Goal: Task Accomplishment & Management: Use online tool/utility

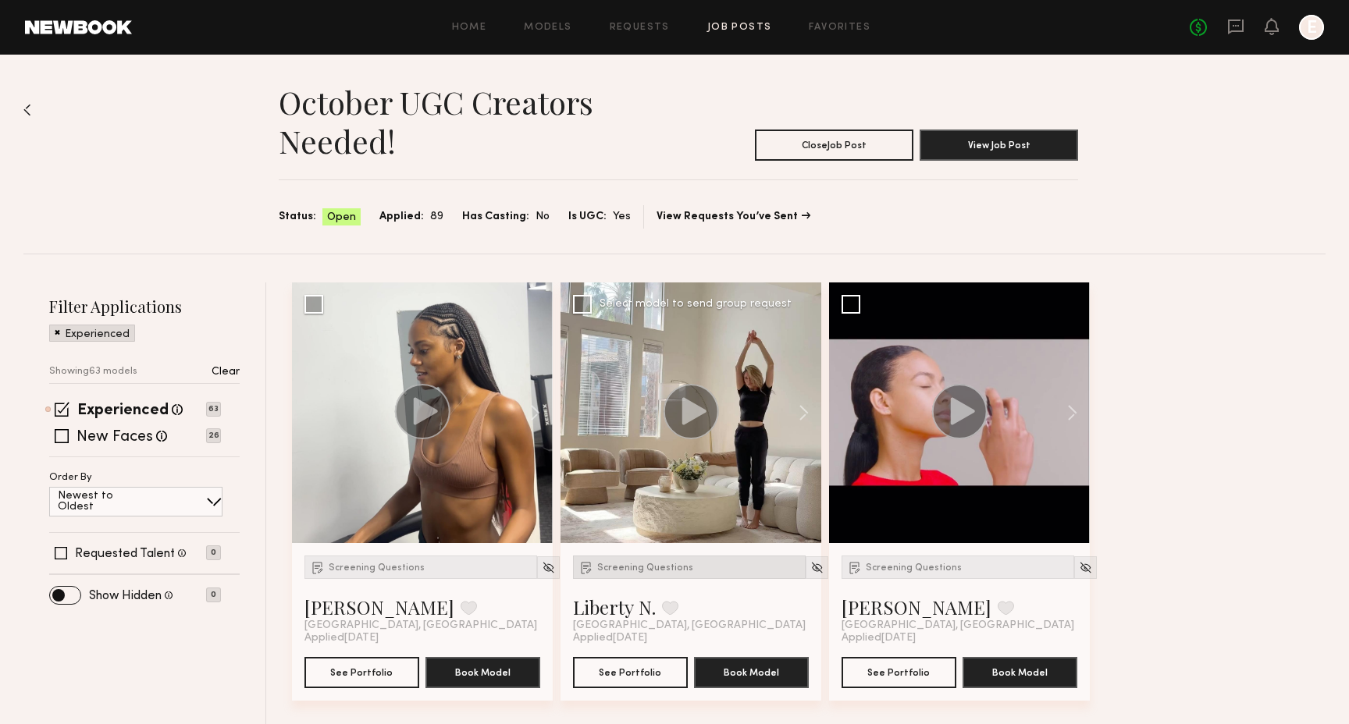
click at [658, 559] on div "Screening Questions" at bounding box center [689, 567] width 233 height 23
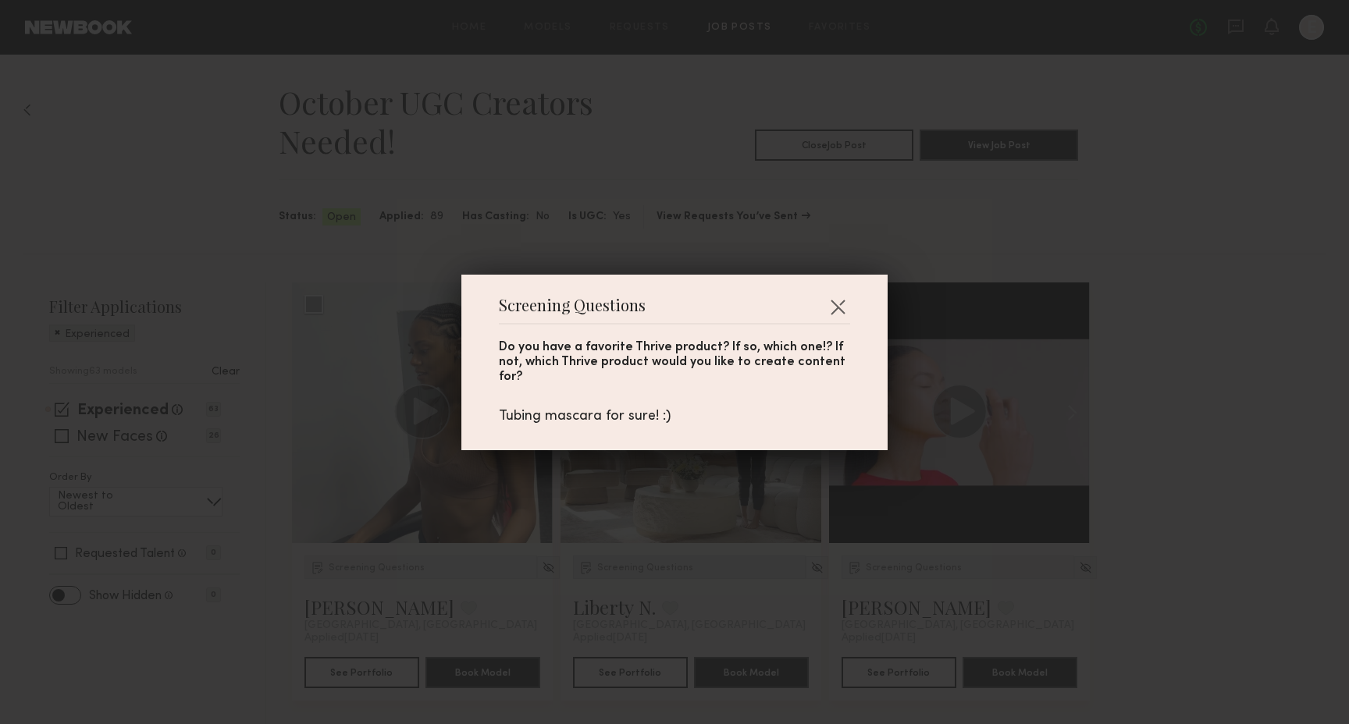
click at [658, 559] on div "Screening Questions Do you have a favorite Thrive product? If so, which one!? I…" at bounding box center [674, 362] width 1349 height 724
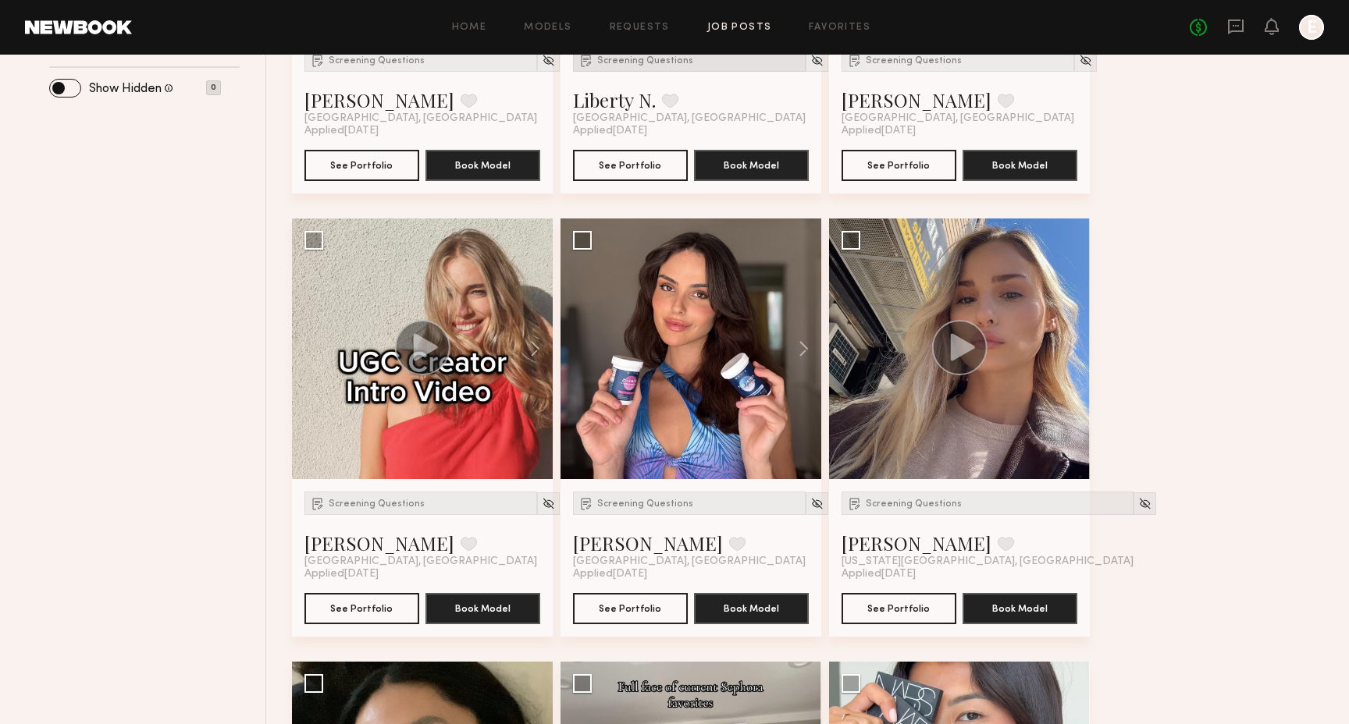
scroll to position [506, 0]
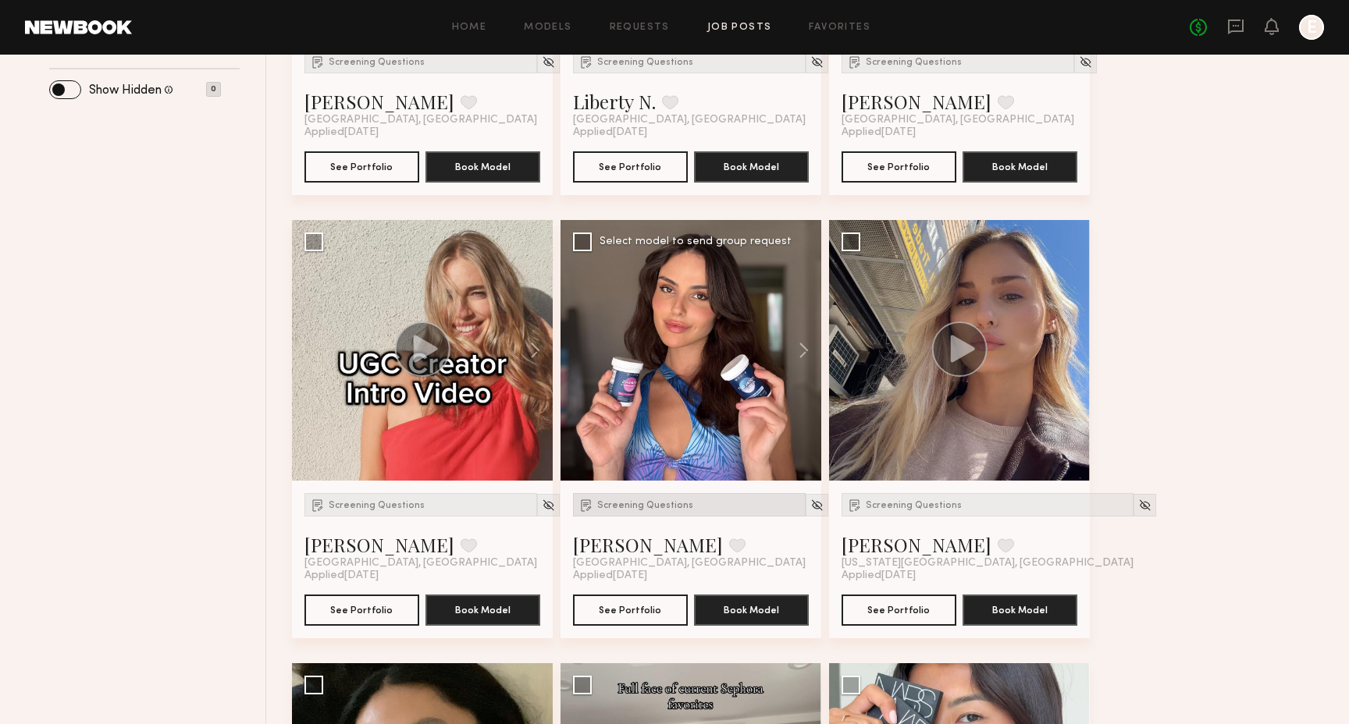
click at [659, 504] on span "Screening Questions" at bounding box center [645, 505] width 96 height 9
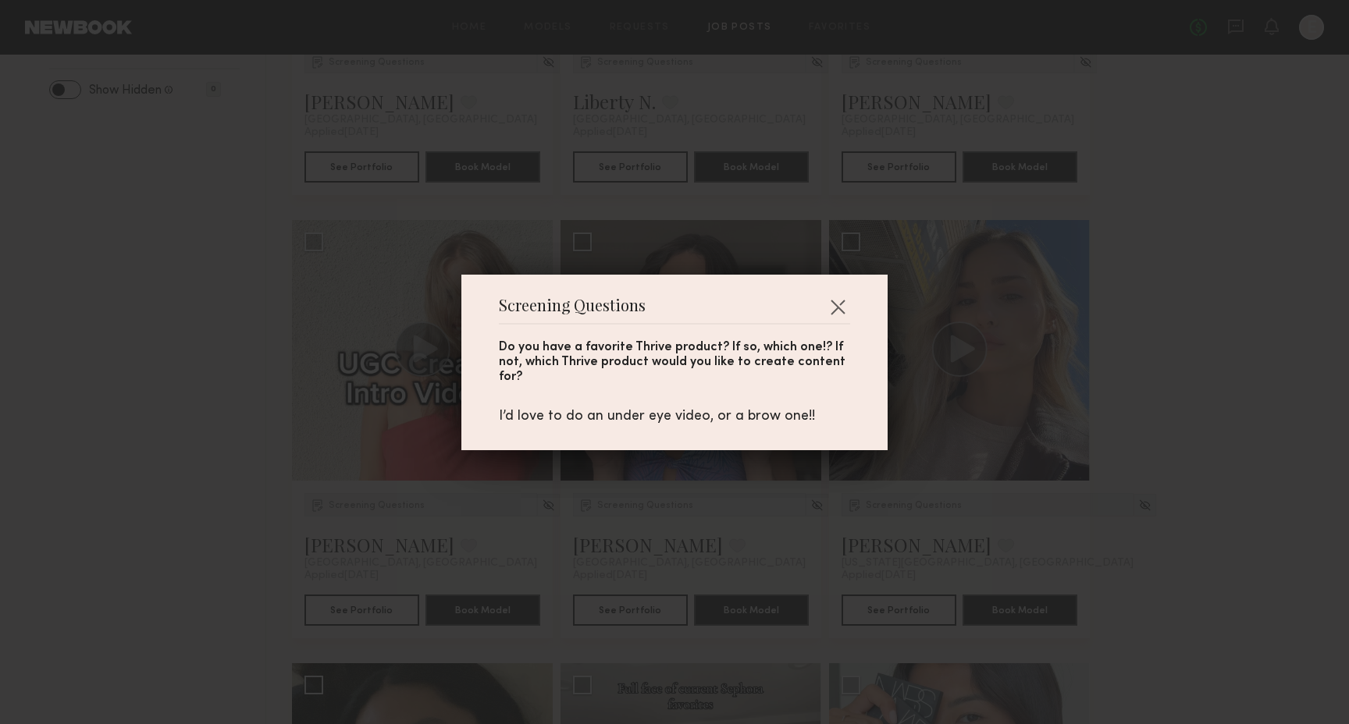
click at [659, 503] on div "Screening Questions Do you have a favorite Thrive product? If so, which one!? I…" at bounding box center [674, 362] width 1349 height 724
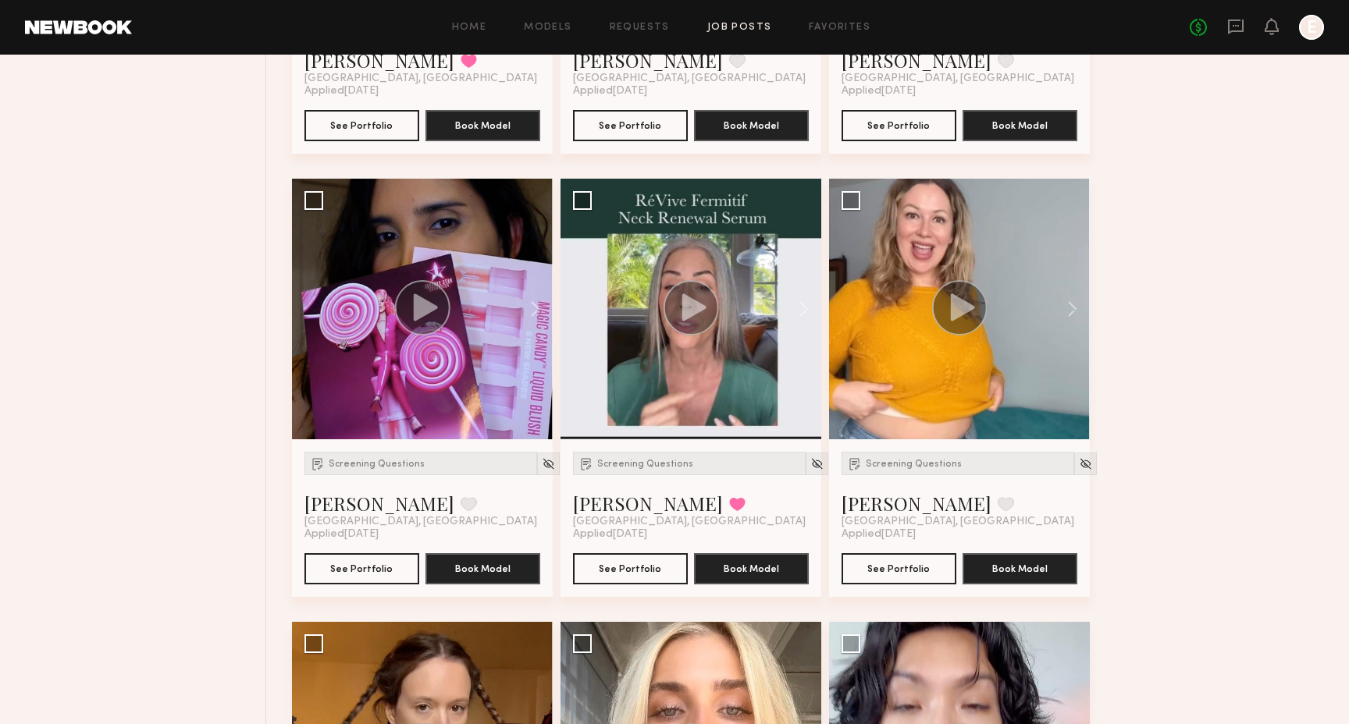
scroll to position [2323, 0]
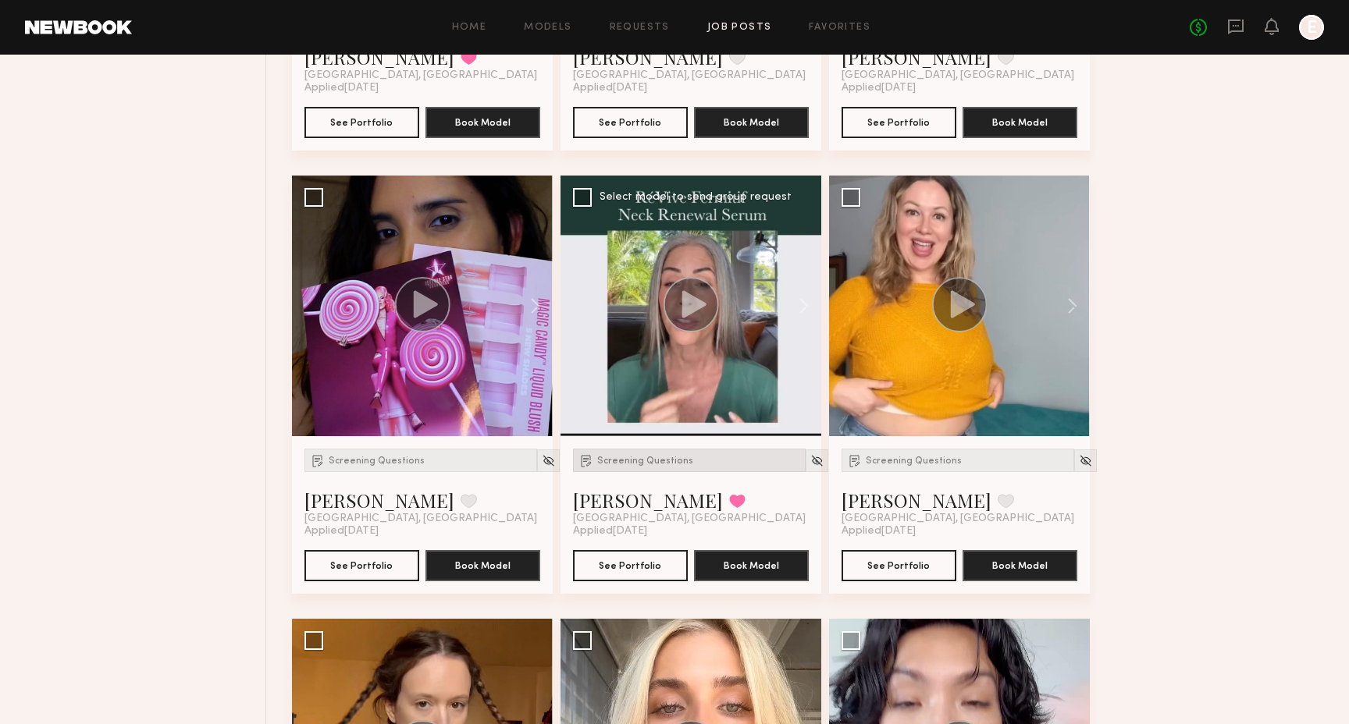
click at [659, 457] on span "Screening Questions" at bounding box center [645, 461] width 96 height 9
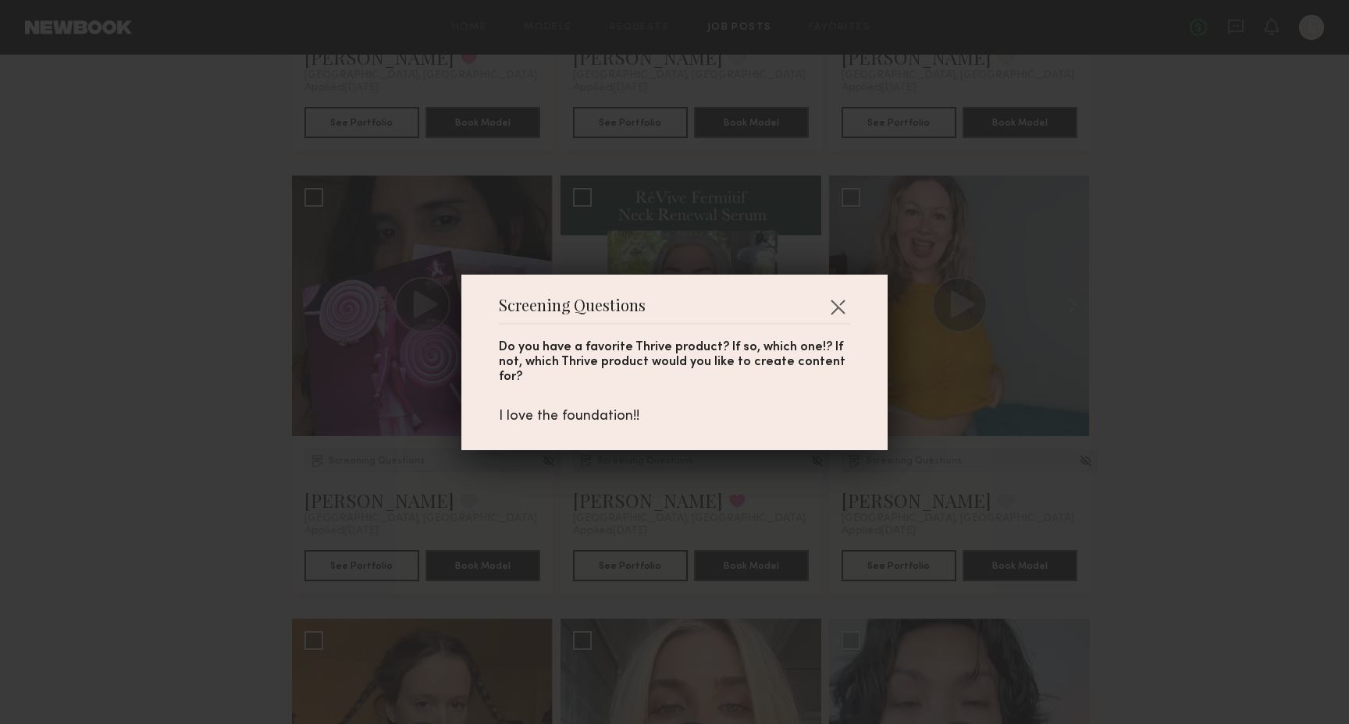
click at [653, 526] on div "Screening Questions Do you have a favorite Thrive product? If so, which one!? I…" at bounding box center [674, 362] width 1349 height 724
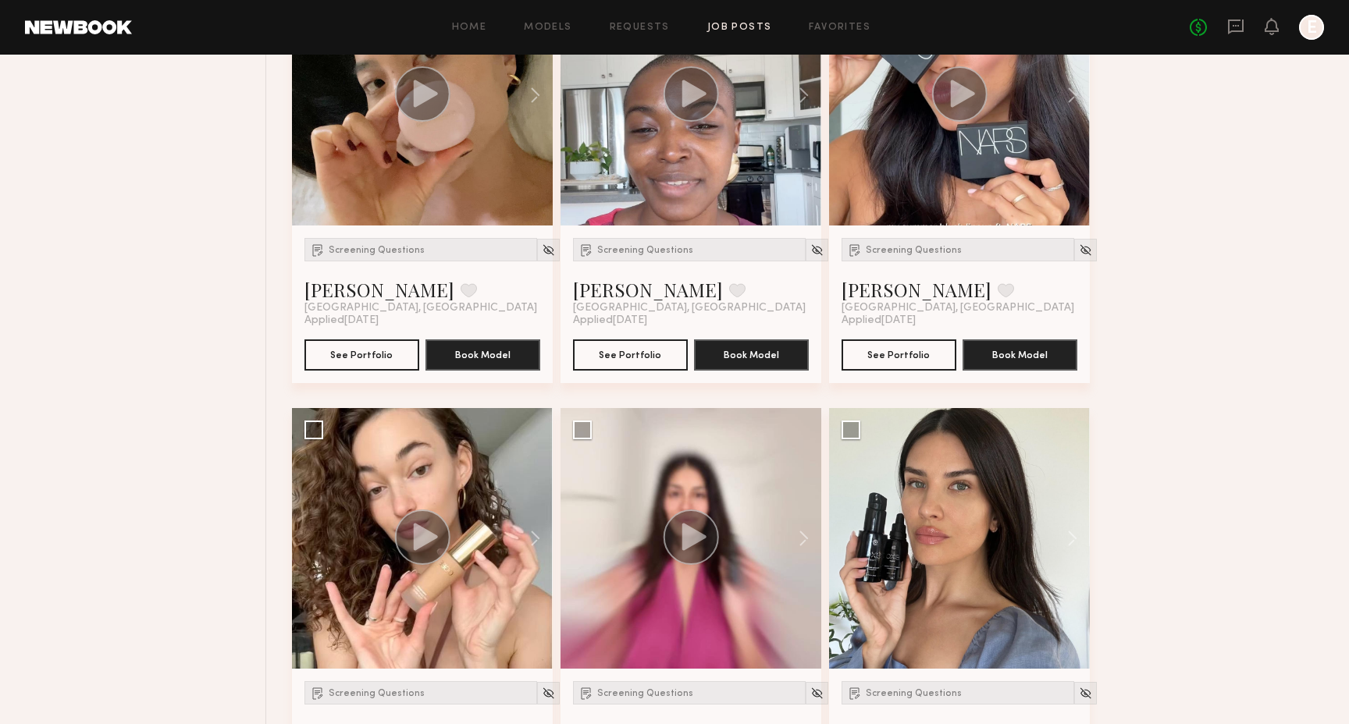
scroll to position [0, 0]
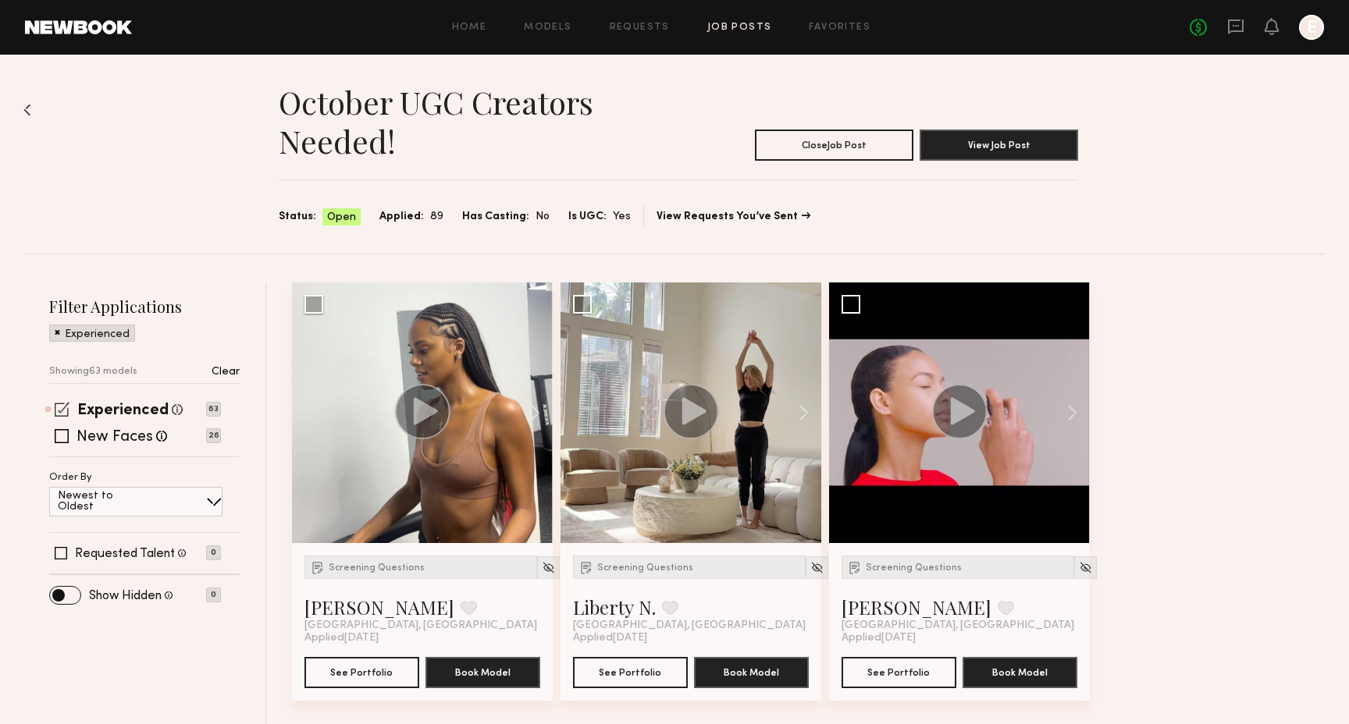
click at [55, 407] on span at bounding box center [62, 409] width 15 height 15
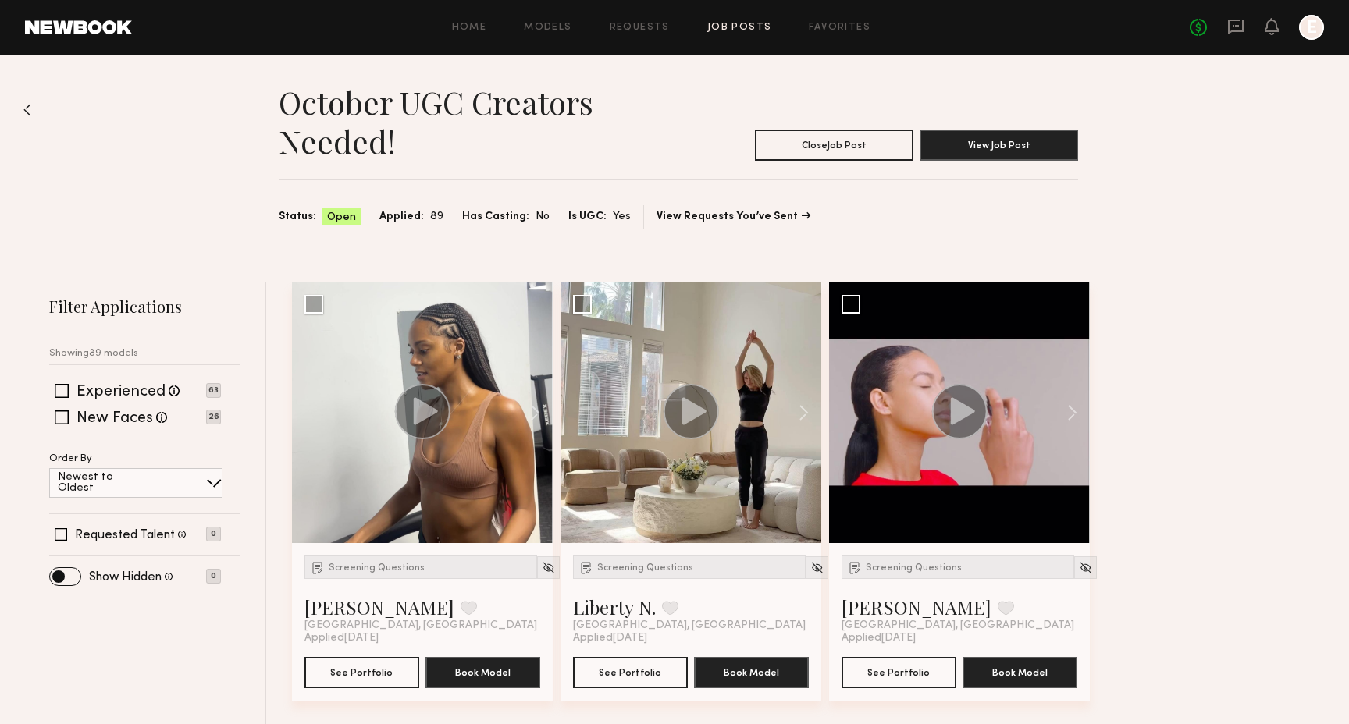
click at [128, 490] on div "Newest to Oldest" at bounding box center [135, 483] width 173 height 30
click at [128, 489] on div "Newest to Oldest" at bounding box center [135, 483] width 173 height 30
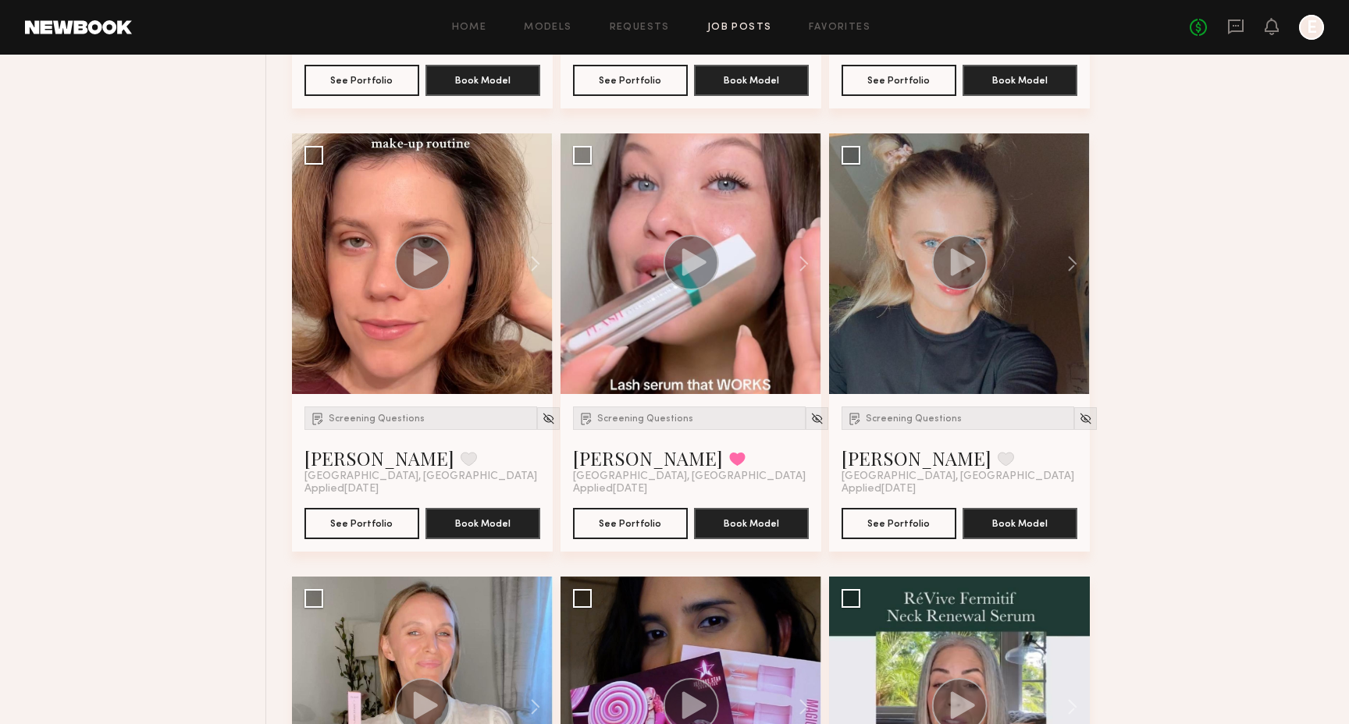
scroll to position [2362, 0]
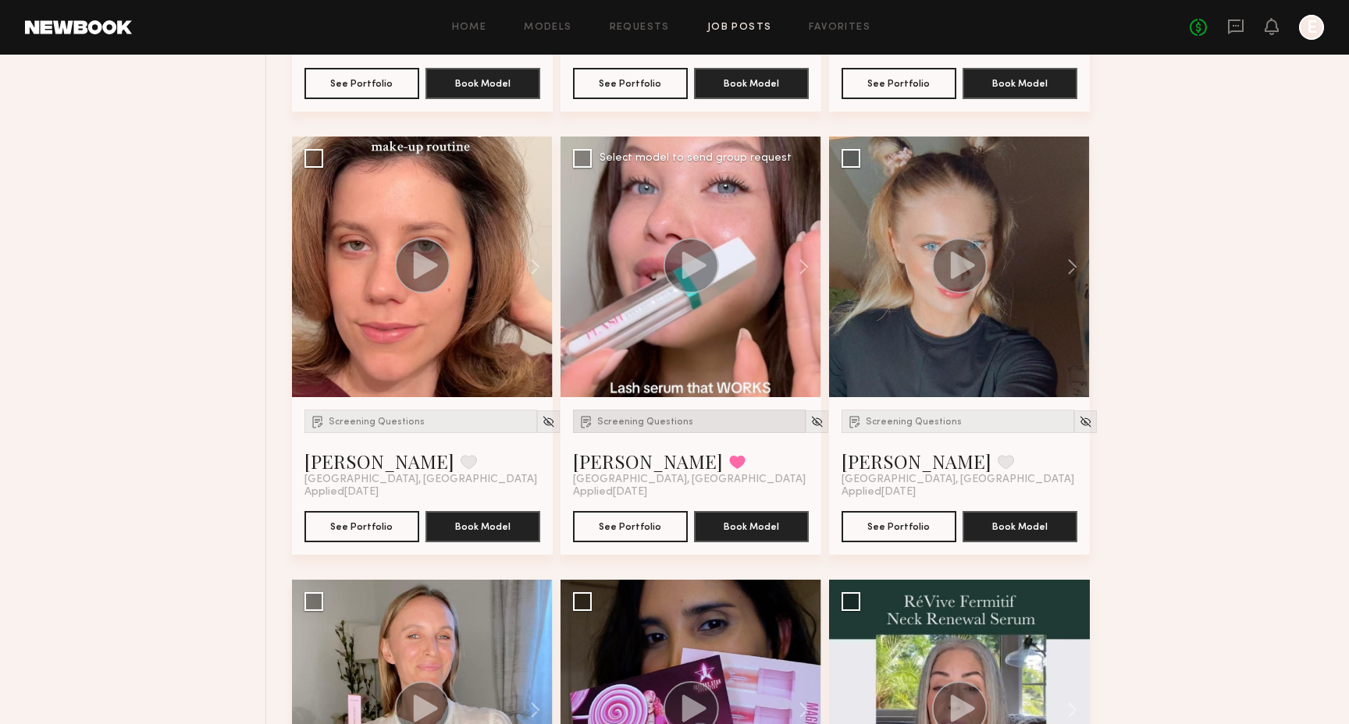
click at [621, 423] on span "Screening Questions" at bounding box center [645, 422] width 96 height 9
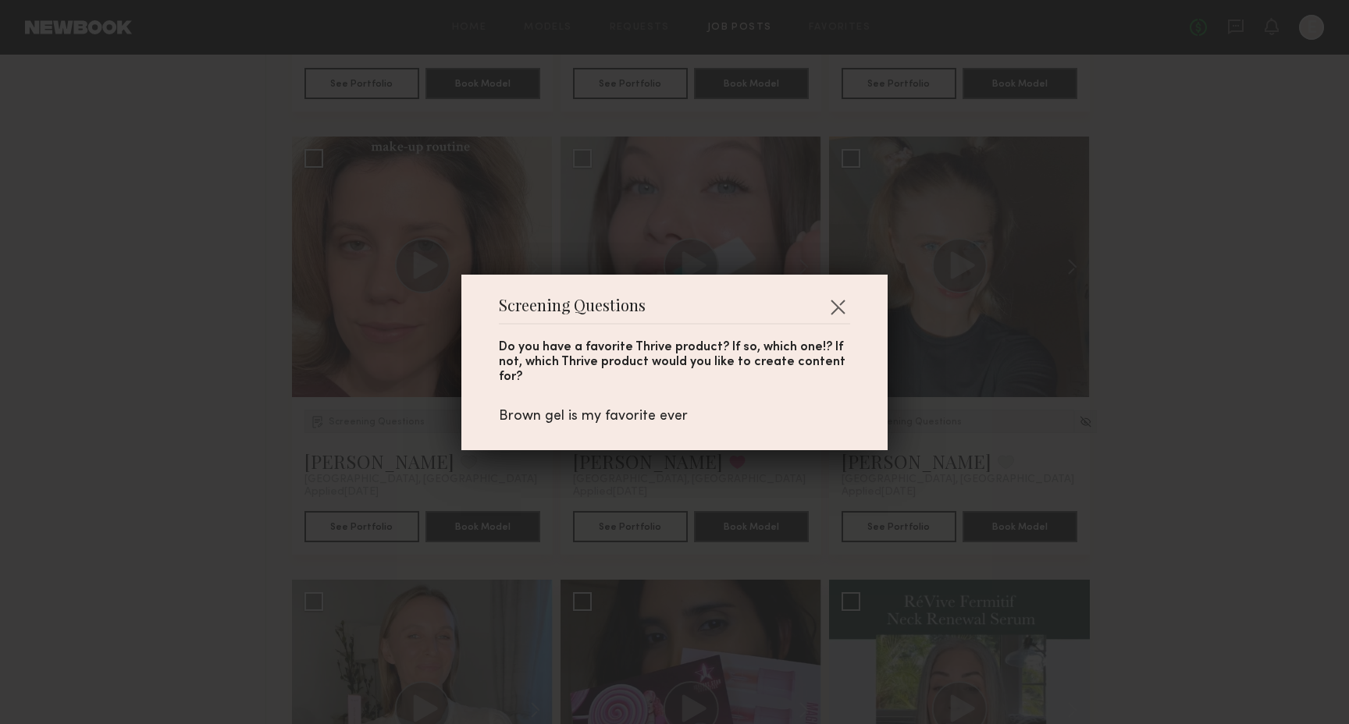
click at [688, 481] on div "Screening Questions Do you have a favorite Thrive product? If so, which one!? I…" at bounding box center [674, 362] width 1349 height 724
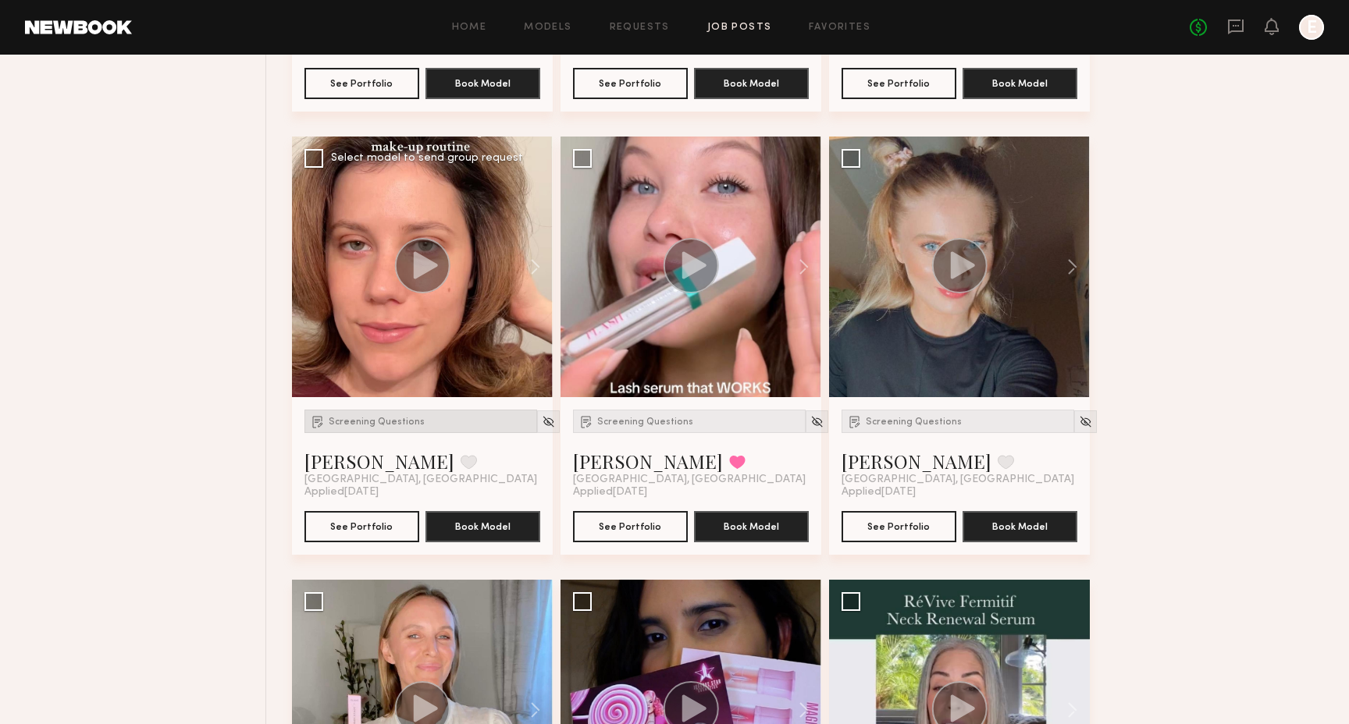
click at [393, 418] on span "Screening Questions" at bounding box center [377, 422] width 96 height 9
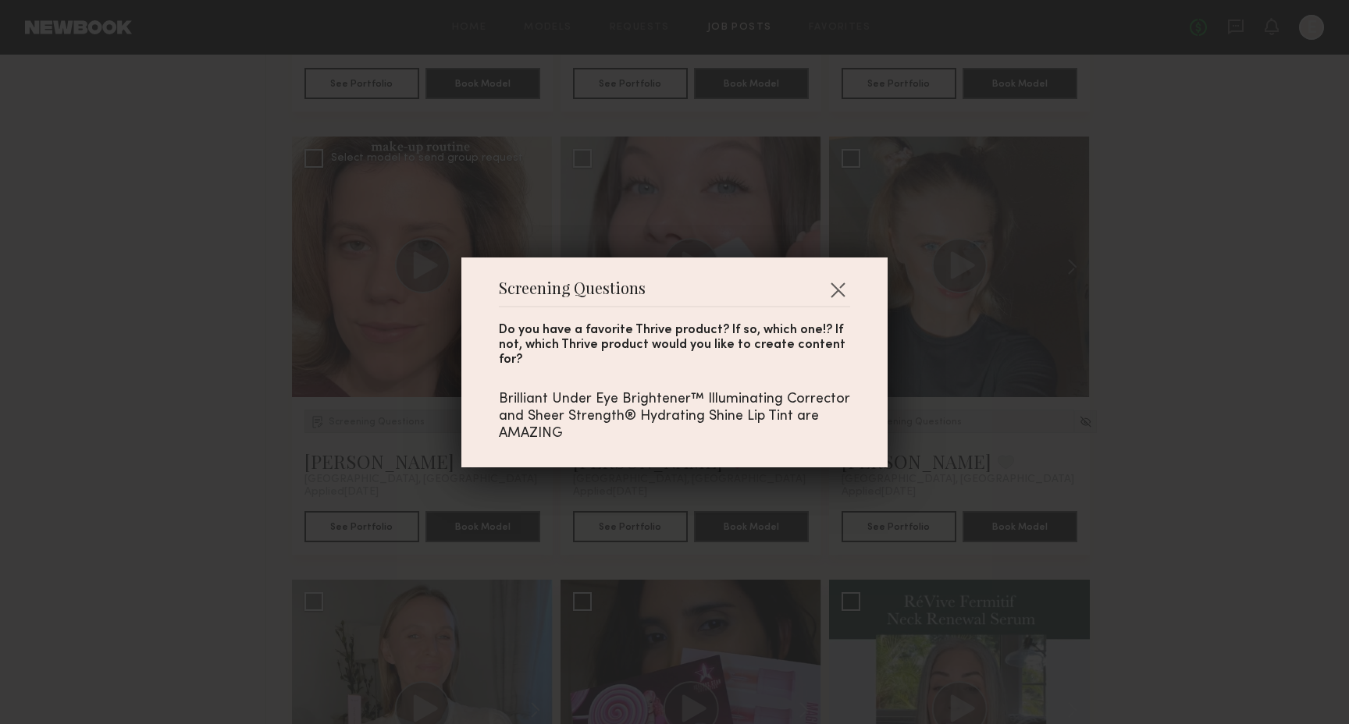
click at [393, 417] on div "Screening Questions Do you have a favorite Thrive product? If so, which one!? I…" at bounding box center [674, 362] width 1349 height 724
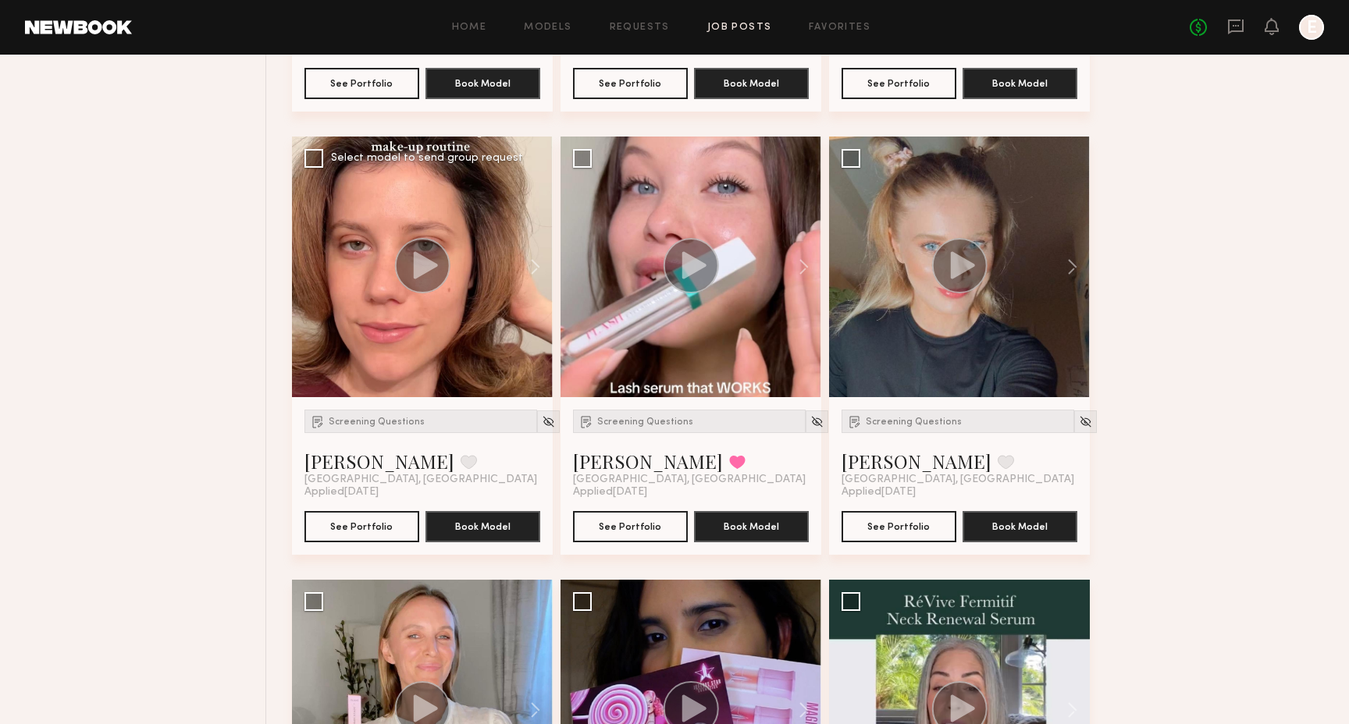
click at [430, 364] on div at bounding box center [422, 267] width 261 height 261
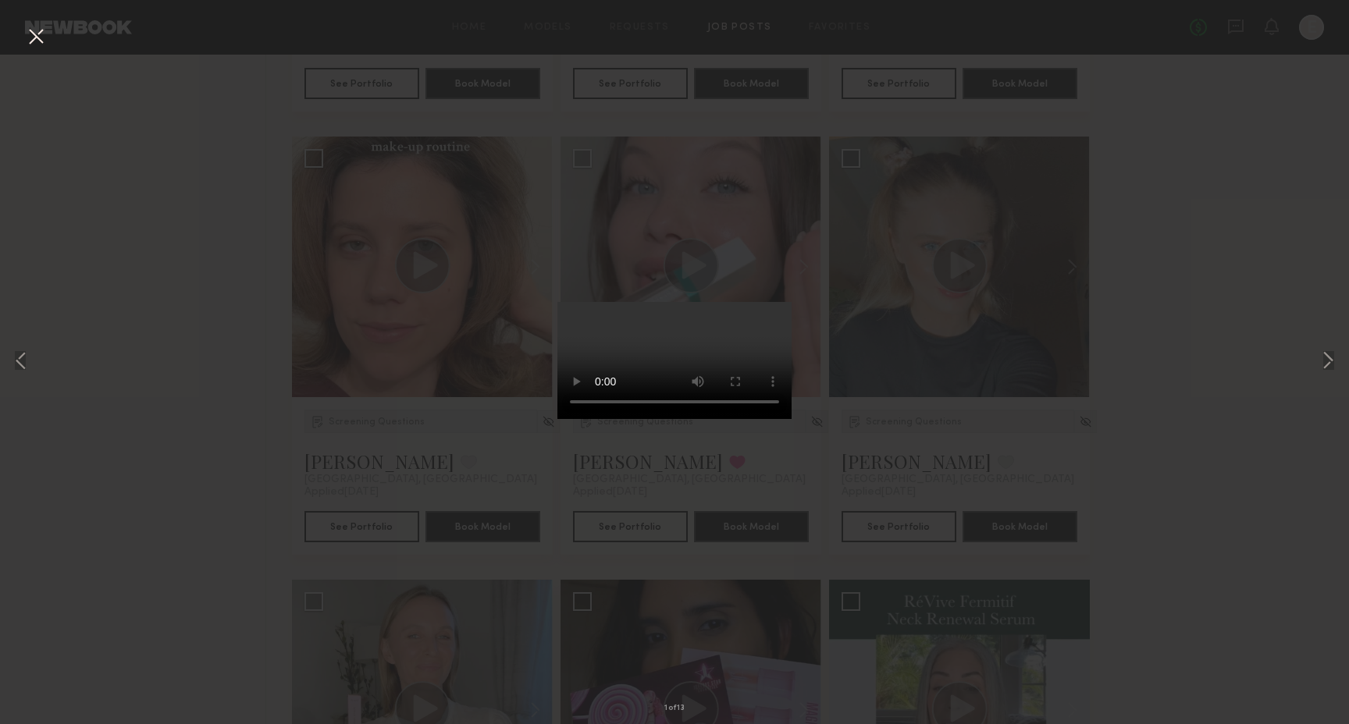
click at [659, 664] on div "1 of 13" at bounding box center [674, 362] width 1349 height 724
click at [27, 43] on button at bounding box center [35, 37] width 25 height 28
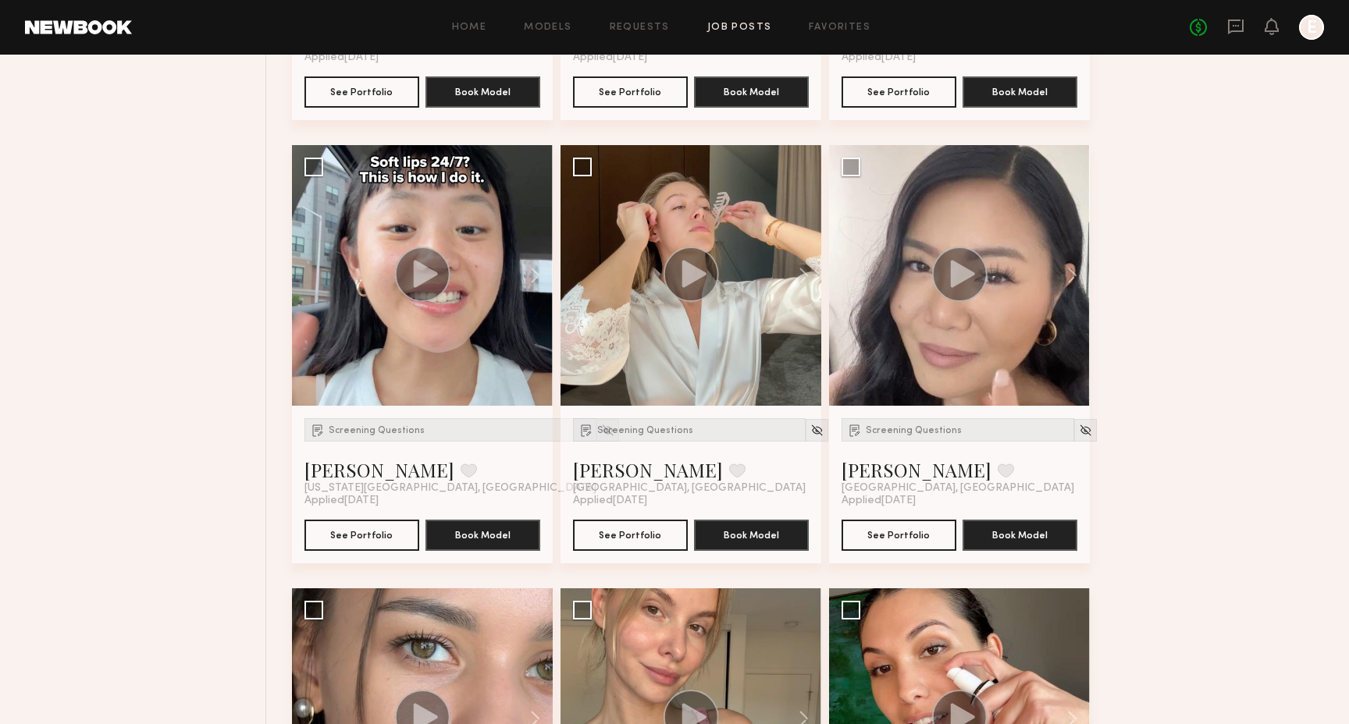
scroll to position [5013, 0]
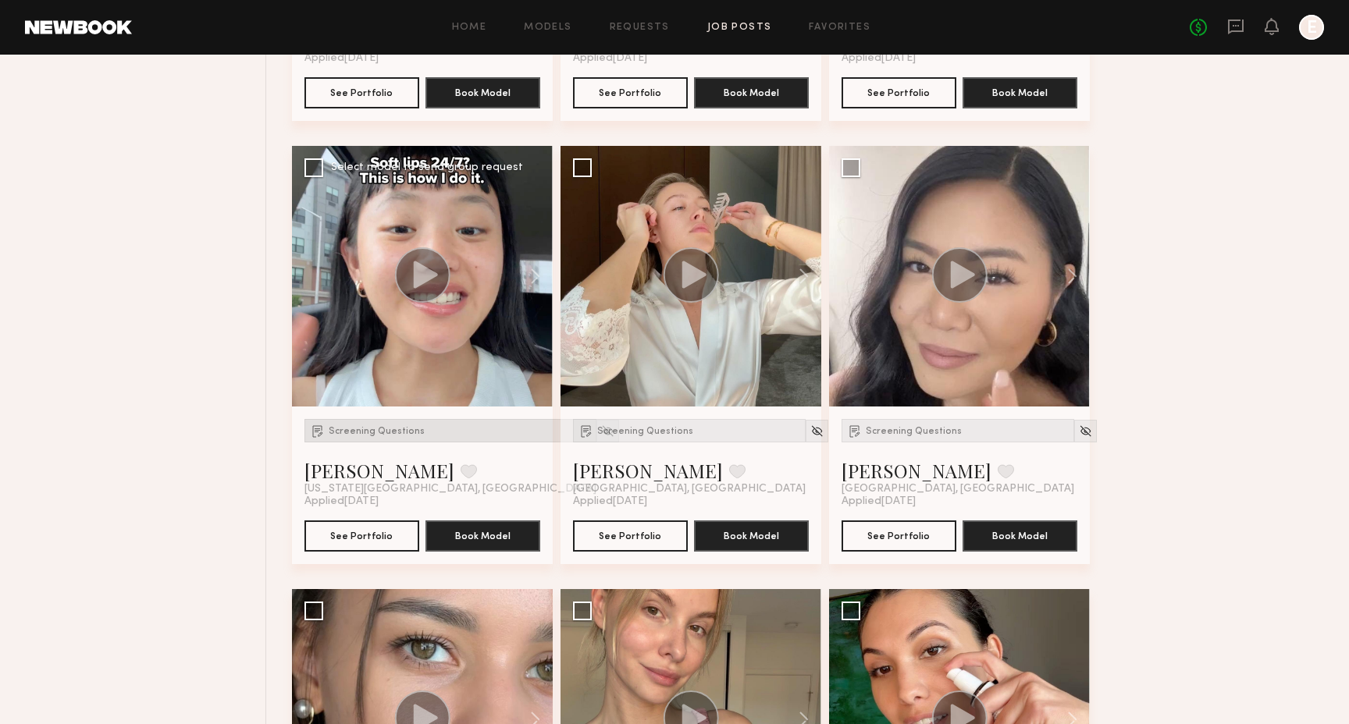
click at [339, 442] on div "Screening Questions" at bounding box center [450, 430] width 292 height 23
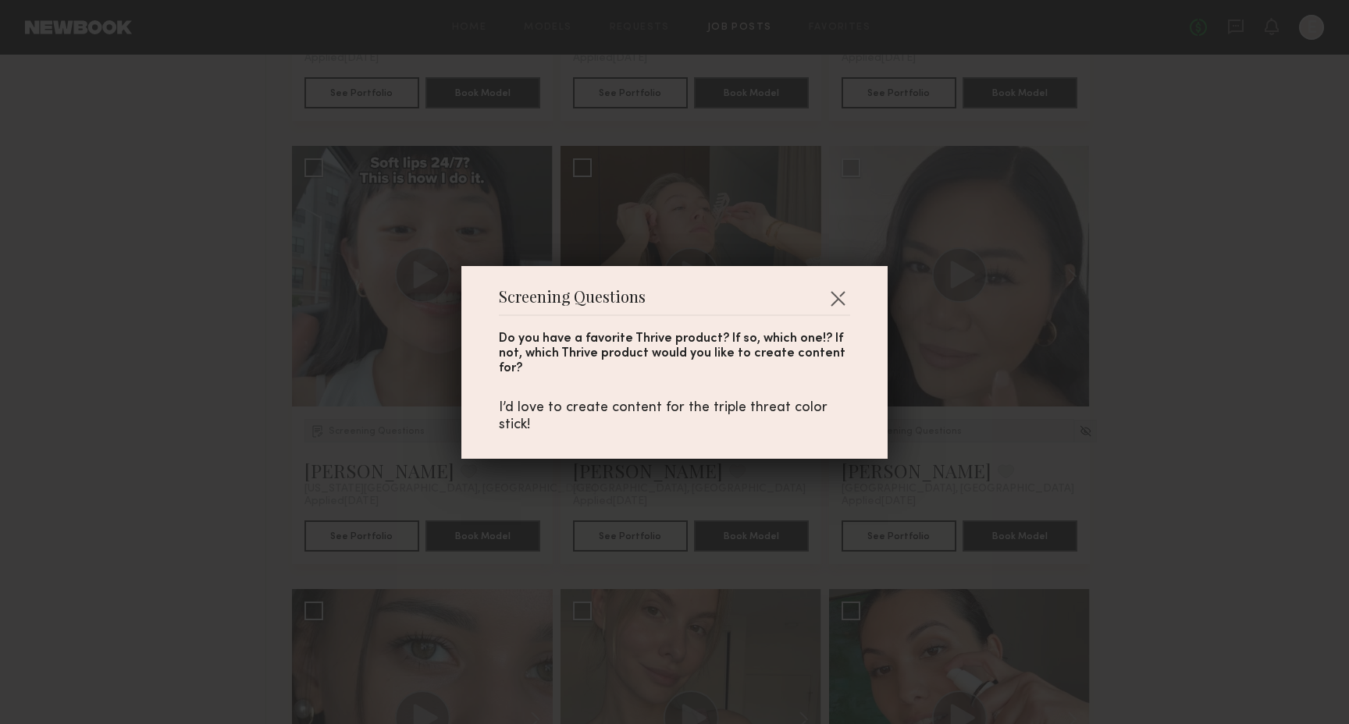
click at [336, 421] on div "Screening Questions Do you have a favorite Thrive product? If so, which one!? I…" at bounding box center [674, 362] width 1349 height 724
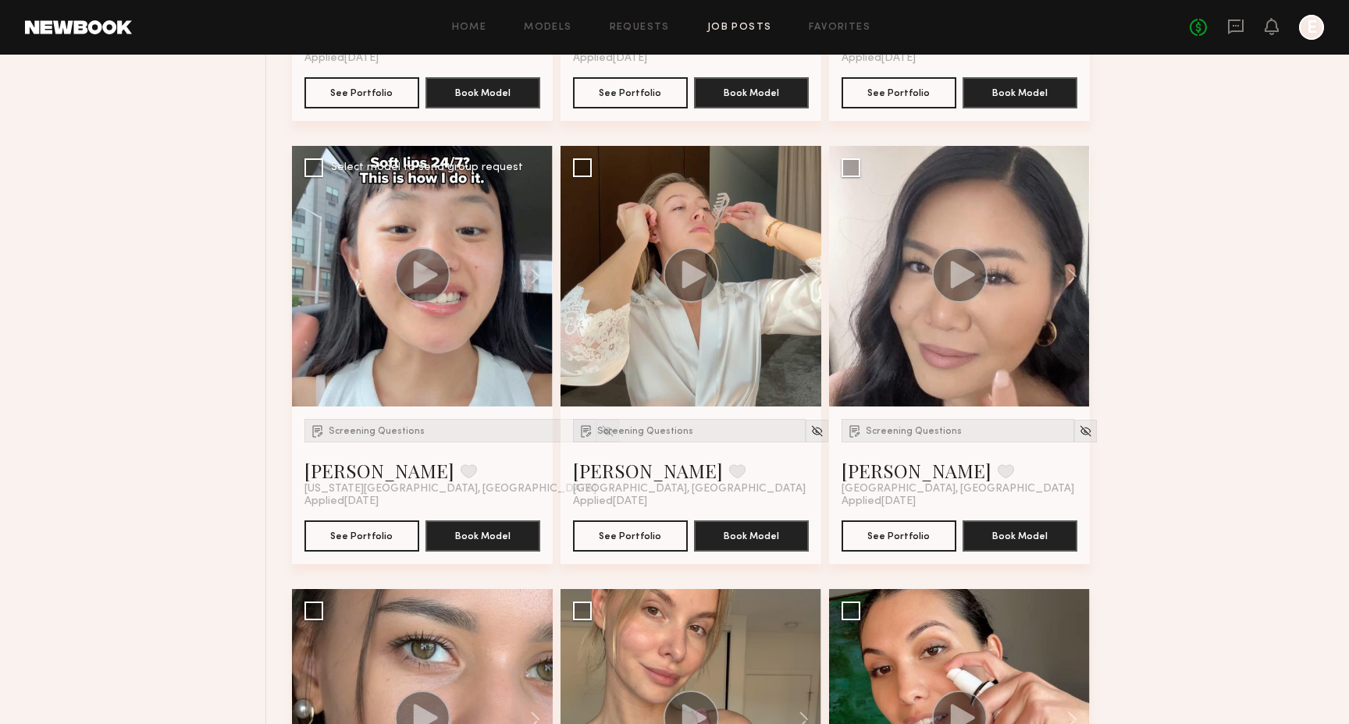
click at [421, 297] on circle at bounding box center [421, 274] width 55 height 55
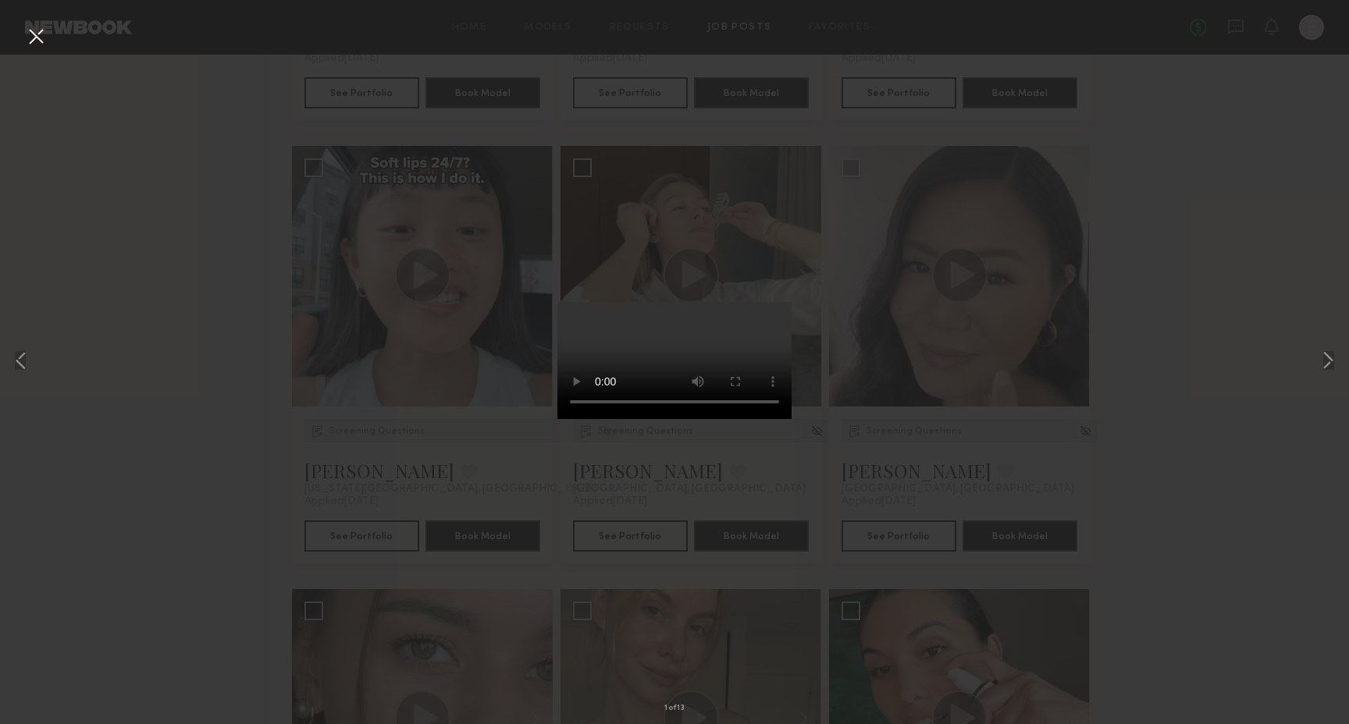
click at [791, 407] on video at bounding box center [674, 360] width 234 height 117
click at [393, 533] on div "1 of 13" at bounding box center [674, 362] width 1349 height 724
click at [30, 37] on button at bounding box center [35, 37] width 25 height 28
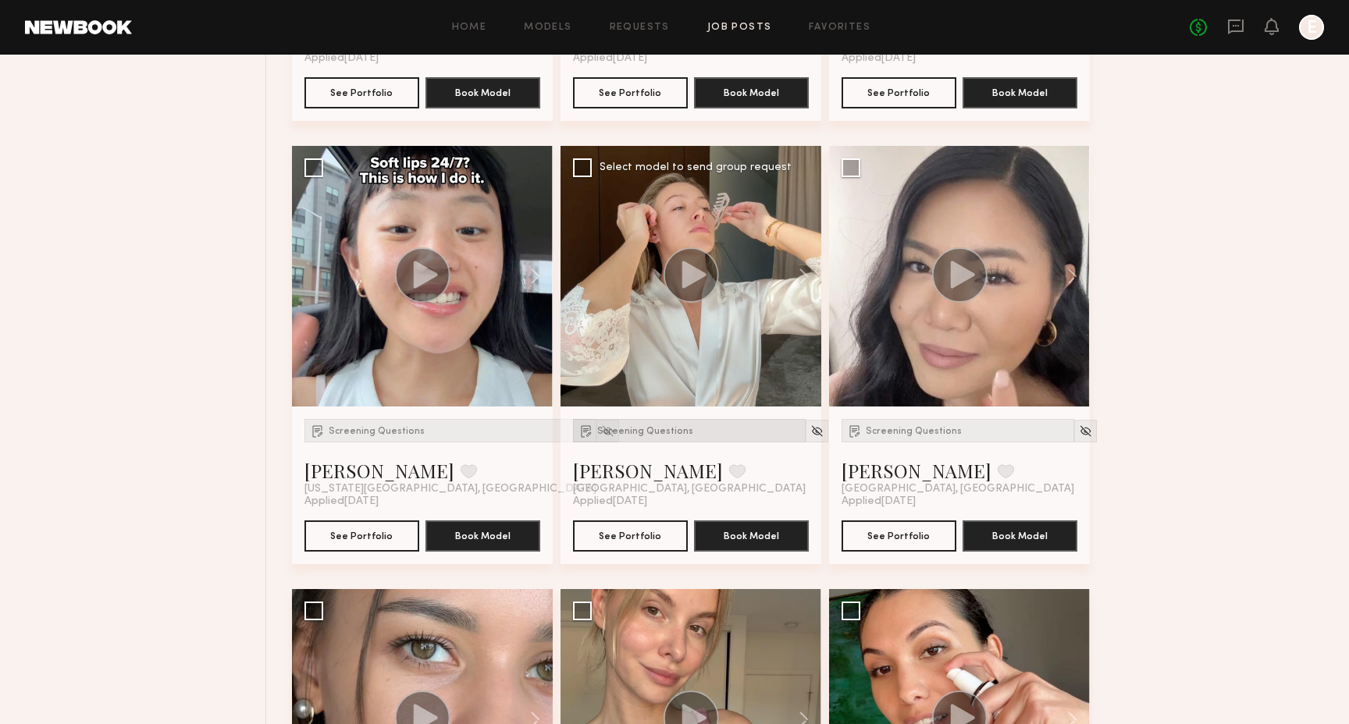
click at [606, 420] on div "Screening Questions" at bounding box center [689, 430] width 233 height 23
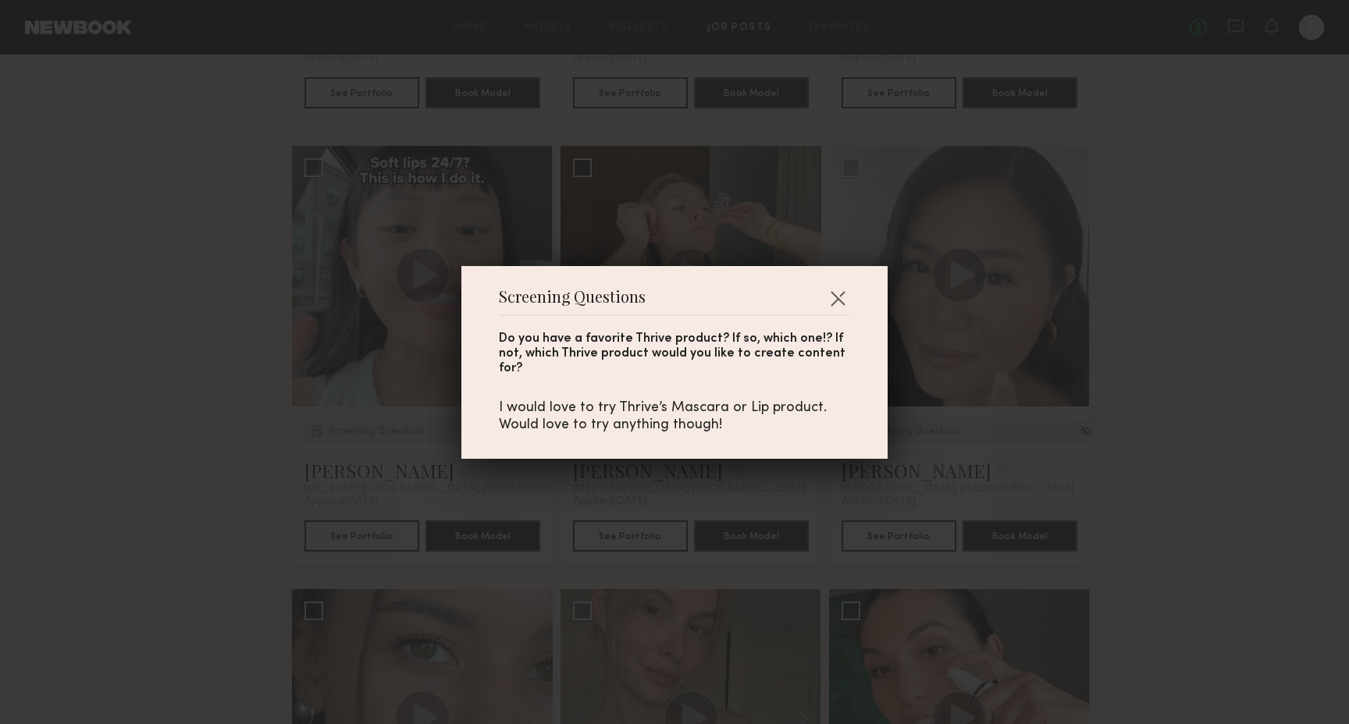
click at [616, 514] on div "Screening Questions Do you have a favorite Thrive product? If so, which one!? I…" at bounding box center [674, 362] width 1349 height 724
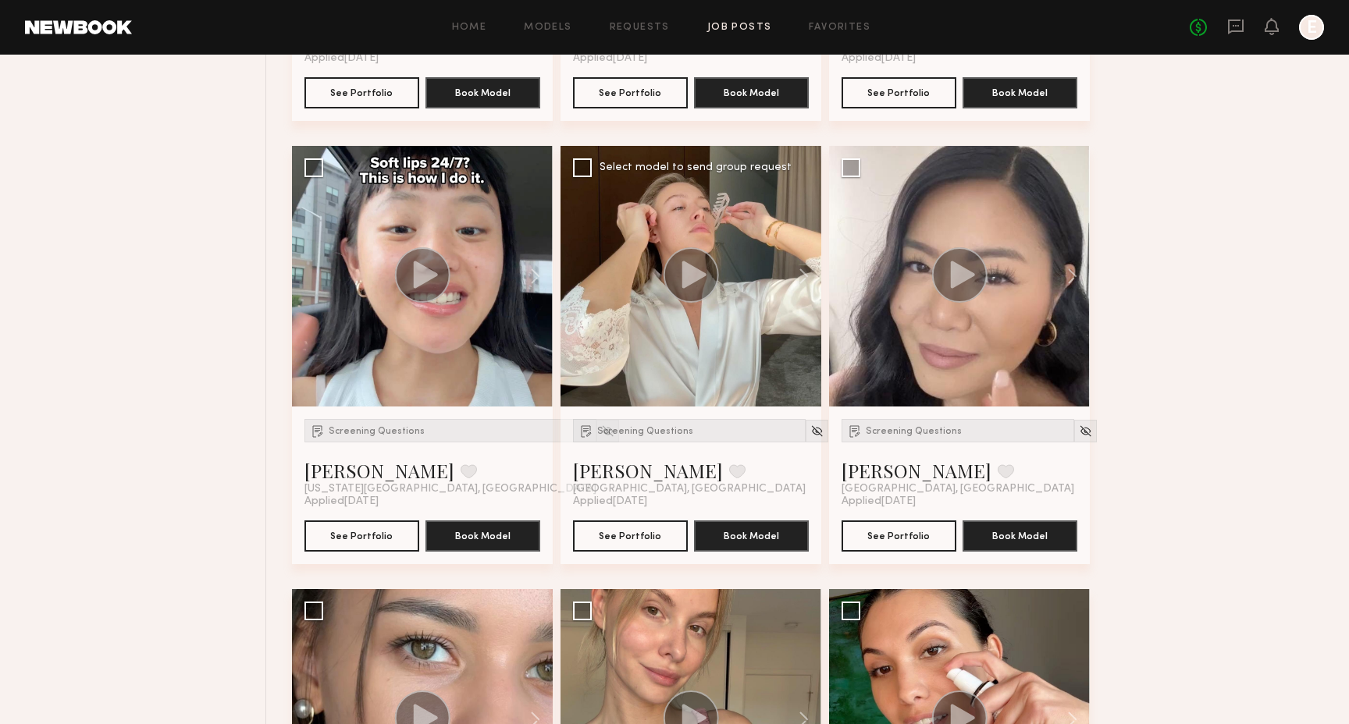
click at [690, 242] on div at bounding box center [690, 276] width 261 height 261
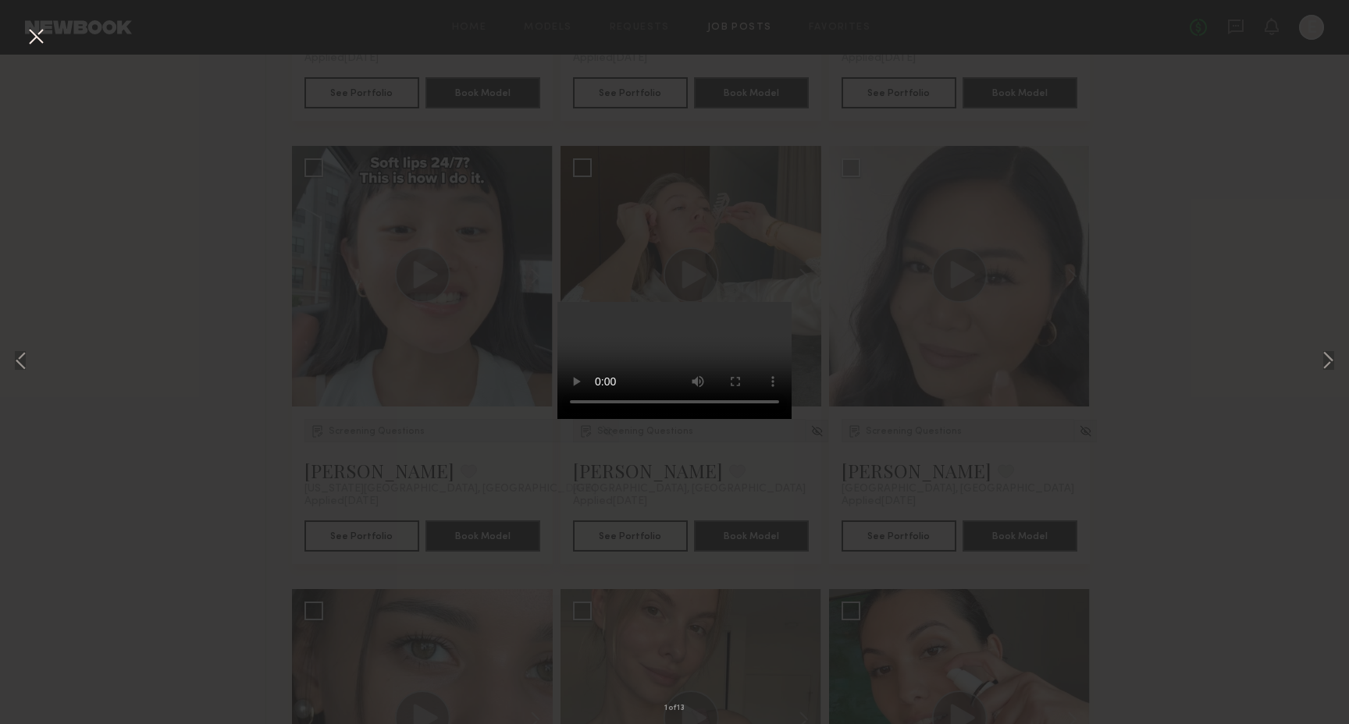
click at [34, 32] on button at bounding box center [35, 37] width 25 height 28
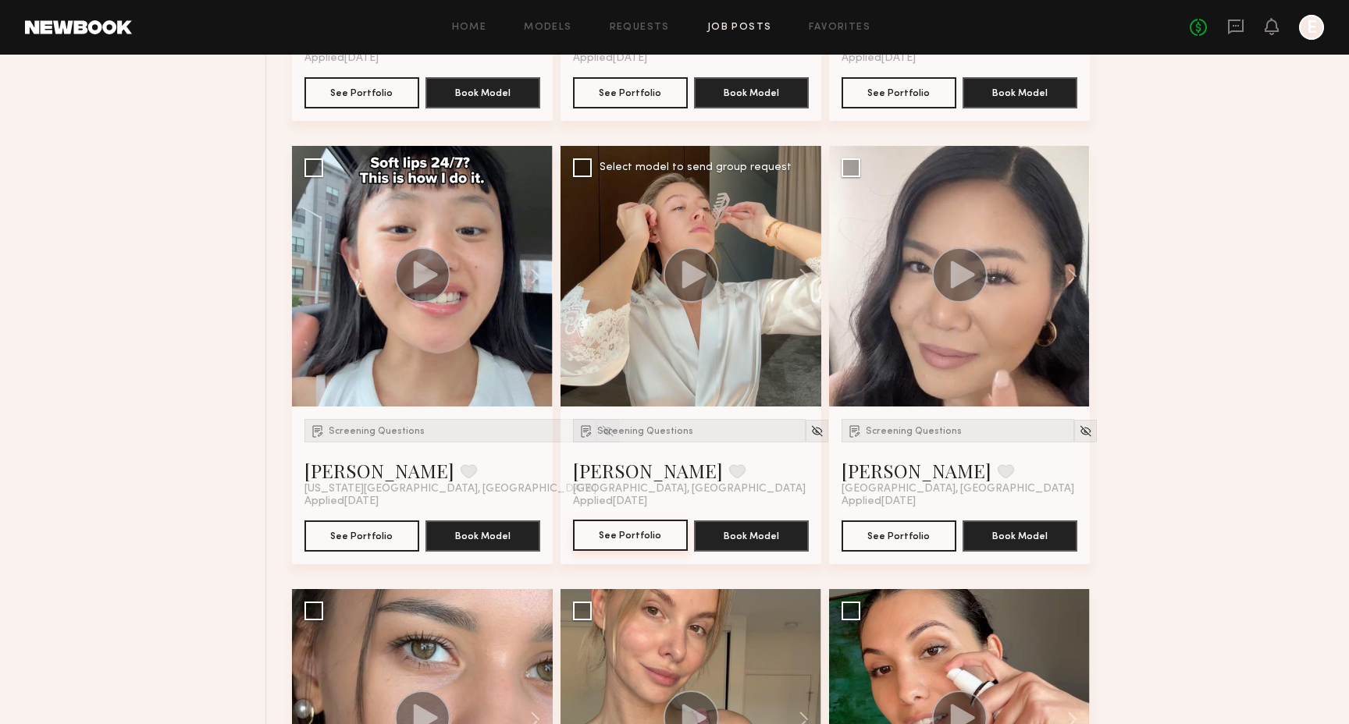
click at [641, 529] on button "See Portfolio" at bounding box center [630, 535] width 115 height 31
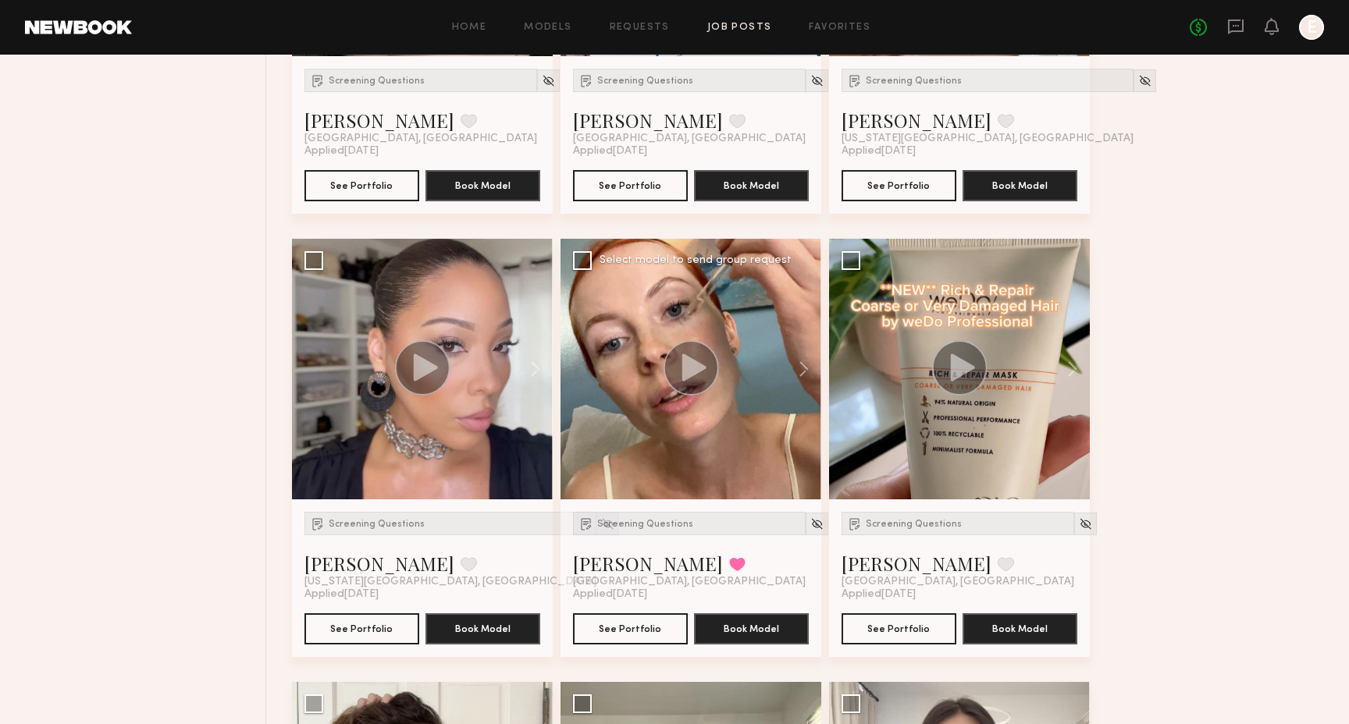
scroll to position [5805, 0]
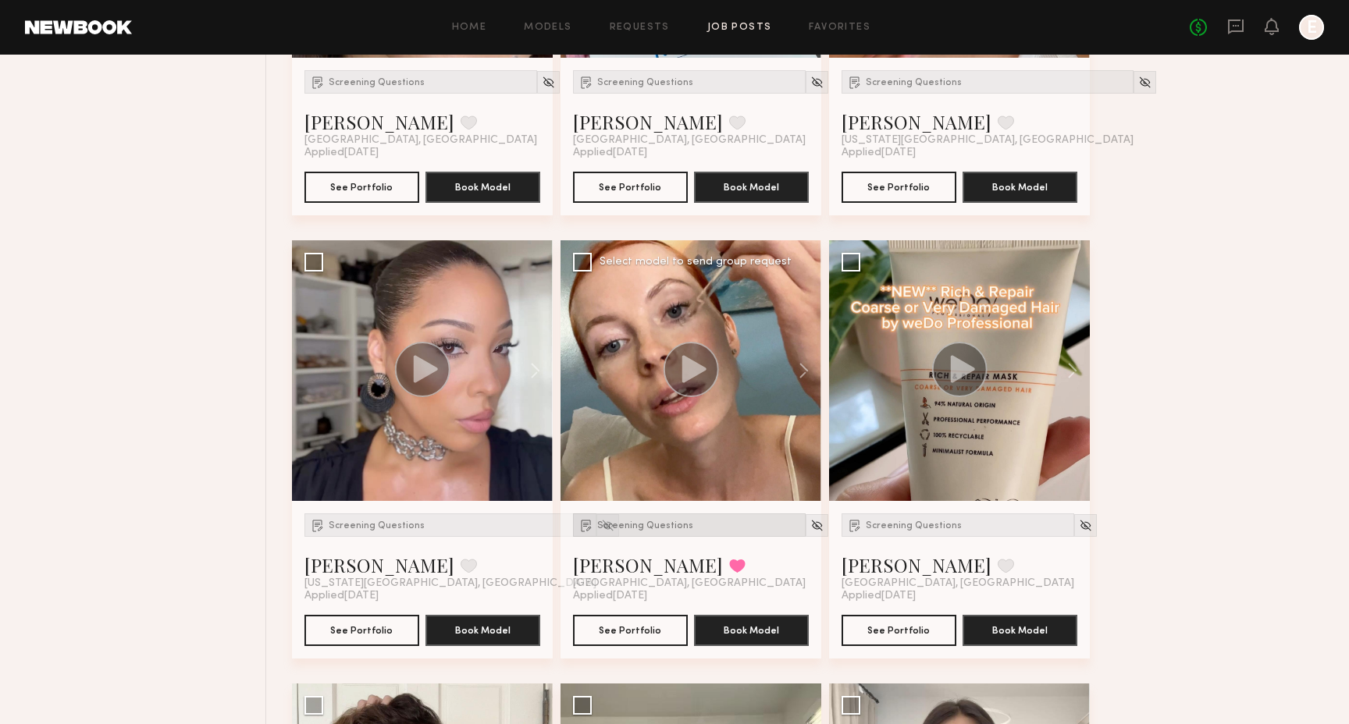
click at [610, 532] on div "Screening Questions" at bounding box center [689, 525] width 233 height 23
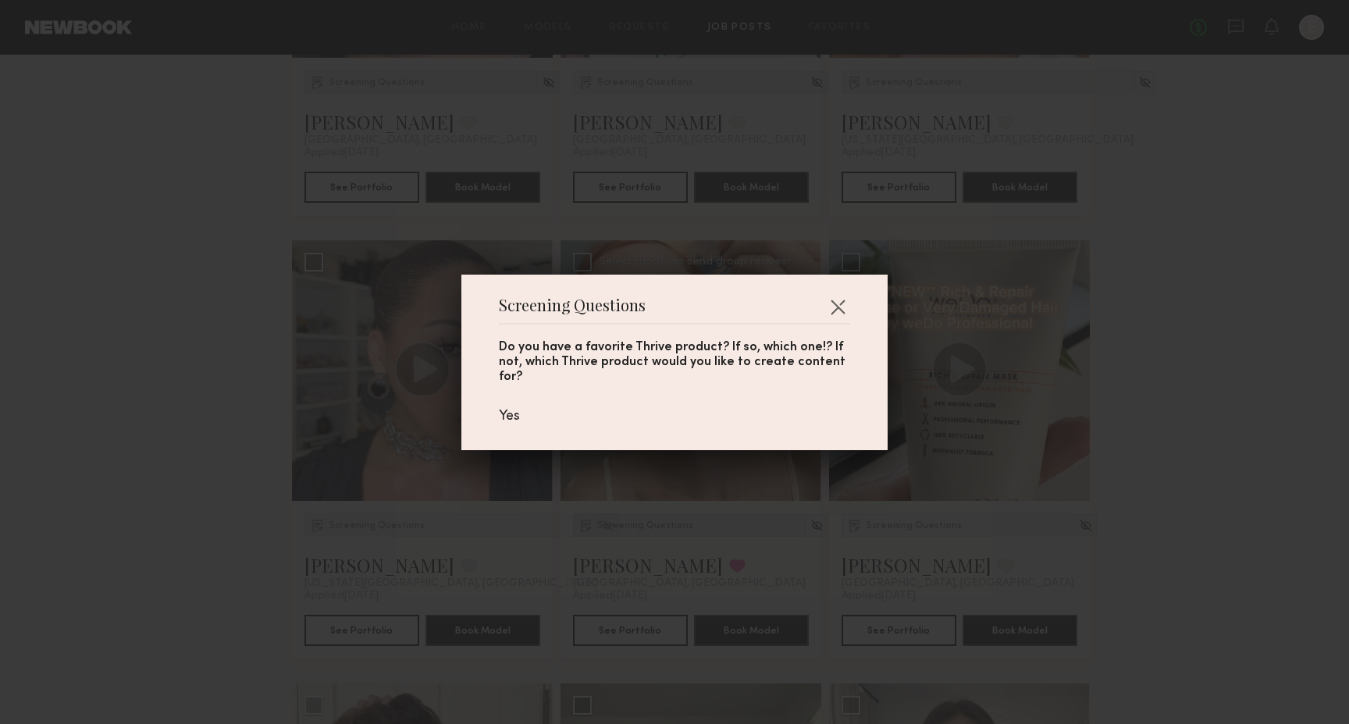
click at [610, 532] on div "Screening Questions Do you have a favorite Thrive product? If so, which one!? I…" at bounding box center [674, 362] width 1349 height 724
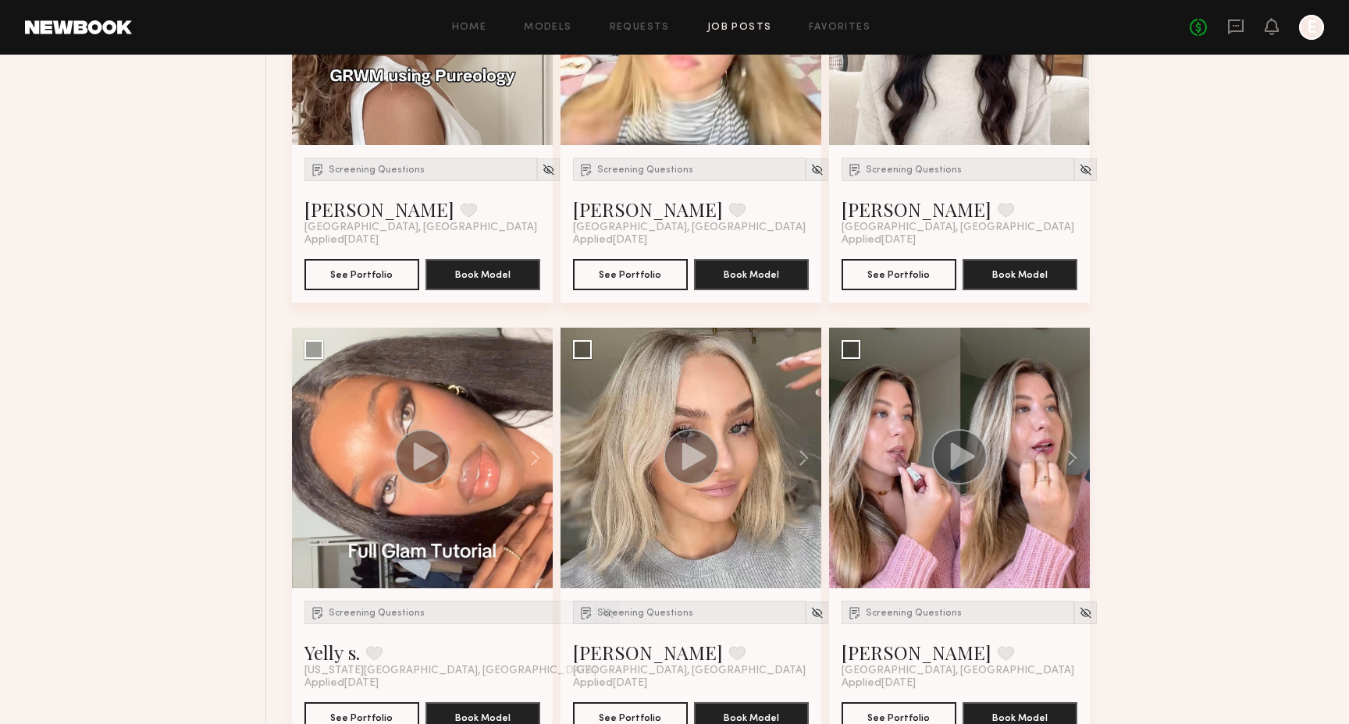
scroll to position [6614, 0]
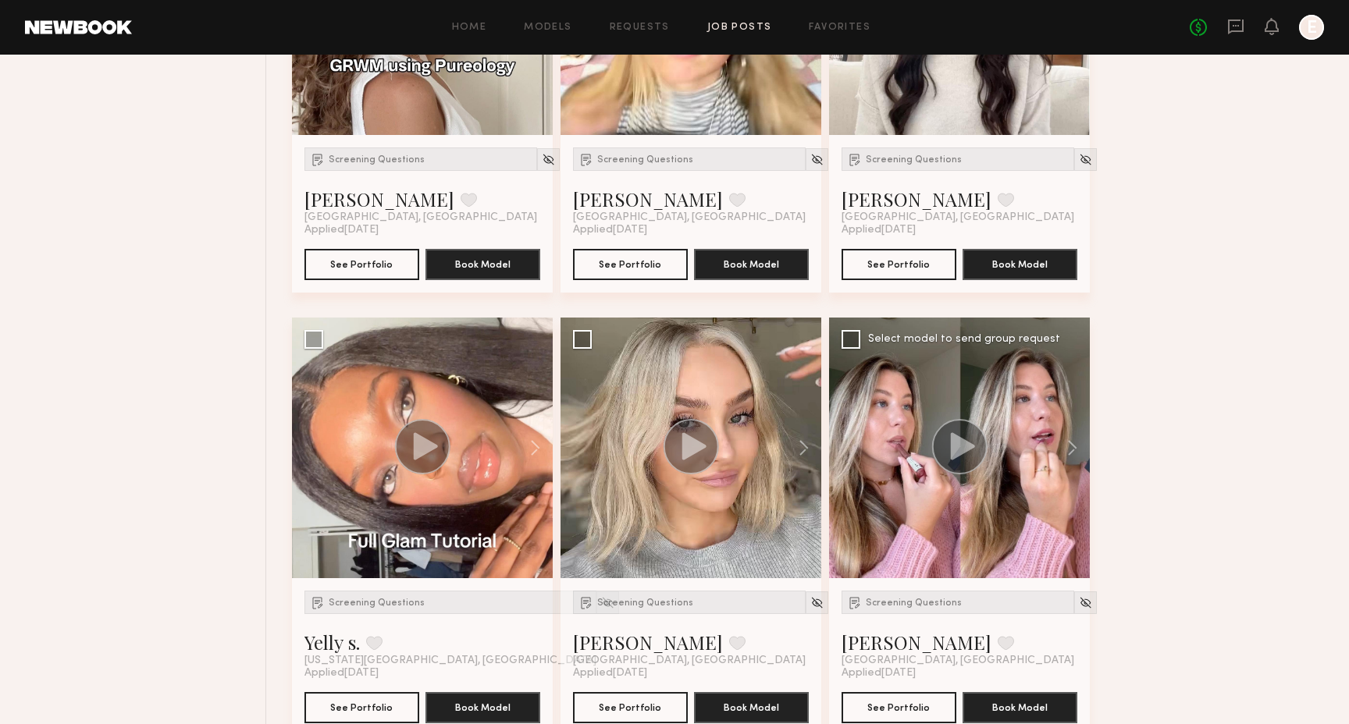
click at [922, 625] on div "Screening Questions Hayley R. Favorite Los Angeles, CA" at bounding box center [957, 629] width 233 height 76
click at [911, 594] on div "Screening Questions" at bounding box center [957, 602] width 233 height 23
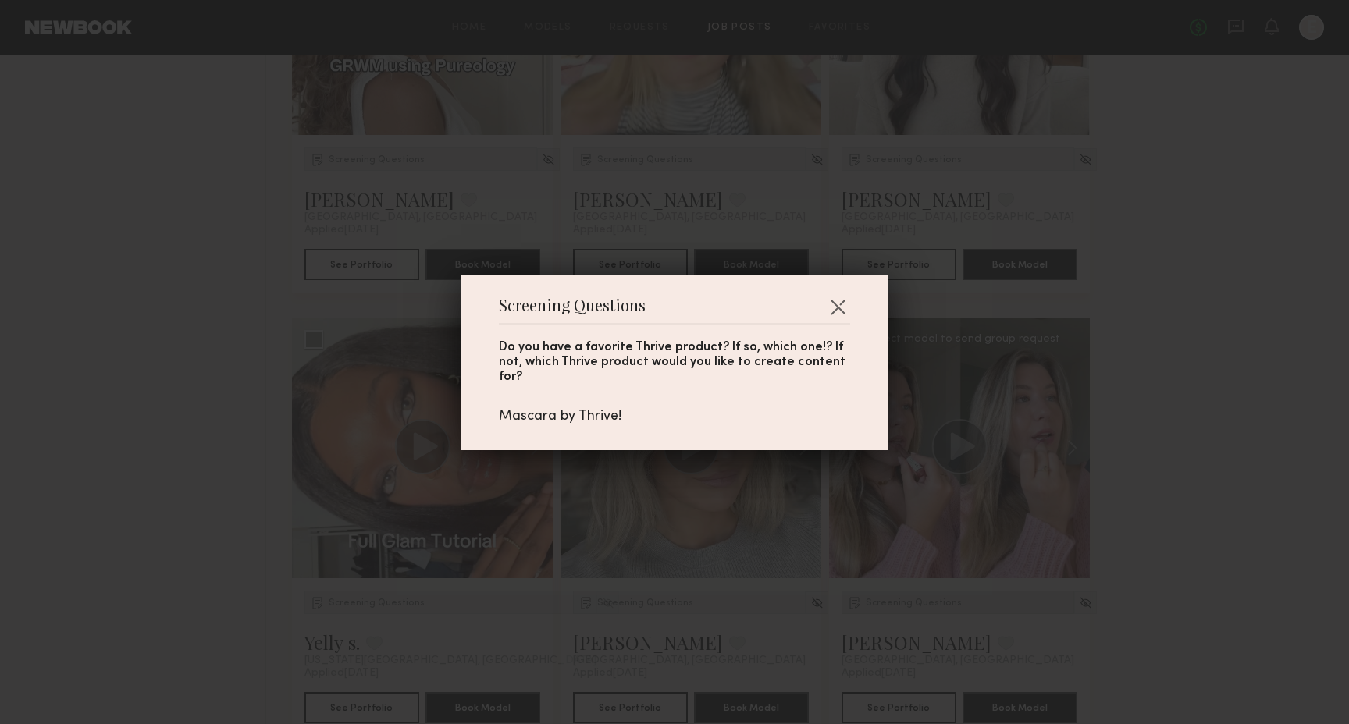
click at [911, 594] on div "Screening Questions Do you have a favorite Thrive product? If so, which one!? I…" at bounding box center [674, 362] width 1349 height 724
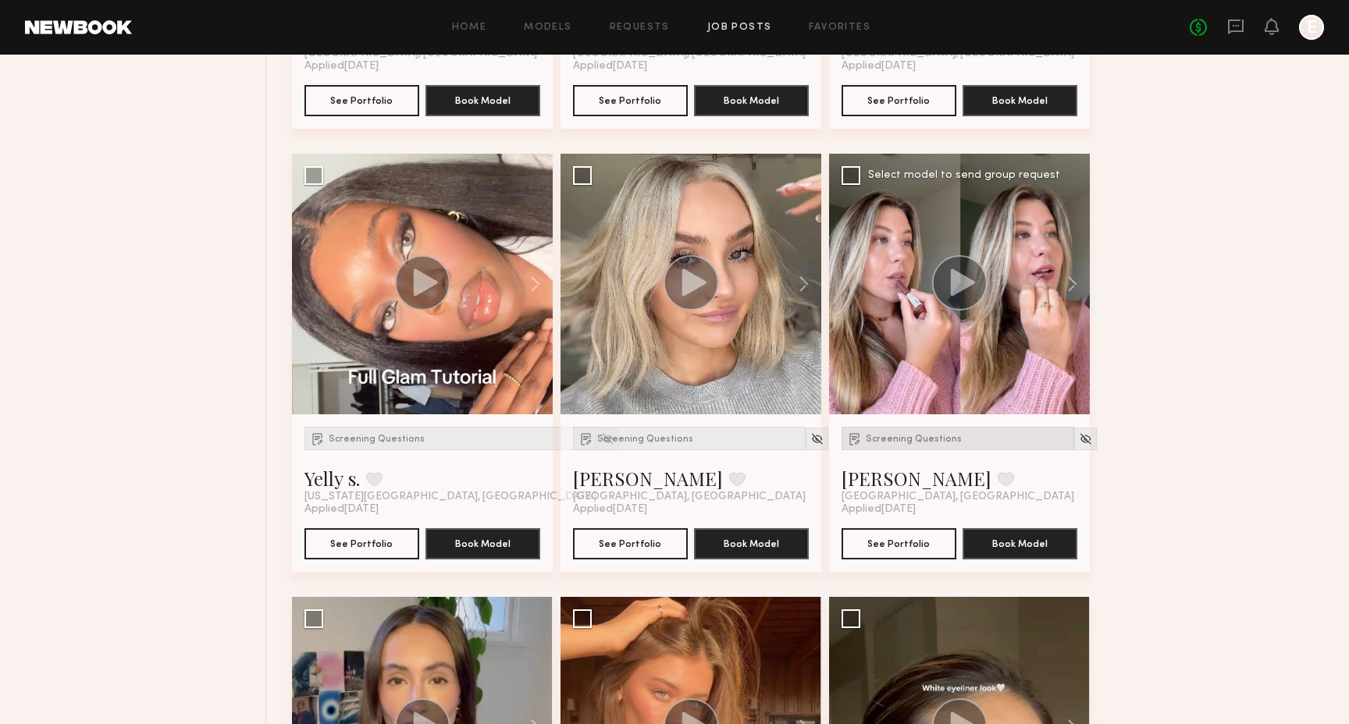
scroll to position [6779, 0]
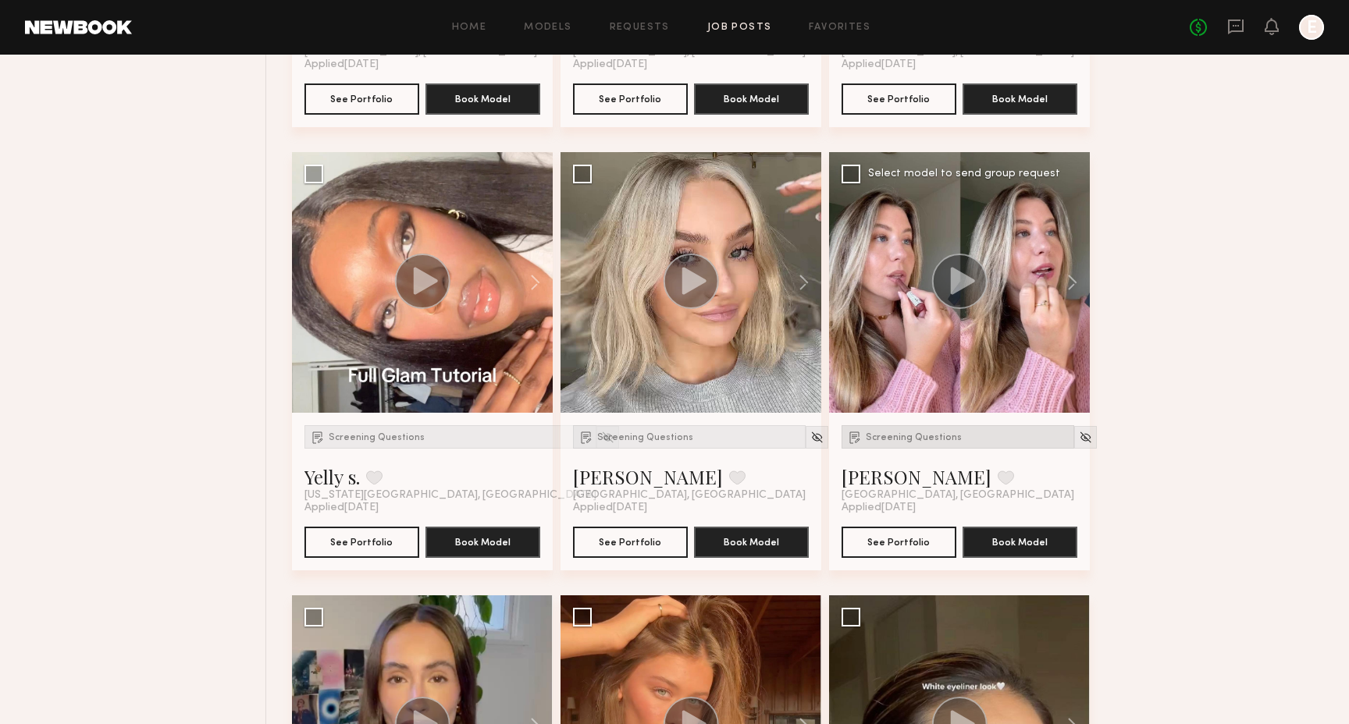
click at [902, 439] on span "Screening Questions" at bounding box center [913, 437] width 96 height 9
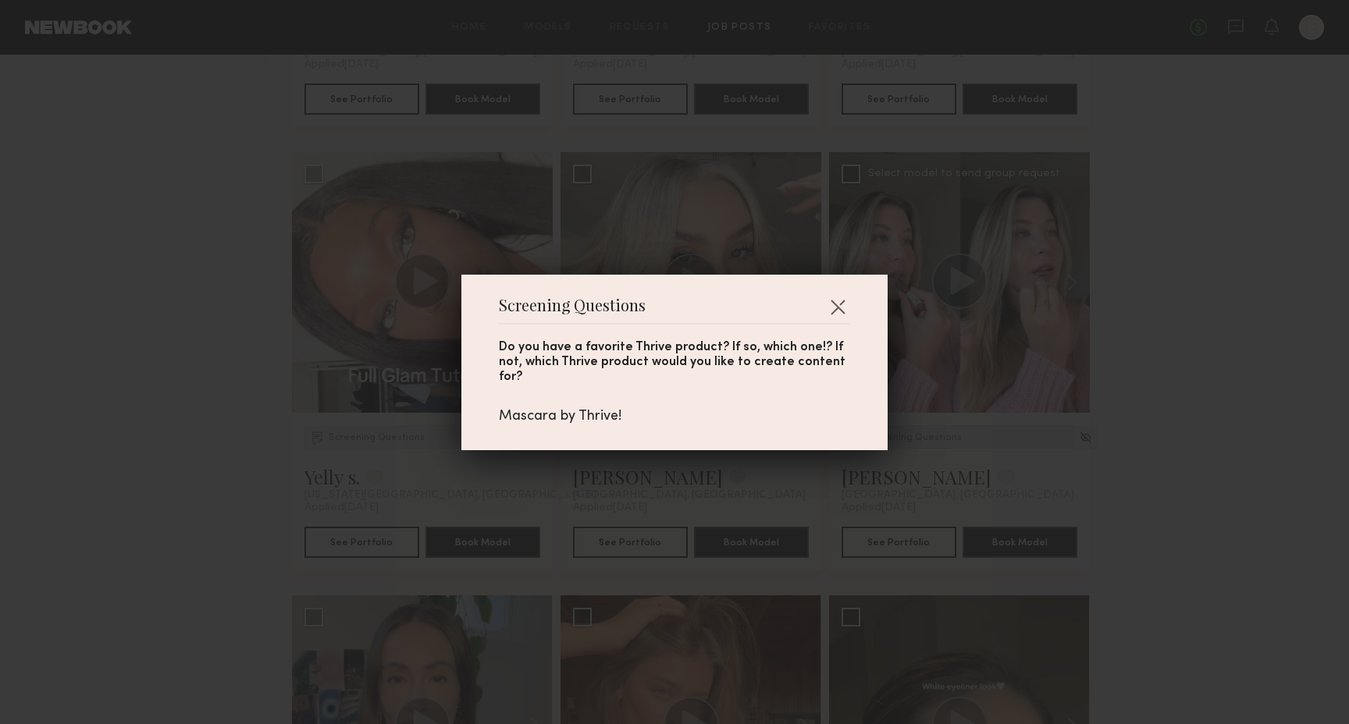
click at [902, 439] on div "Screening Questions Do you have a favorite Thrive product? If so, which one!? I…" at bounding box center [674, 362] width 1349 height 724
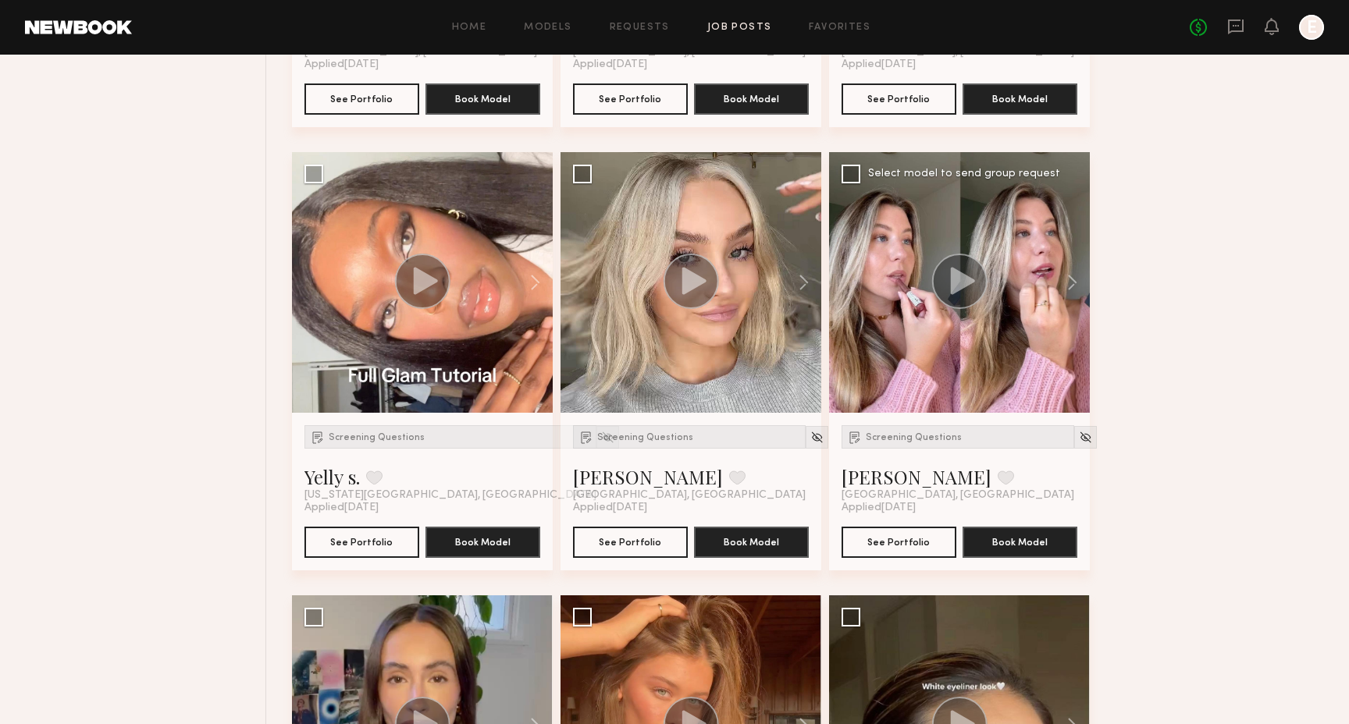
click at [964, 291] on circle at bounding box center [958, 281] width 55 height 55
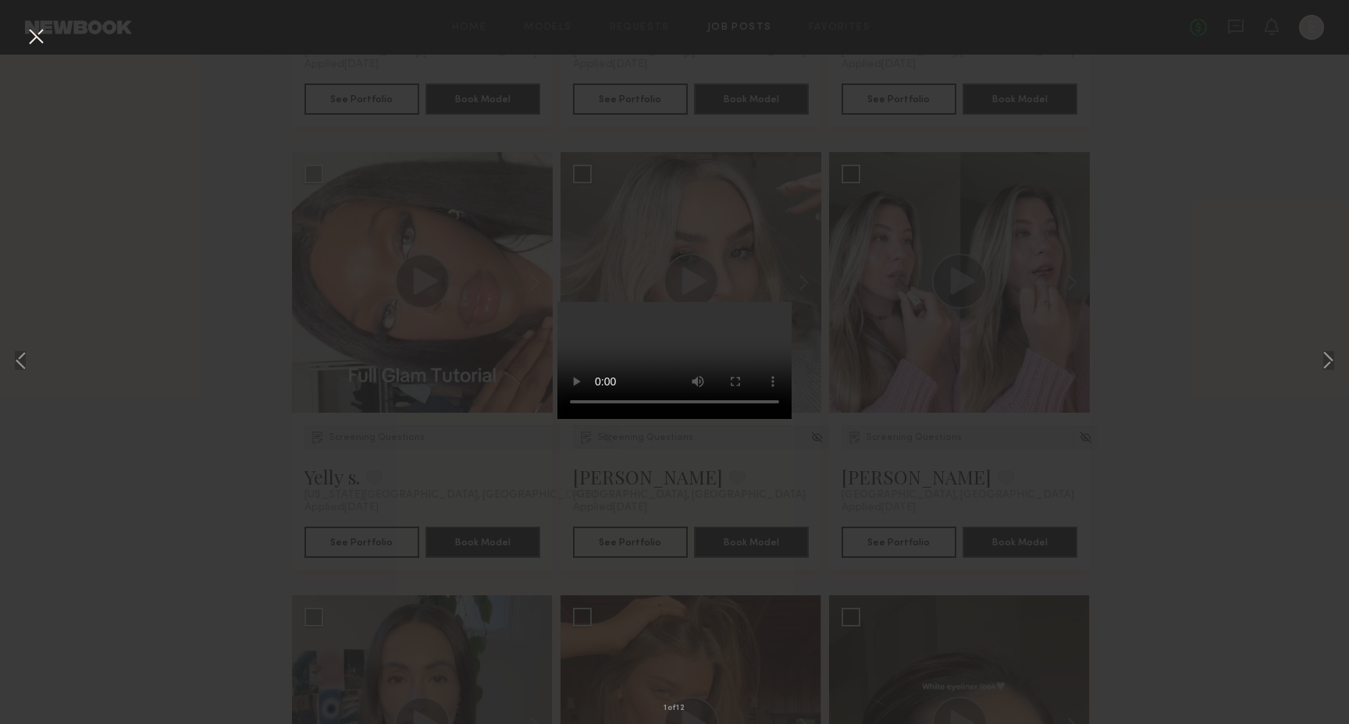
click at [963, 292] on div "1 of 12" at bounding box center [674, 362] width 1349 height 724
click at [37, 25] on button at bounding box center [35, 37] width 25 height 28
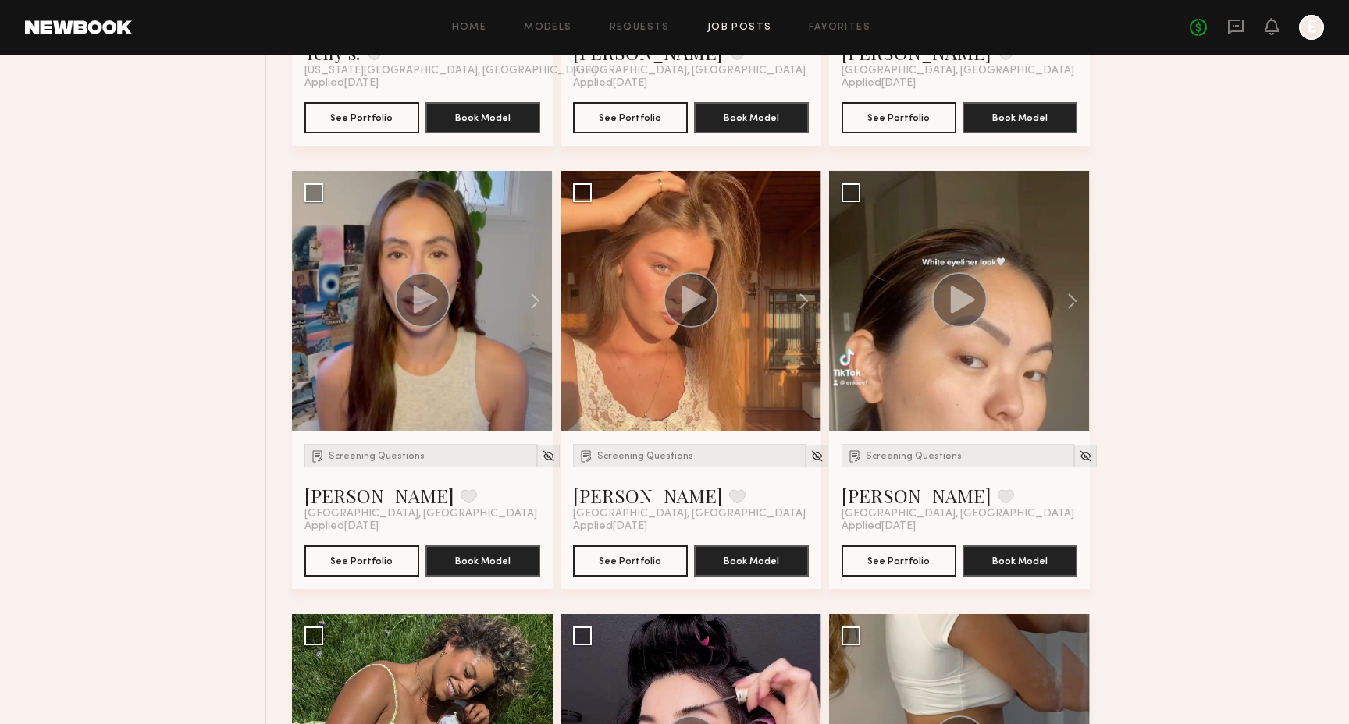
scroll to position [7216, 0]
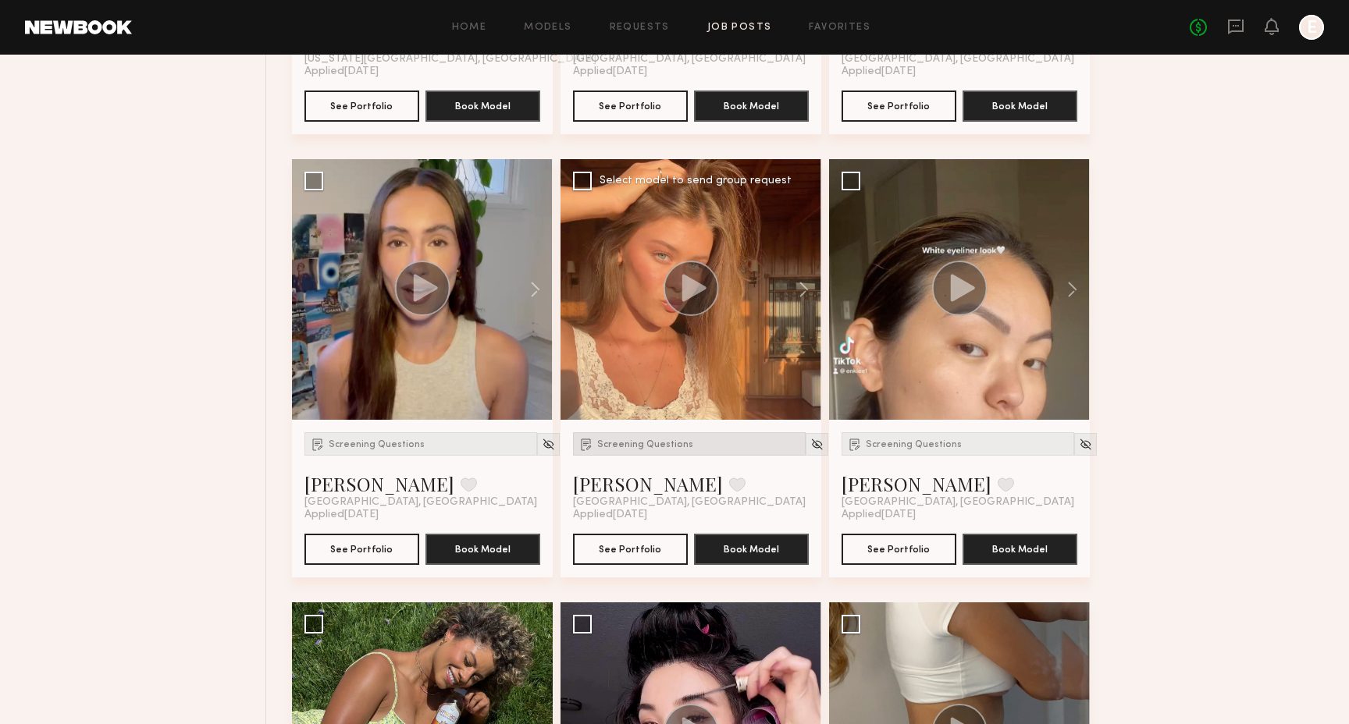
click at [655, 452] on div "Screening Questions" at bounding box center [689, 443] width 233 height 23
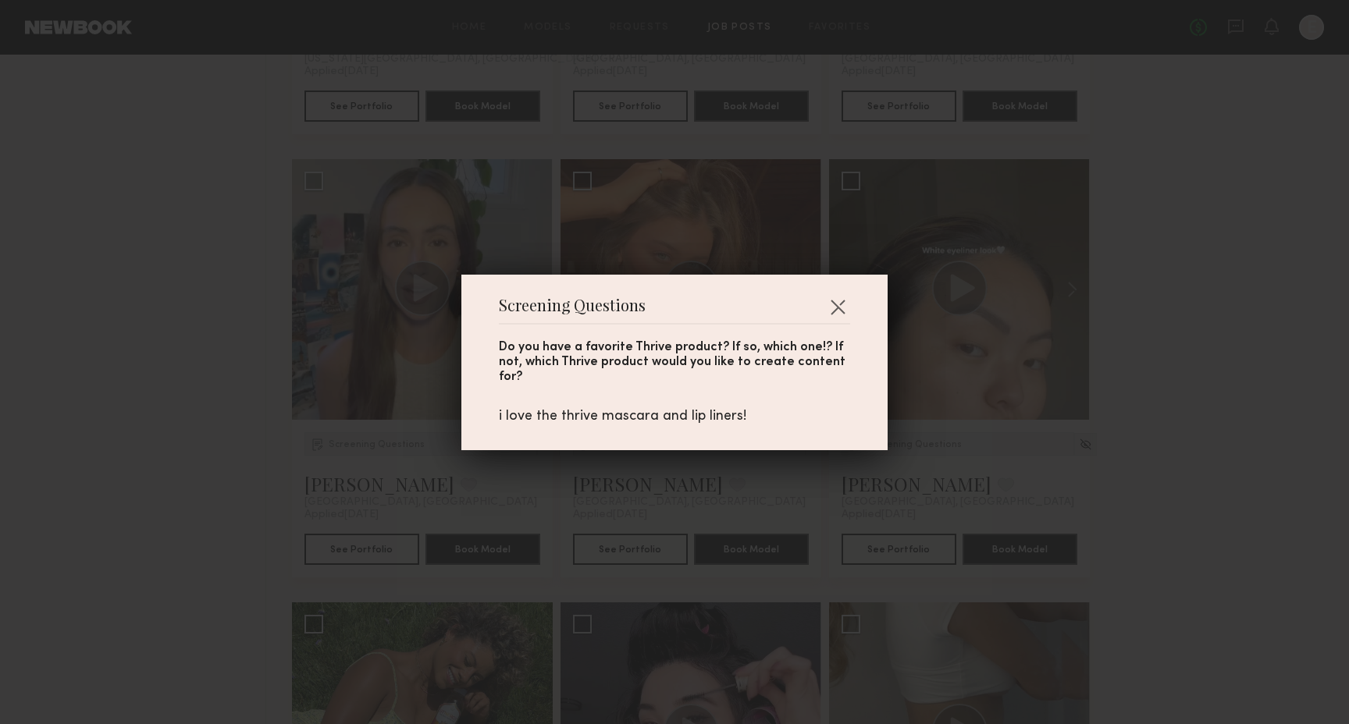
click at [647, 521] on div "Screening Questions Do you have a favorite Thrive product? If so, which one!? I…" at bounding box center [674, 362] width 1349 height 724
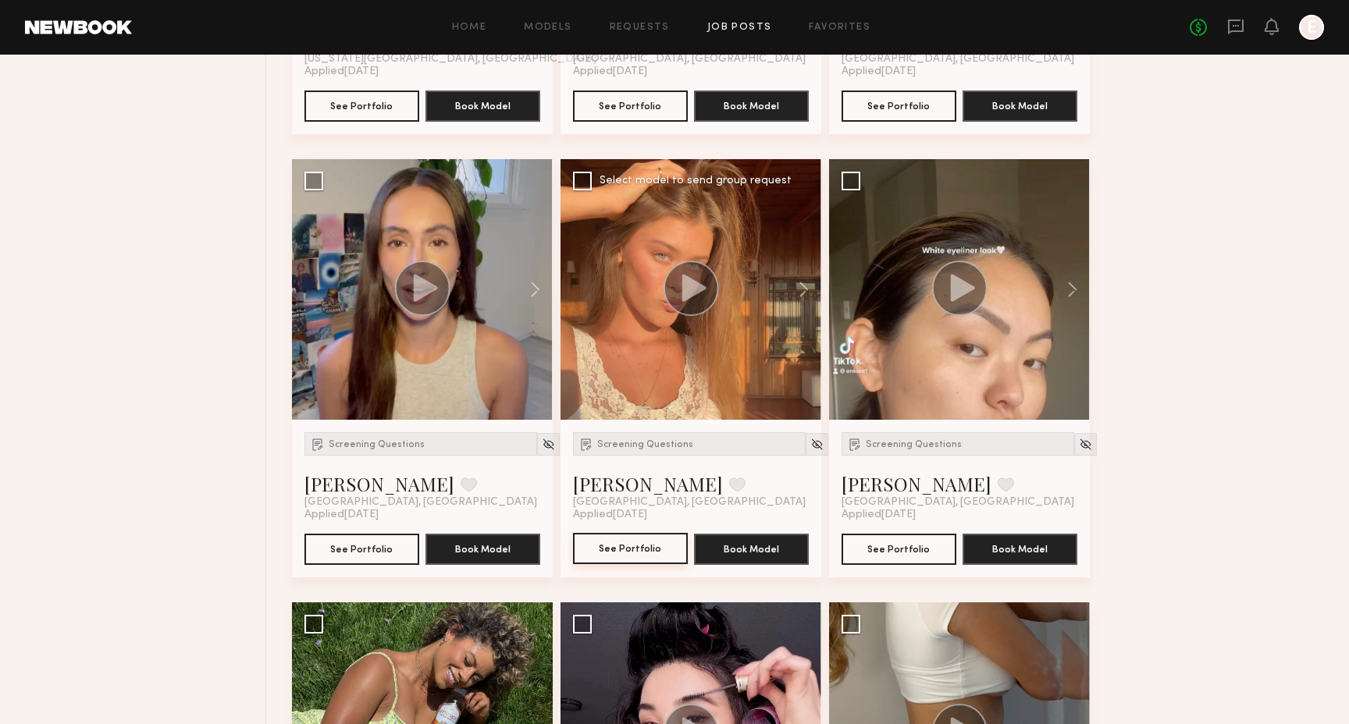
click at [645, 546] on button "See Portfolio" at bounding box center [630, 548] width 115 height 31
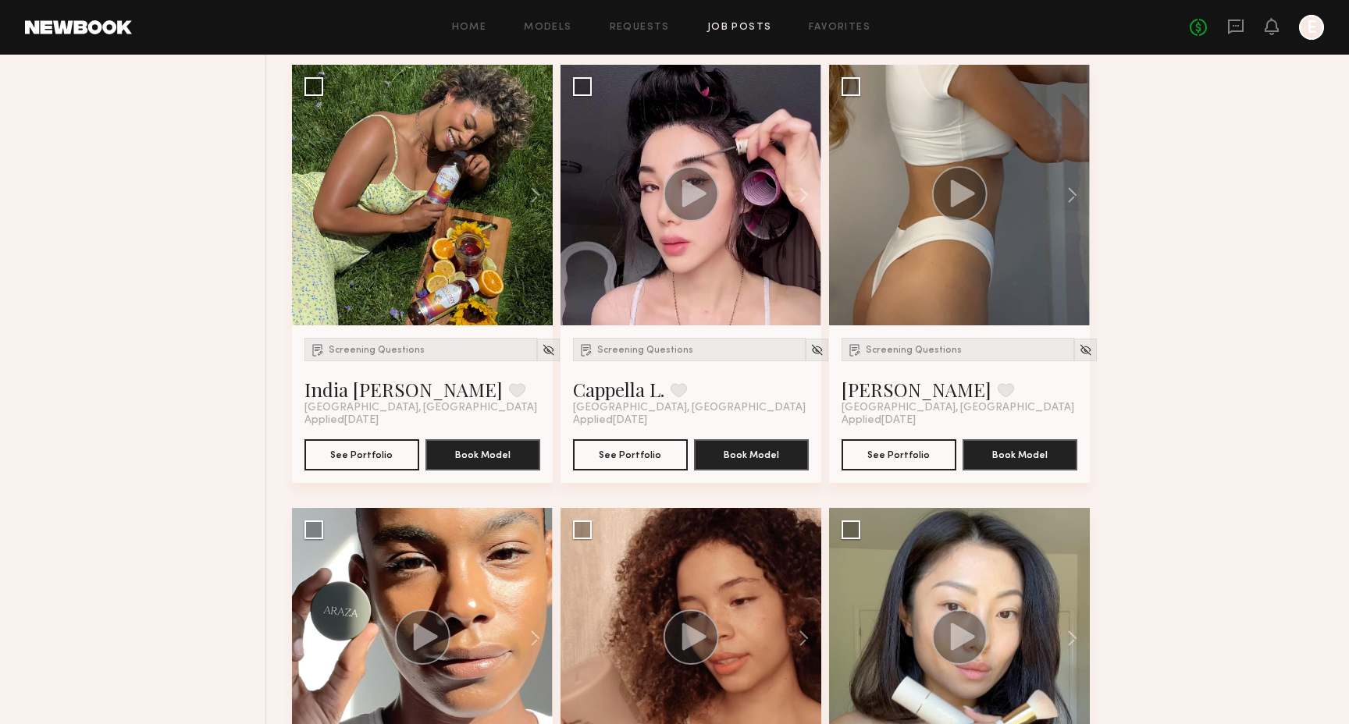
scroll to position [7759, 0]
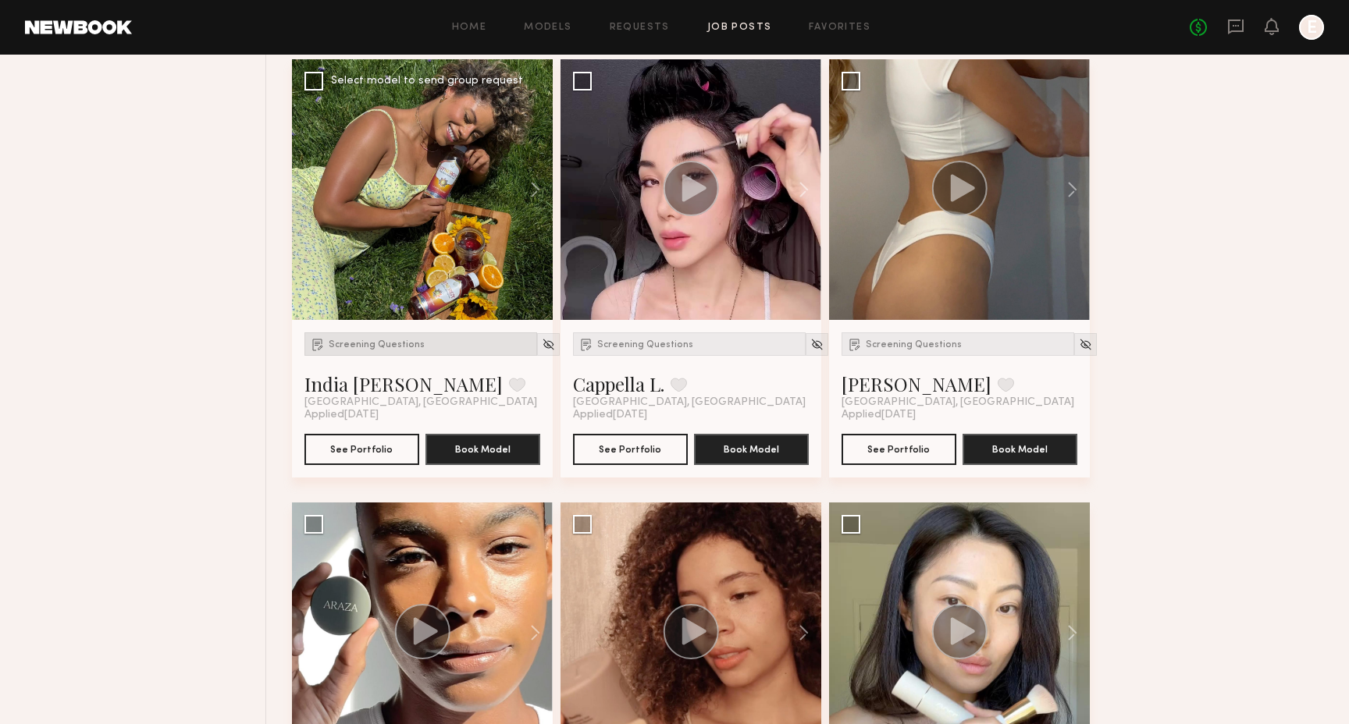
click at [401, 350] on div "Screening Questions" at bounding box center [420, 343] width 233 height 23
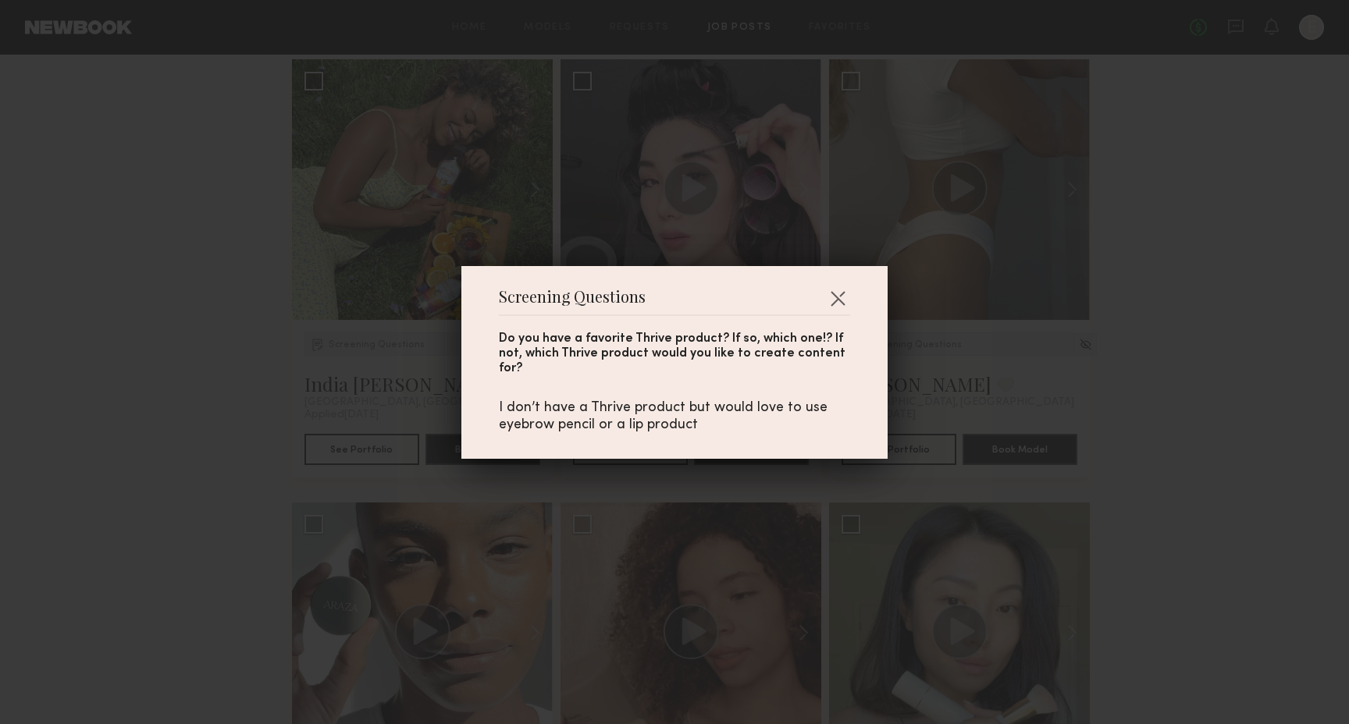
click at [402, 350] on div "Screening Questions Do you have a favorite Thrive product? If so, which one!? I…" at bounding box center [674, 362] width 1349 height 724
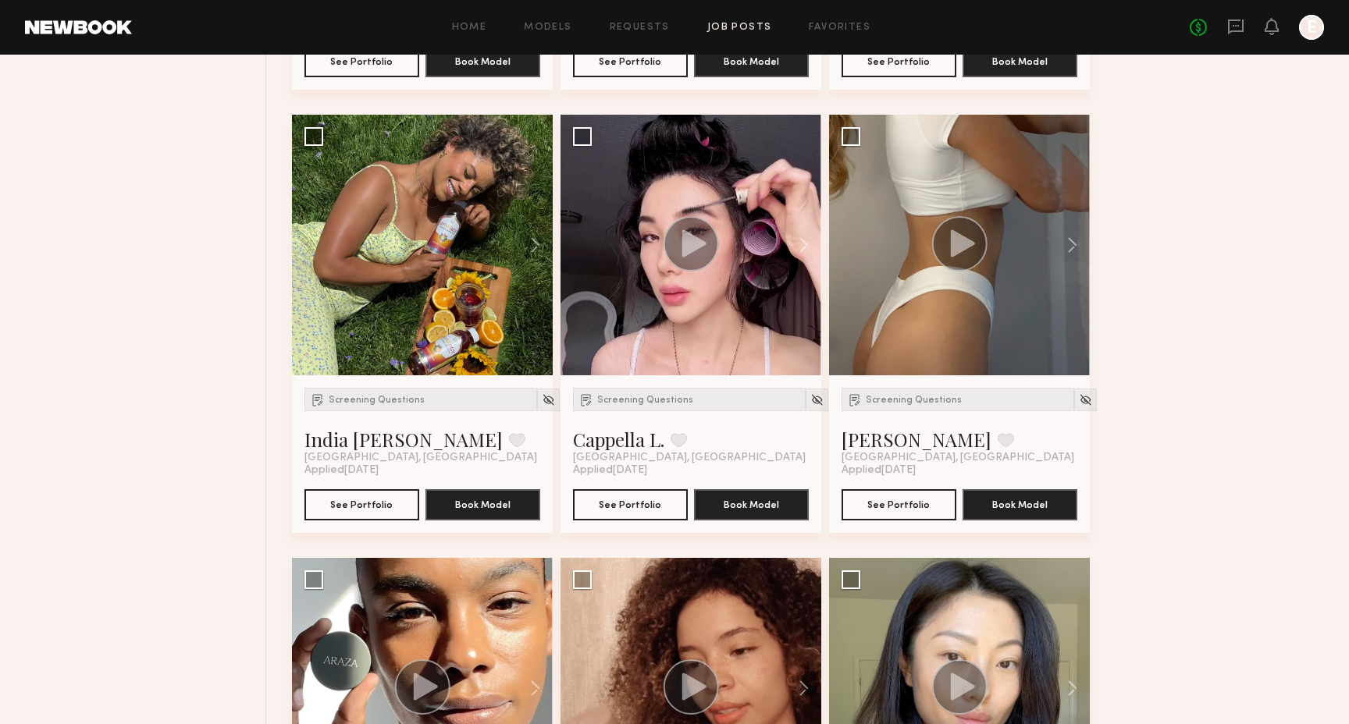
scroll to position [7710, 0]
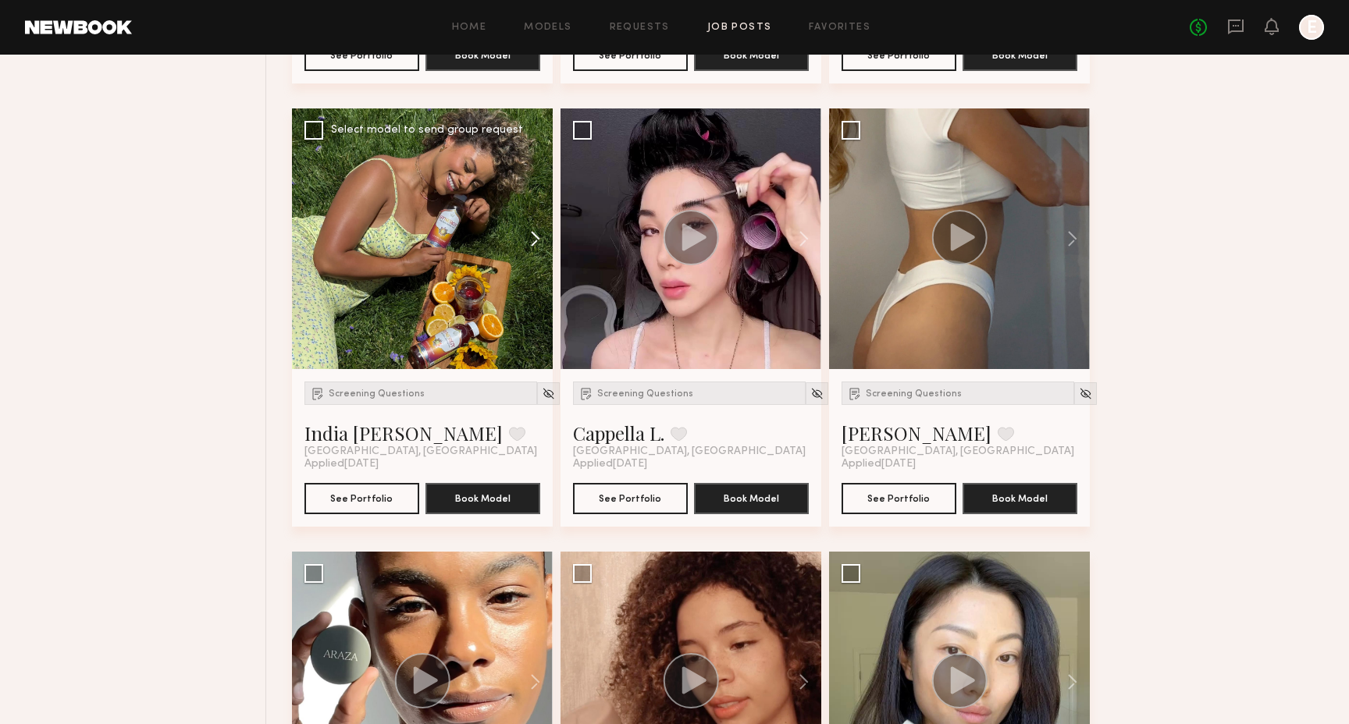
click at [527, 233] on button at bounding box center [528, 238] width 50 height 261
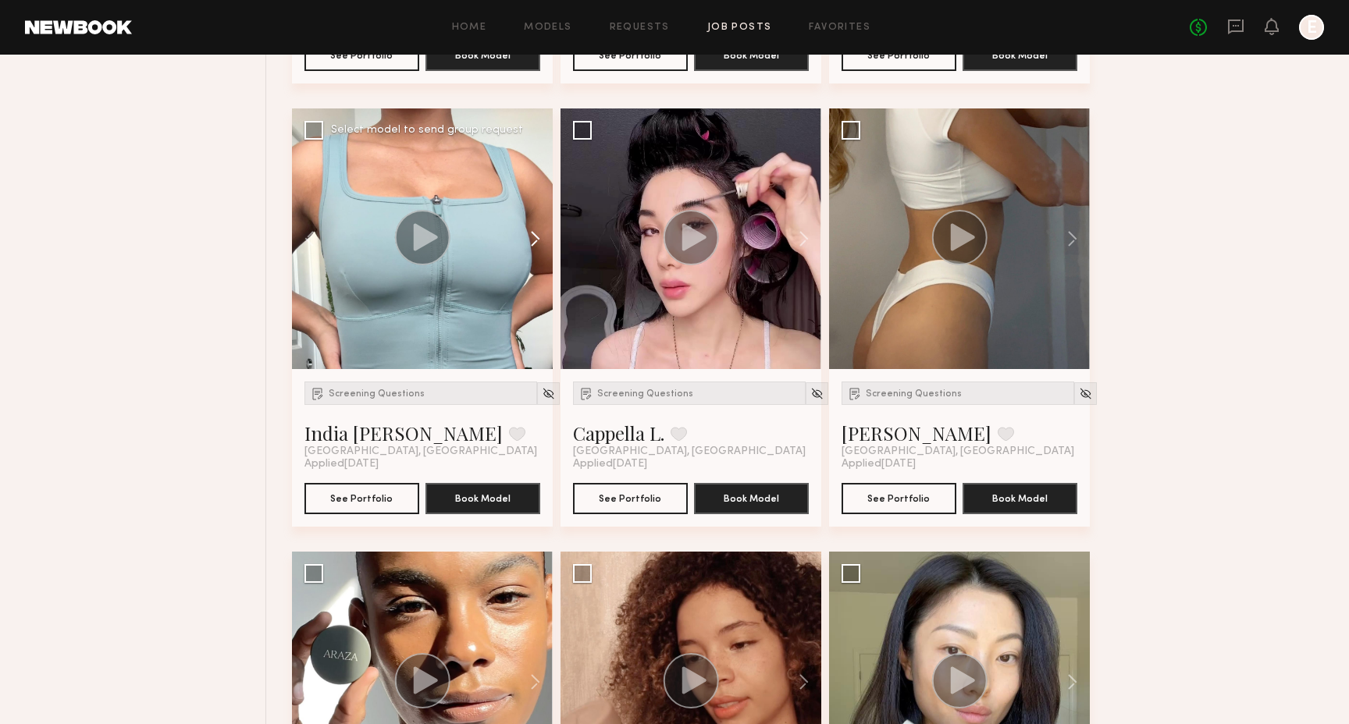
click at [527, 233] on button at bounding box center [528, 238] width 50 height 261
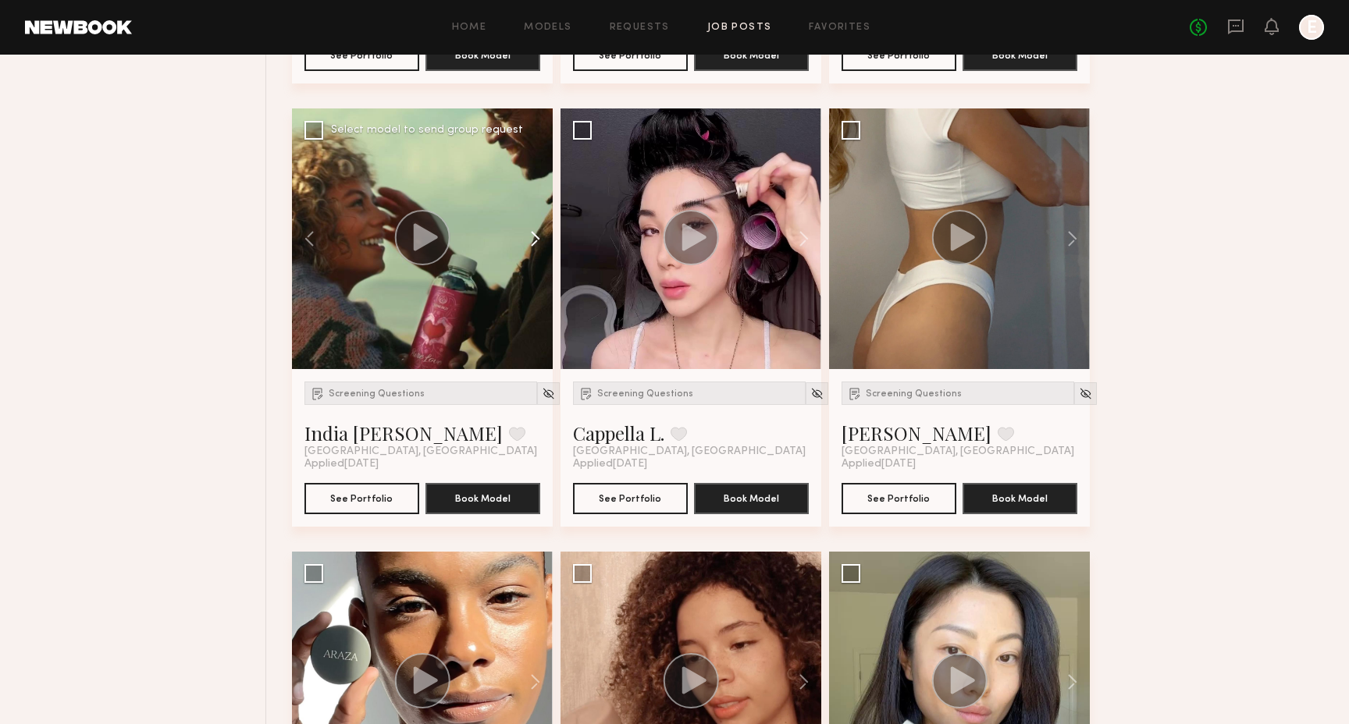
click at [527, 233] on button at bounding box center [528, 238] width 50 height 261
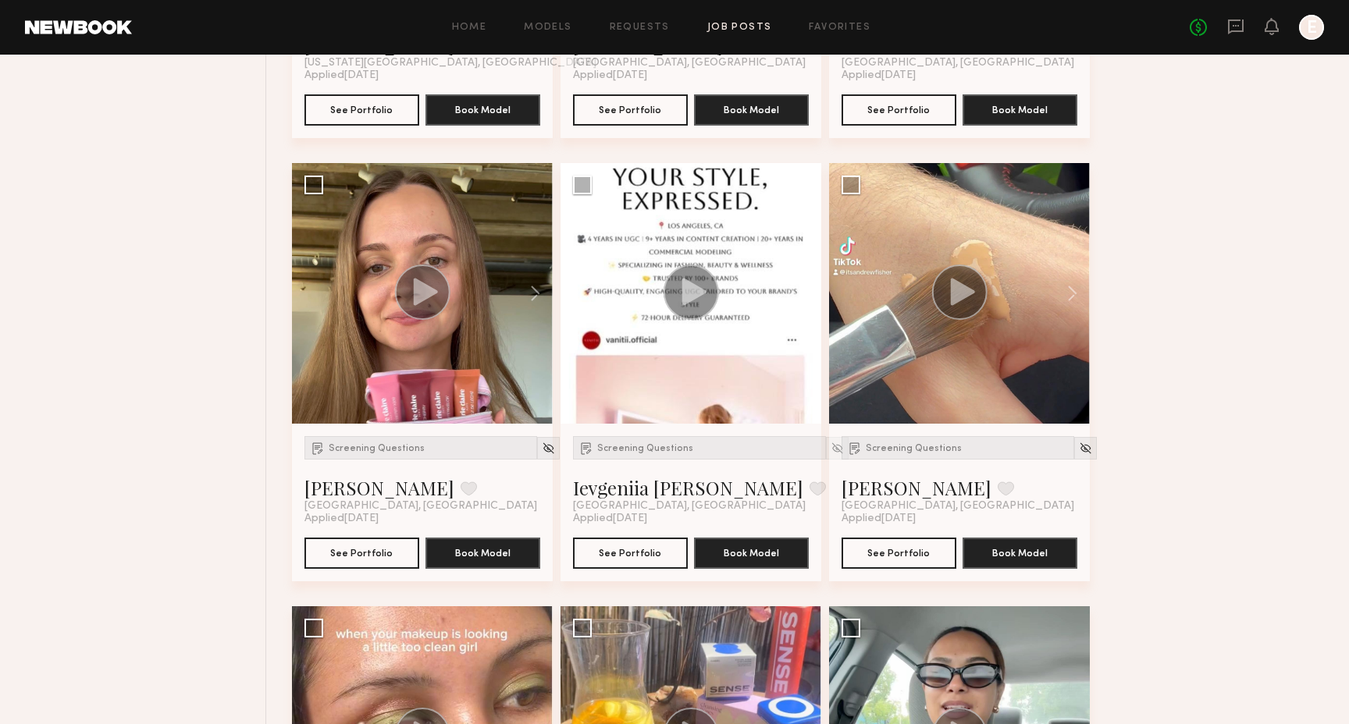
scroll to position [8546, 0]
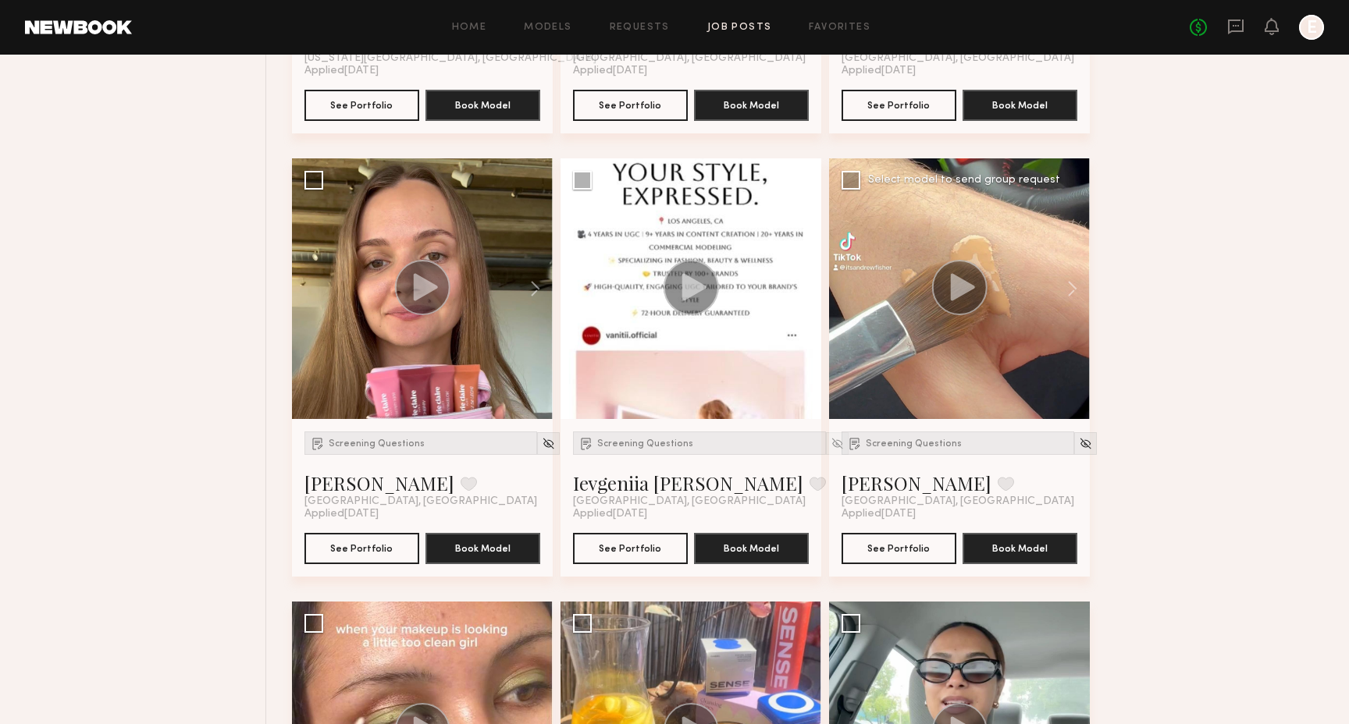
click at [959, 287] on icon at bounding box center [962, 286] width 24 height 27
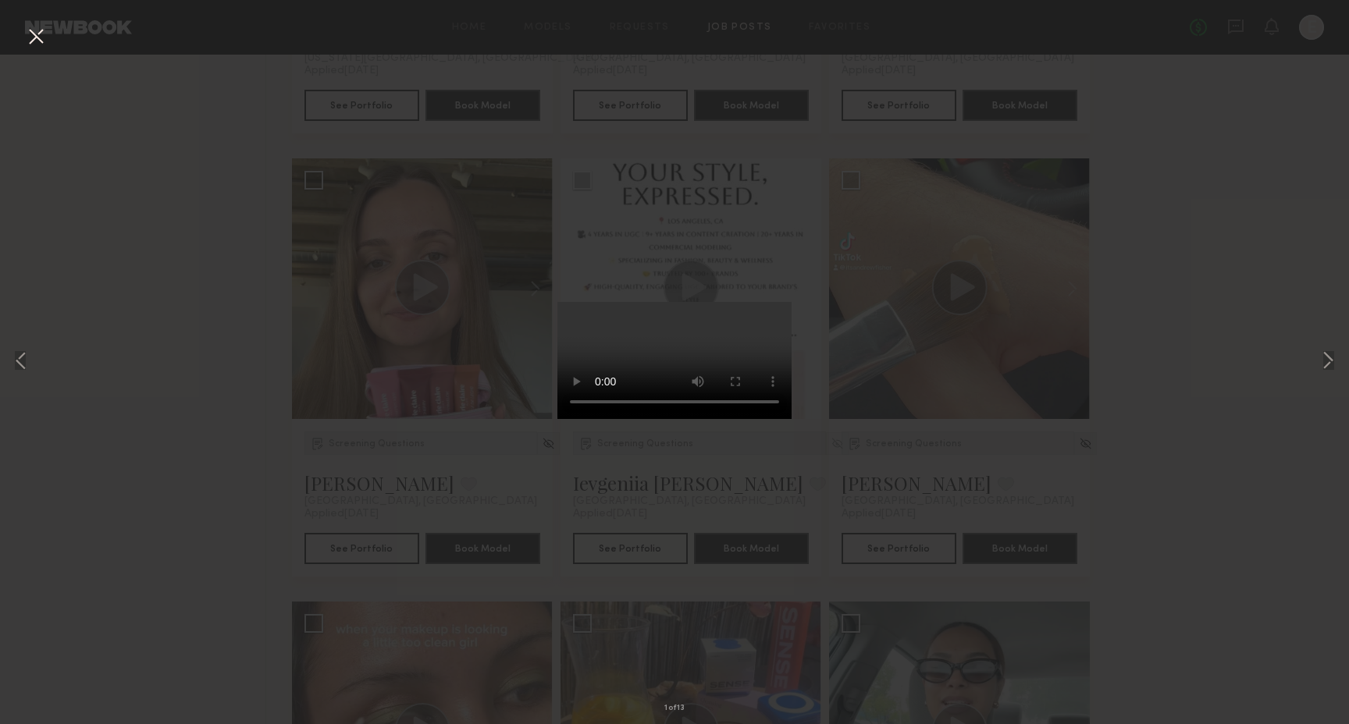
click at [684, 302] on video at bounding box center [674, 360] width 234 height 117
click at [416, 139] on div "1 of 13" at bounding box center [674, 362] width 1349 height 724
click at [339, 227] on div "1 of 13" at bounding box center [674, 362] width 1349 height 724
click at [35, 30] on button at bounding box center [35, 37] width 25 height 28
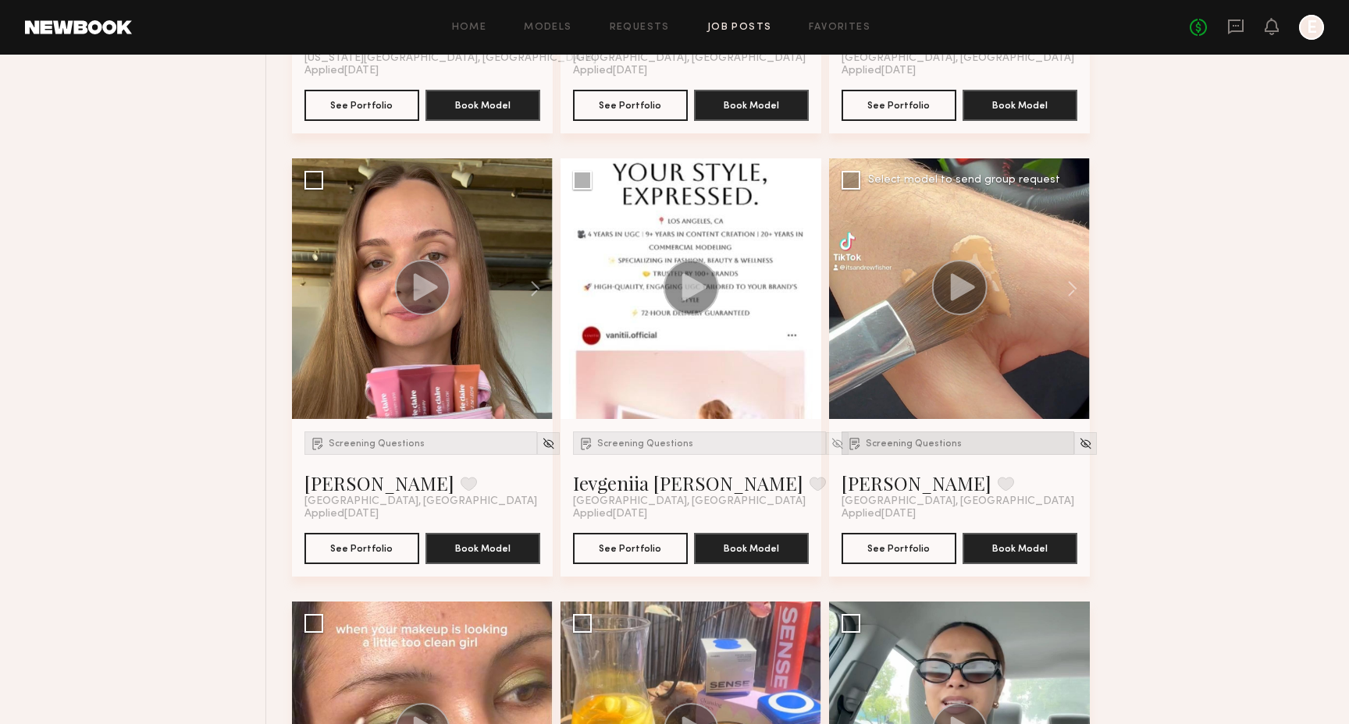
click at [926, 448] on div "Screening Questions" at bounding box center [957, 443] width 233 height 23
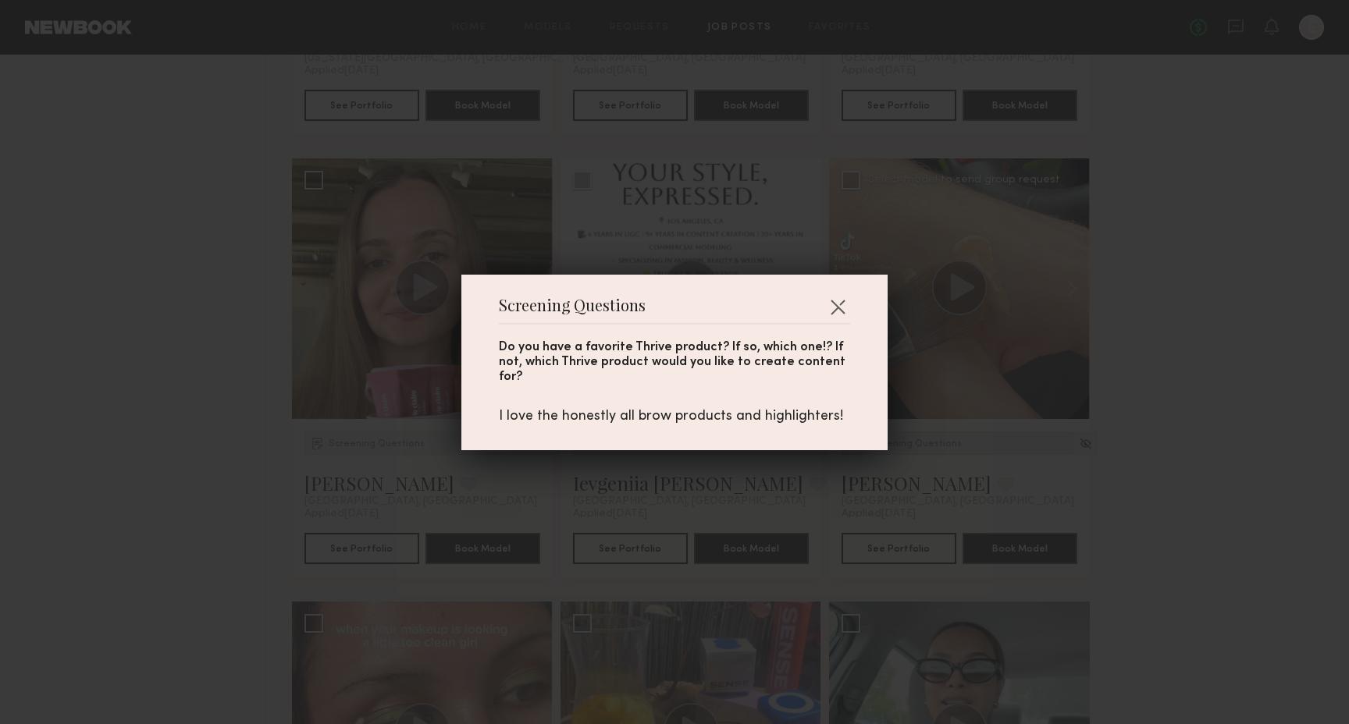
click at [926, 448] on div "Screening Questions Do you have a favorite Thrive product? If so, which one!? I…" at bounding box center [674, 362] width 1349 height 724
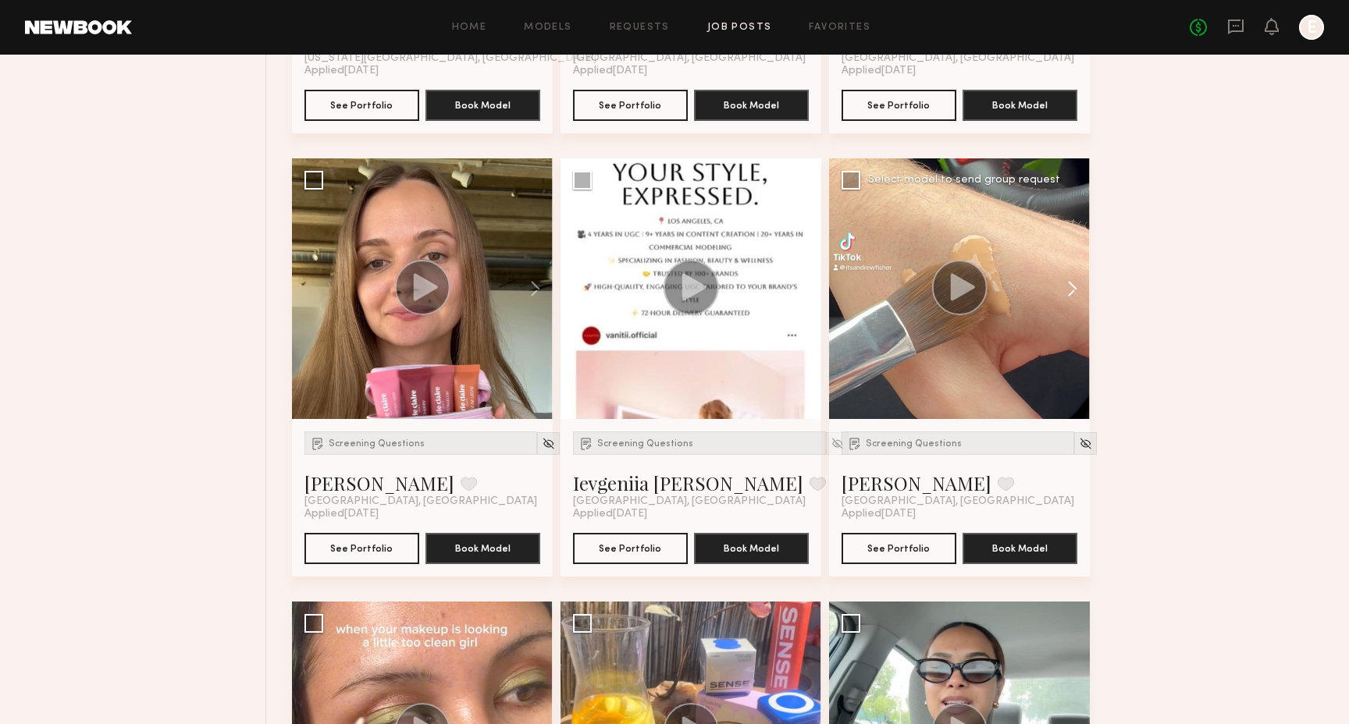
click at [1066, 287] on button at bounding box center [1064, 288] width 50 height 261
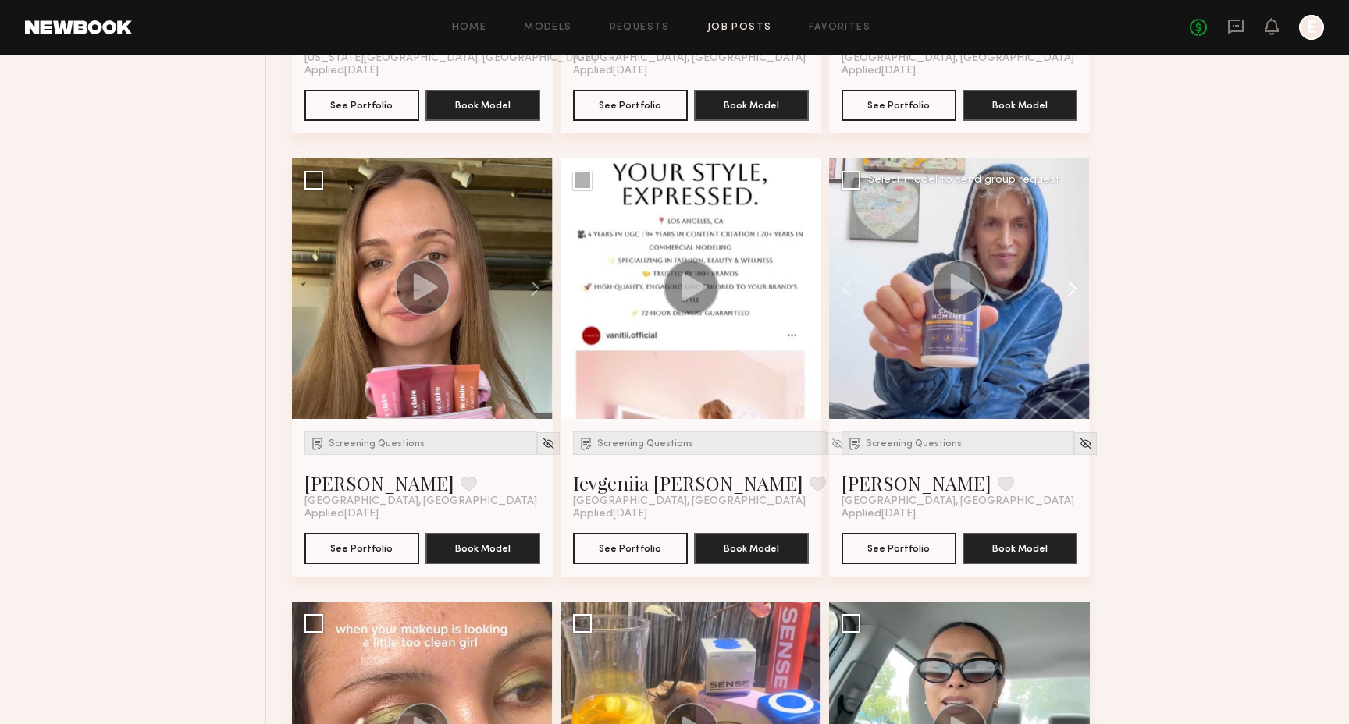
click at [1068, 289] on button at bounding box center [1064, 288] width 50 height 261
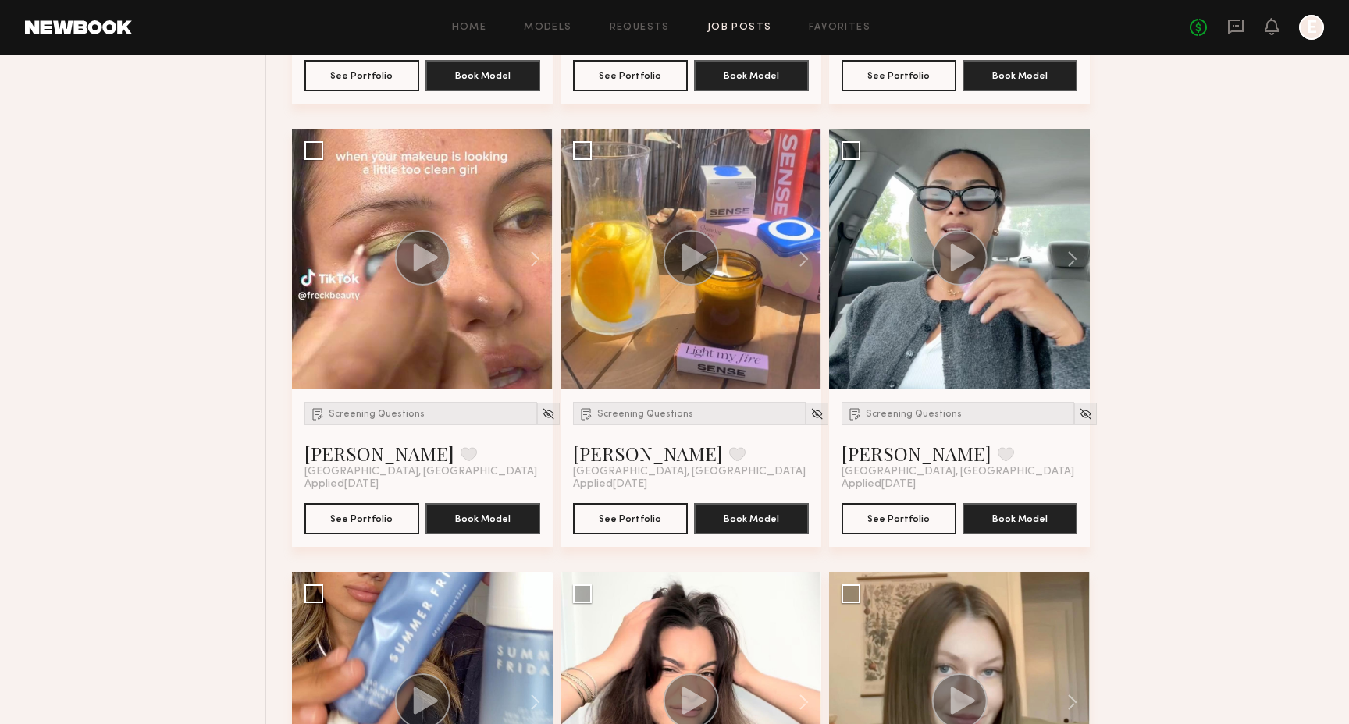
scroll to position [9024, 0]
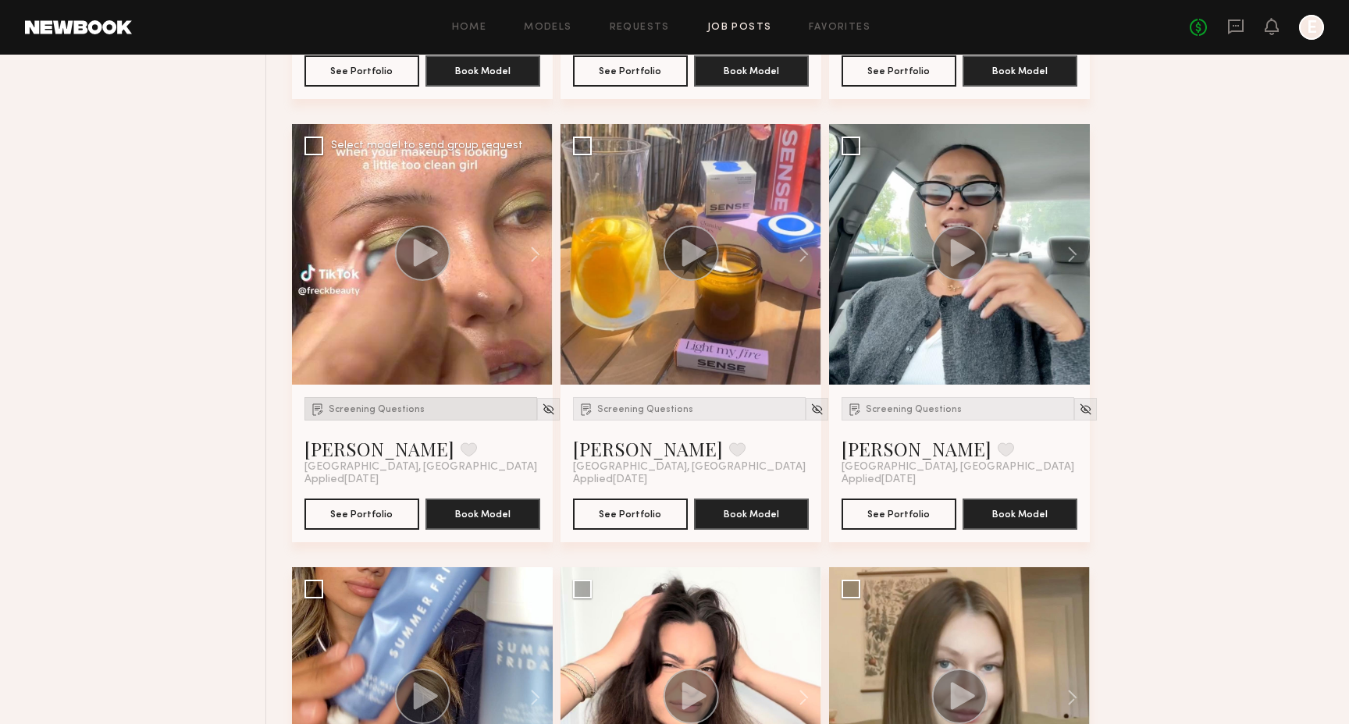
click at [378, 408] on span "Screening Questions" at bounding box center [377, 409] width 96 height 9
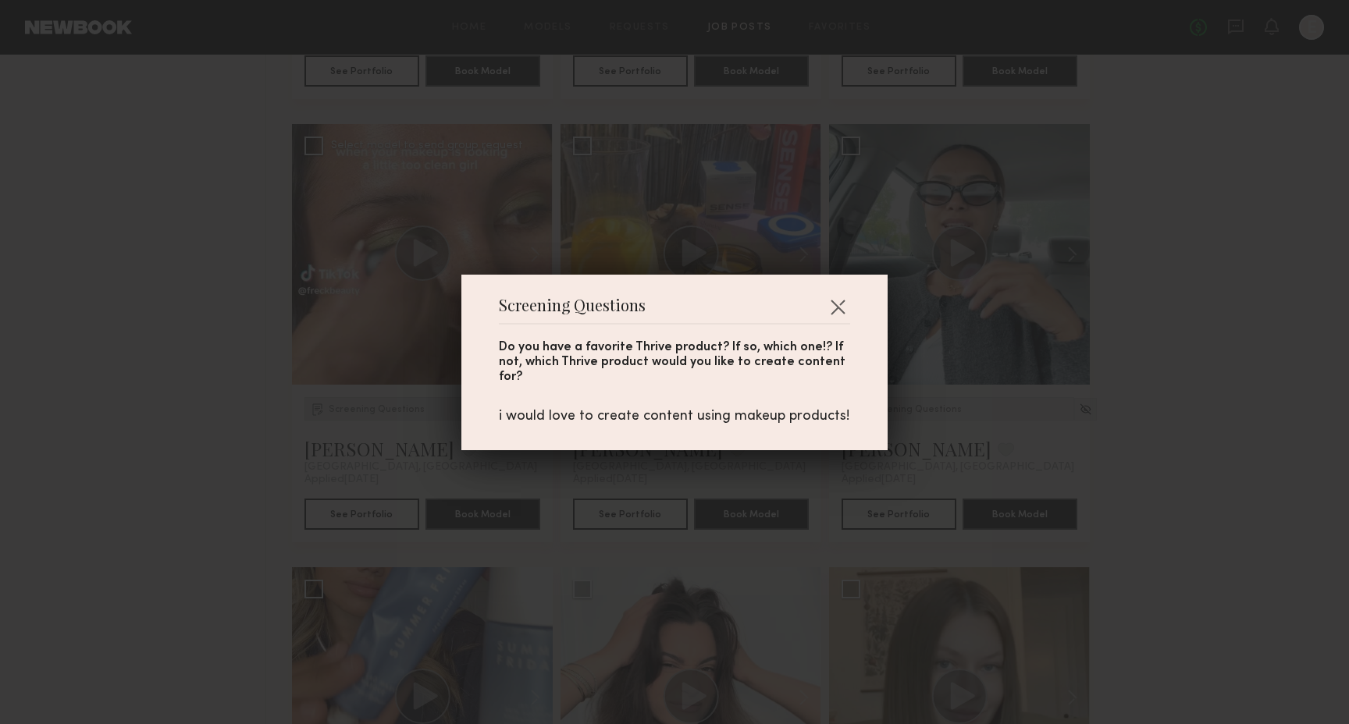
click at [378, 408] on div "Screening Questions Do you have a favorite Thrive product? If so, which one!? I…" at bounding box center [674, 362] width 1349 height 724
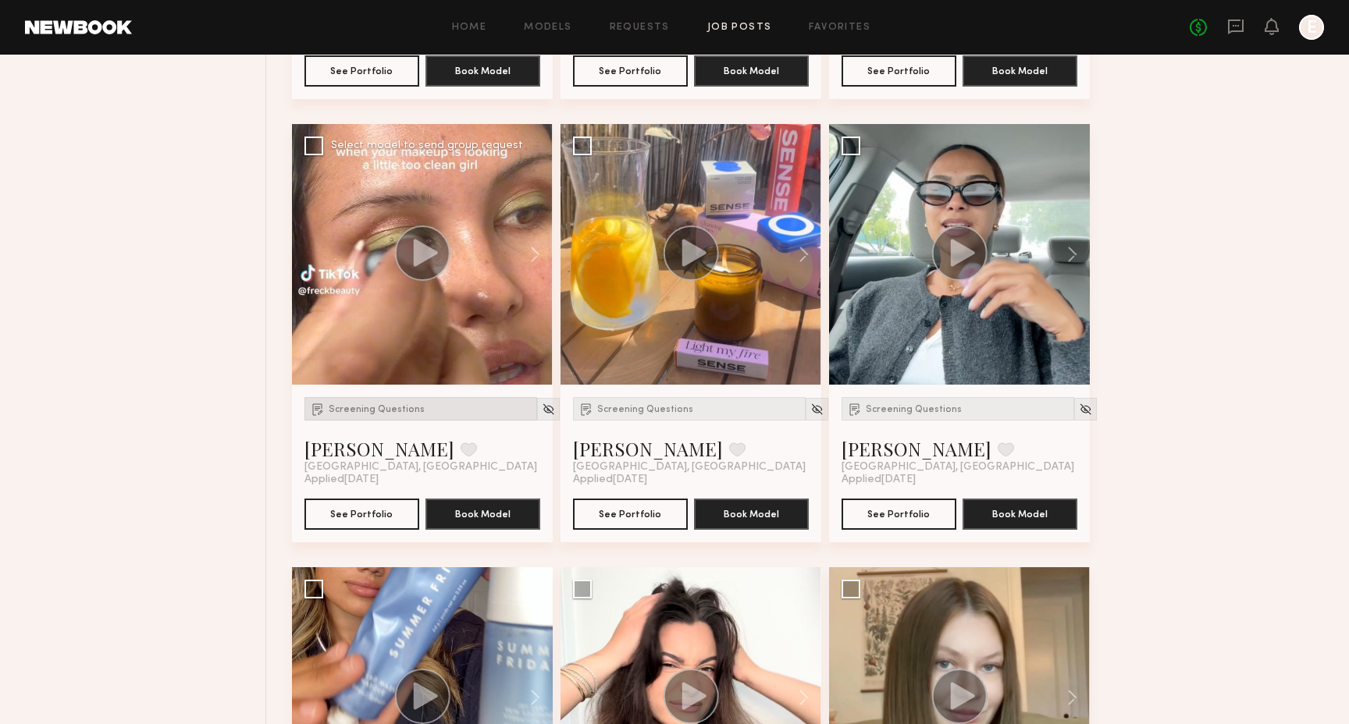
click at [361, 414] on div "Screening Questions" at bounding box center [420, 408] width 233 height 23
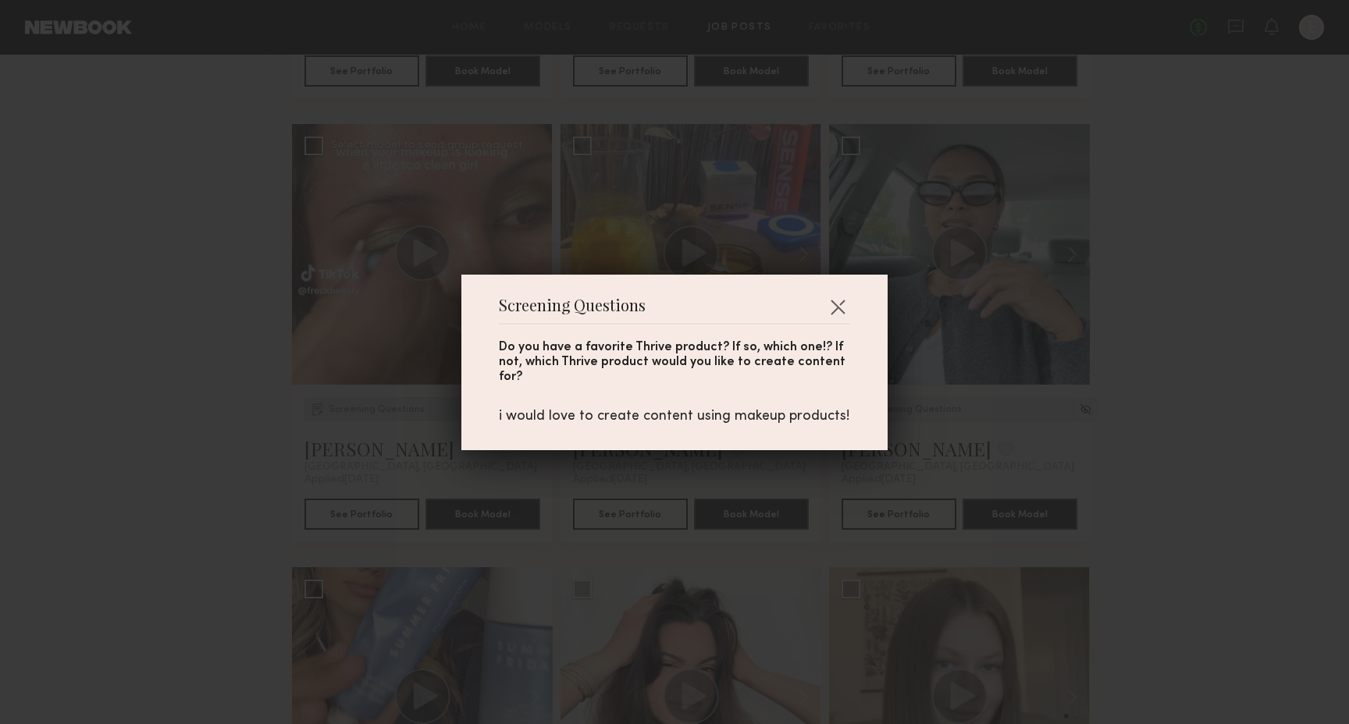
click at [361, 414] on div "Screening Questions Do you have a favorite Thrive product? If so, which one!? I…" at bounding box center [674, 362] width 1349 height 724
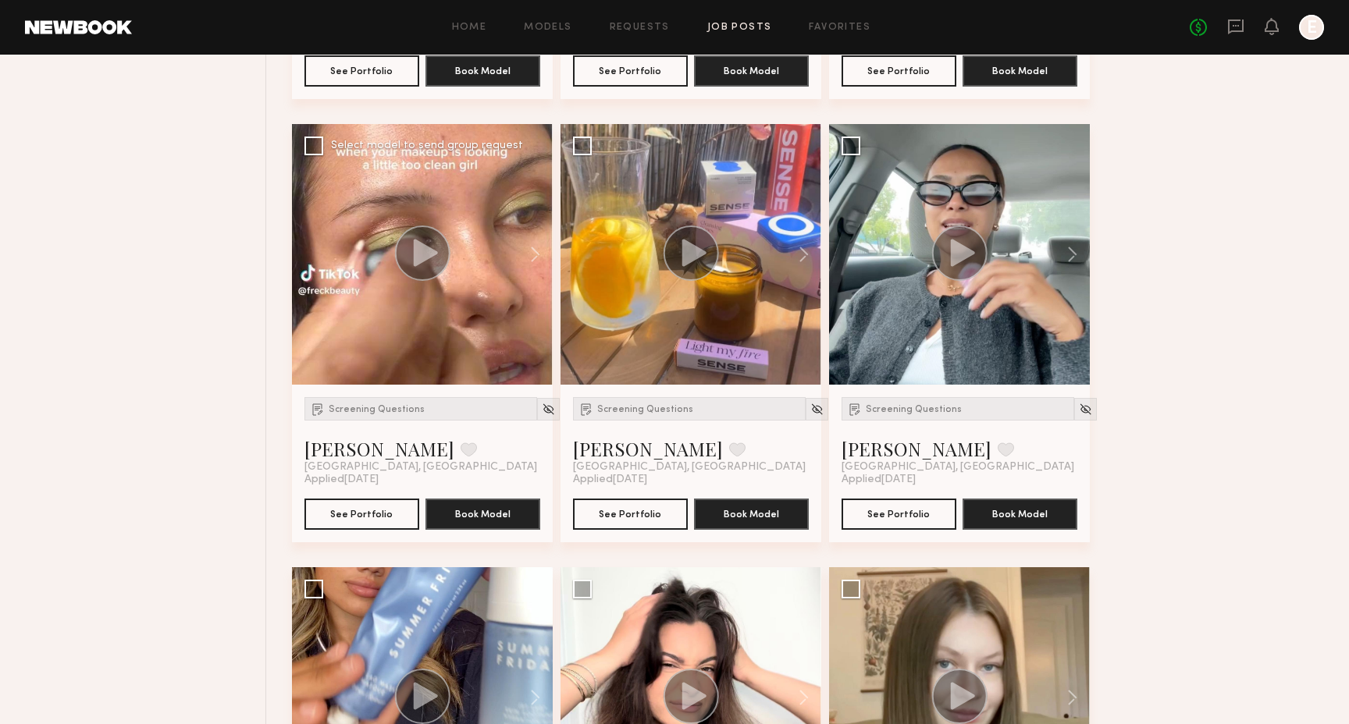
click at [411, 247] on circle at bounding box center [421, 253] width 55 height 55
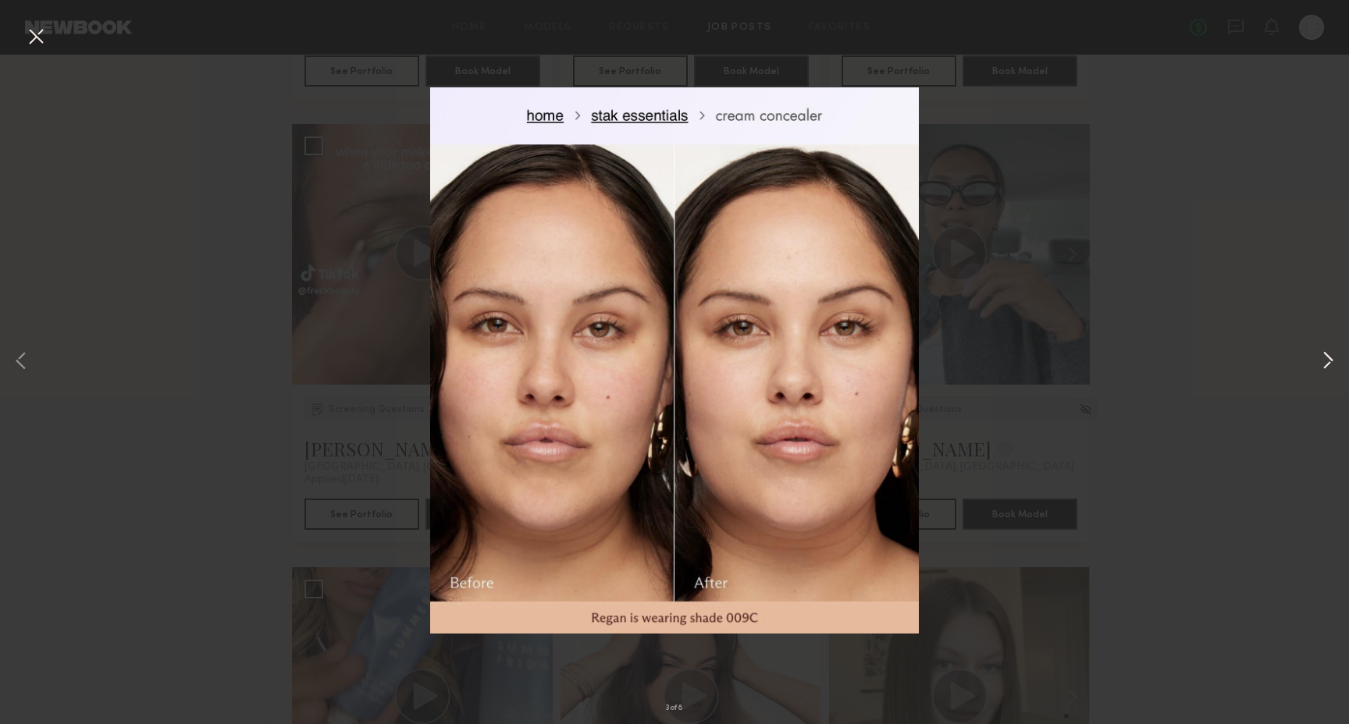
click at [1323, 368] on button at bounding box center [1327, 362] width 19 height 579
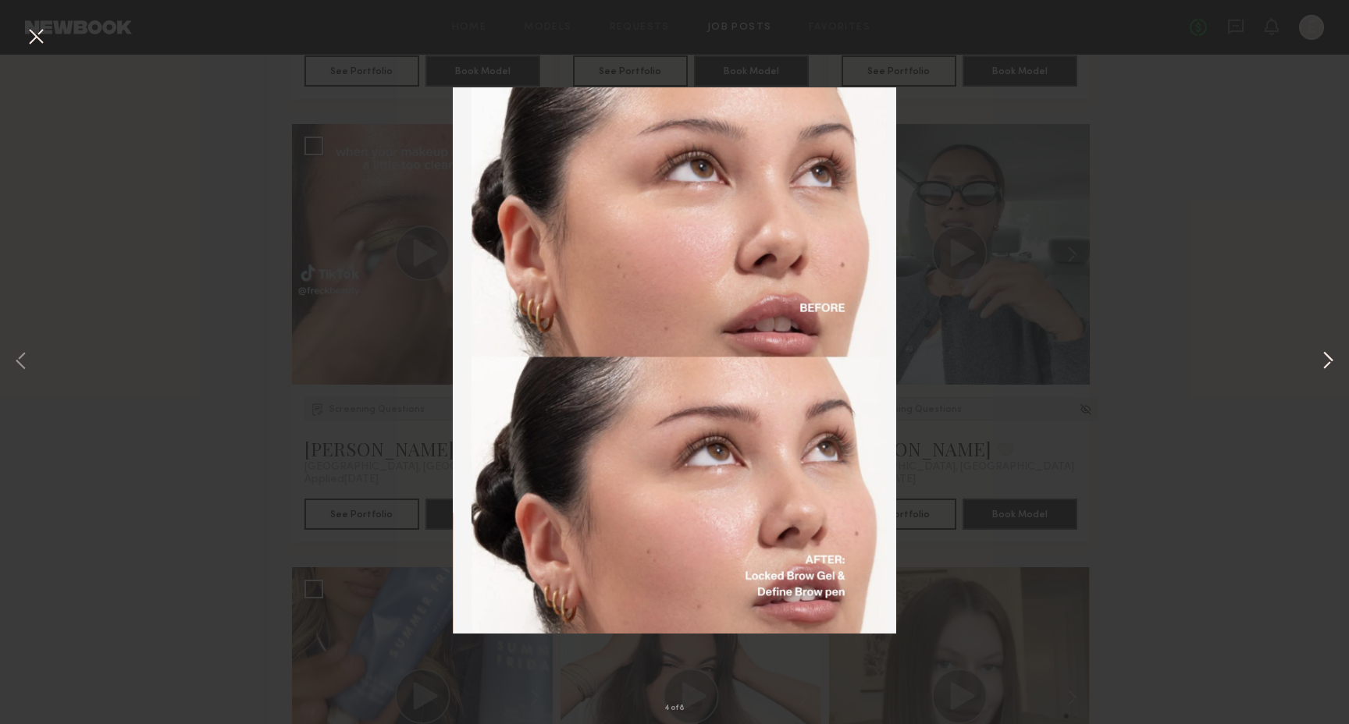
click at [1323, 368] on button at bounding box center [1327, 362] width 19 height 579
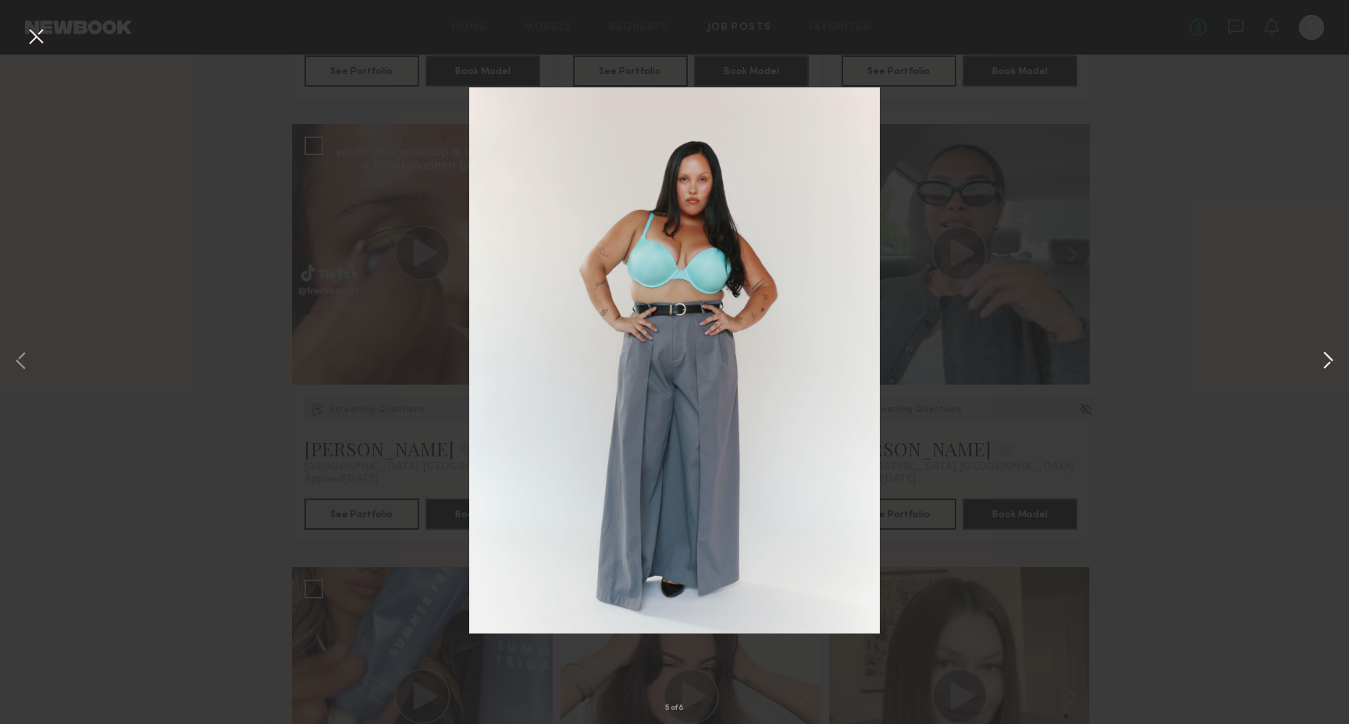
click at [1322, 368] on button at bounding box center [1327, 362] width 19 height 579
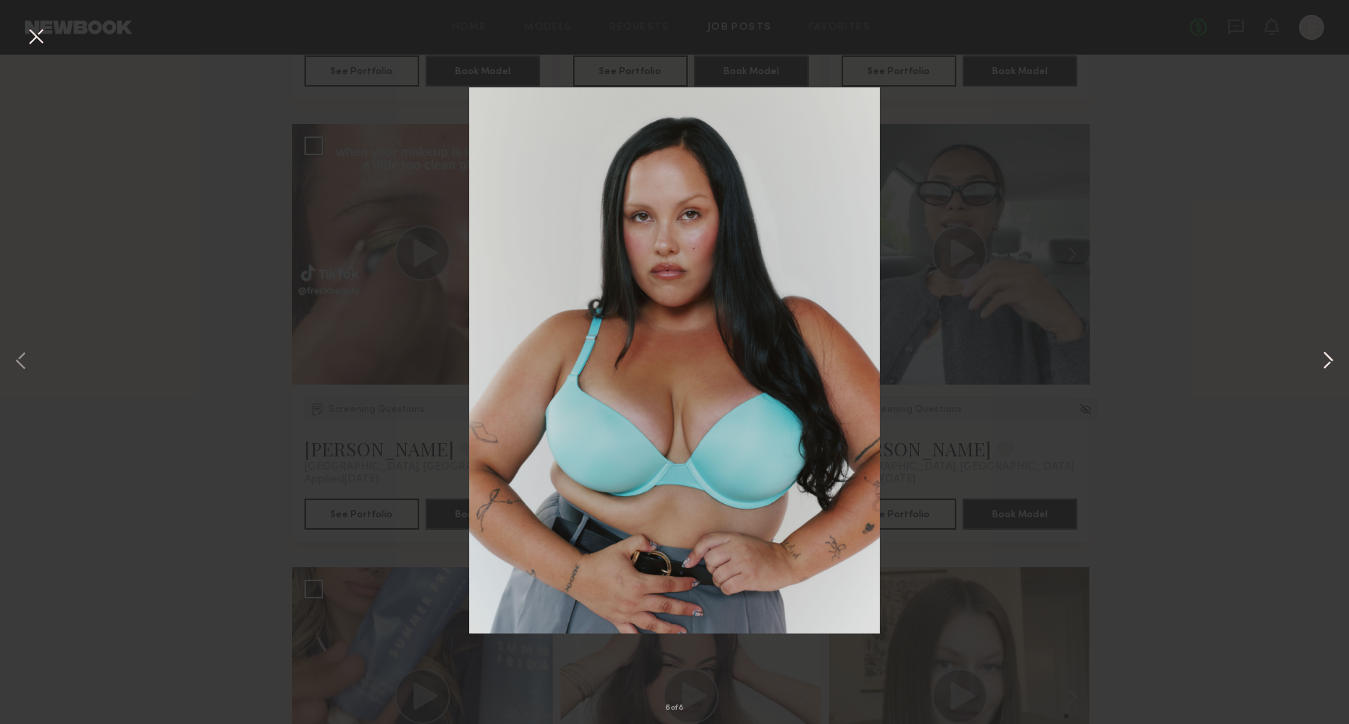
click at [1321, 368] on button at bounding box center [1327, 362] width 19 height 579
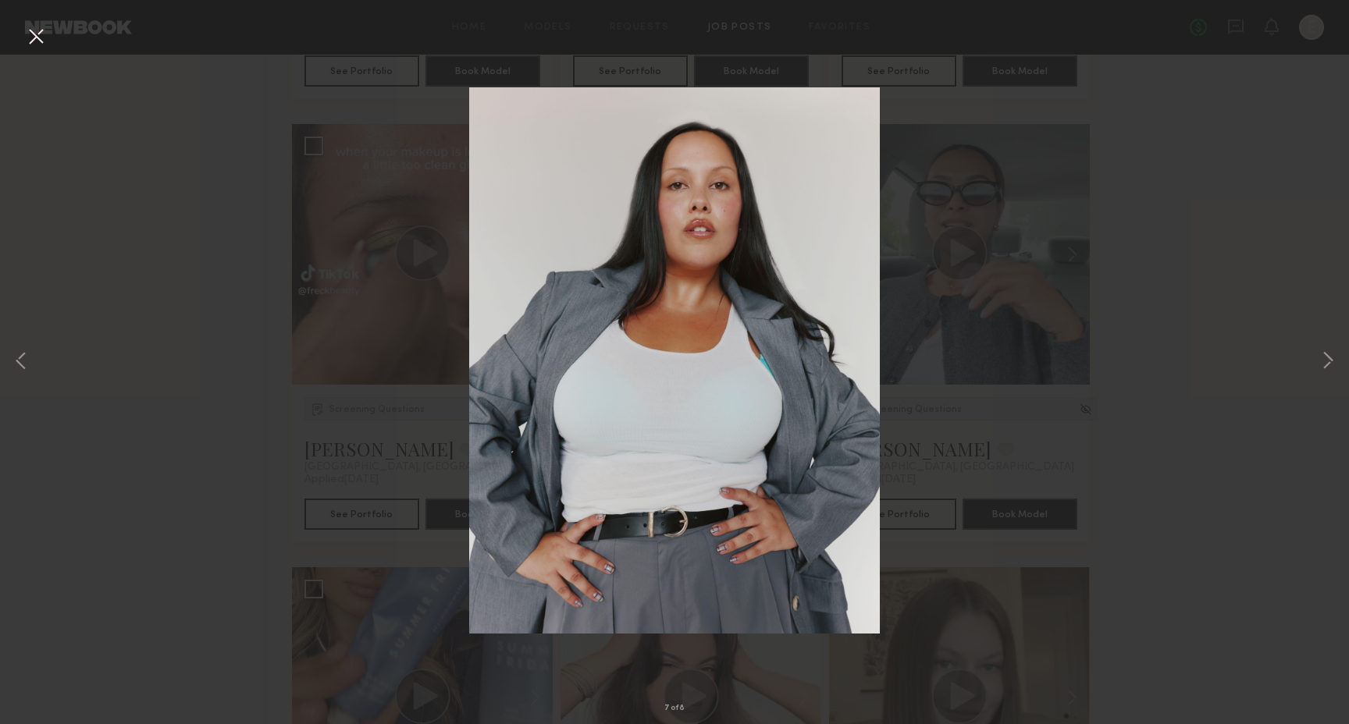
click at [350, 175] on div "7 of 8" at bounding box center [674, 362] width 1349 height 724
click at [25, 39] on button at bounding box center [35, 37] width 25 height 28
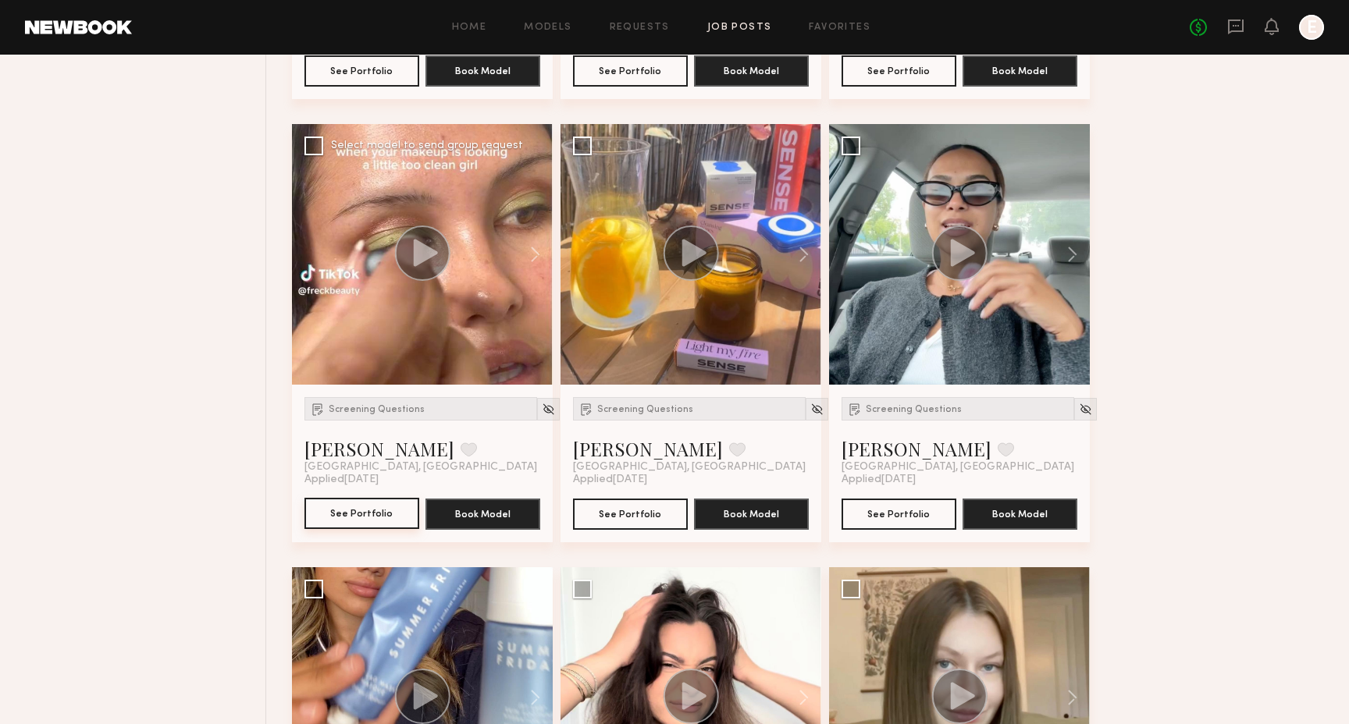
click at [385, 516] on button "See Portfolio" at bounding box center [361, 513] width 115 height 31
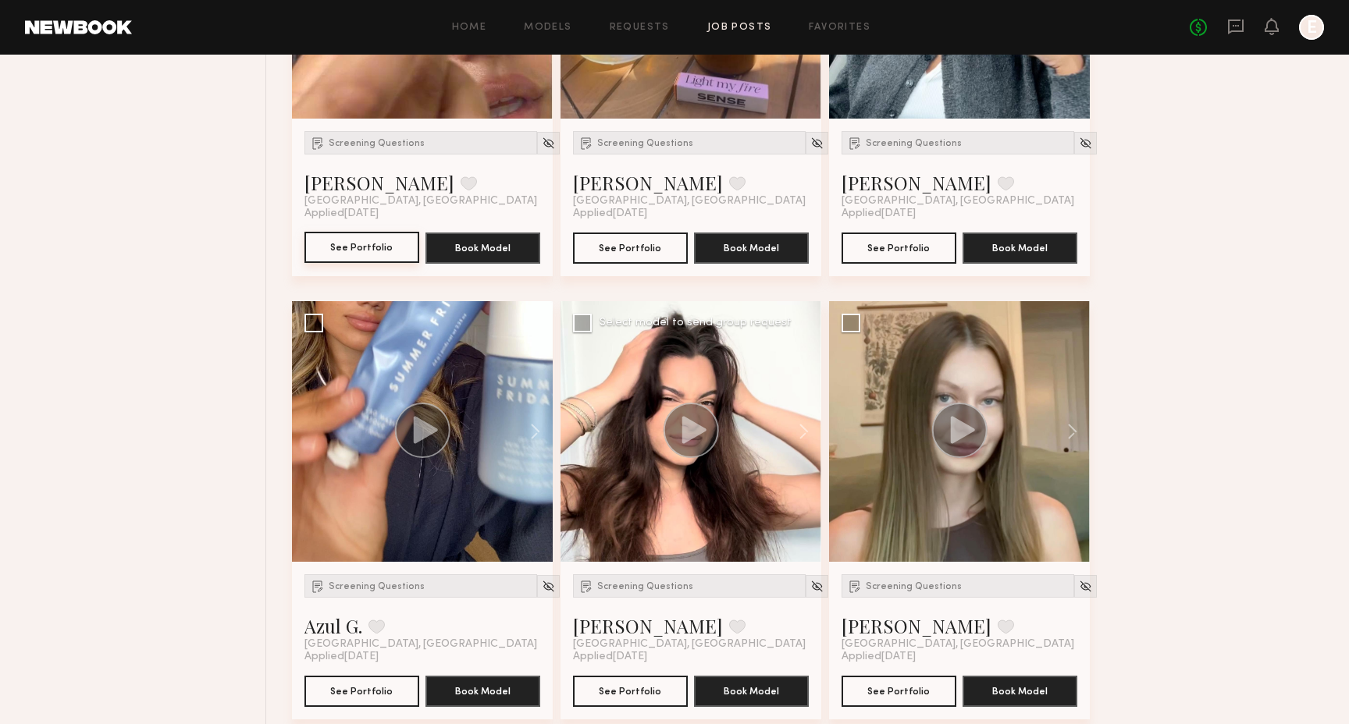
scroll to position [9288, 0]
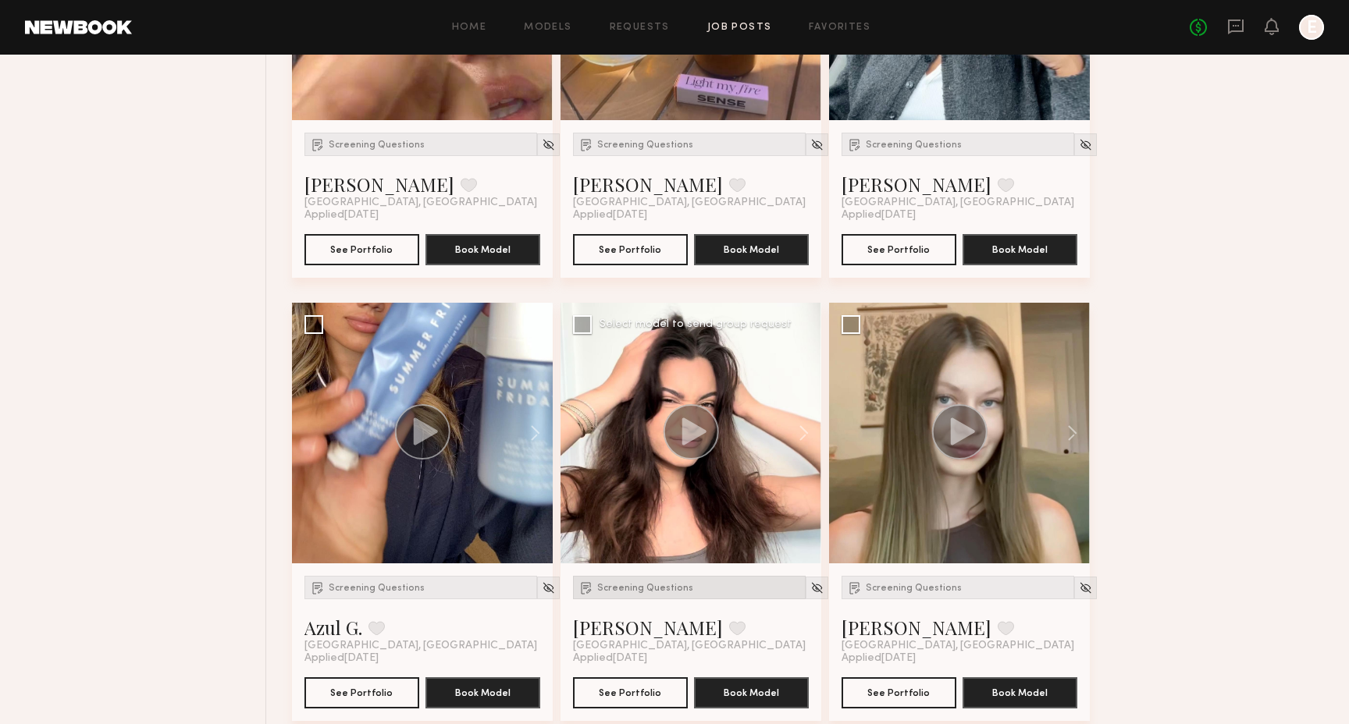
click at [623, 584] on span "Screening Questions" at bounding box center [645, 588] width 96 height 9
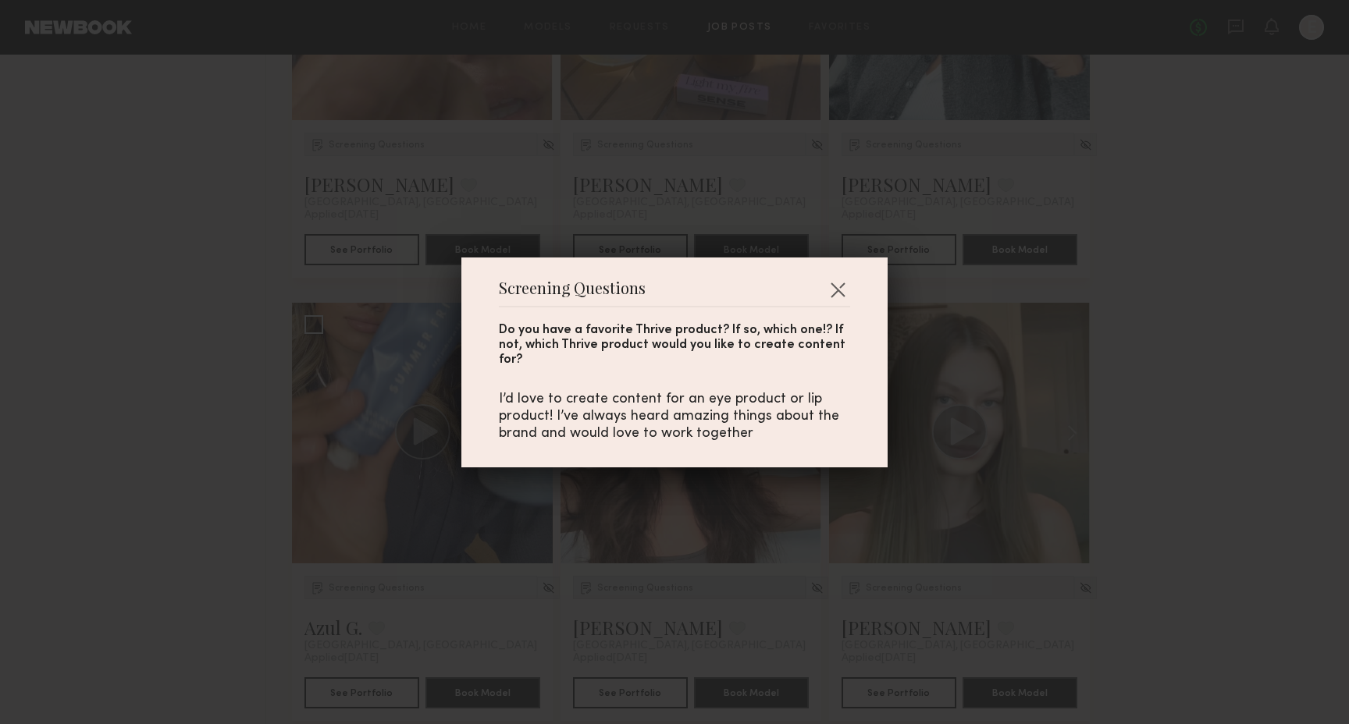
click at [623, 583] on div "Screening Questions Do you have a favorite Thrive product? If so, which one!? I…" at bounding box center [674, 362] width 1349 height 724
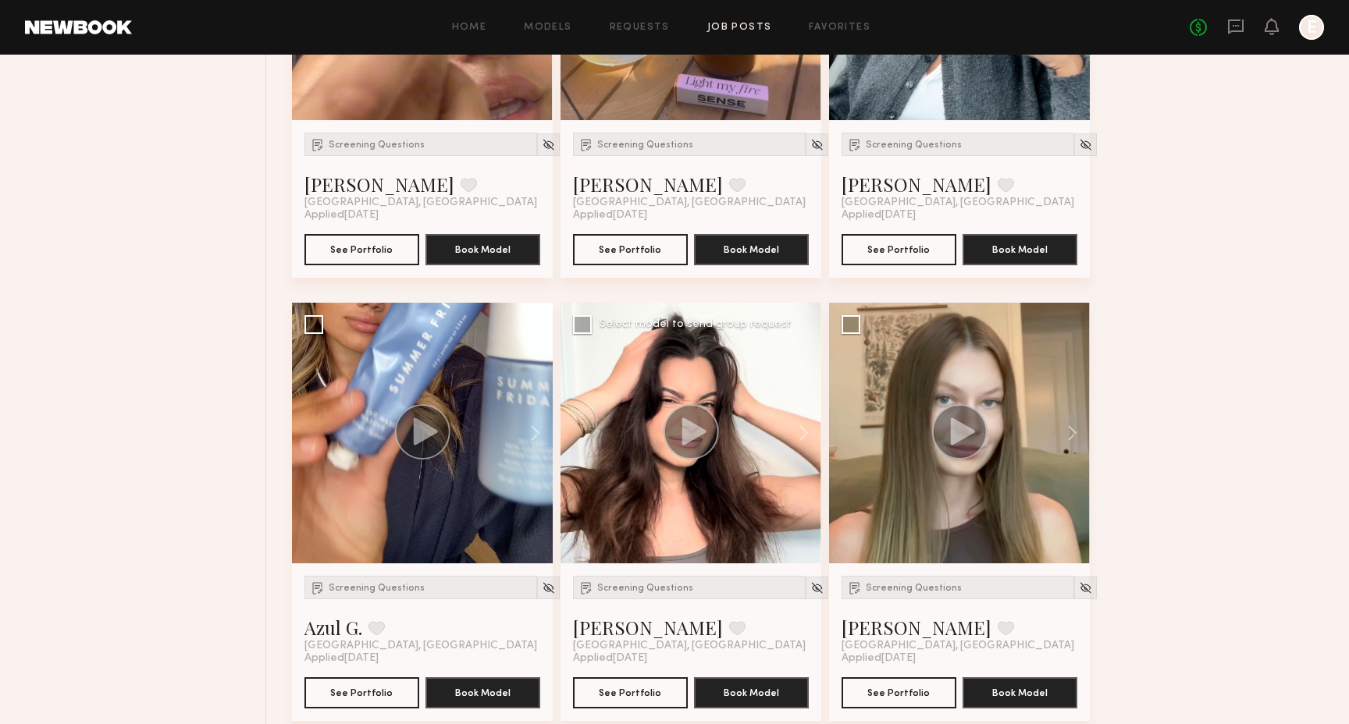
click at [666, 471] on div at bounding box center [690, 433] width 261 height 261
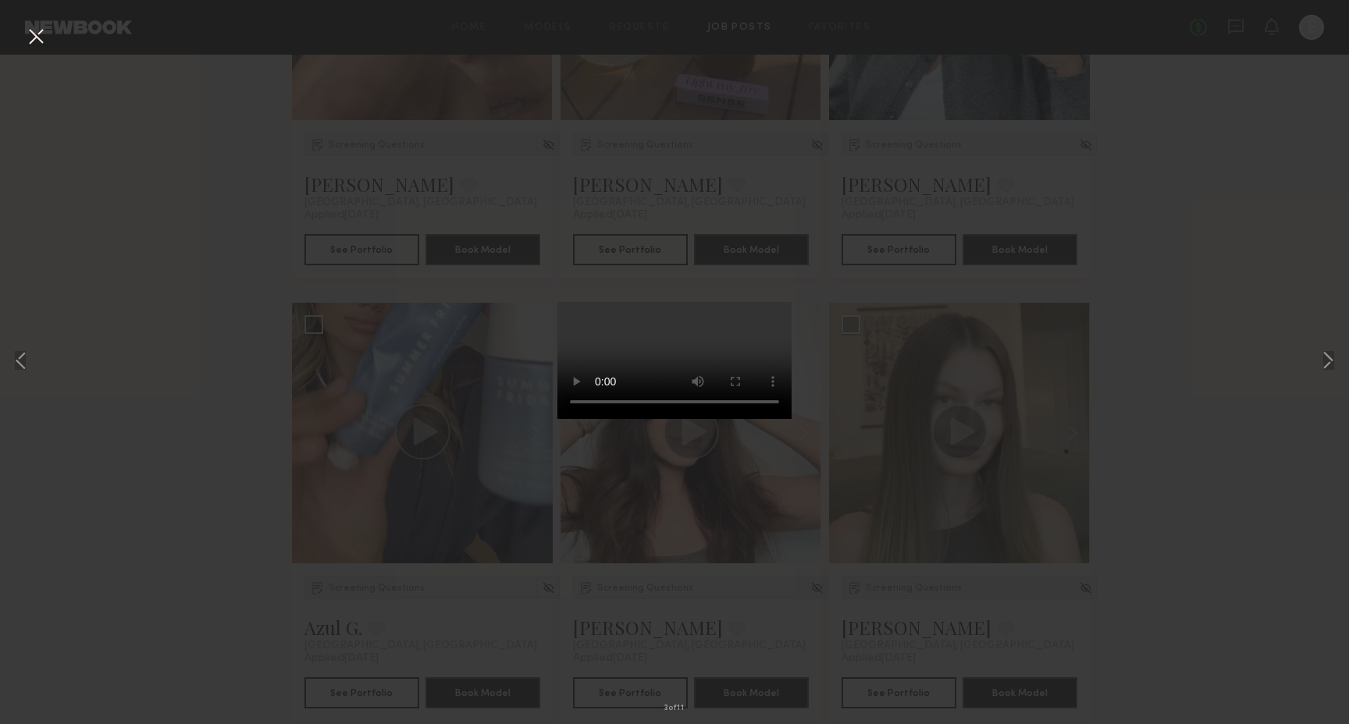
click at [1316, 349] on div "3 of 11" at bounding box center [674, 362] width 1349 height 724
click at [1324, 358] on button at bounding box center [1327, 362] width 19 height 579
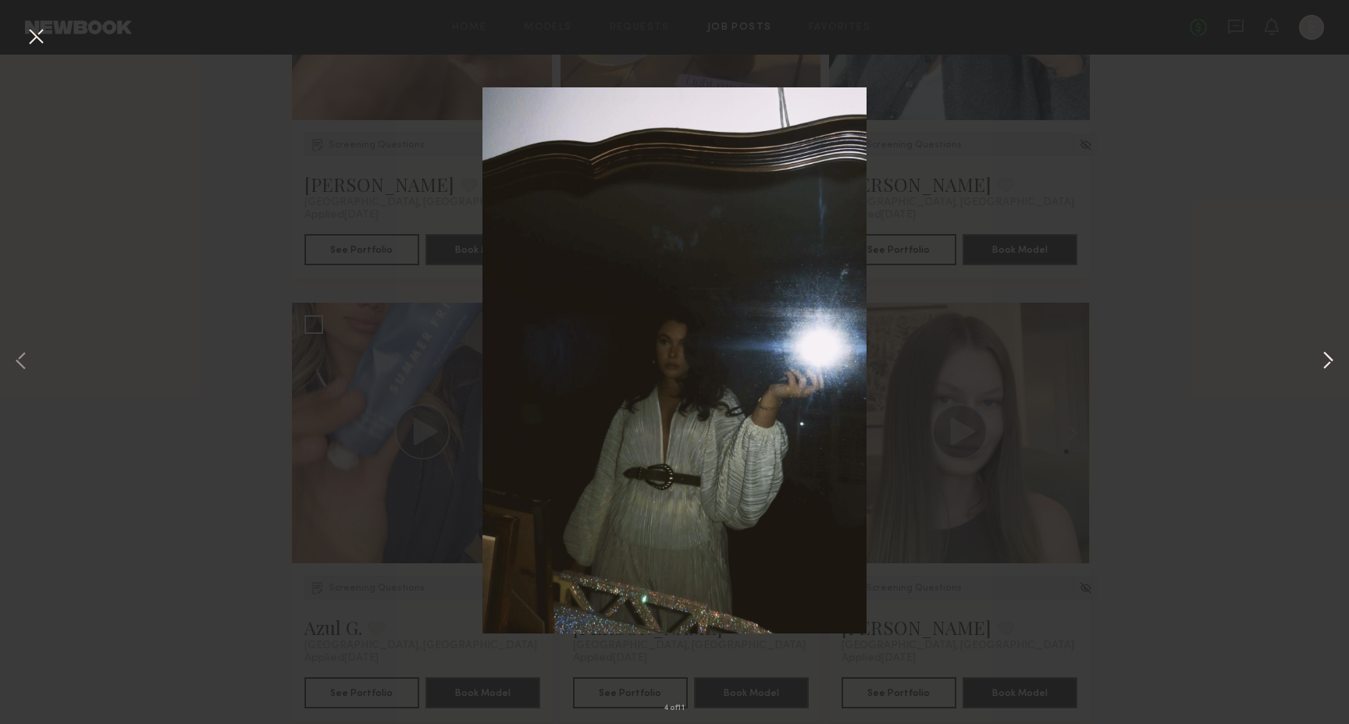
click at [1324, 358] on button at bounding box center [1327, 362] width 19 height 579
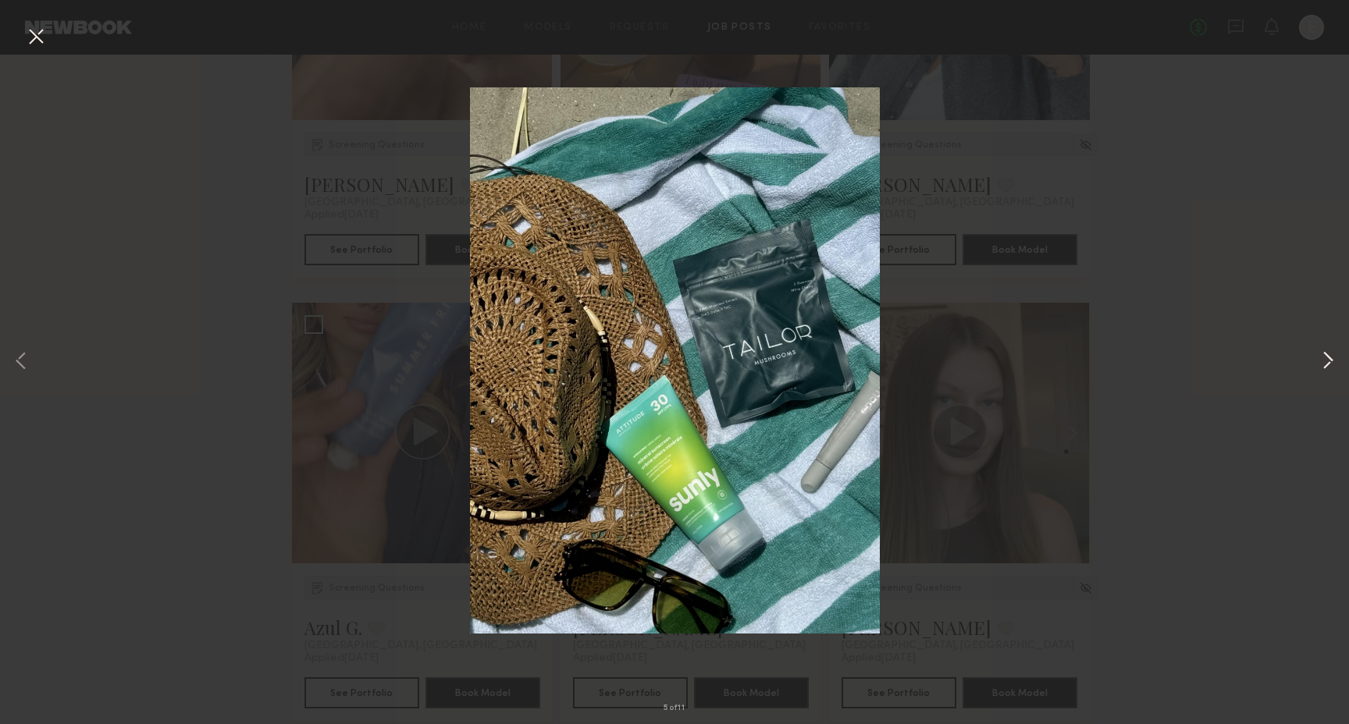
click at [1324, 358] on button at bounding box center [1327, 362] width 19 height 579
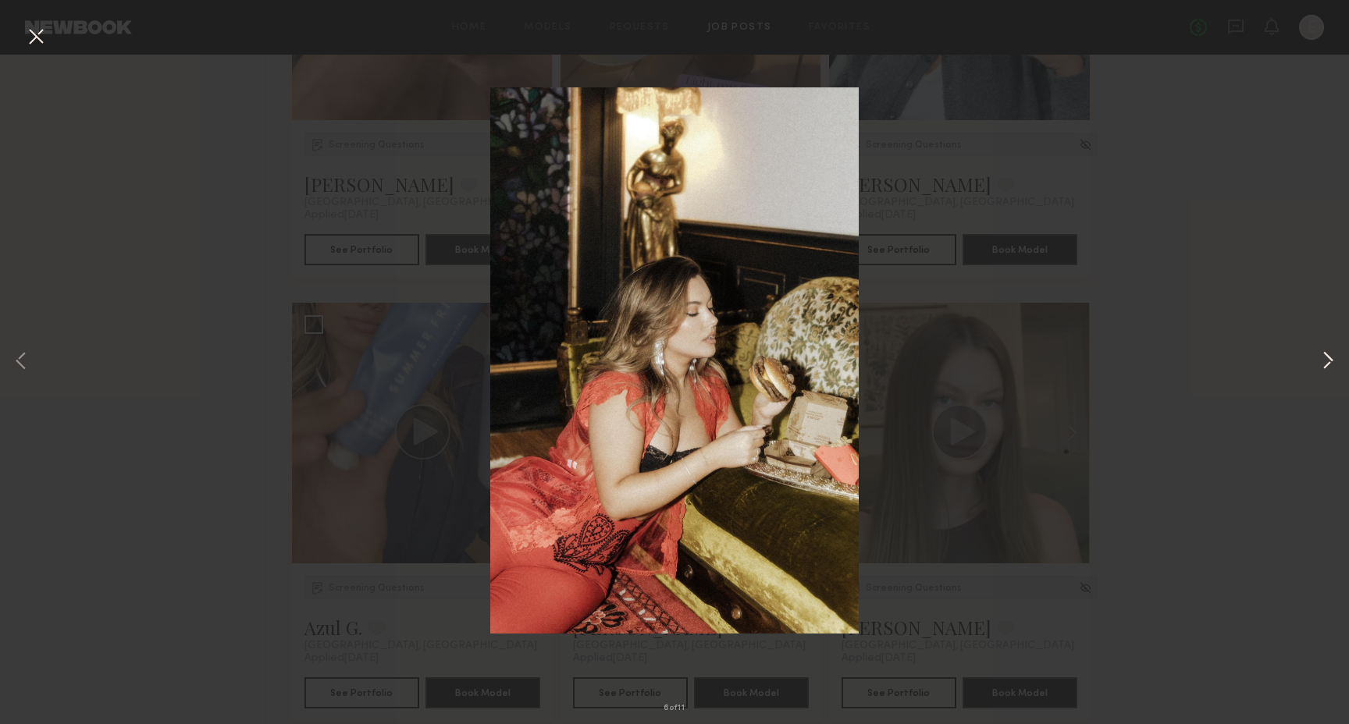
click at [1324, 358] on button at bounding box center [1327, 362] width 19 height 579
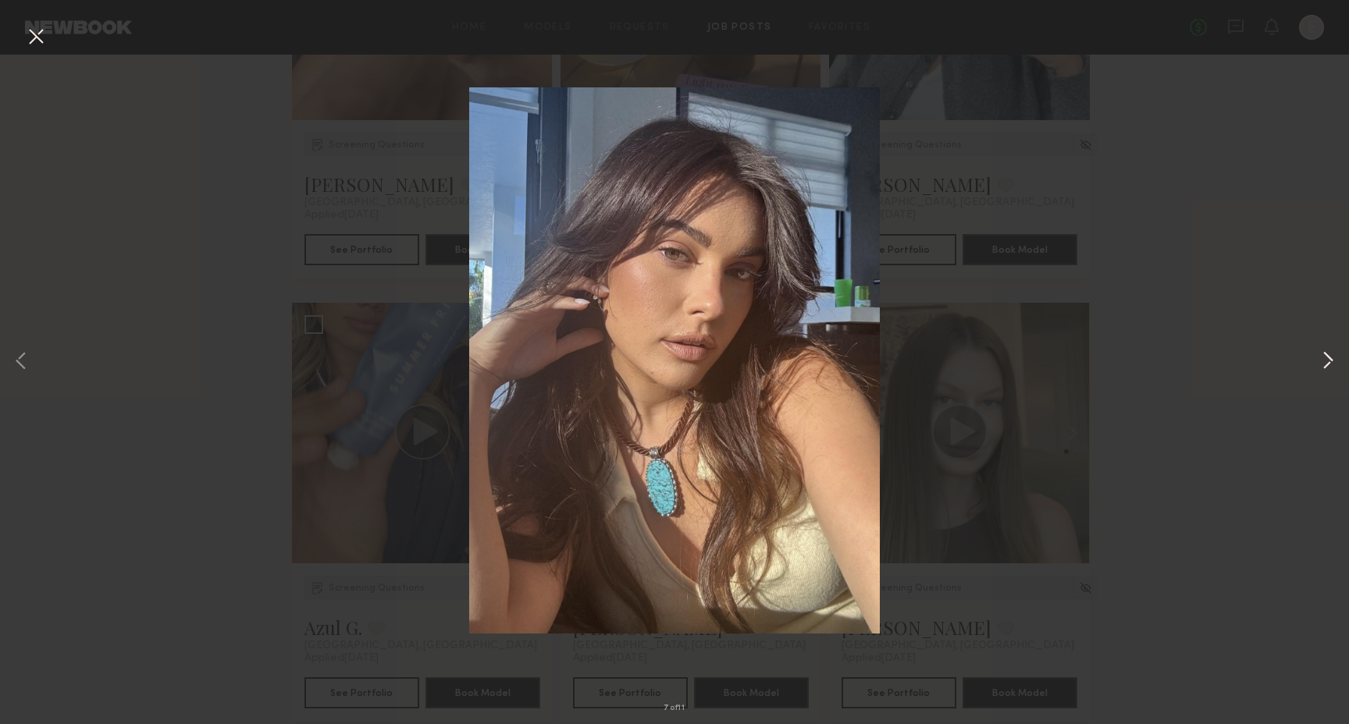
click at [1324, 358] on button at bounding box center [1327, 362] width 19 height 579
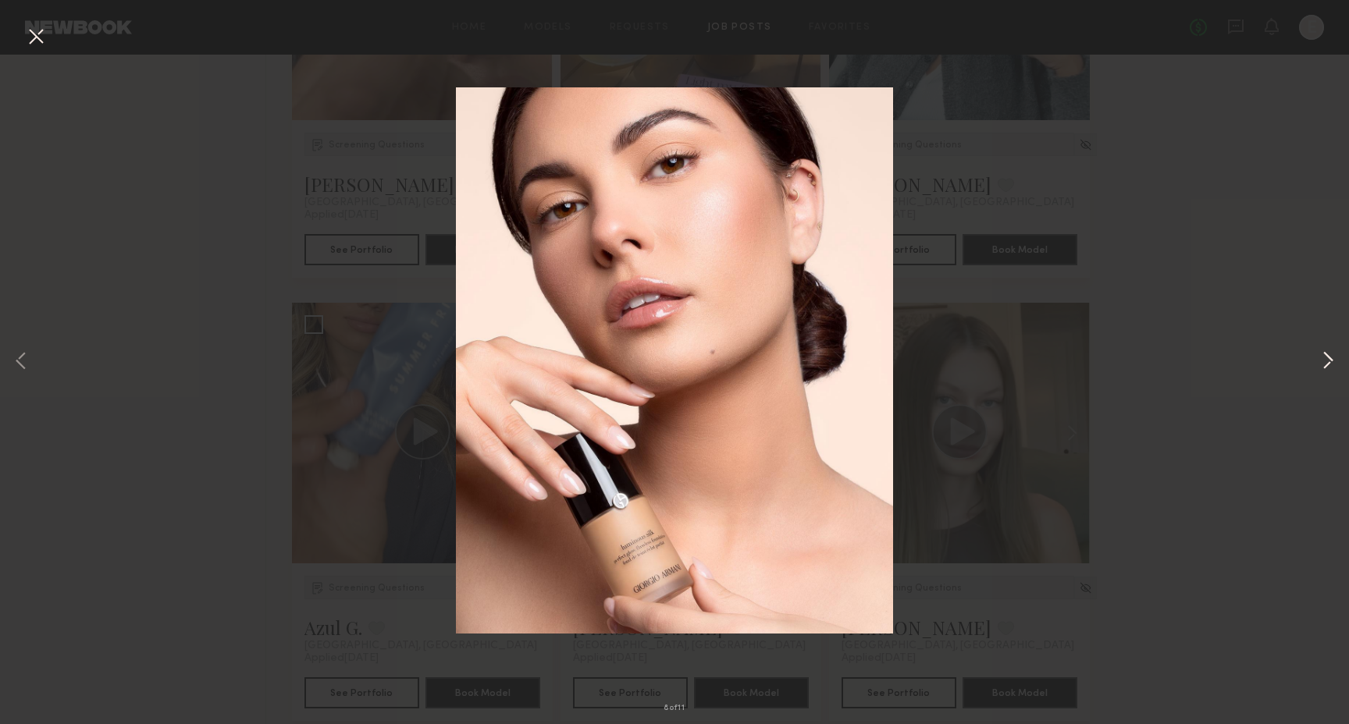
click at [1324, 358] on button at bounding box center [1327, 362] width 19 height 579
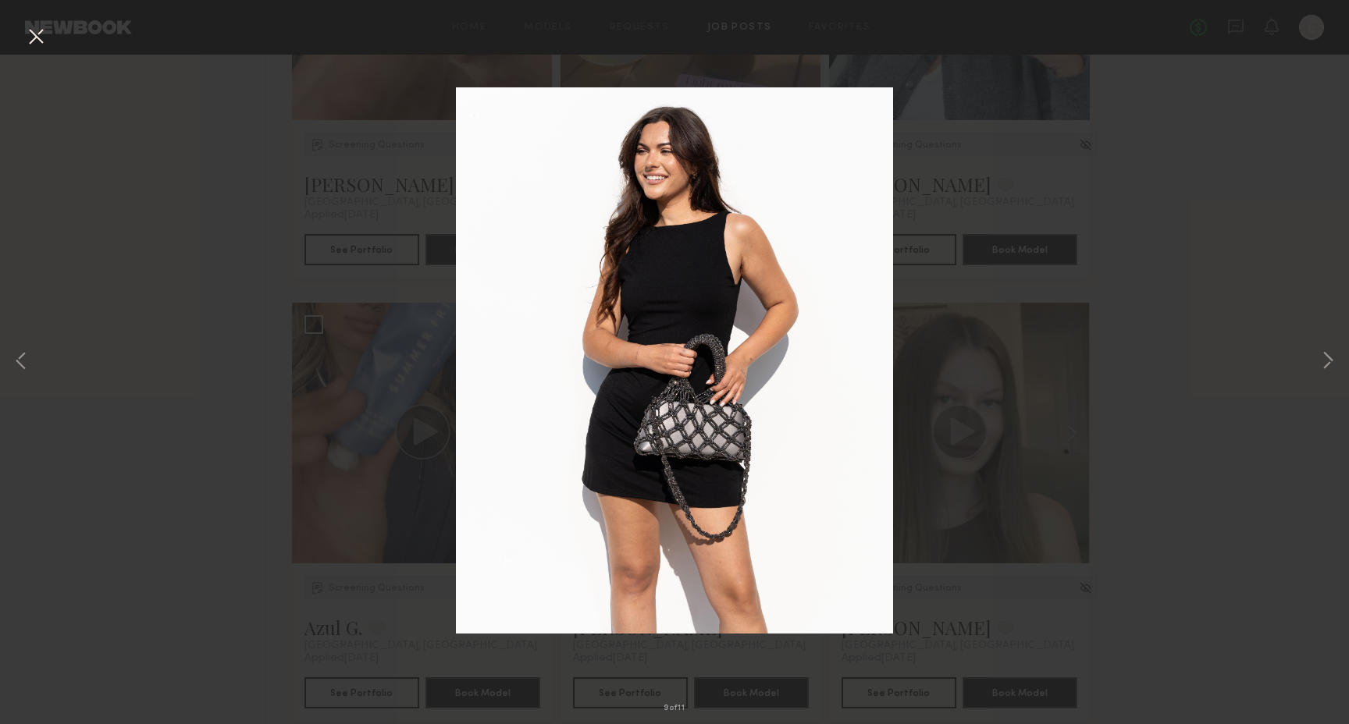
click at [1170, 400] on div "9 of 11" at bounding box center [674, 362] width 1349 height 724
click at [37, 27] on button at bounding box center [35, 37] width 25 height 28
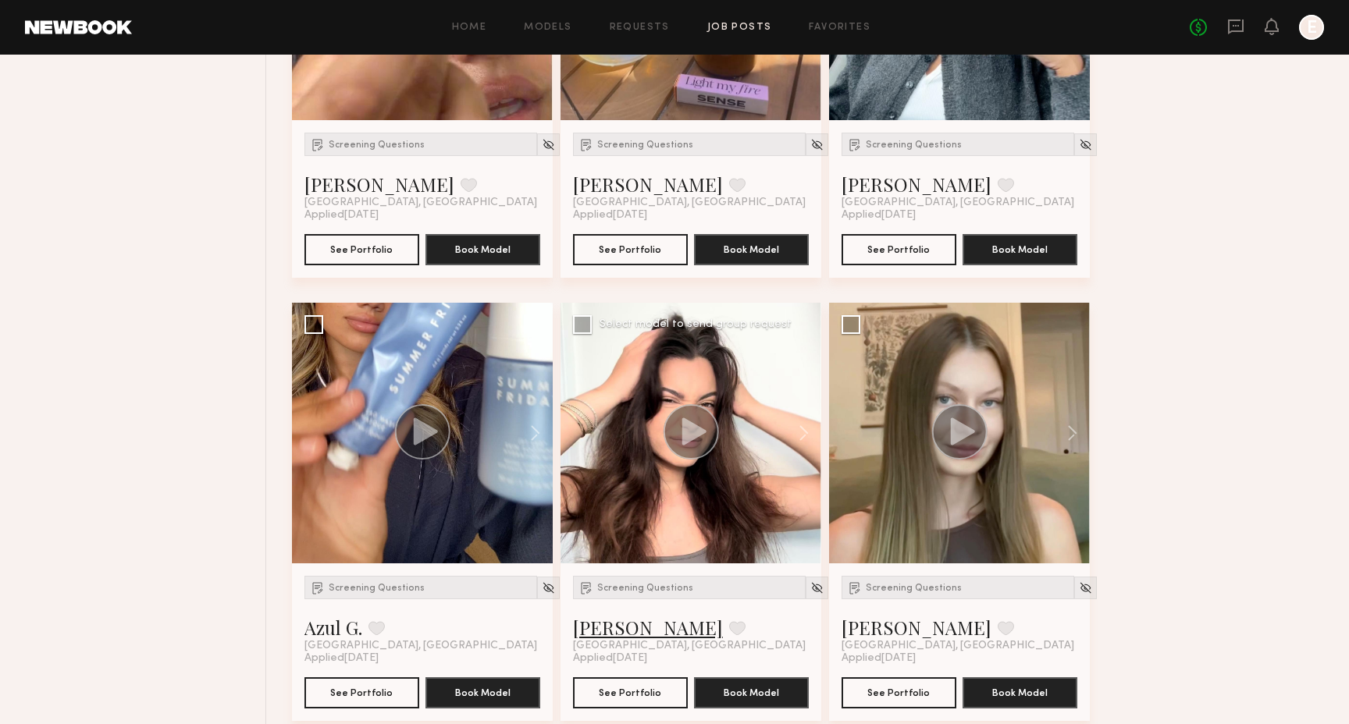
click at [626, 624] on link "Taylor C." at bounding box center [648, 627] width 150 height 25
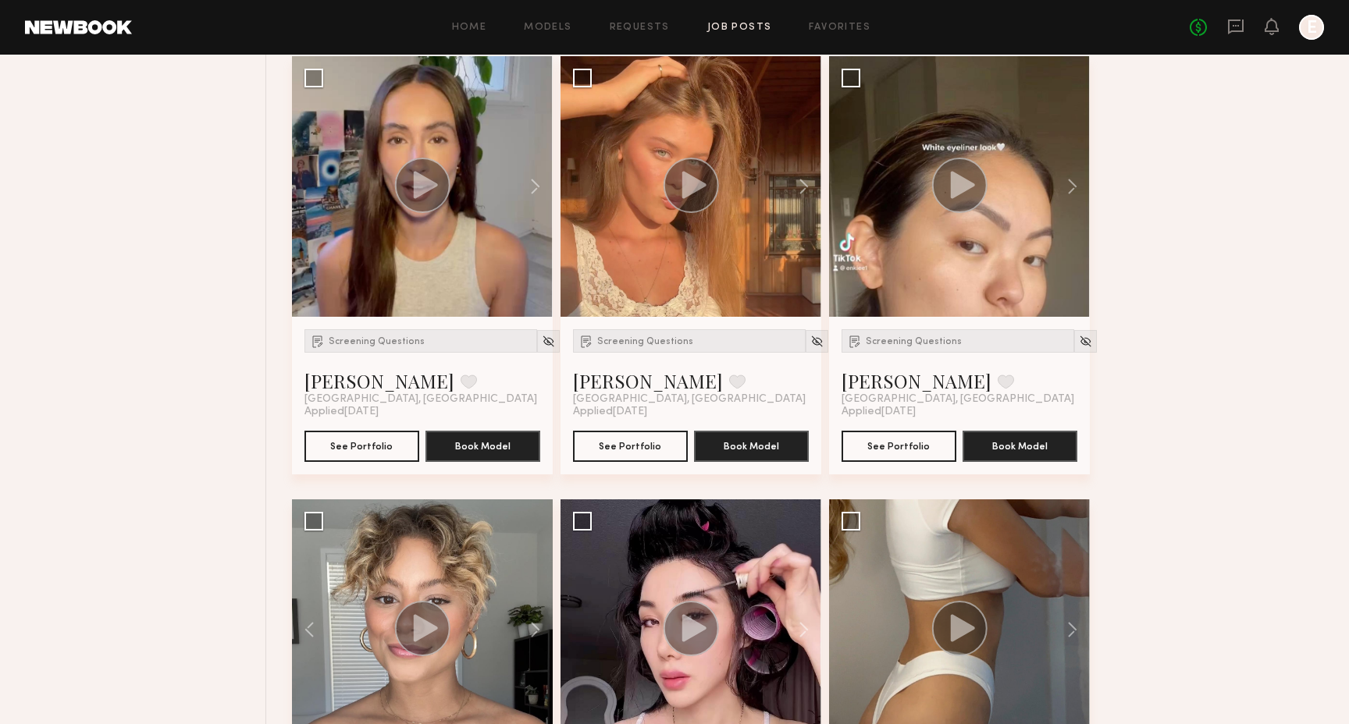
scroll to position [7227, 0]
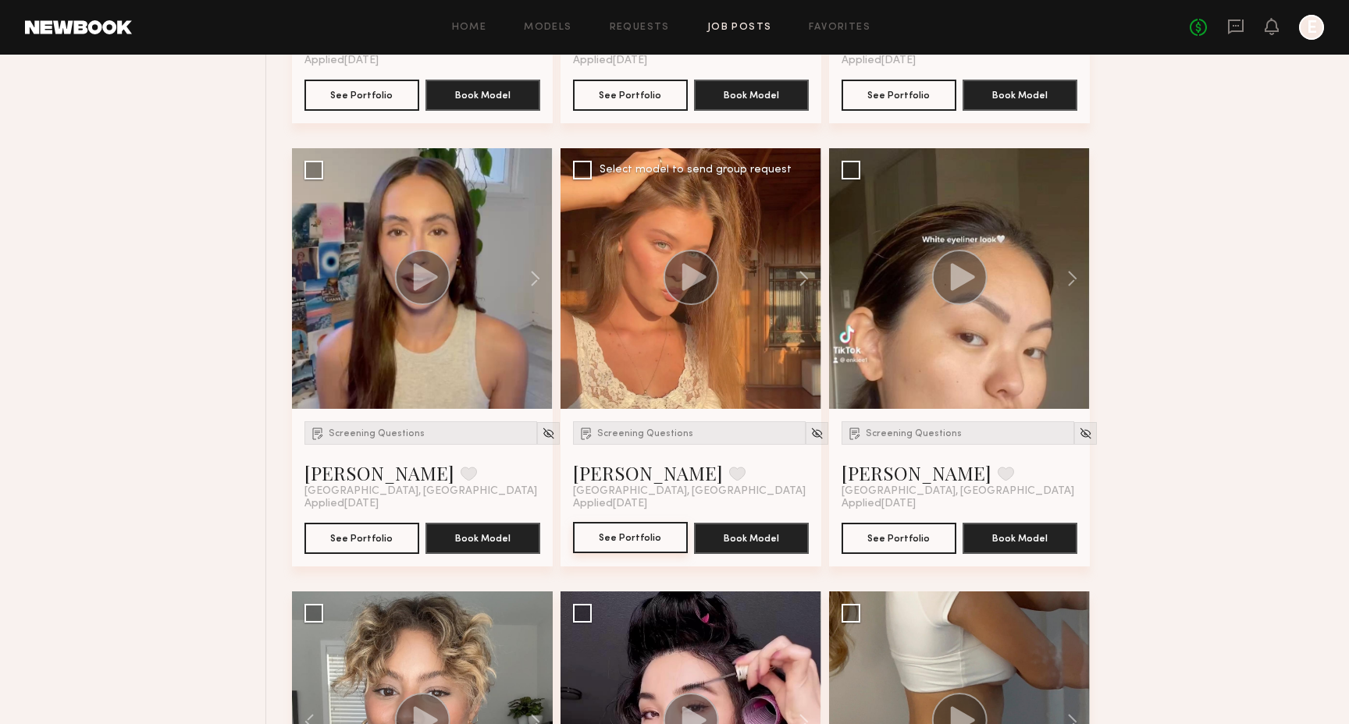
click at [631, 526] on button "See Portfolio" at bounding box center [630, 537] width 115 height 31
click at [431, 281] on circle at bounding box center [421, 277] width 55 height 55
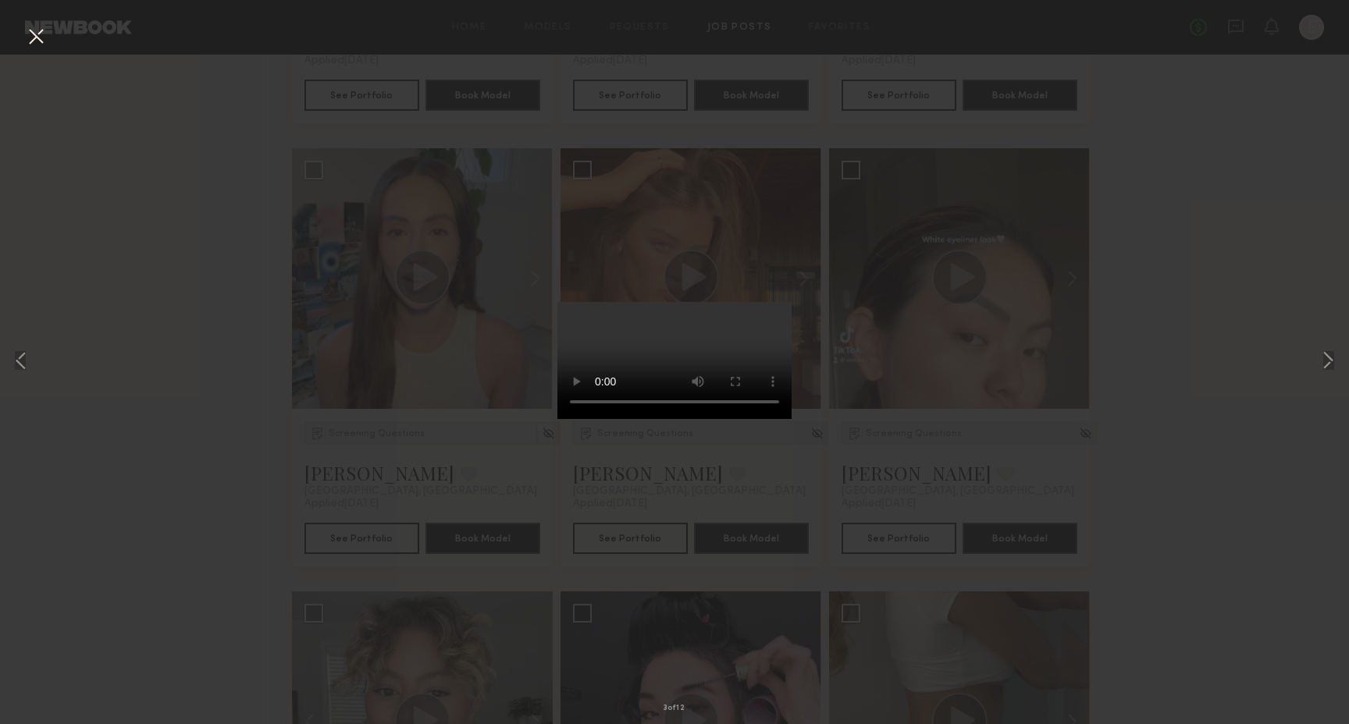
click at [43, 26] on button at bounding box center [35, 37] width 25 height 28
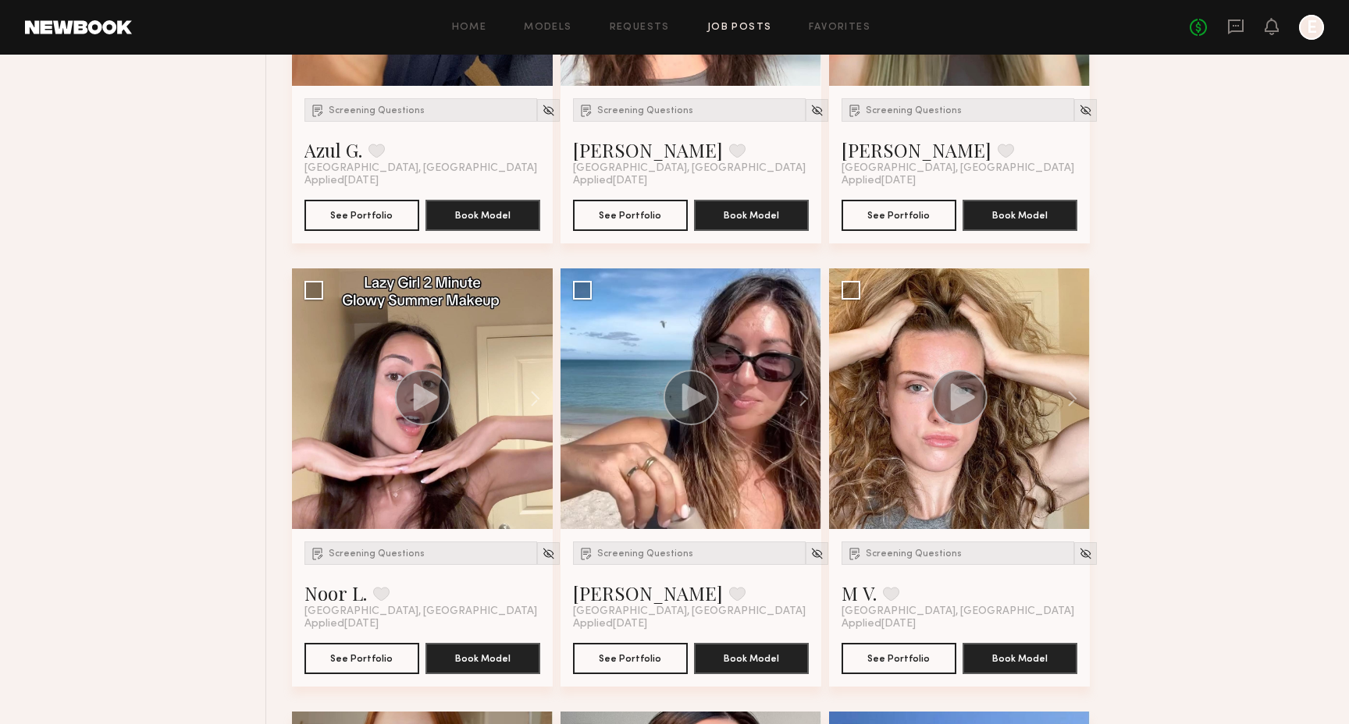
scroll to position [9767, 0]
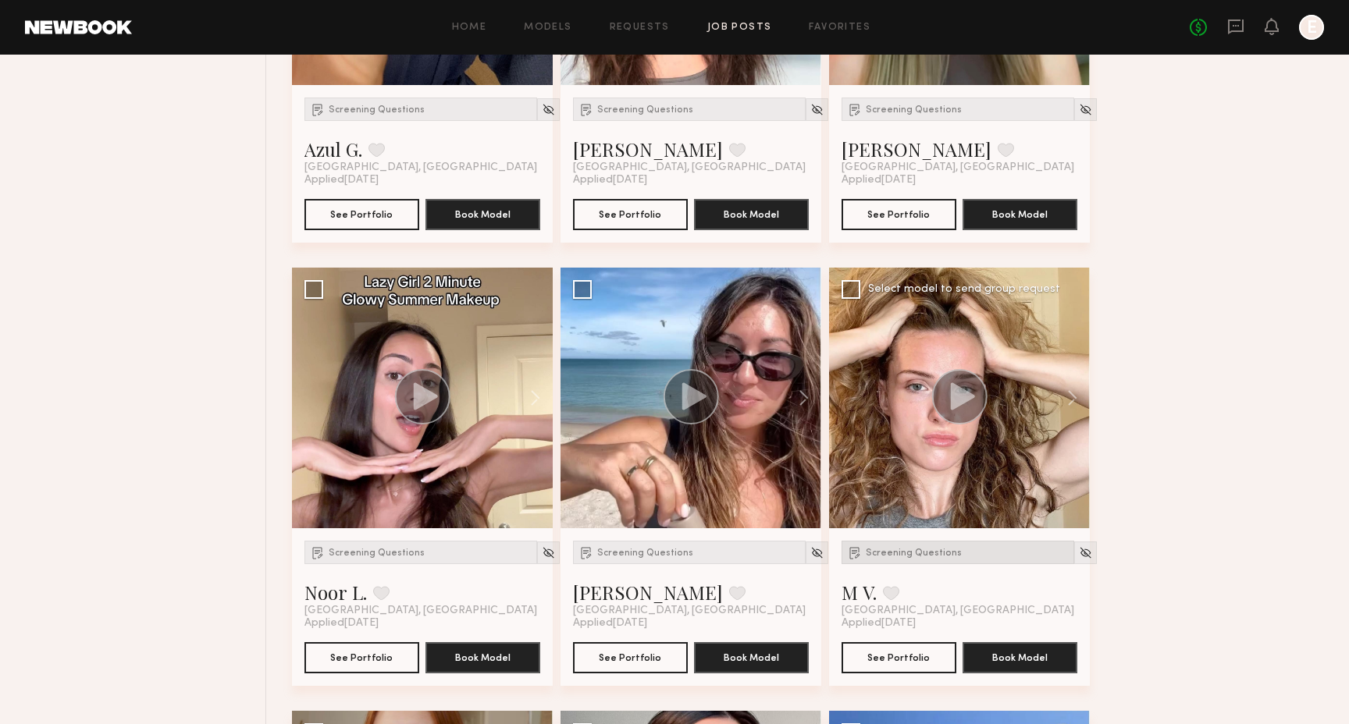
click at [871, 552] on span "Screening Questions" at bounding box center [913, 553] width 96 height 9
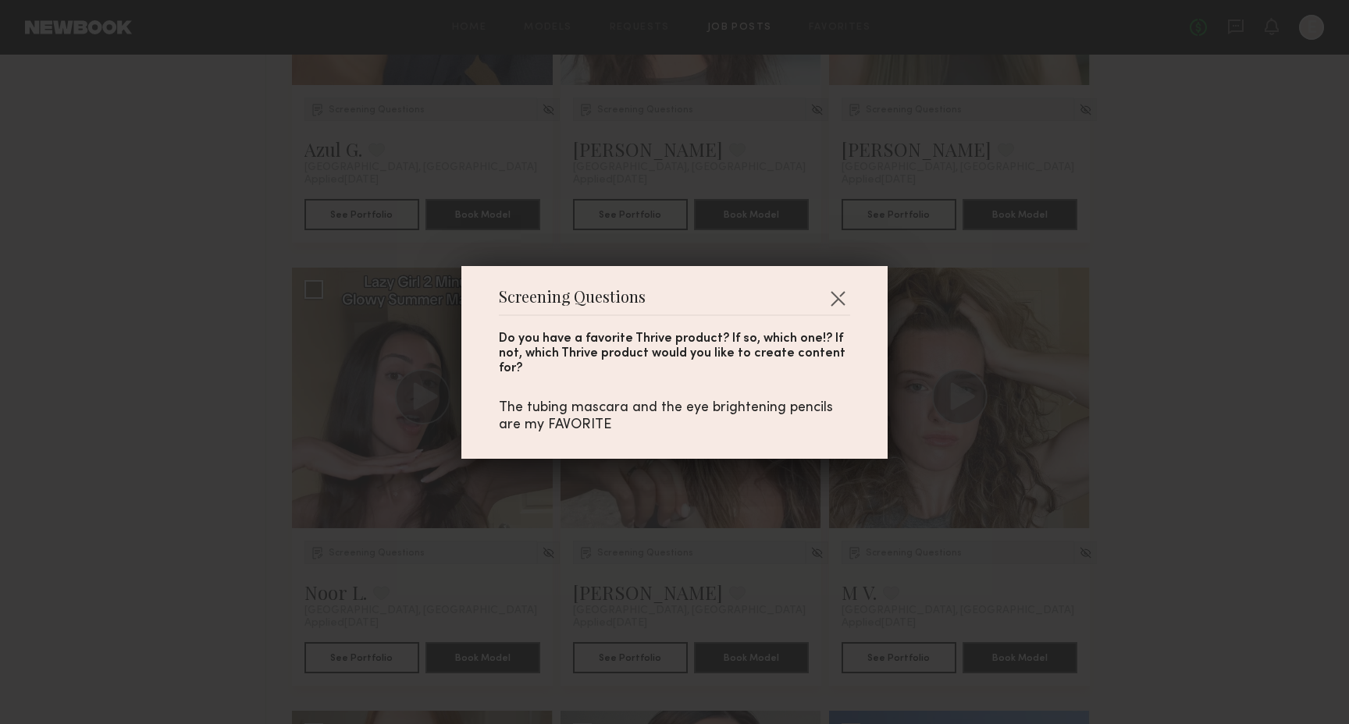
click at [896, 510] on div "Screening Questions Do you have a favorite Thrive product? If so, which one!? I…" at bounding box center [674, 362] width 1349 height 724
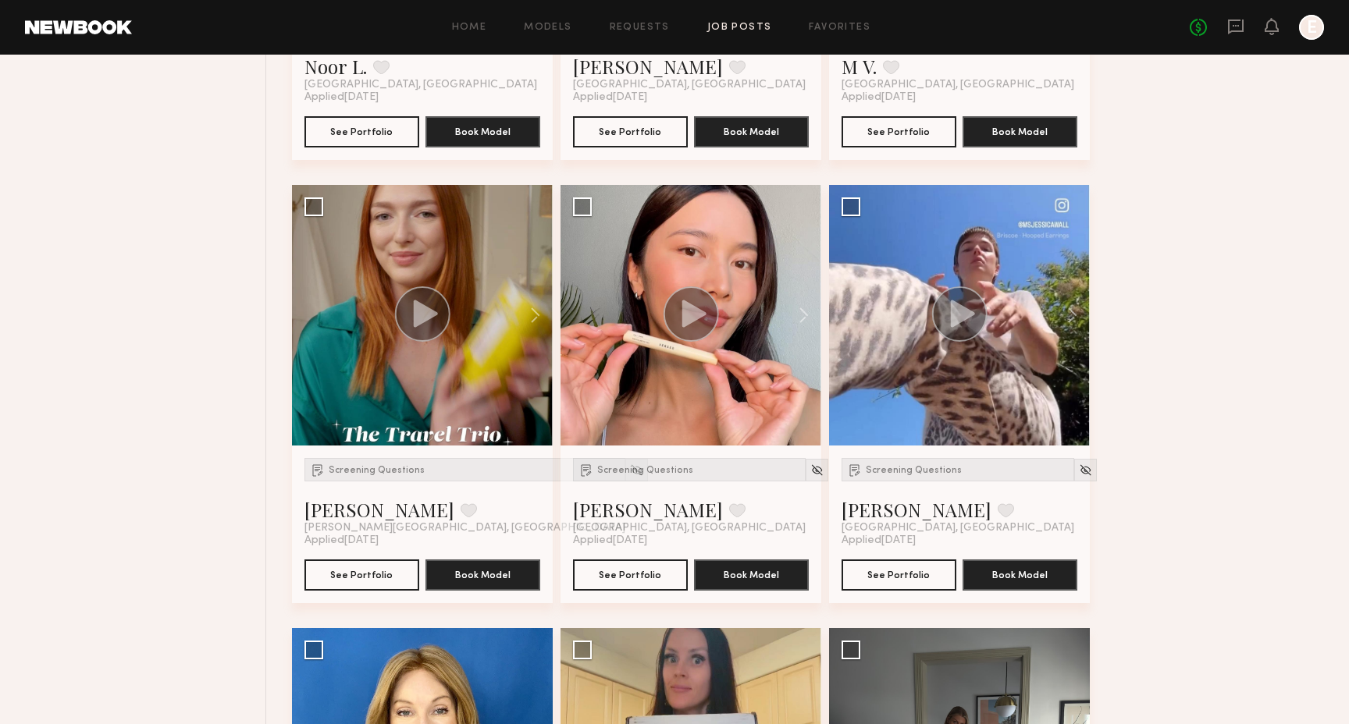
scroll to position [10313, 0]
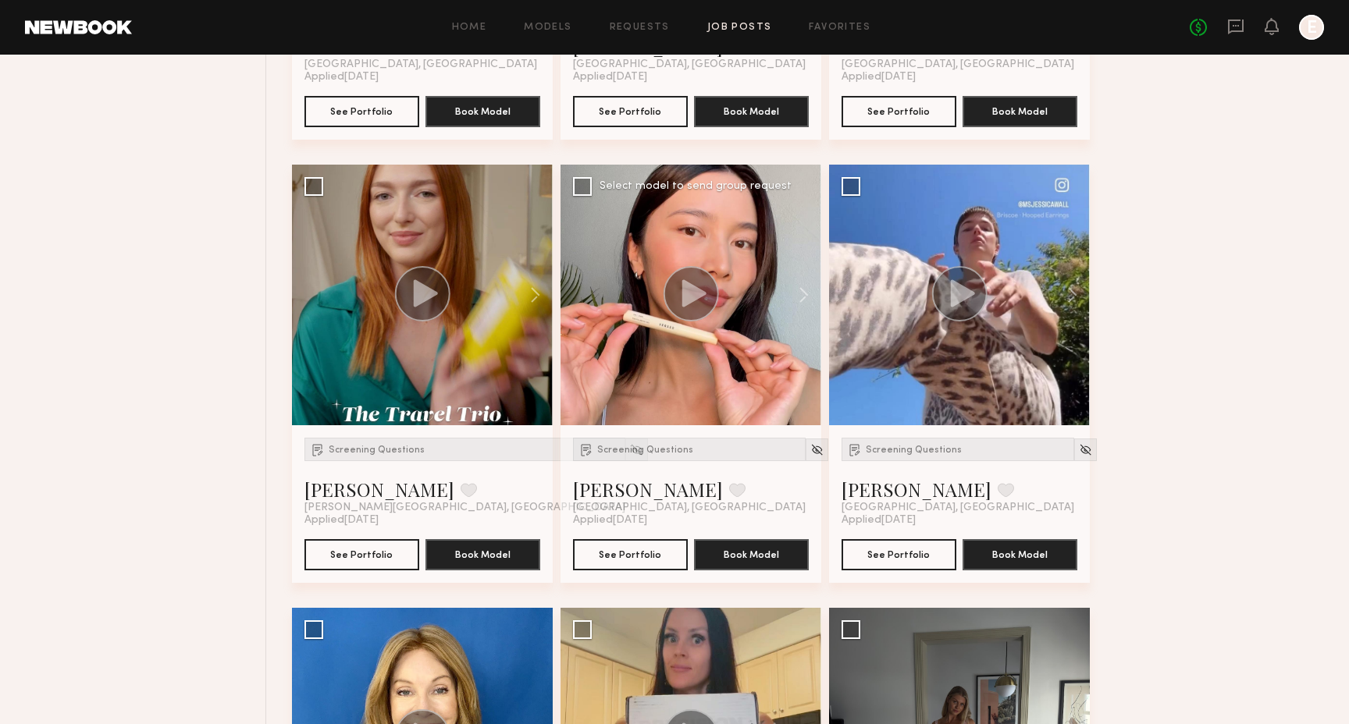
click at [707, 264] on div at bounding box center [690, 295] width 261 height 261
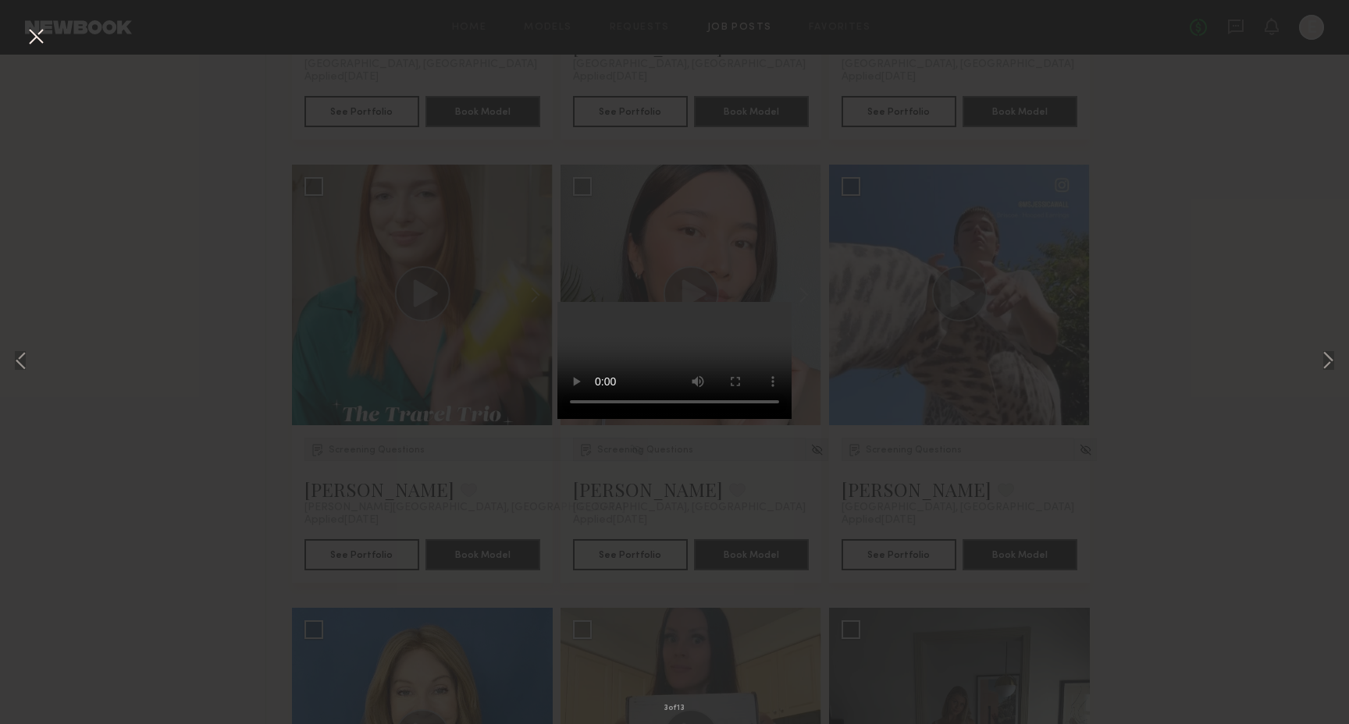
click at [45, 40] on button at bounding box center [35, 37] width 25 height 28
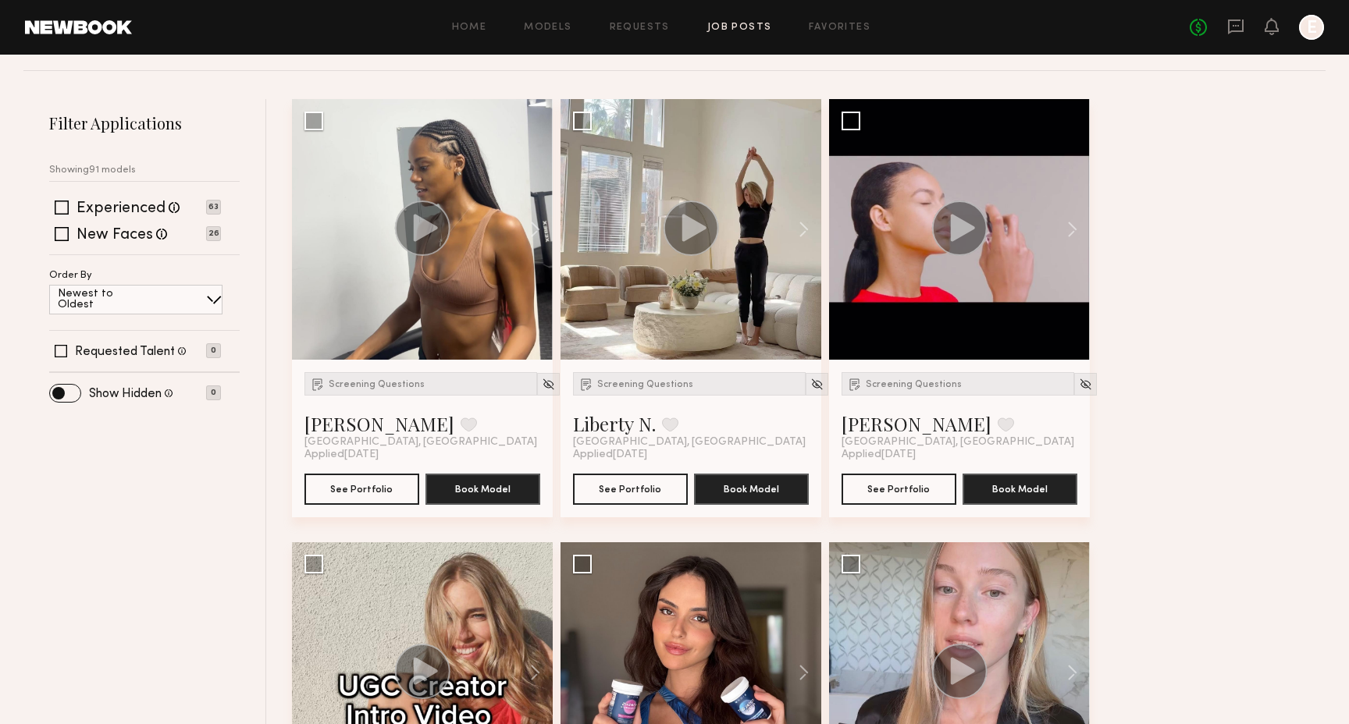
scroll to position [0, 0]
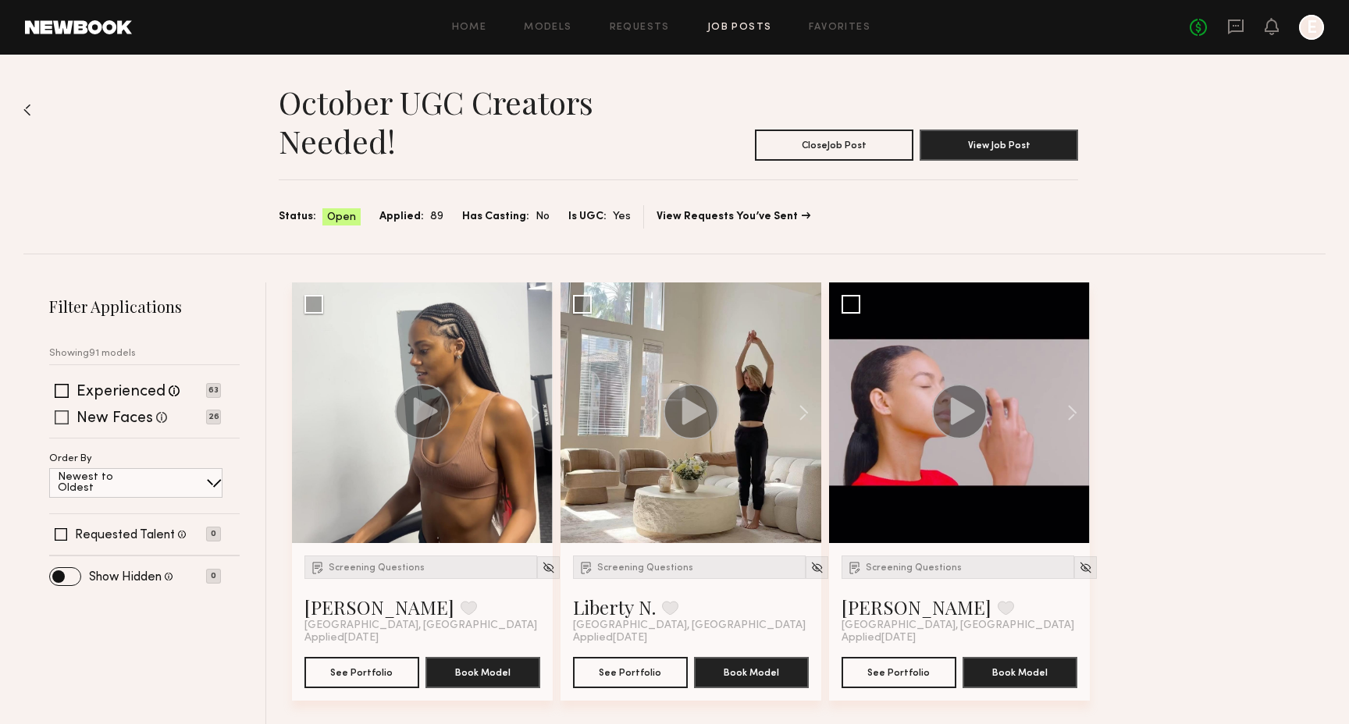
click at [117, 420] on label "New Faces" at bounding box center [114, 419] width 76 height 16
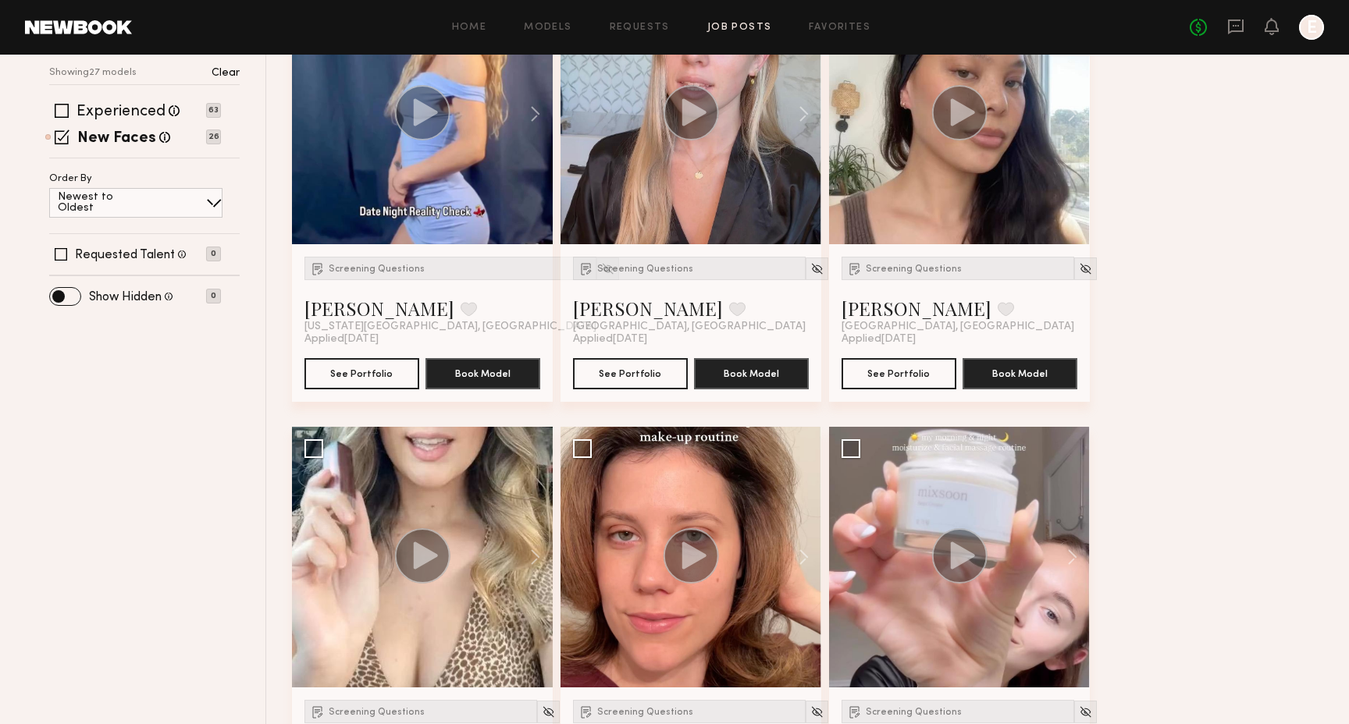
scroll to position [297, 0]
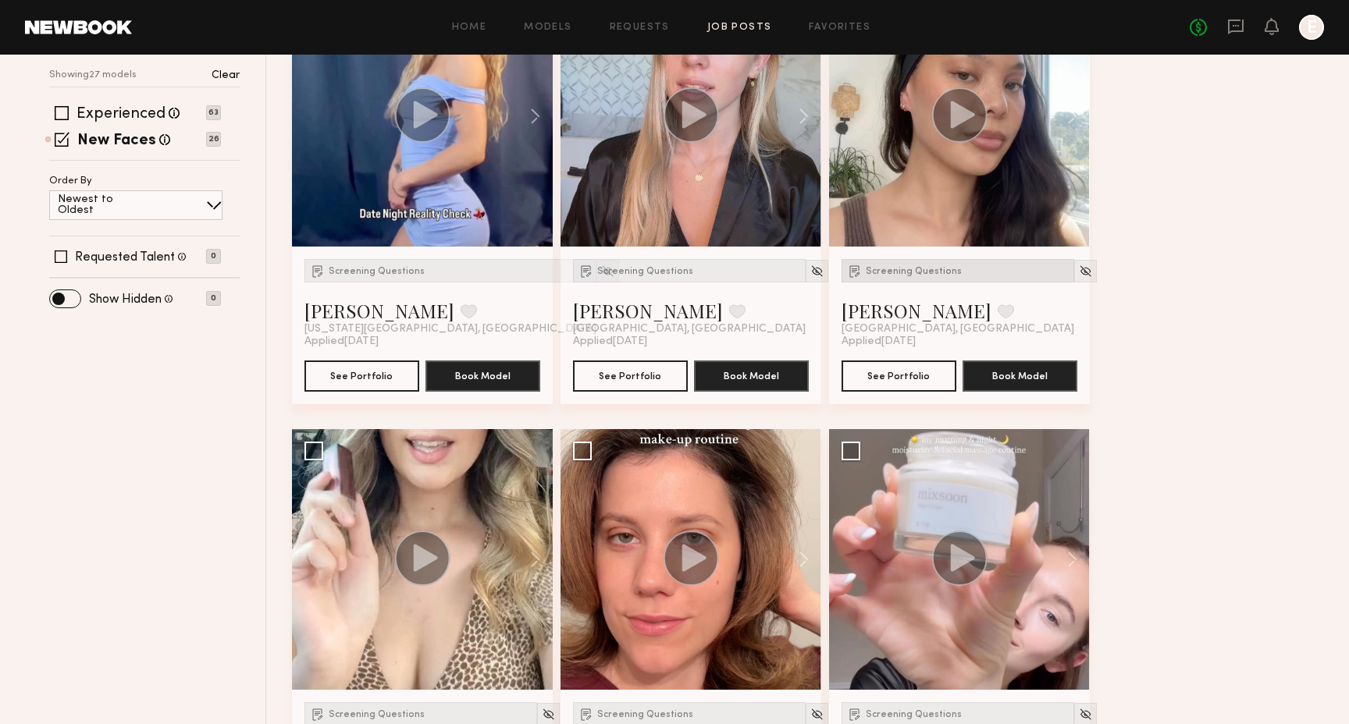
click at [927, 273] on span "Screening Questions" at bounding box center [913, 271] width 96 height 9
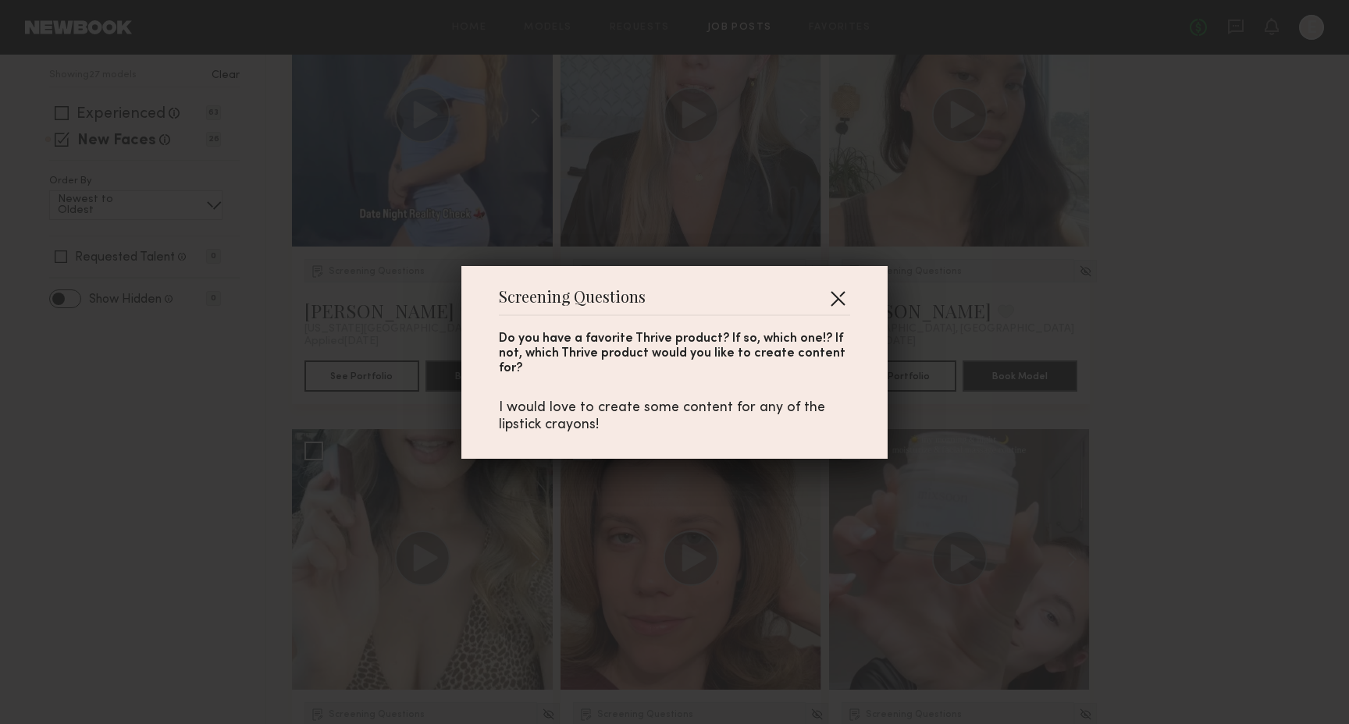
click at [833, 293] on button "button" at bounding box center [837, 298] width 25 height 25
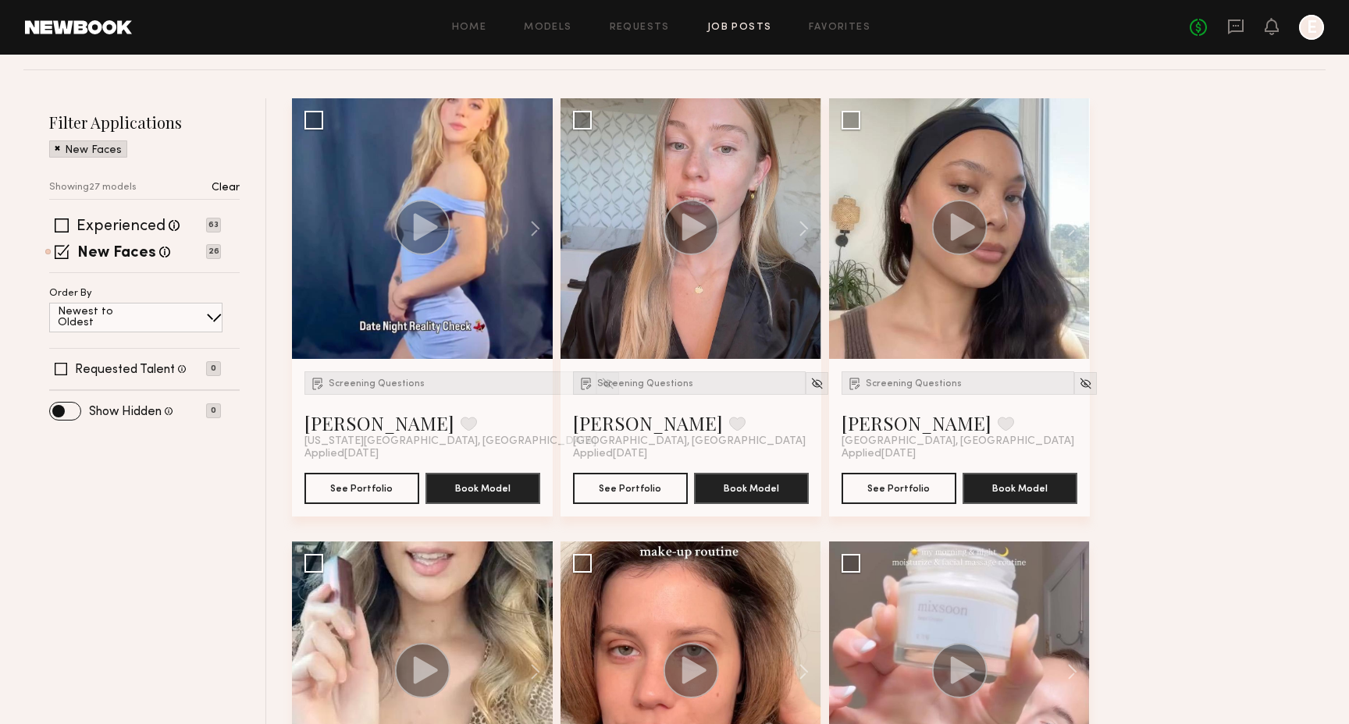
scroll to position [164, 0]
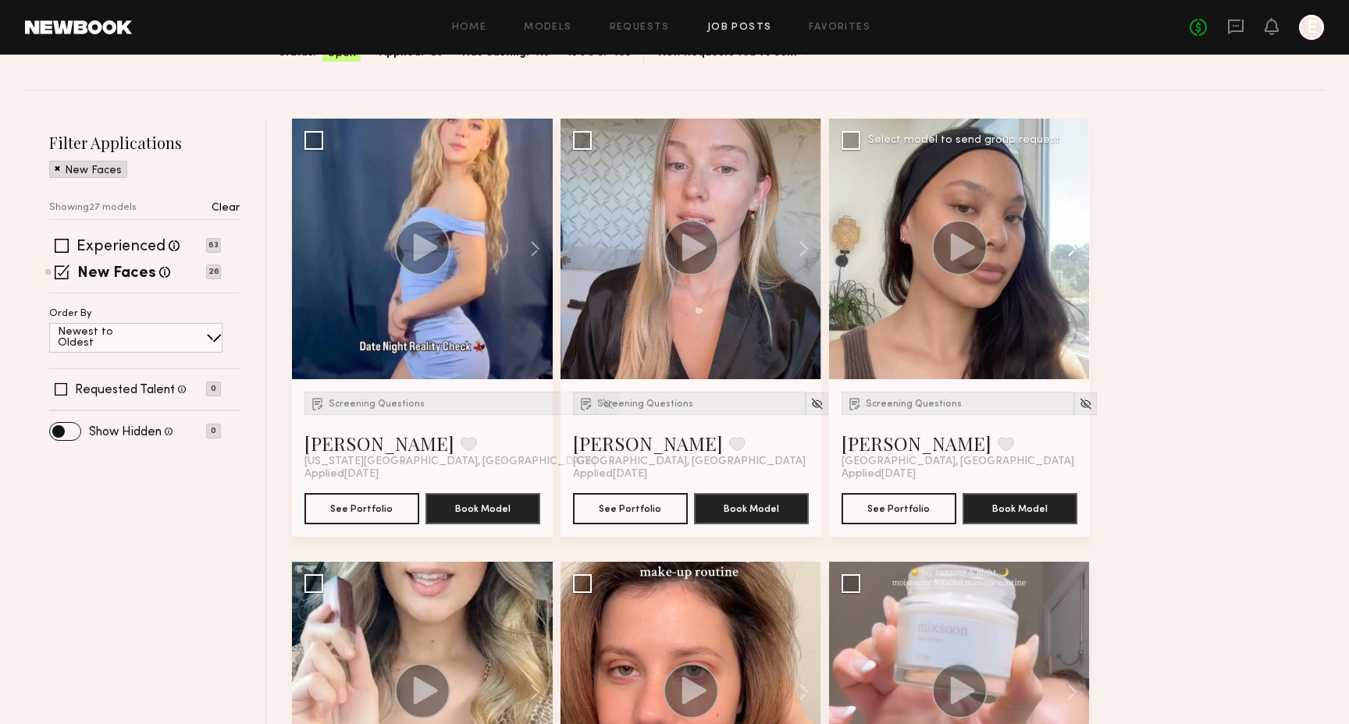
click at [1082, 252] on button at bounding box center [1064, 249] width 50 height 261
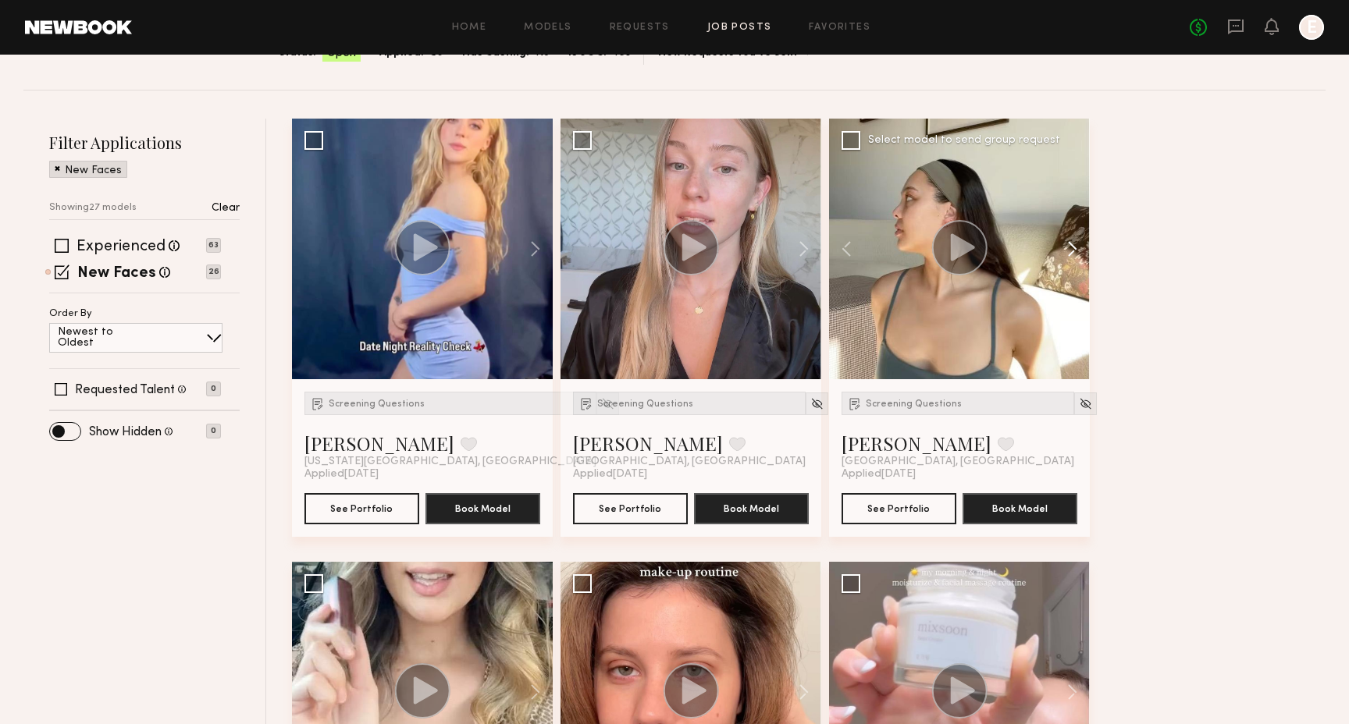
click at [1081, 251] on button at bounding box center [1064, 249] width 50 height 261
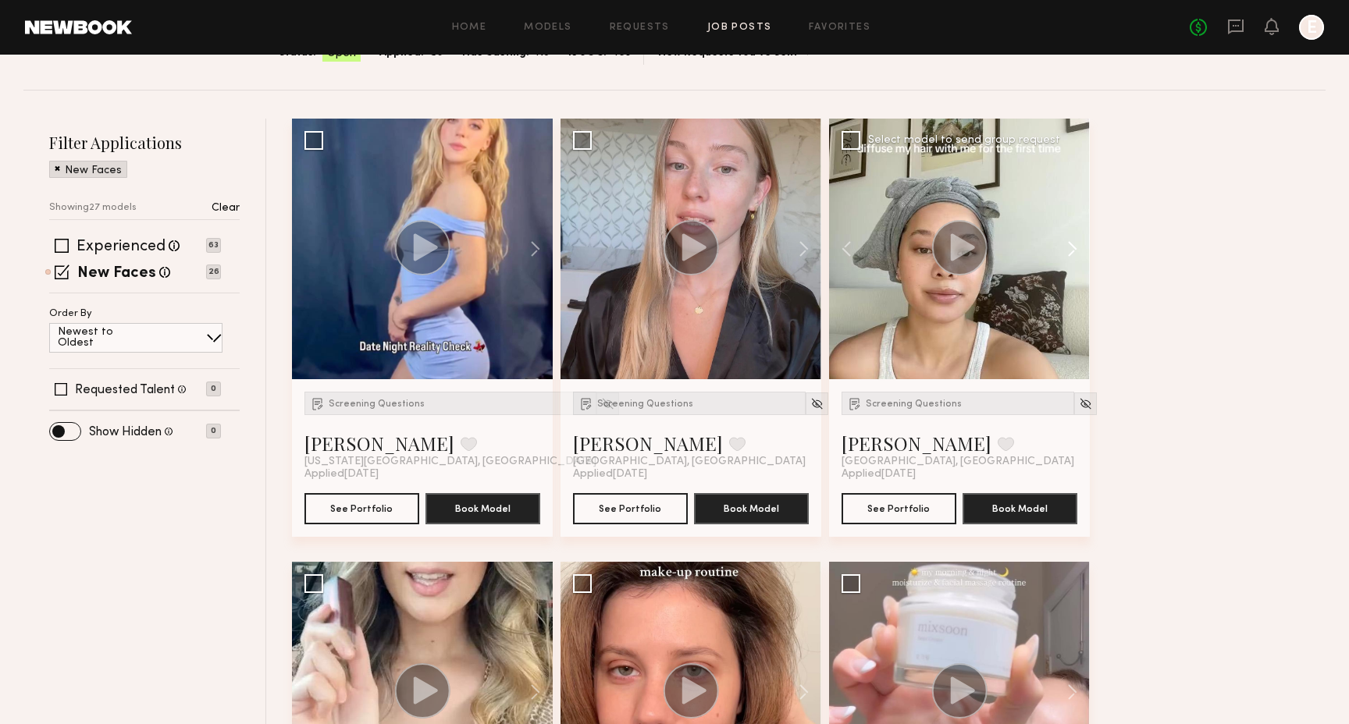
click at [1081, 251] on button at bounding box center [1064, 249] width 50 height 261
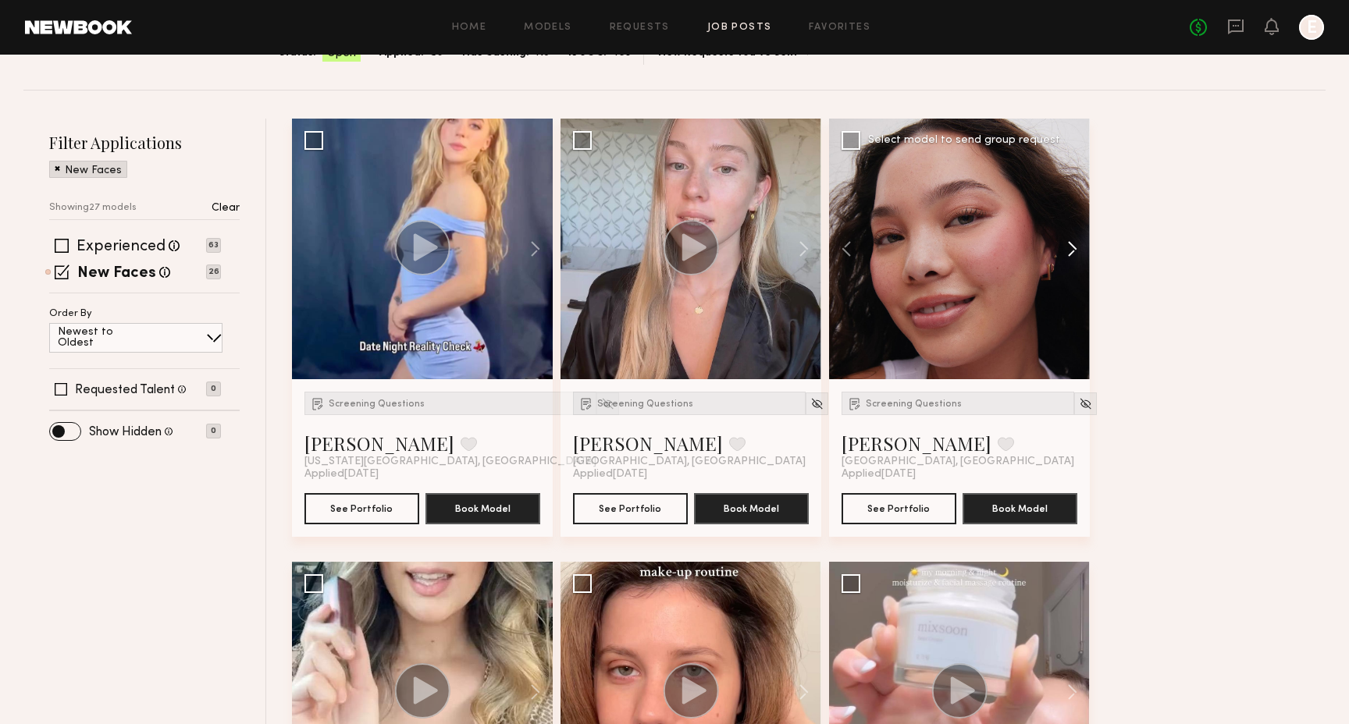
click at [1080, 252] on button at bounding box center [1064, 249] width 50 height 261
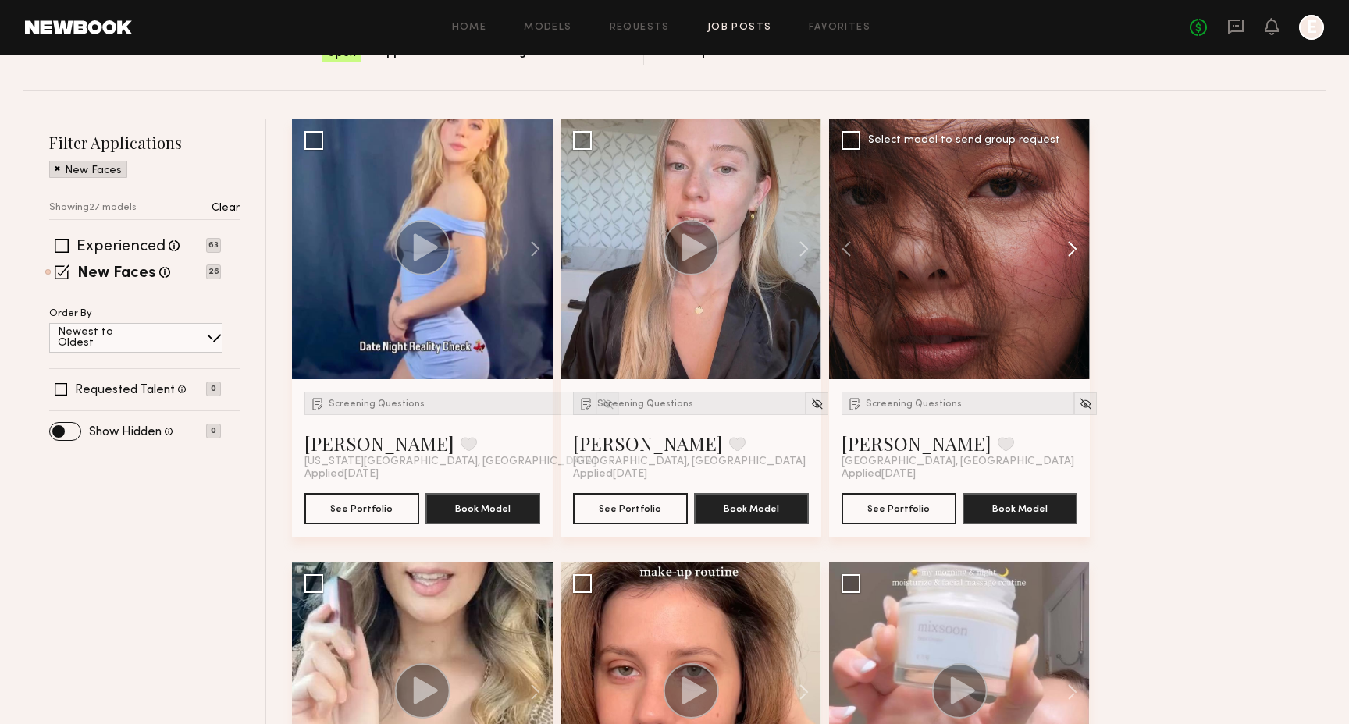
click at [1080, 252] on button at bounding box center [1064, 249] width 50 height 261
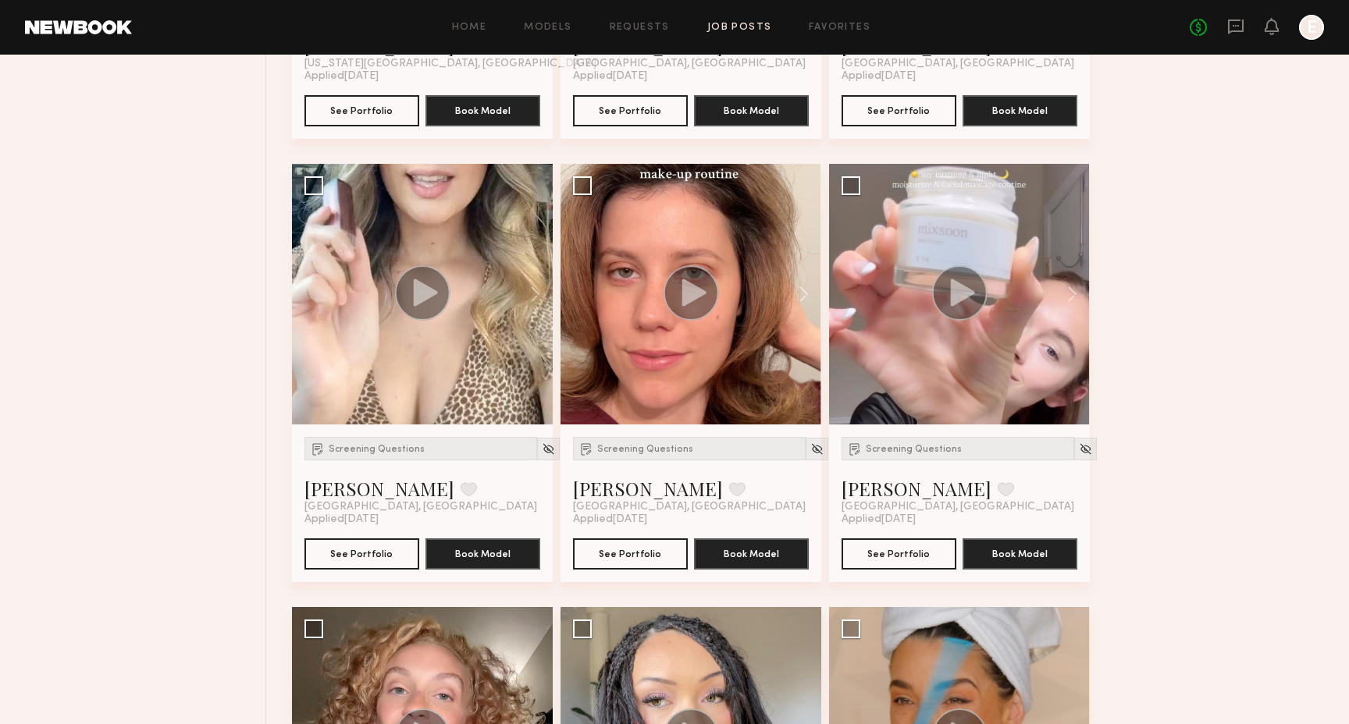
scroll to position [570, 0]
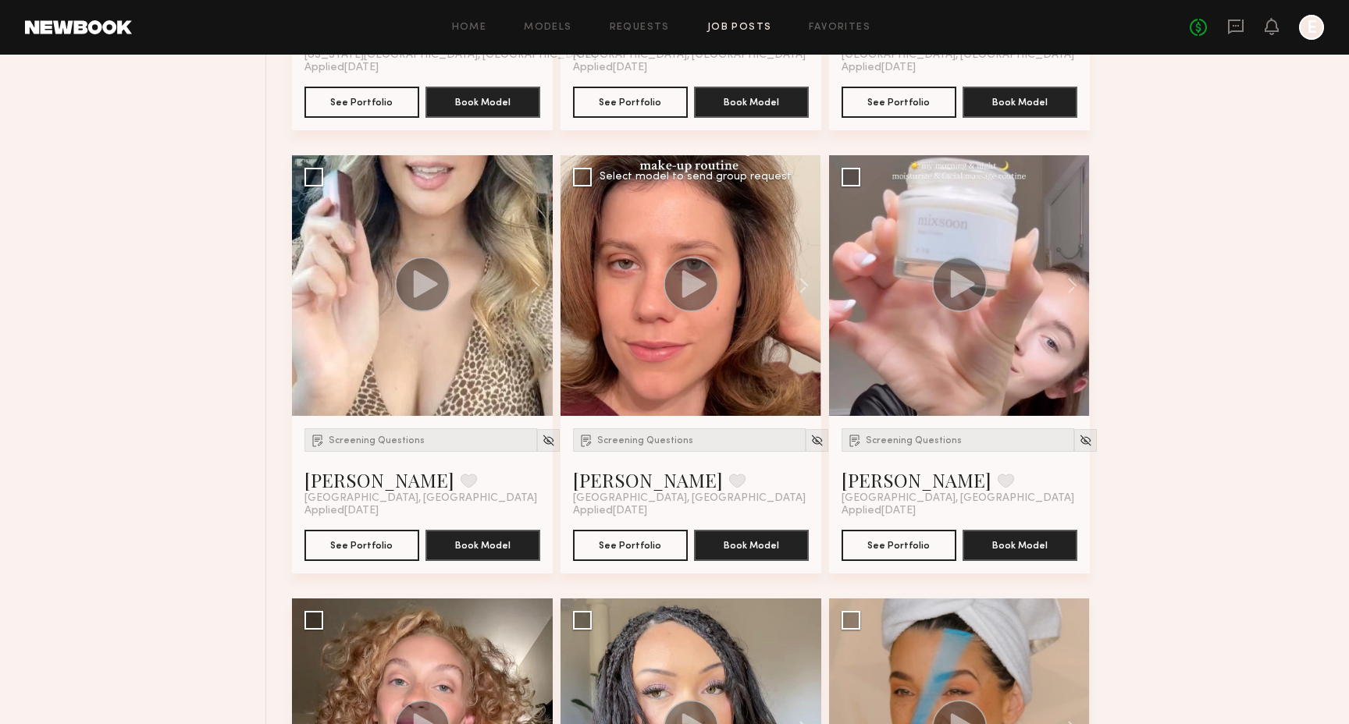
click at [702, 297] on circle at bounding box center [690, 284] width 55 height 55
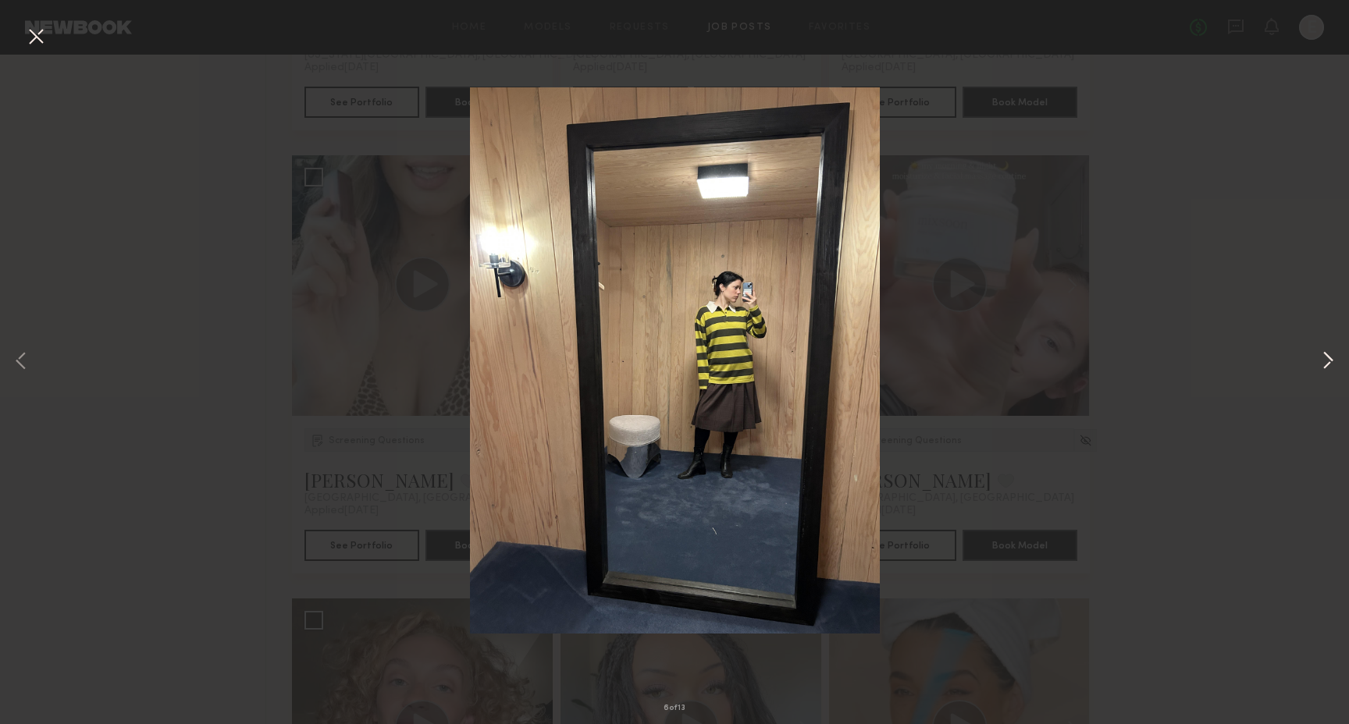
click at [1332, 353] on button at bounding box center [1327, 362] width 19 height 579
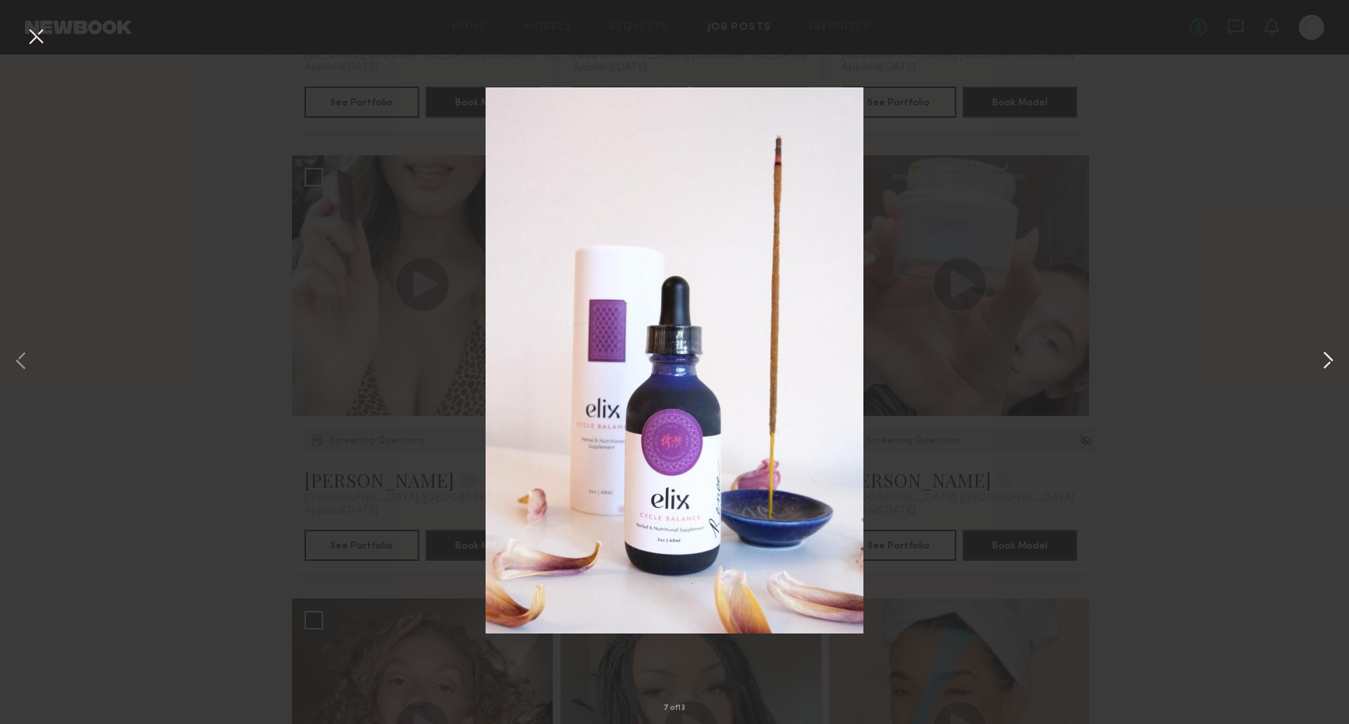
click at [1332, 353] on button at bounding box center [1327, 362] width 19 height 579
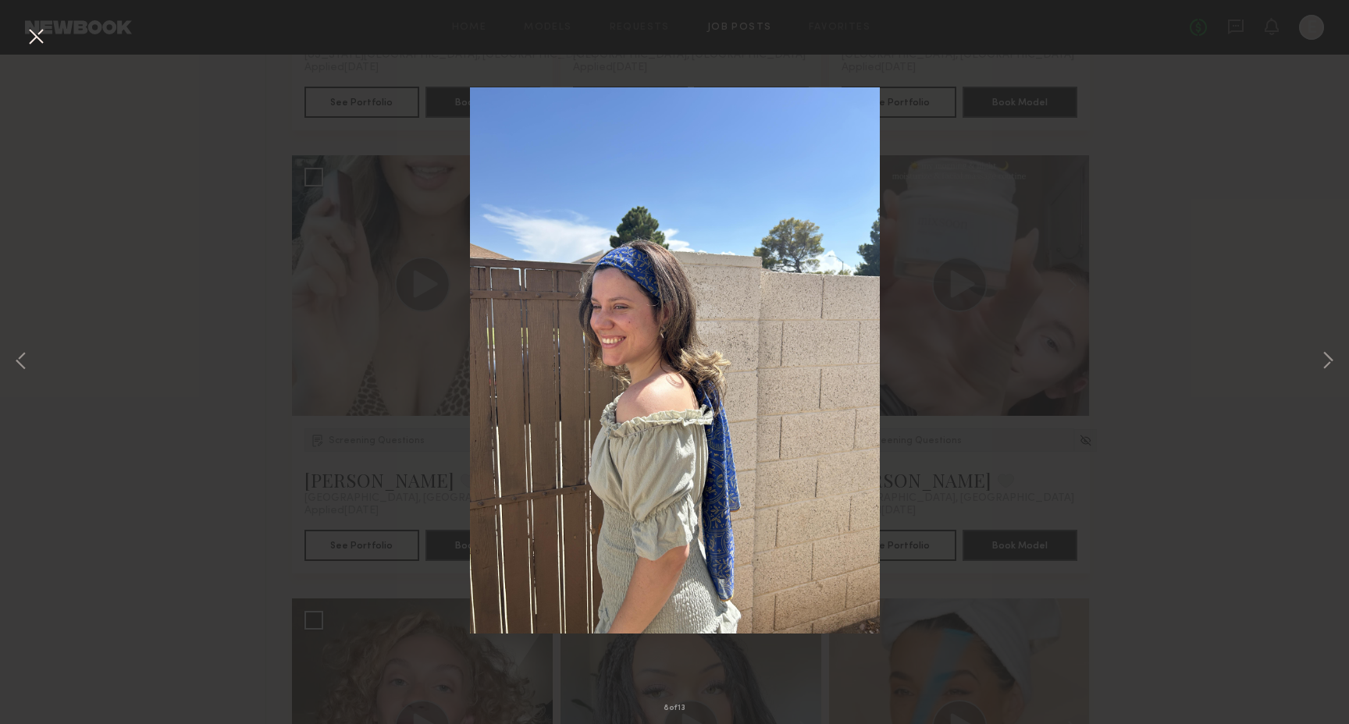
click at [1082, 342] on div "8 of 13" at bounding box center [674, 362] width 1349 height 724
click at [34, 31] on button at bounding box center [35, 37] width 25 height 28
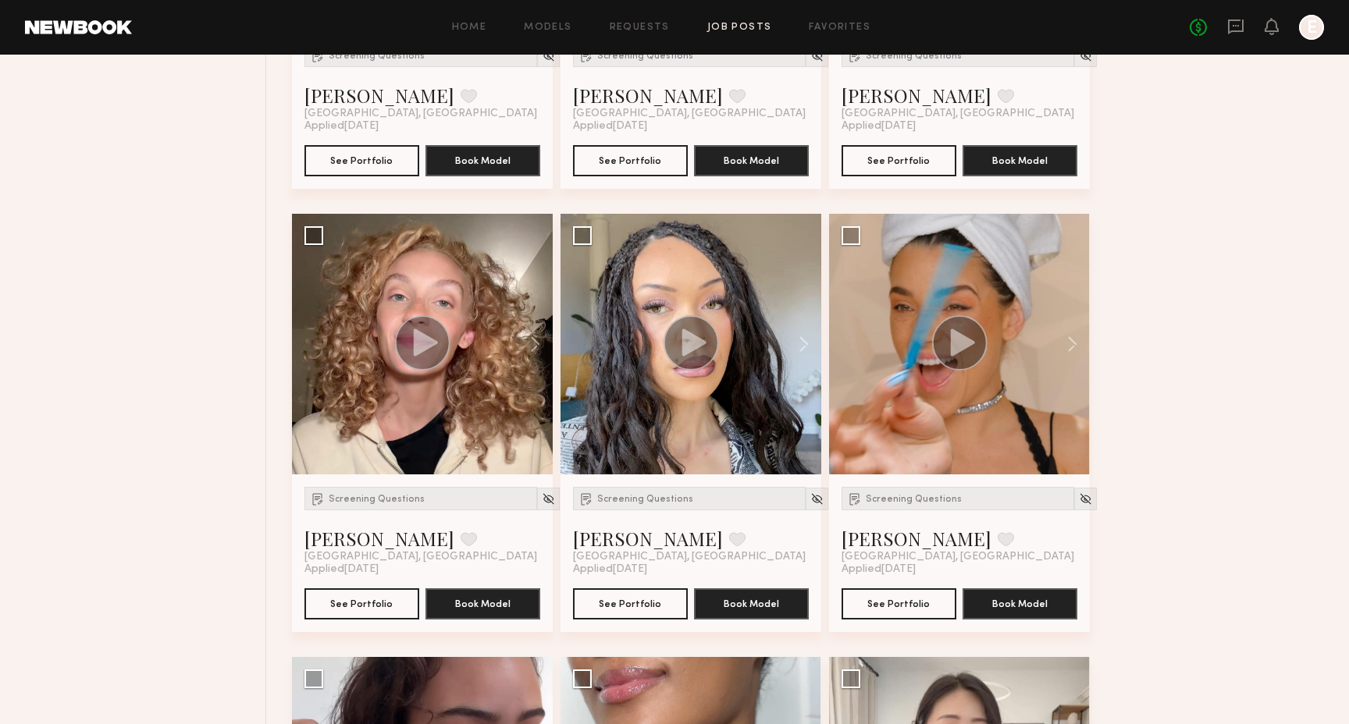
scroll to position [960, 0]
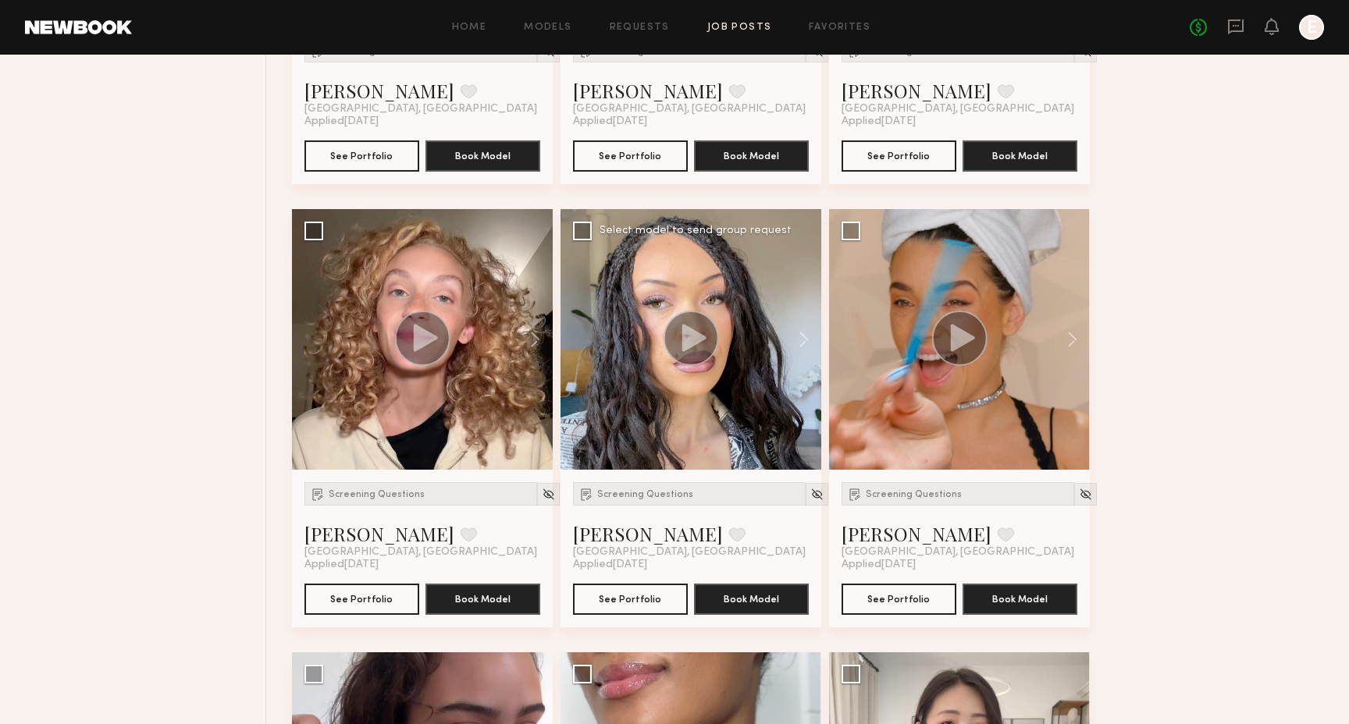
click at [693, 339] on icon at bounding box center [693, 337] width 24 height 27
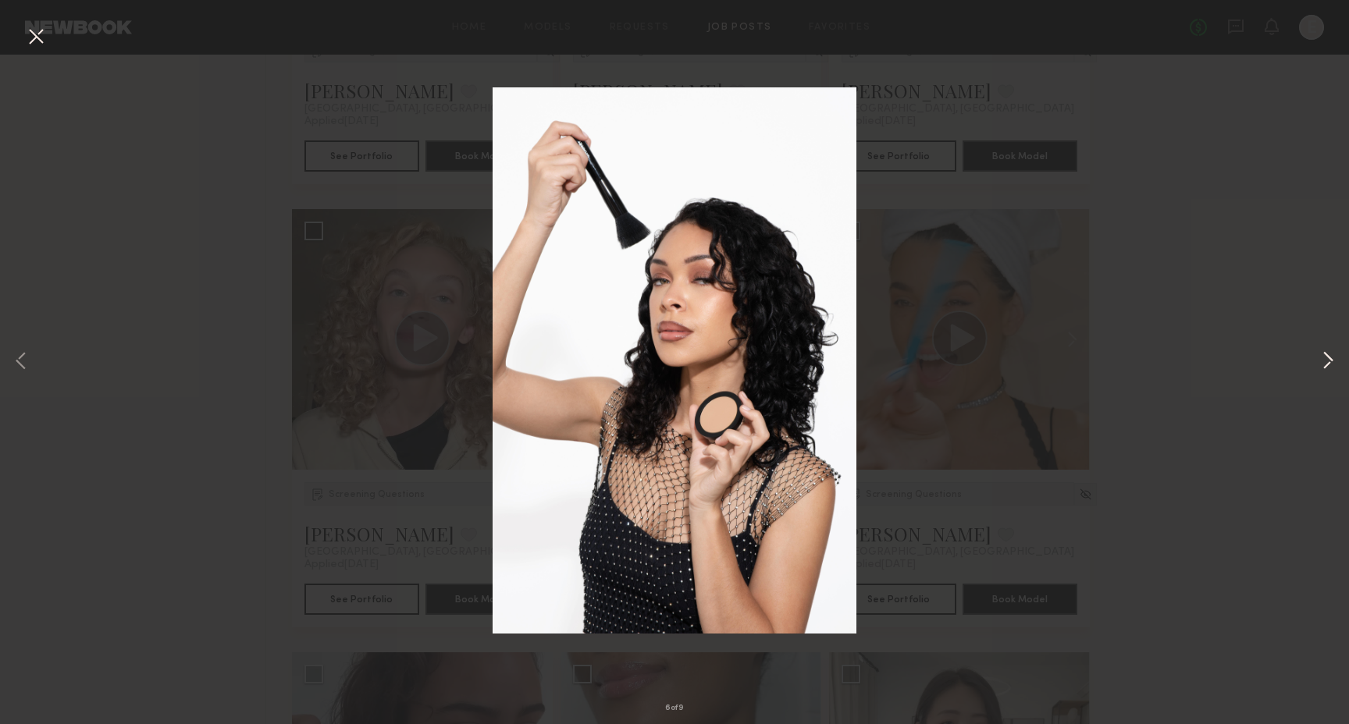
click at [1320, 364] on button at bounding box center [1327, 362] width 19 height 579
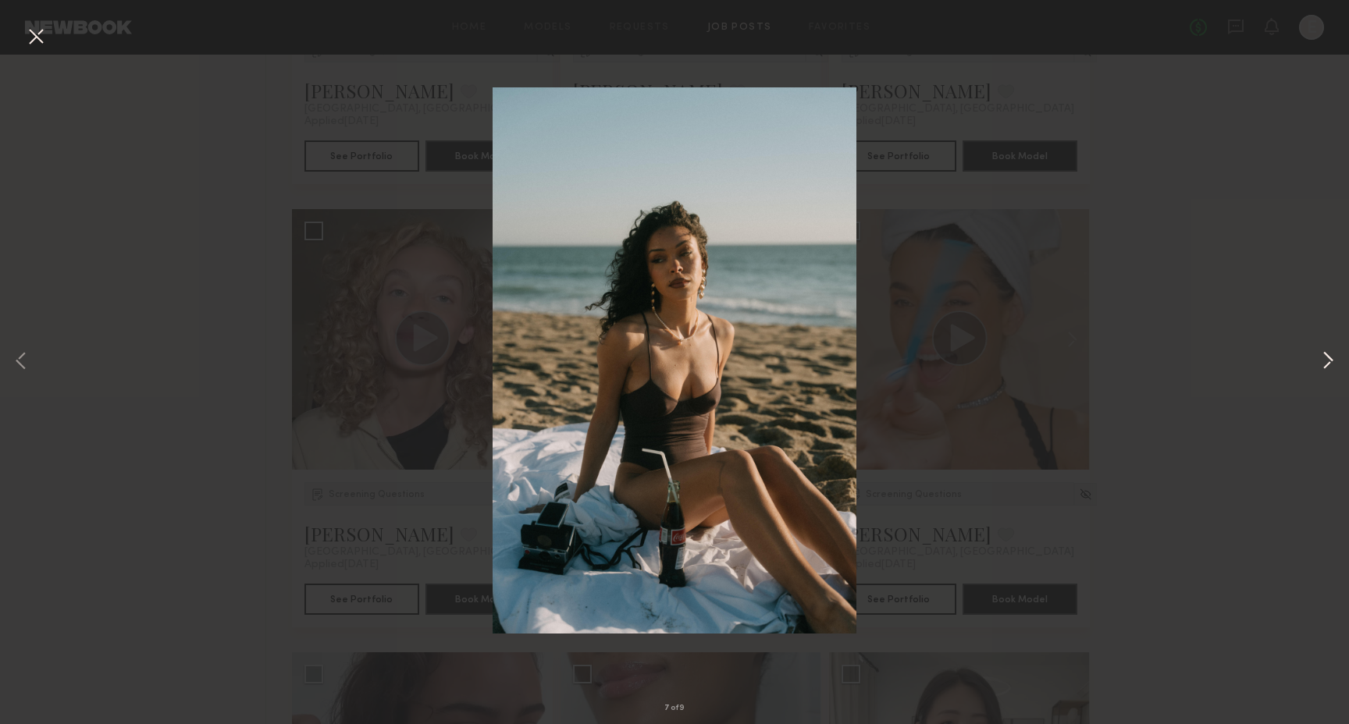
click at [1331, 362] on button at bounding box center [1327, 362] width 19 height 579
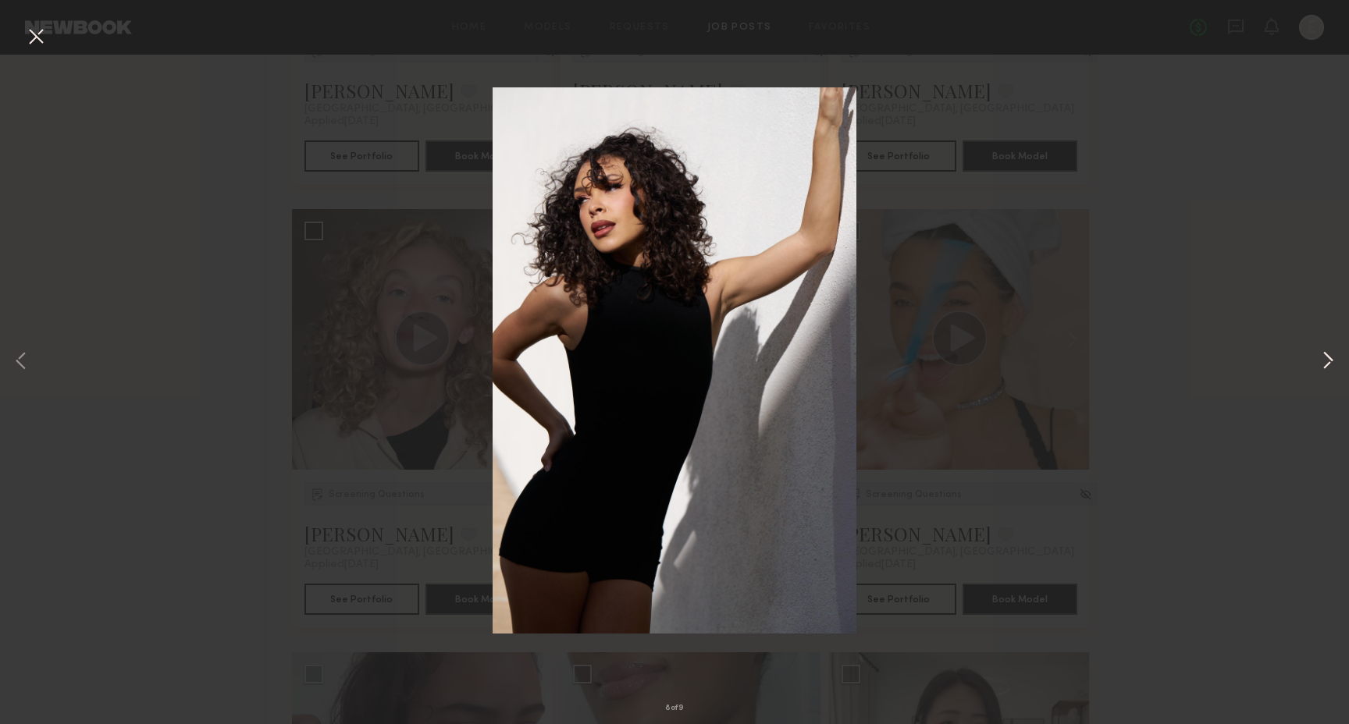
click at [1331, 361] on button at bounding box center [1327, 362] width 19 height 579
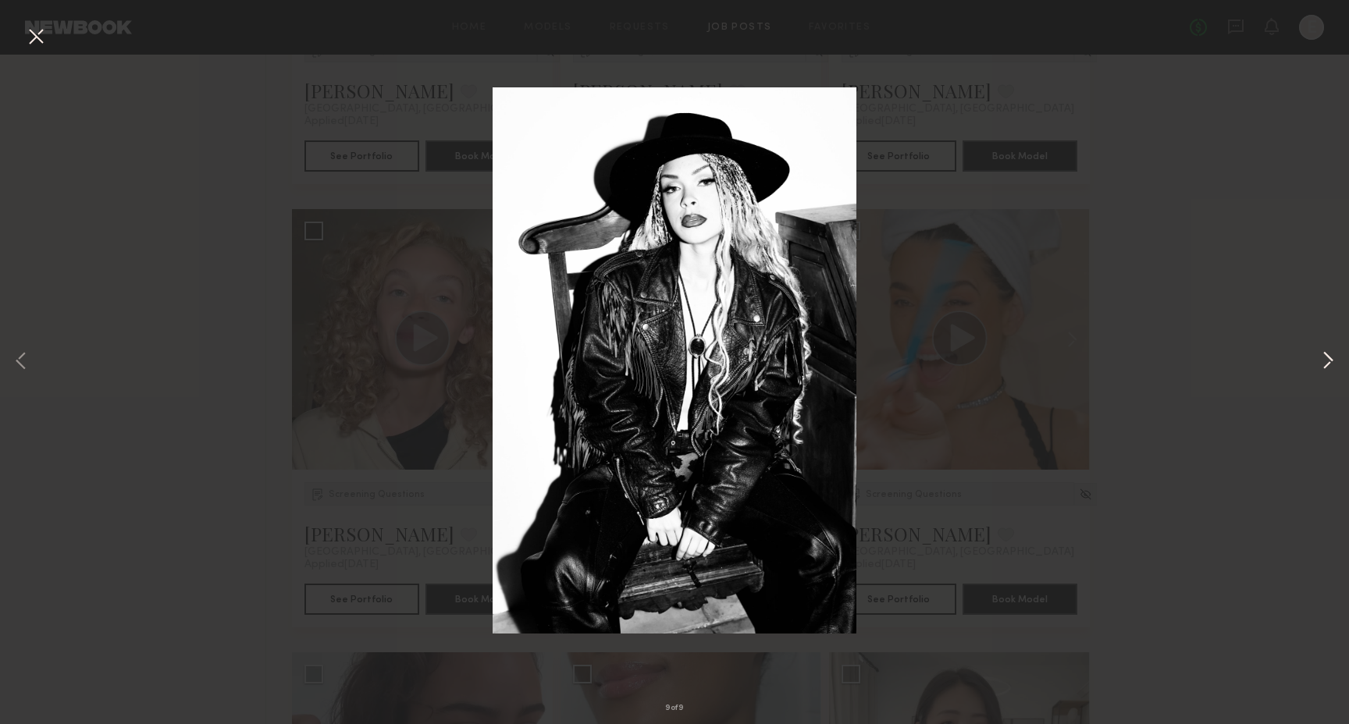
click at [1330, 361] on button at bounding box center [1327, 362] width 19 height 579
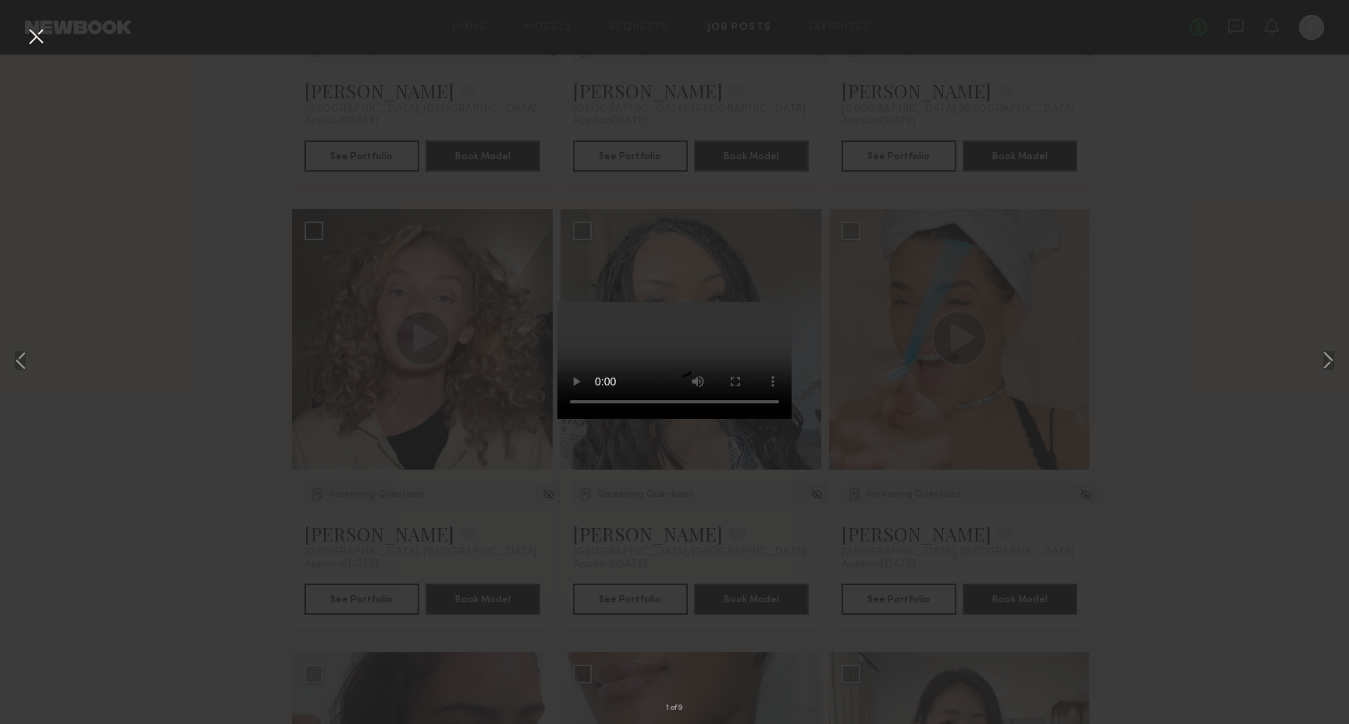
click at [24, 38] on button at bounding box center [35, 37] width 25 height 28
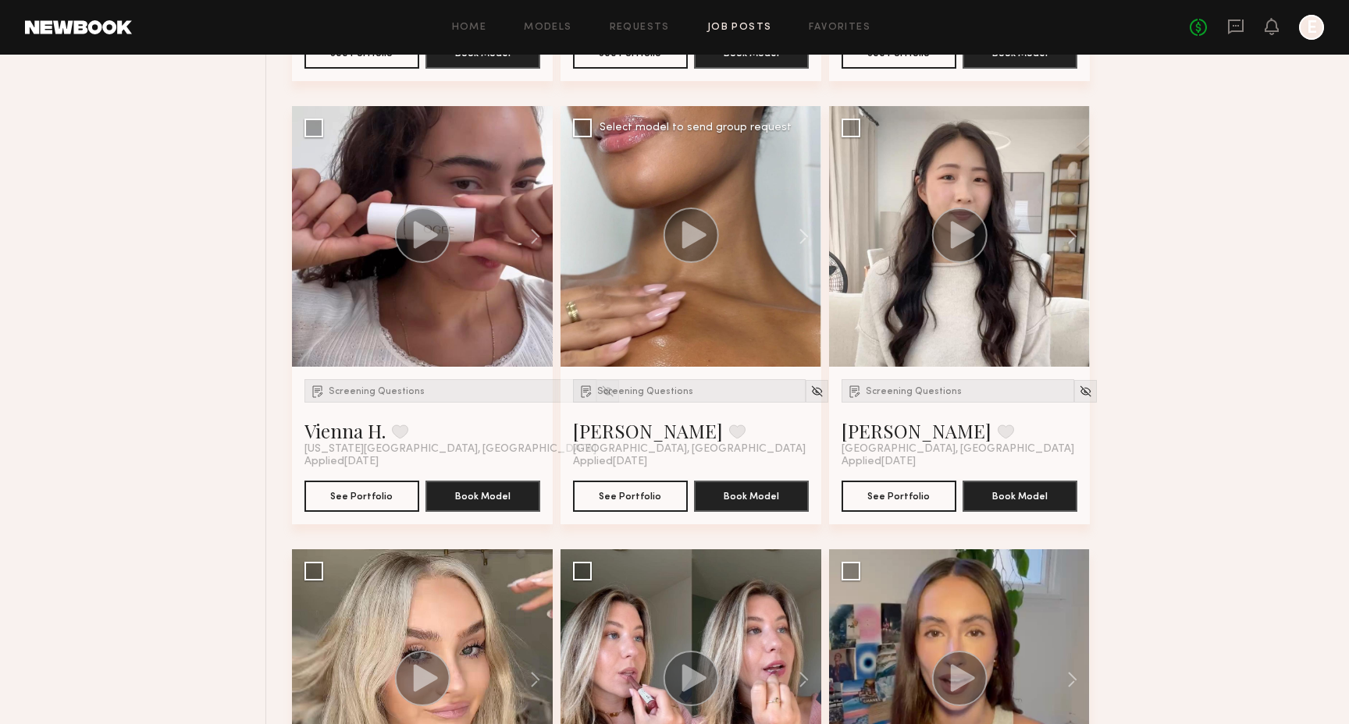
scroll to position [1523, 0]
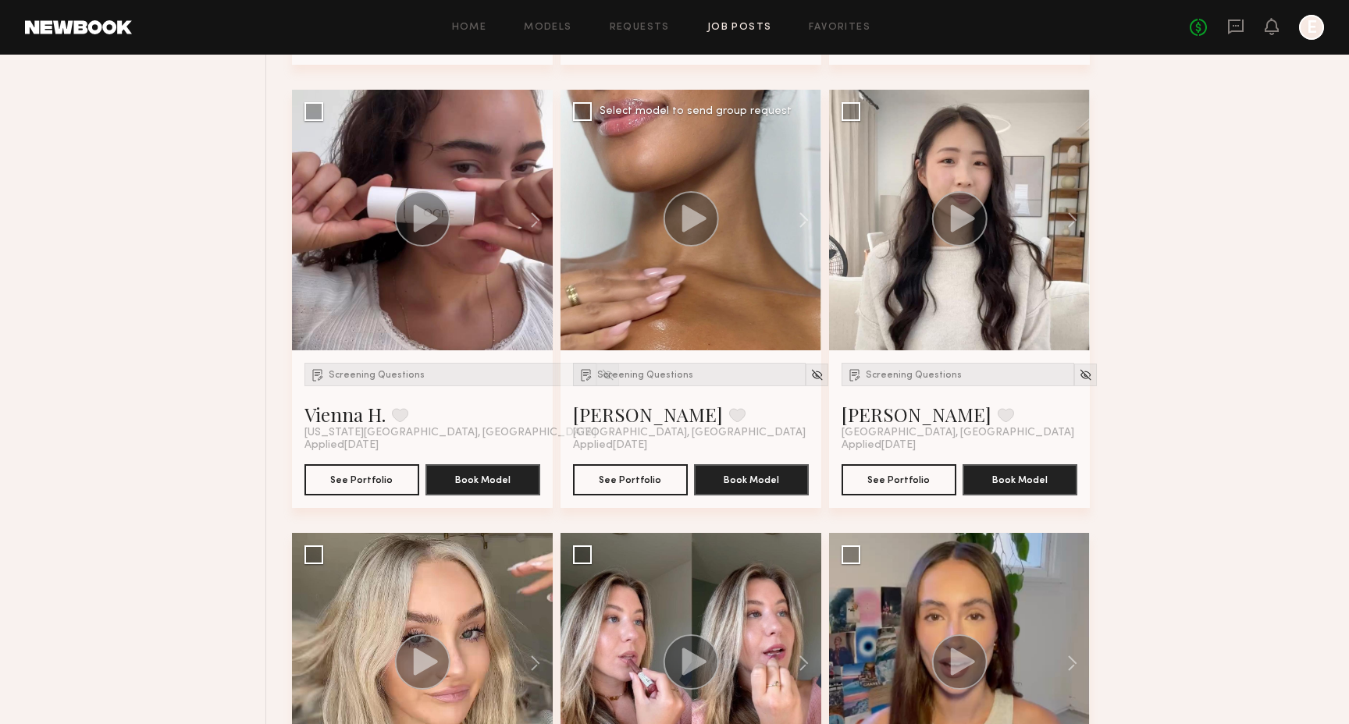
click at [681, 215] on circle at bounding box center [690, 218] width 55 height 55
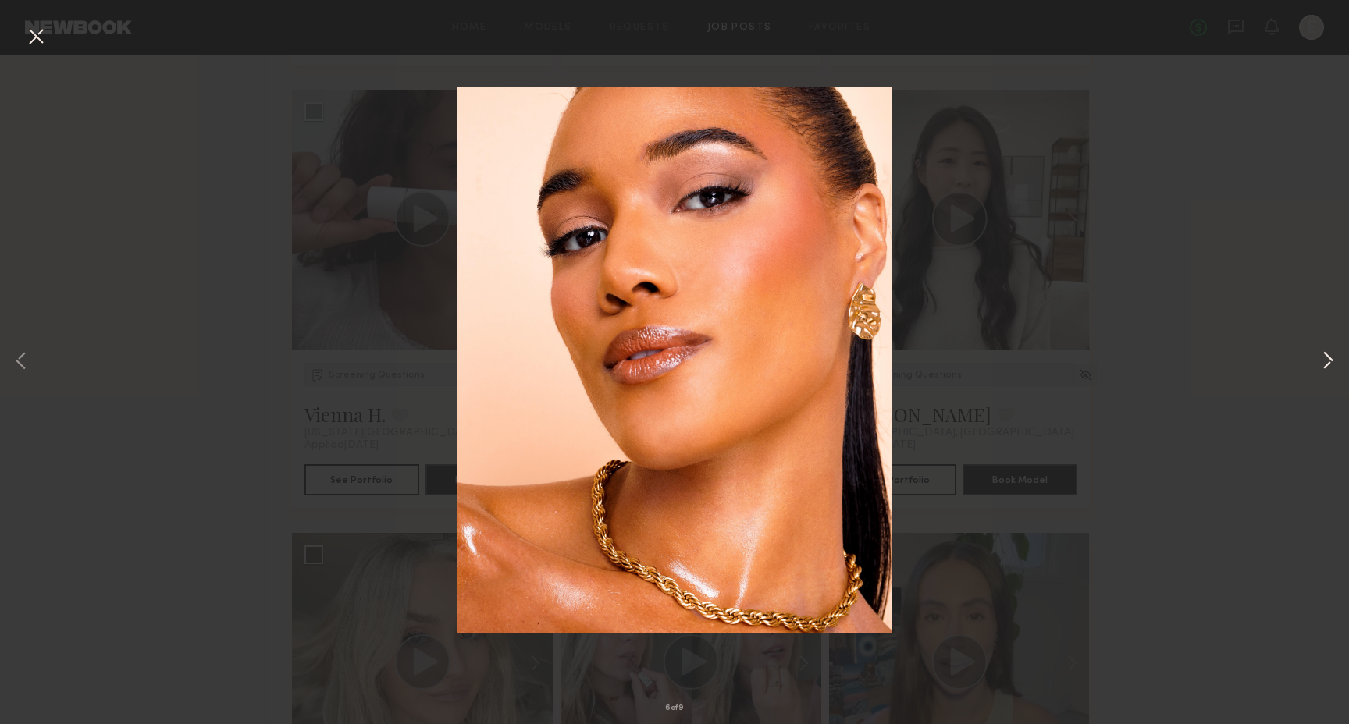
click at [1322, 358] on button at bounding box center [1327, 362] width 19 height 579
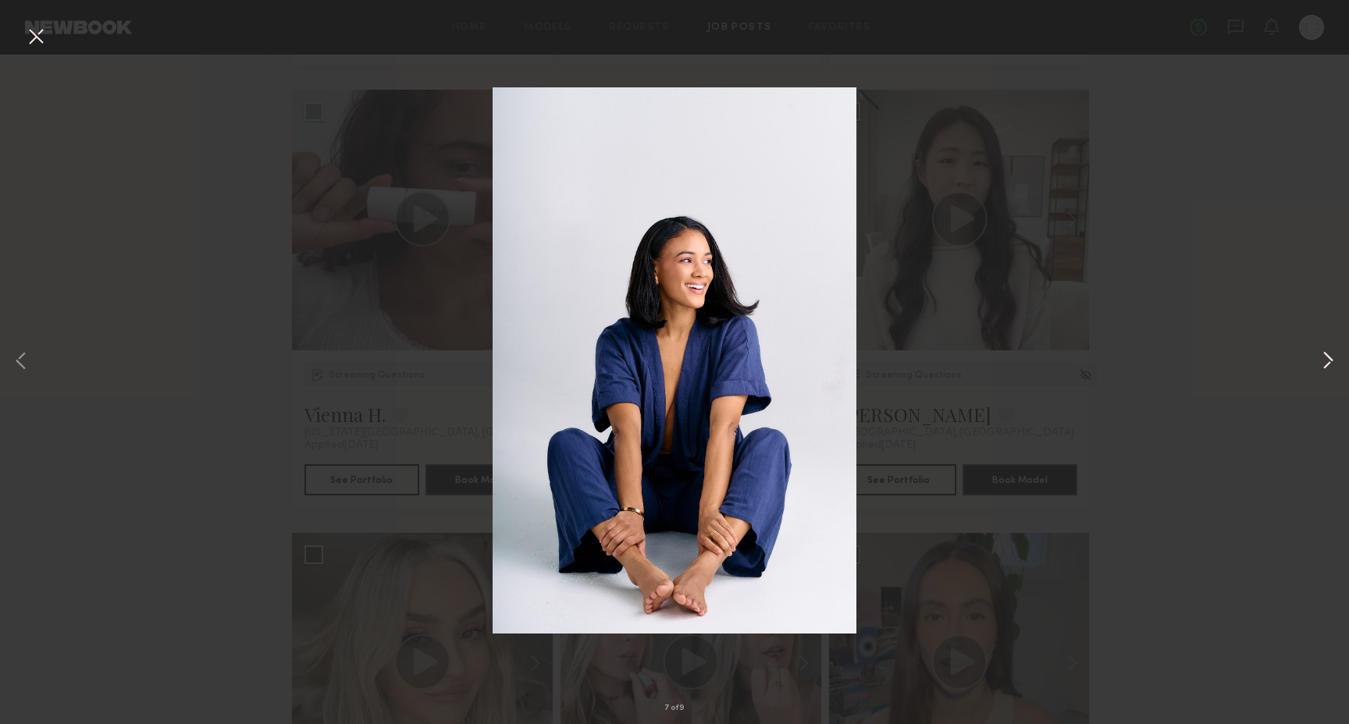
click at [1322, 358] on button at bounding box center [1327, 362] width 19 height 579
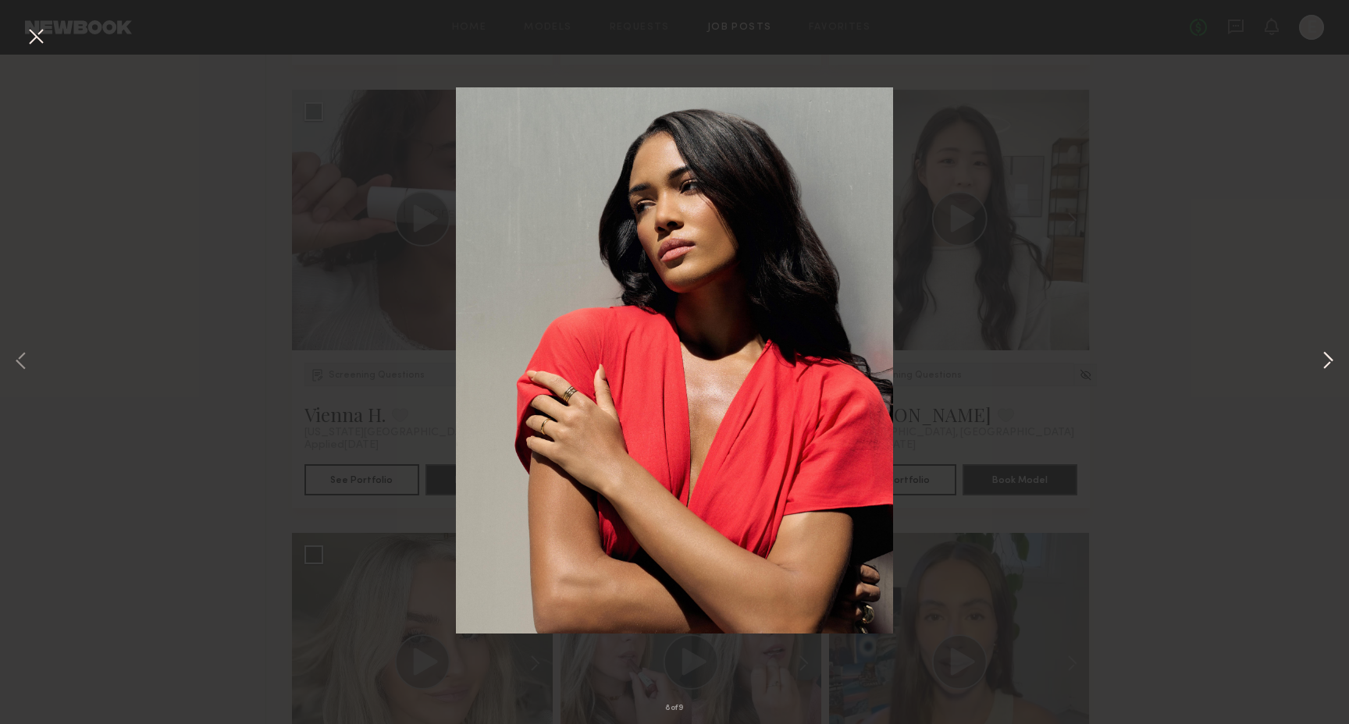
click at [1322, 358] on button at bounding box center [1327, 362] width 19 height 579
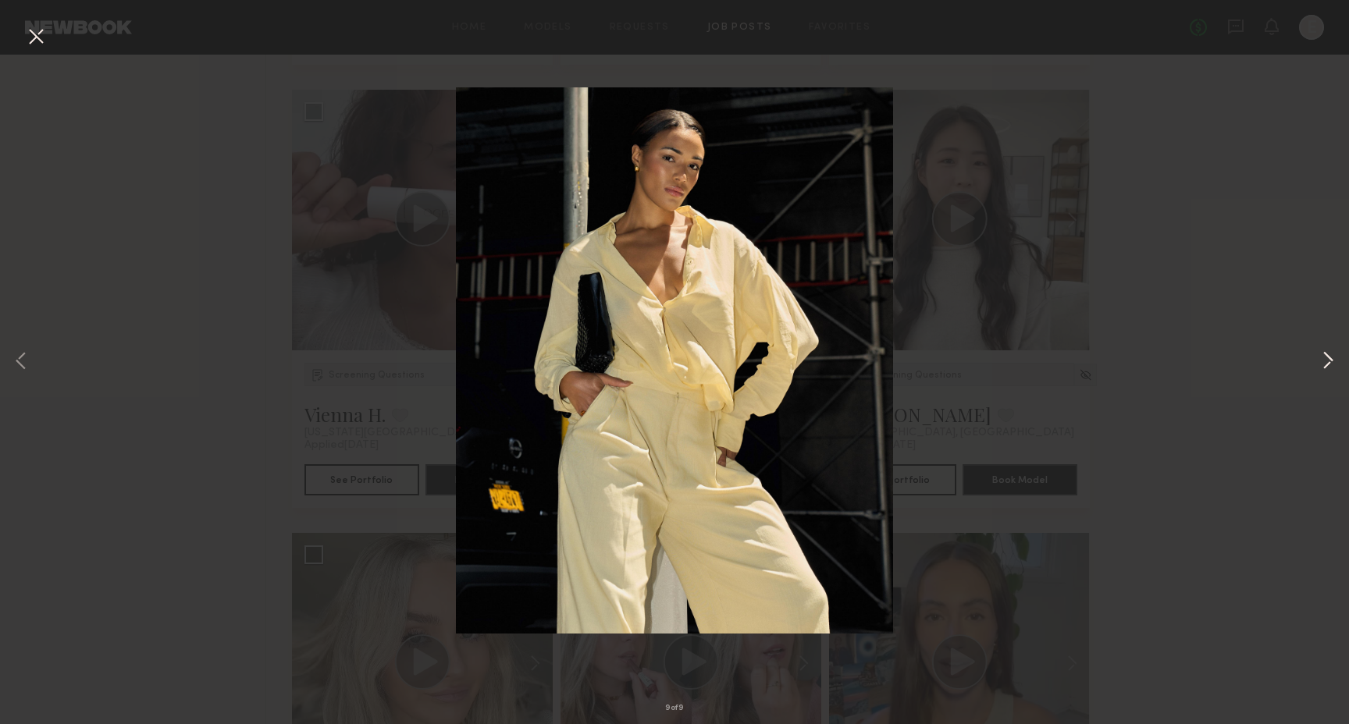
click at [1322, 358] on button at bounding box center [1327, 362] width 19 height 579
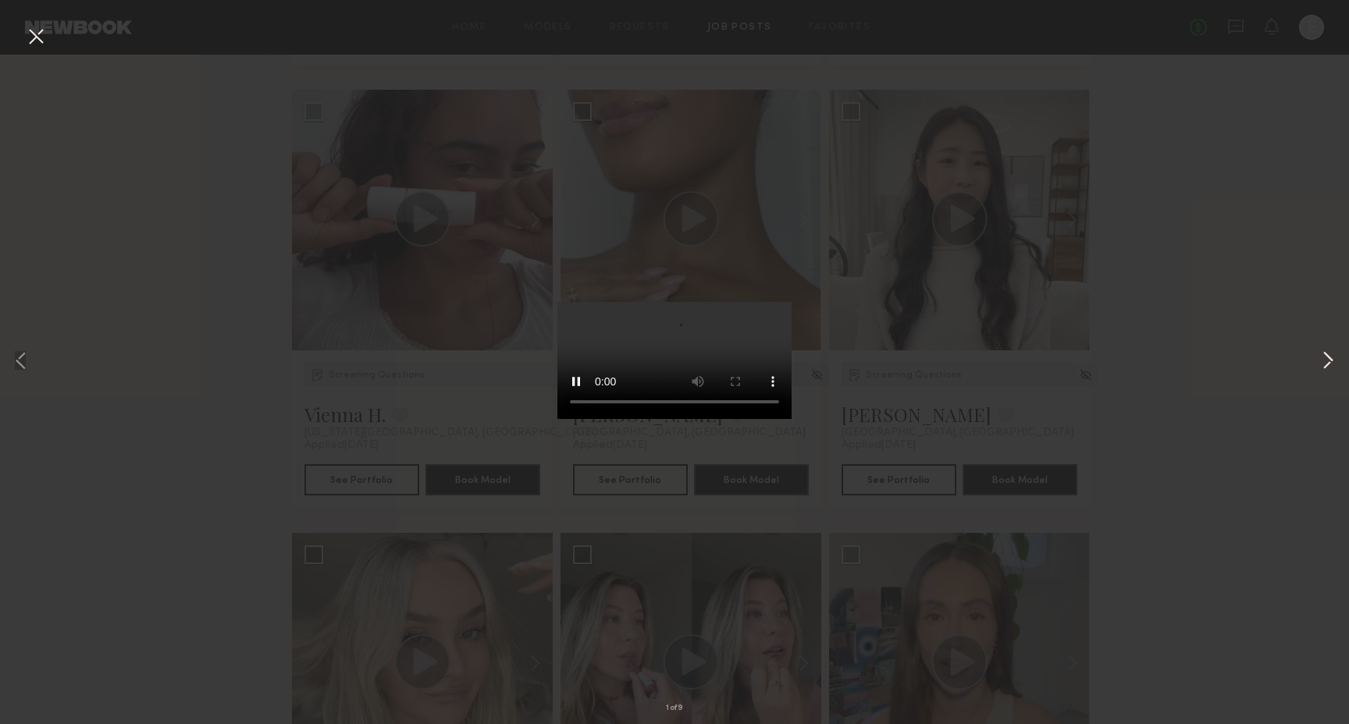
click at [1322, 358] on button at bounding box center [1327, 362] width 19 height 579
click at [1123, 358] on div "2 of 9" at bounding box center [674, 362] width 1349 height 724
click at [38, 41] on button at bounding box center [35, 37] width 25 height 28
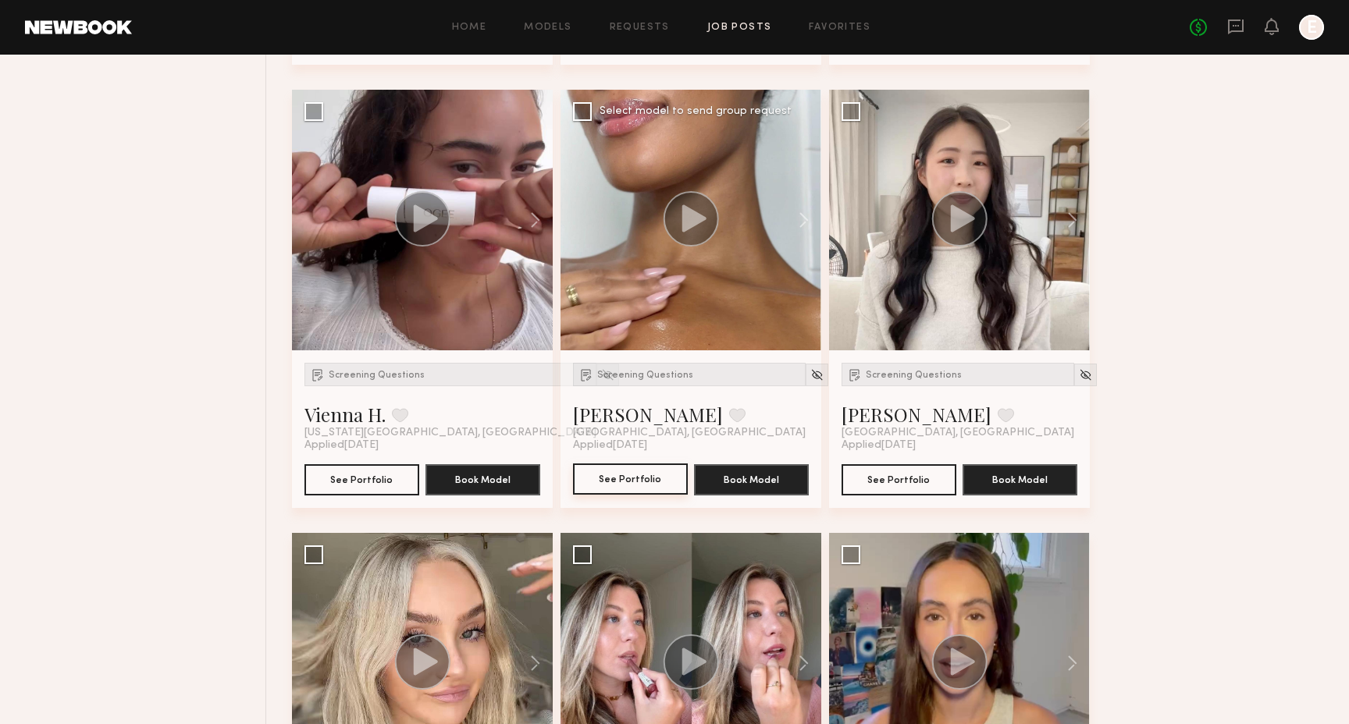
click at [646, 474] on button "See Portfolio" at bounding box center [630, 479] width 115 height 31
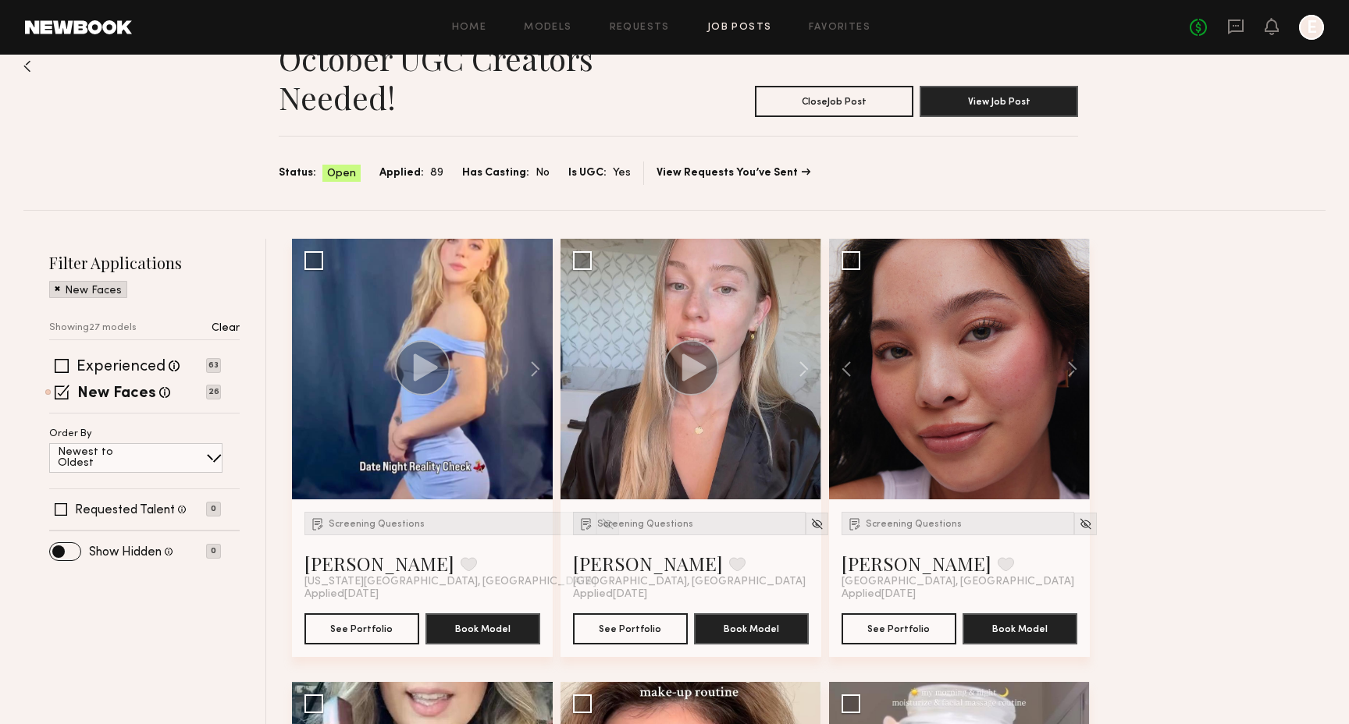
scroll to position [15, 0]
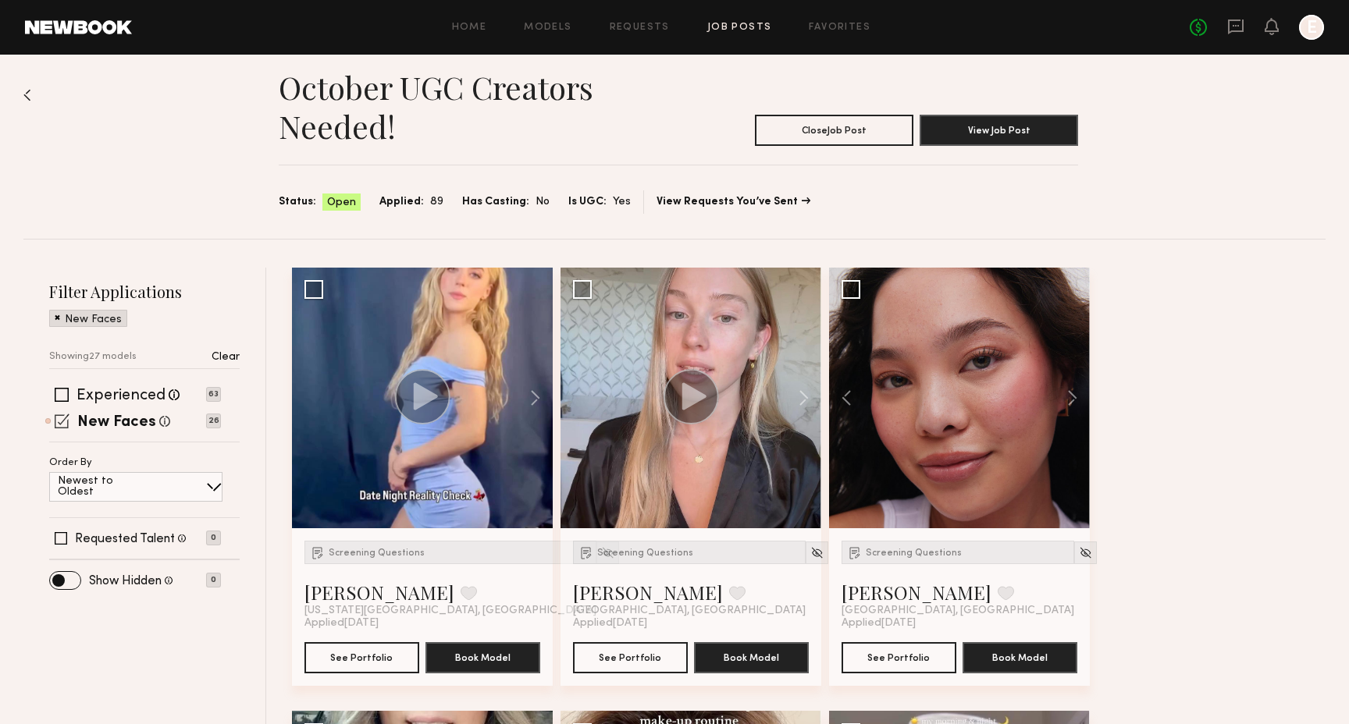
click at [63, 427] on span at bounding box center [62, 421] width 15 height 15
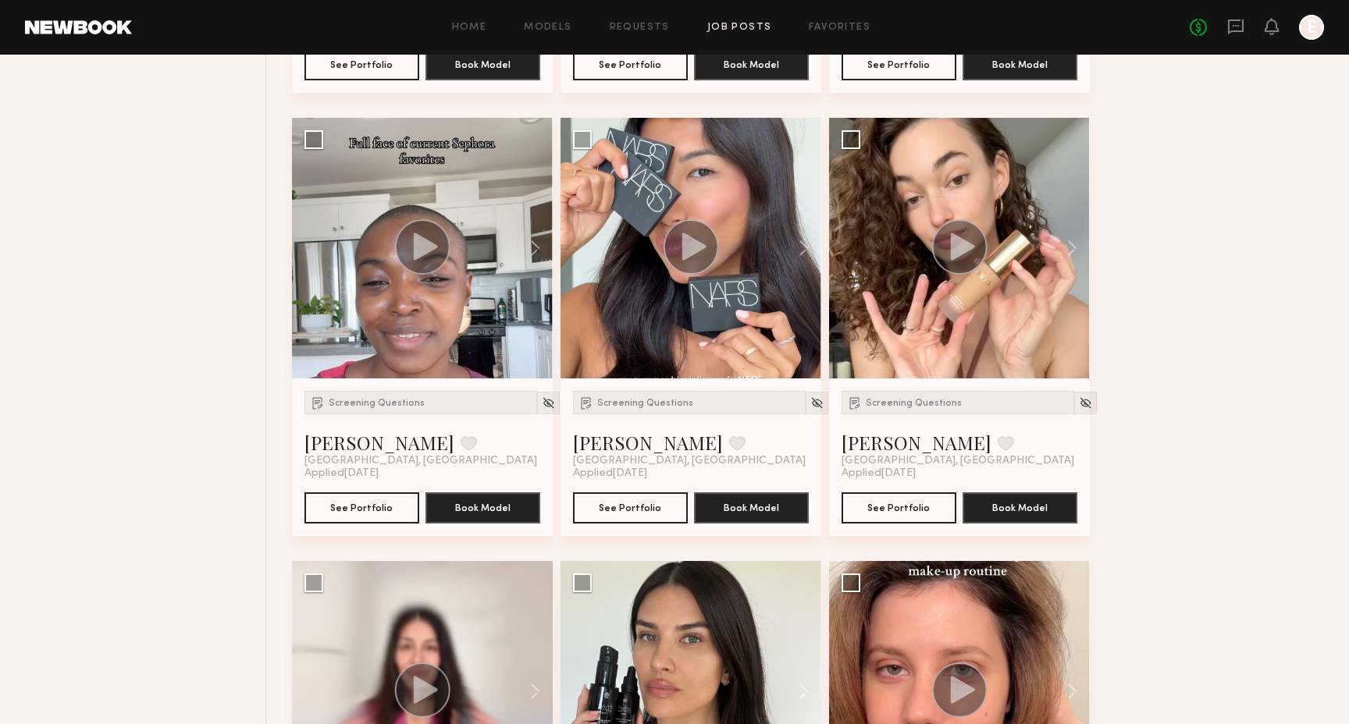
scroll to position [1931, 0]
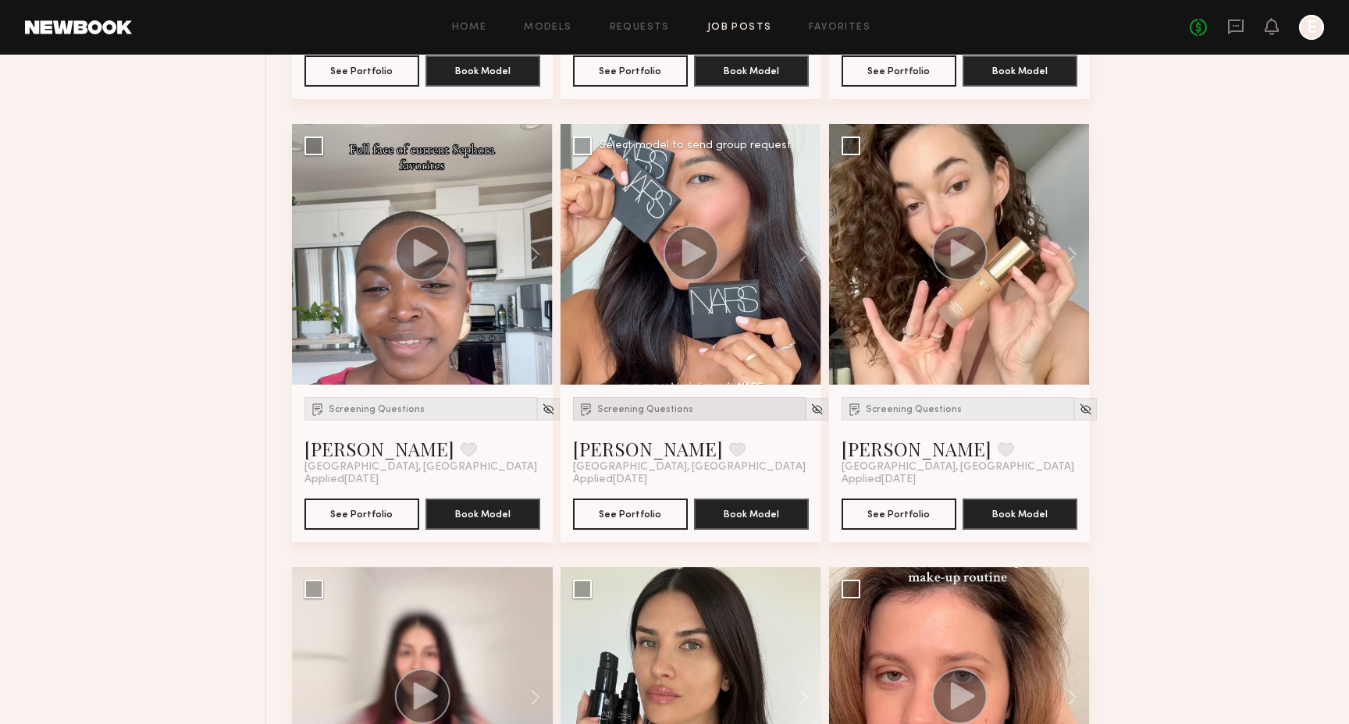
click at [609, 412] on span "Screening Questions" at bounding box center [645, 409] width 96 height 9
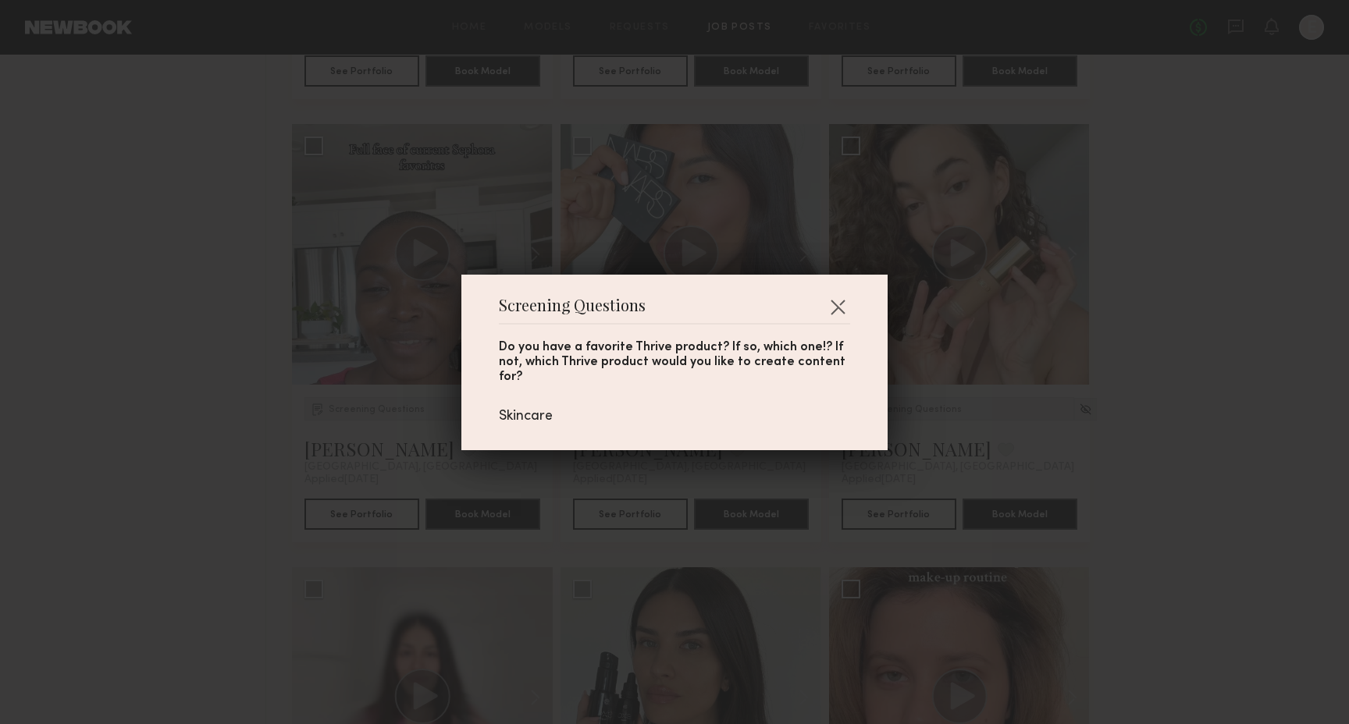
click at [641, 468] on div "Screening Questions Do you have a favorite Thrive product? If so, which one!? I…" at bounding box center [674, 362] width 1349 height 724
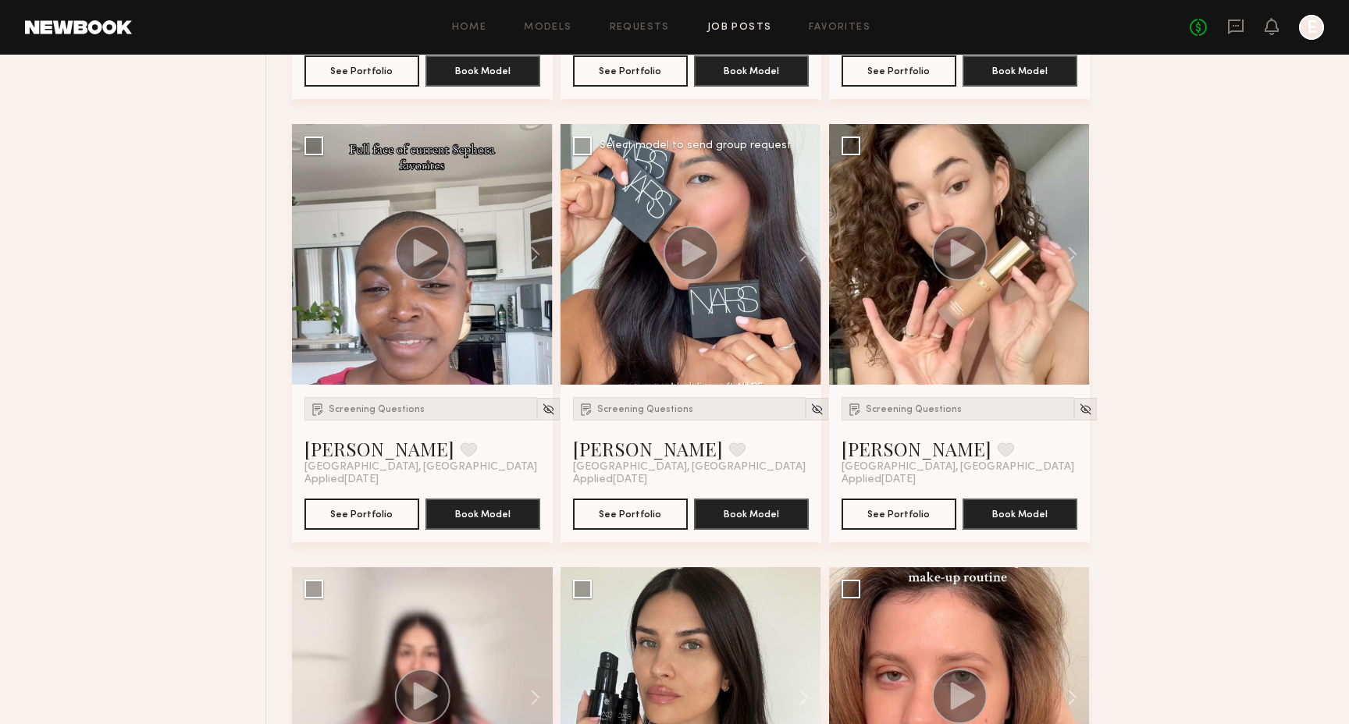
click at [683, 268] on circle at bounding box center [690, 253] width 55 height 55
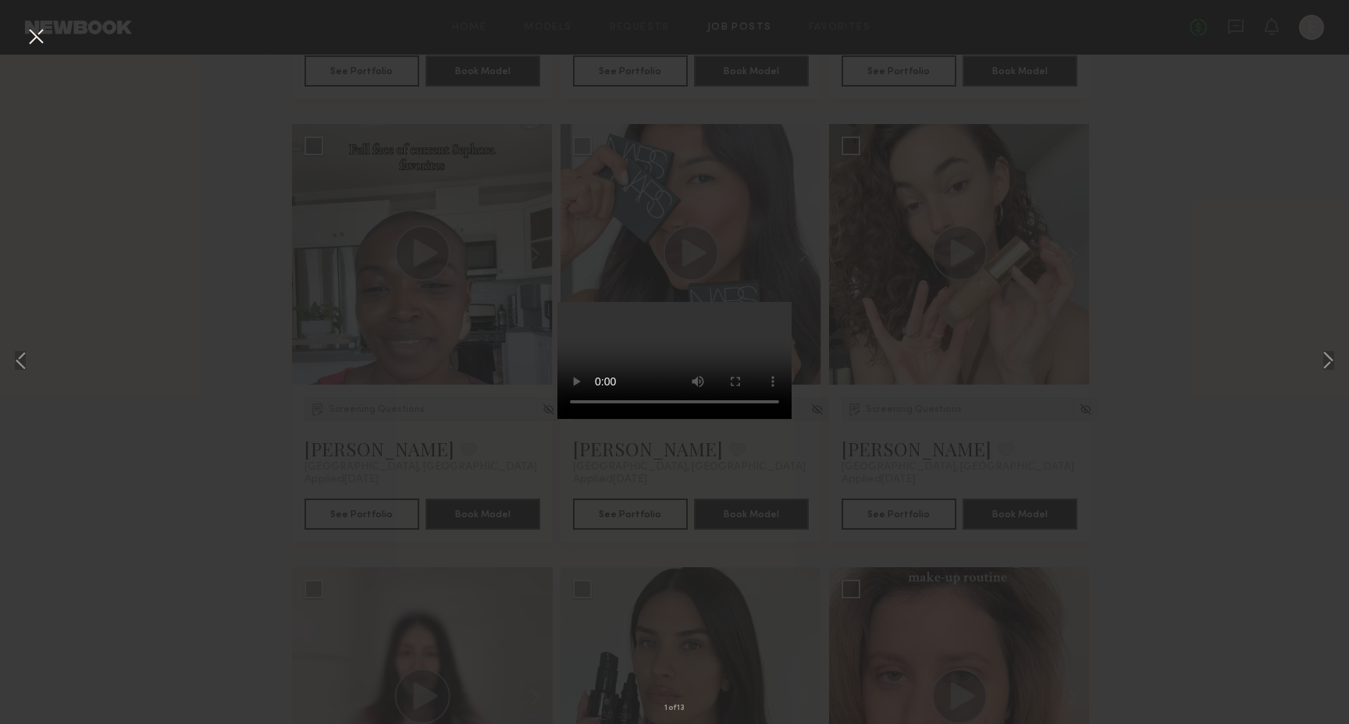
click at [38, 45] on button at bounding box center [35, 37] width 25 height 28
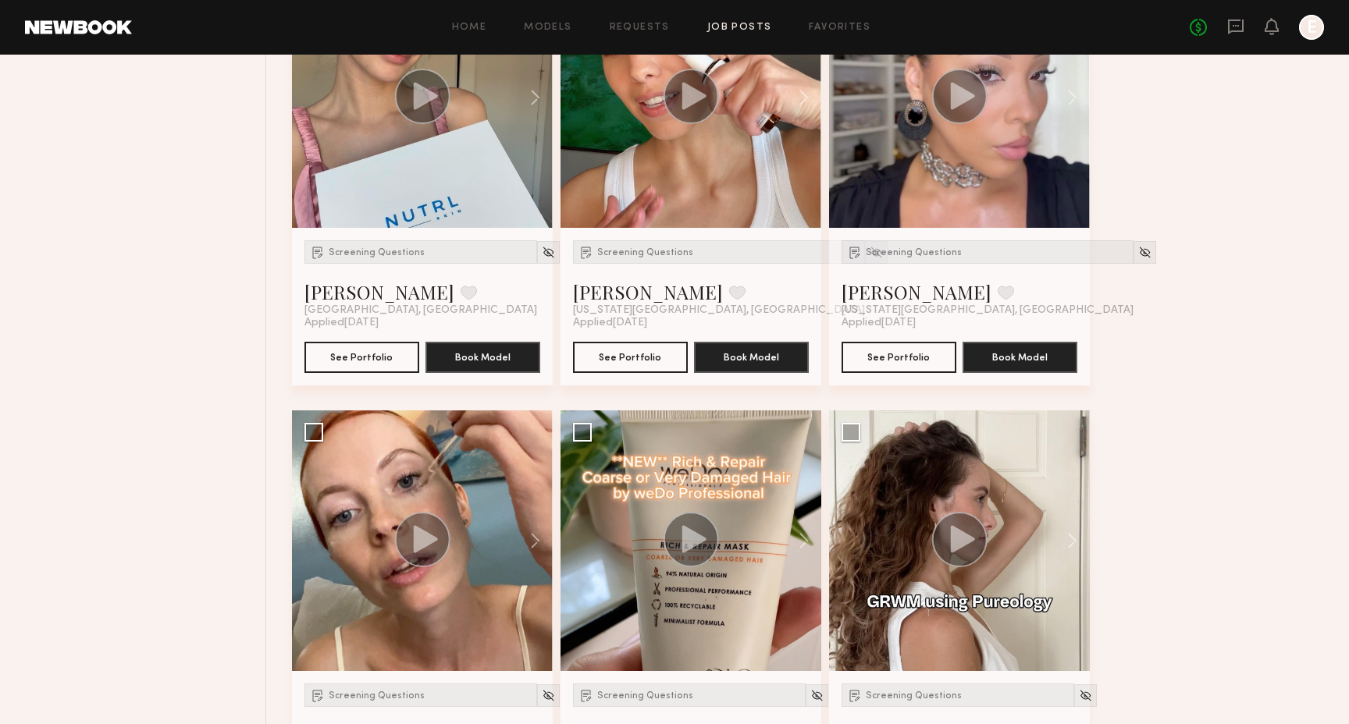
scroll to position [6207, 0]
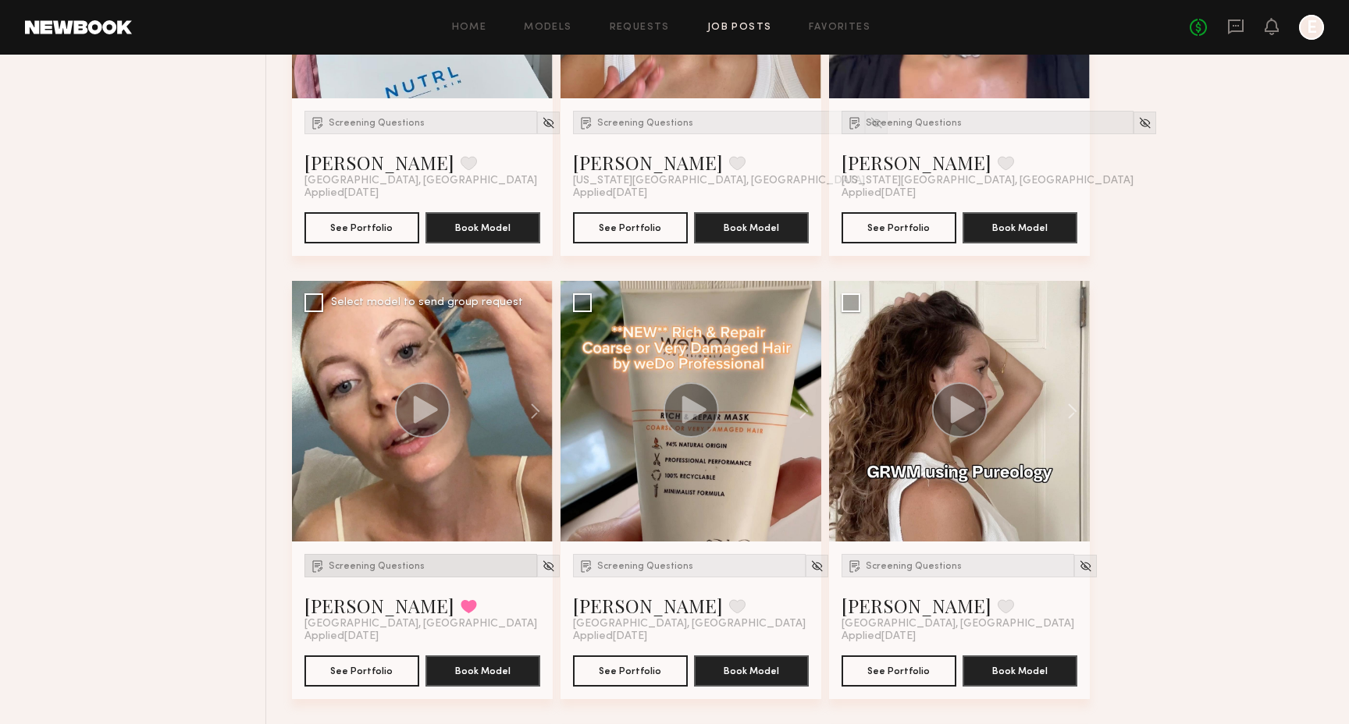
click at [386, 573] on div "Screening Questions" at bounding box center [420, 565] width 233 height 23
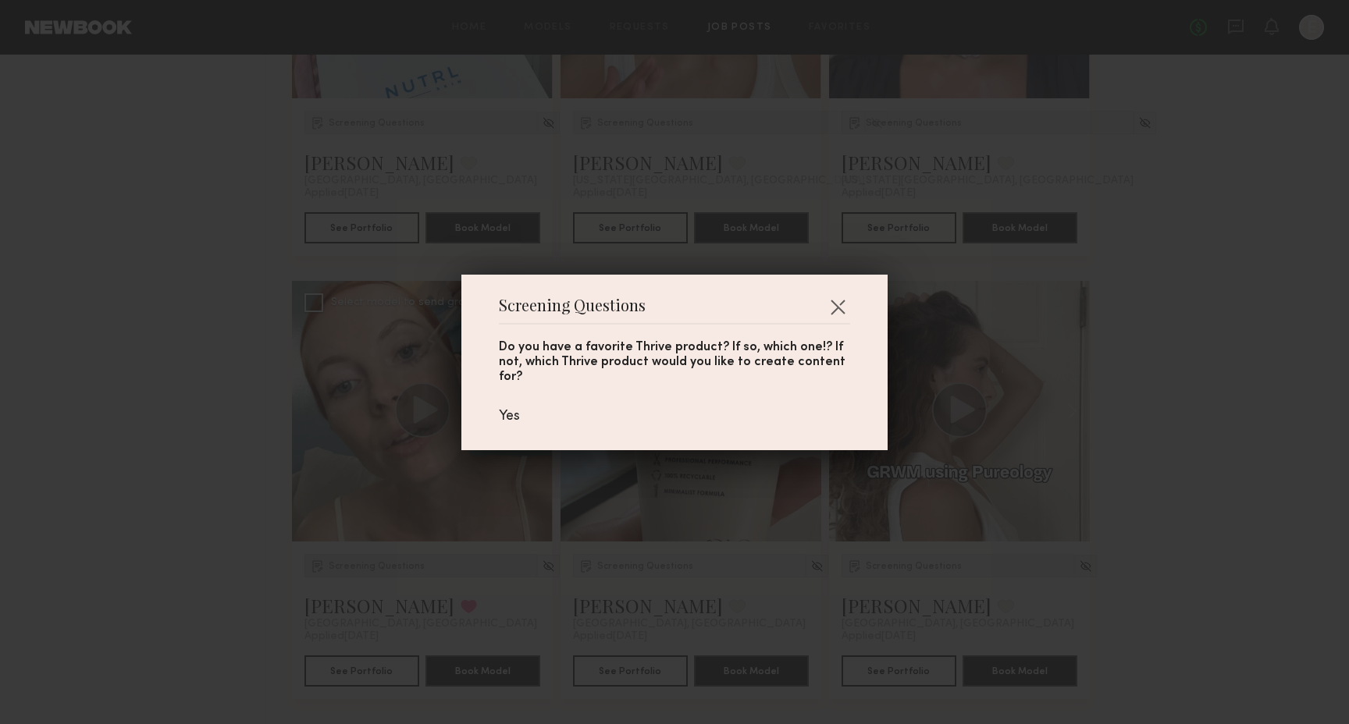
click at [386, 573] on div "Screening Questions Do you have a favorite Thrive product? If so, which one!? I…" at bounding box center [674, 362] width 1349 height 724
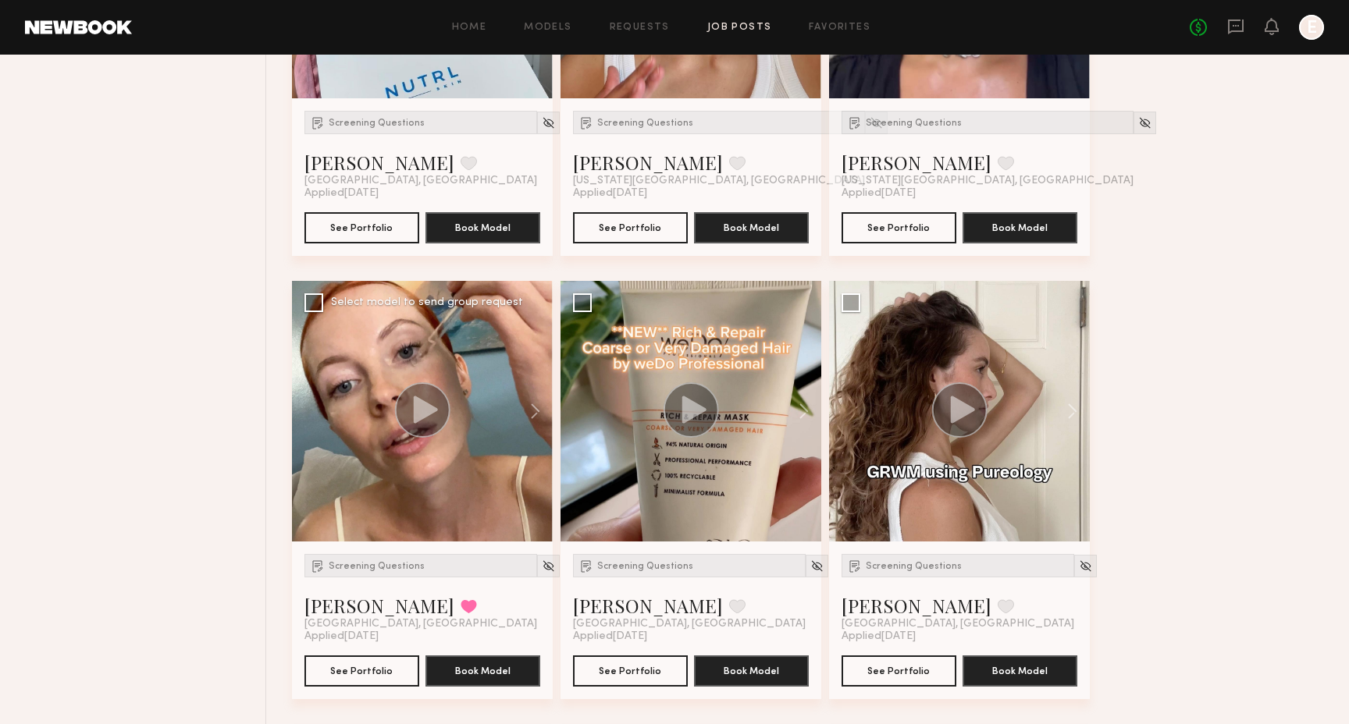
click at [397, 423] on icon at bounding box center [422, 409] width 56 height 55
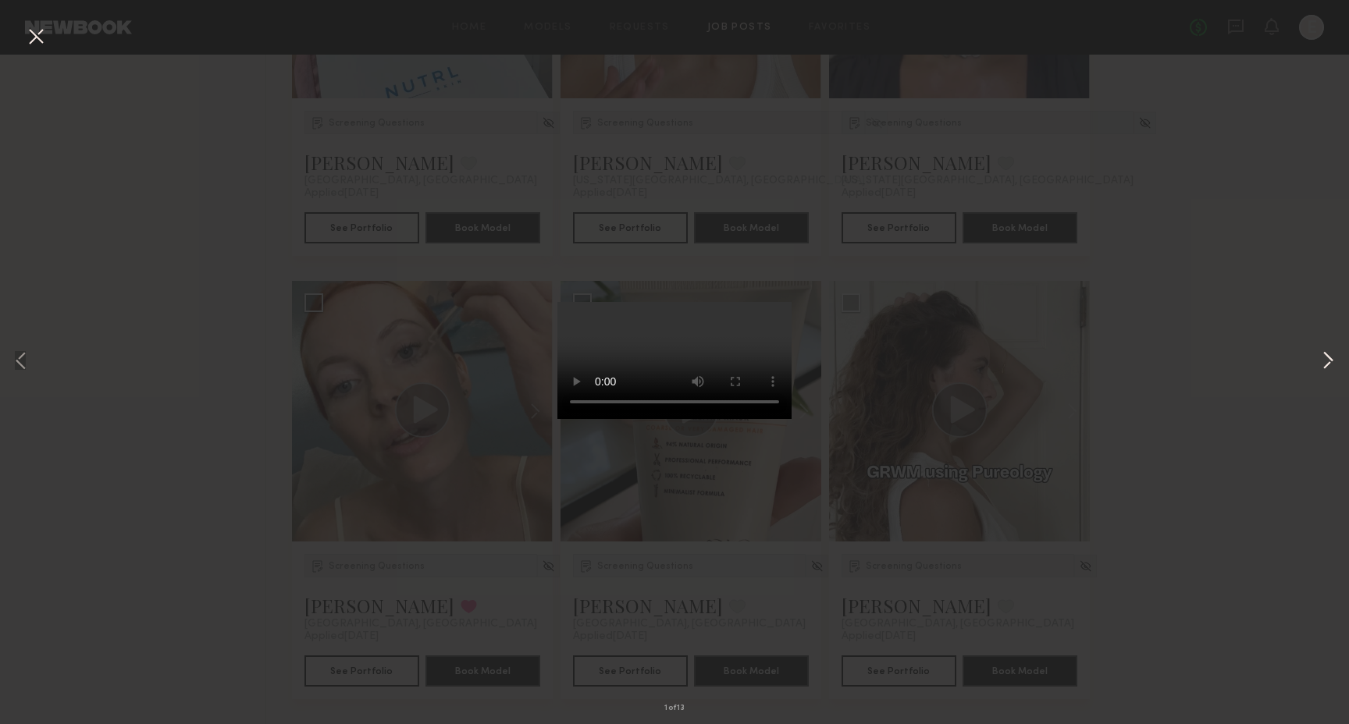
click at [1322, 361] on button at bounding box center [1327, 362] width 19 height 579
click at [1323, 361] on button at bounding box center [1327, 362] width 19 height 579
click at [1323, 360] on button at bounding box center [1327, 362] width 19 height 579
click at [1198, 428] on div "4 of 13" at bounding box center [674, 362] width 1349 height 724
click at [34, 52] on div "4 of 13" at bounding box center [674, 362] width 1349 height 724
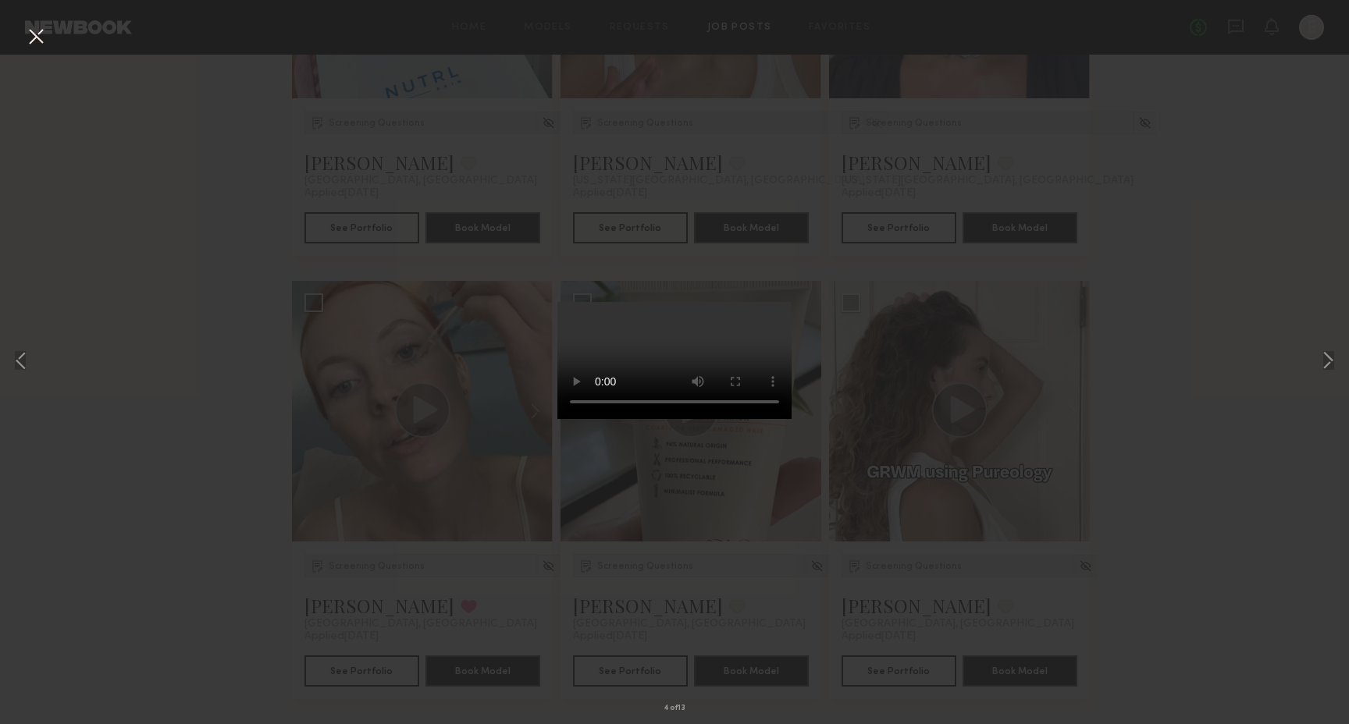
click at [45, 30] on button at bounding box center [35, 37] width 25 height 28
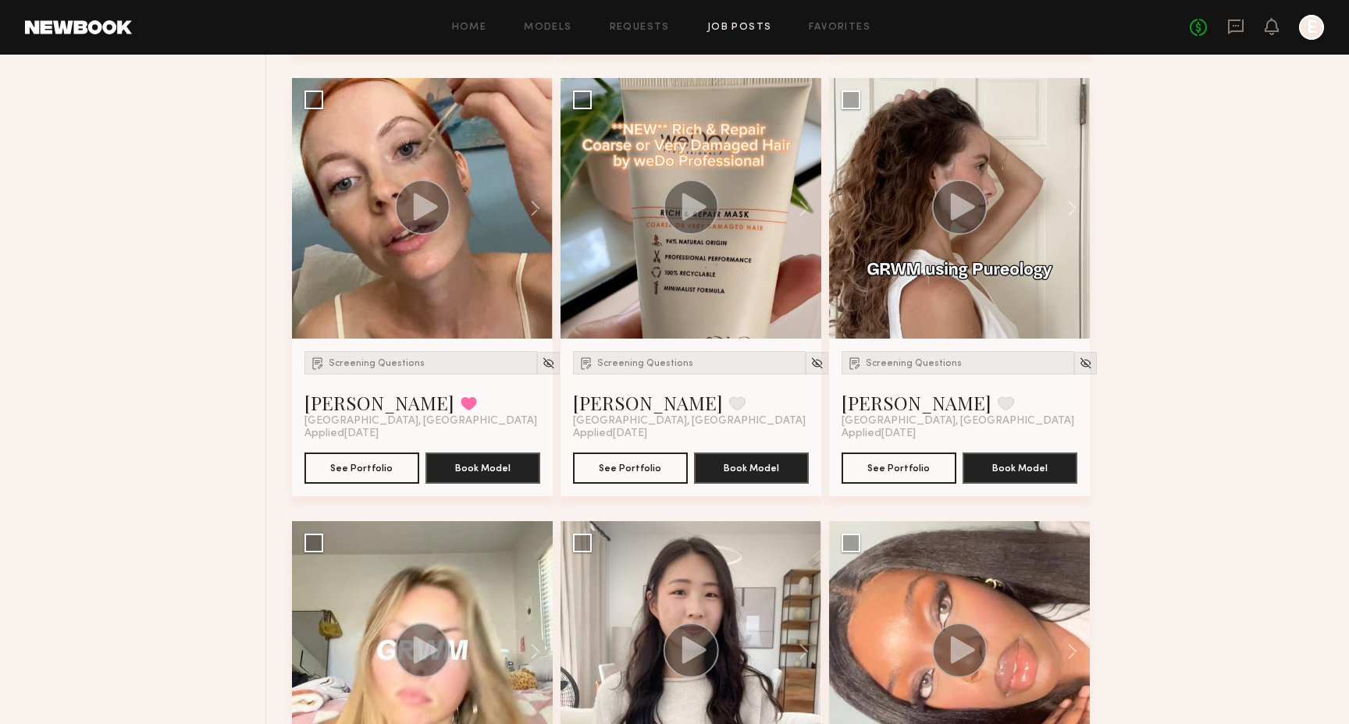
scroll to position [6415, 0]
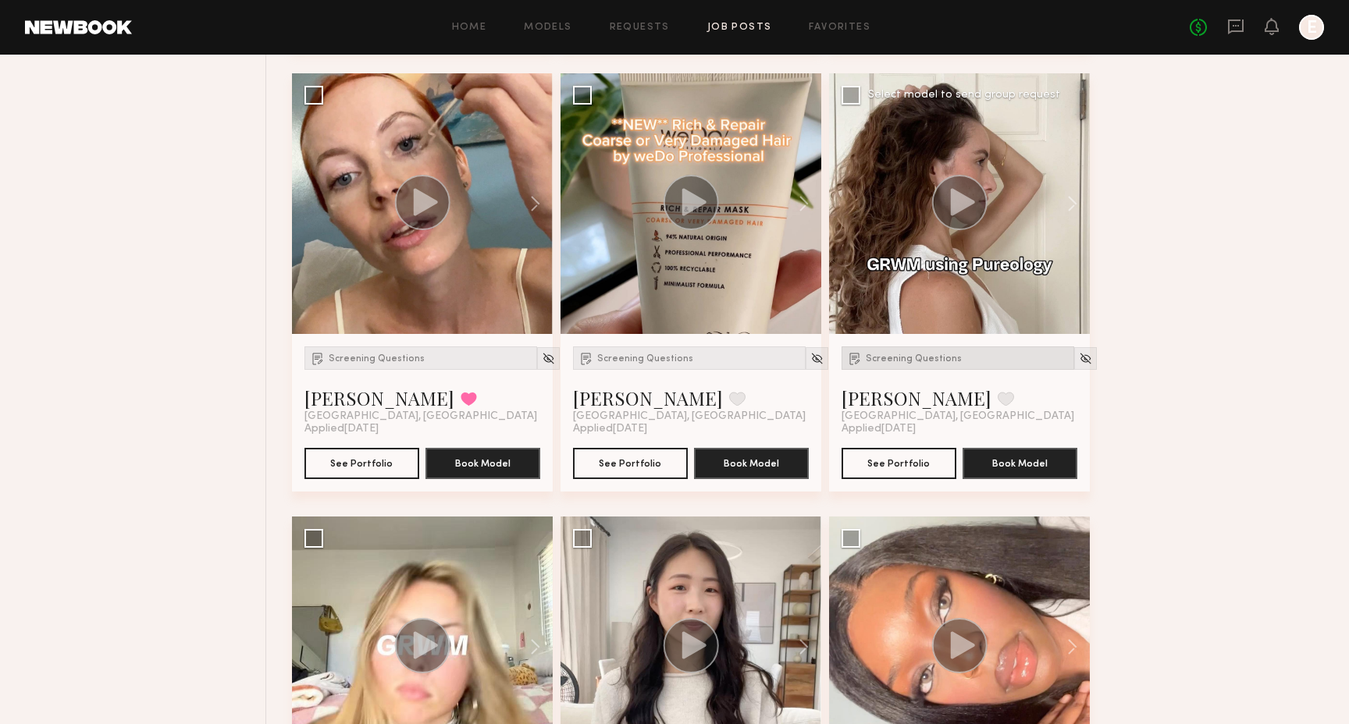
click at [914, 364] on div "Screening Questions" at bounding box center [957, 357] width 233 height 23
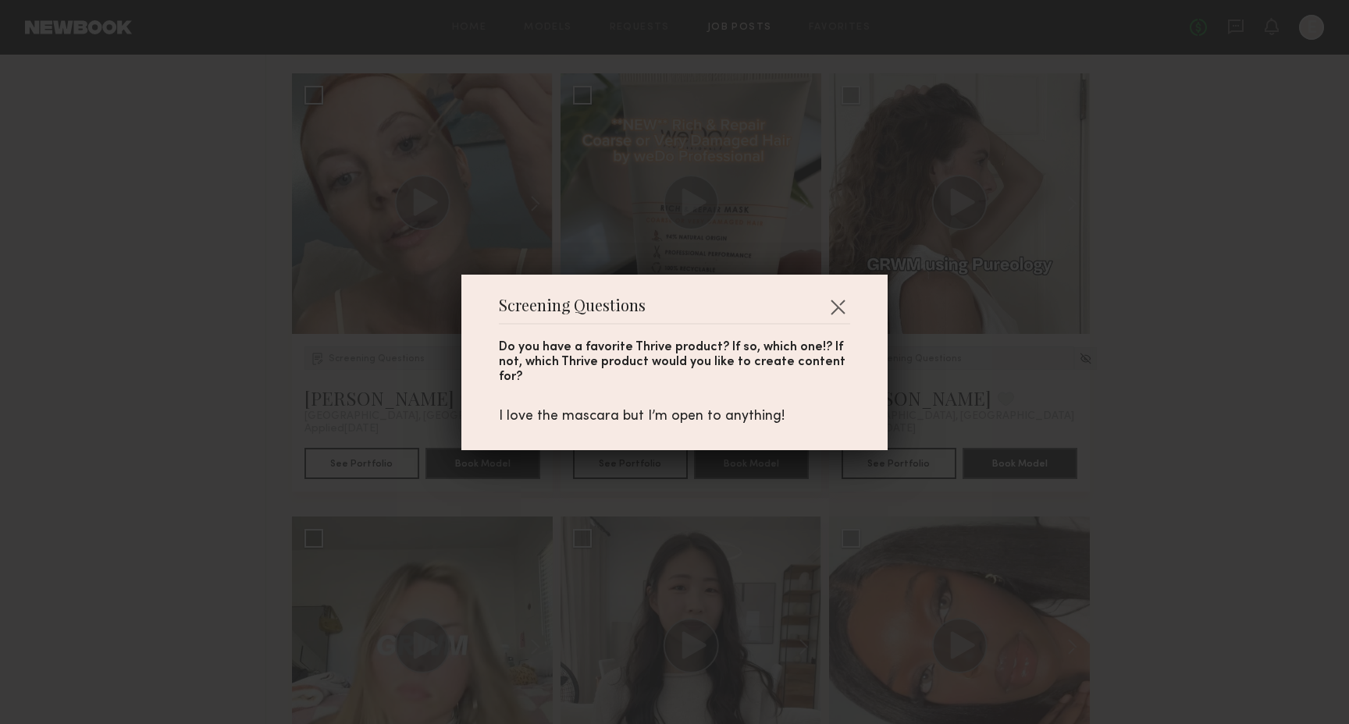
click at [963, 345] on div "Screening Questions Do you have a favorite Thrive product? If so, which one!? I…" at bounding box center [674, 362] width 1349 height 724
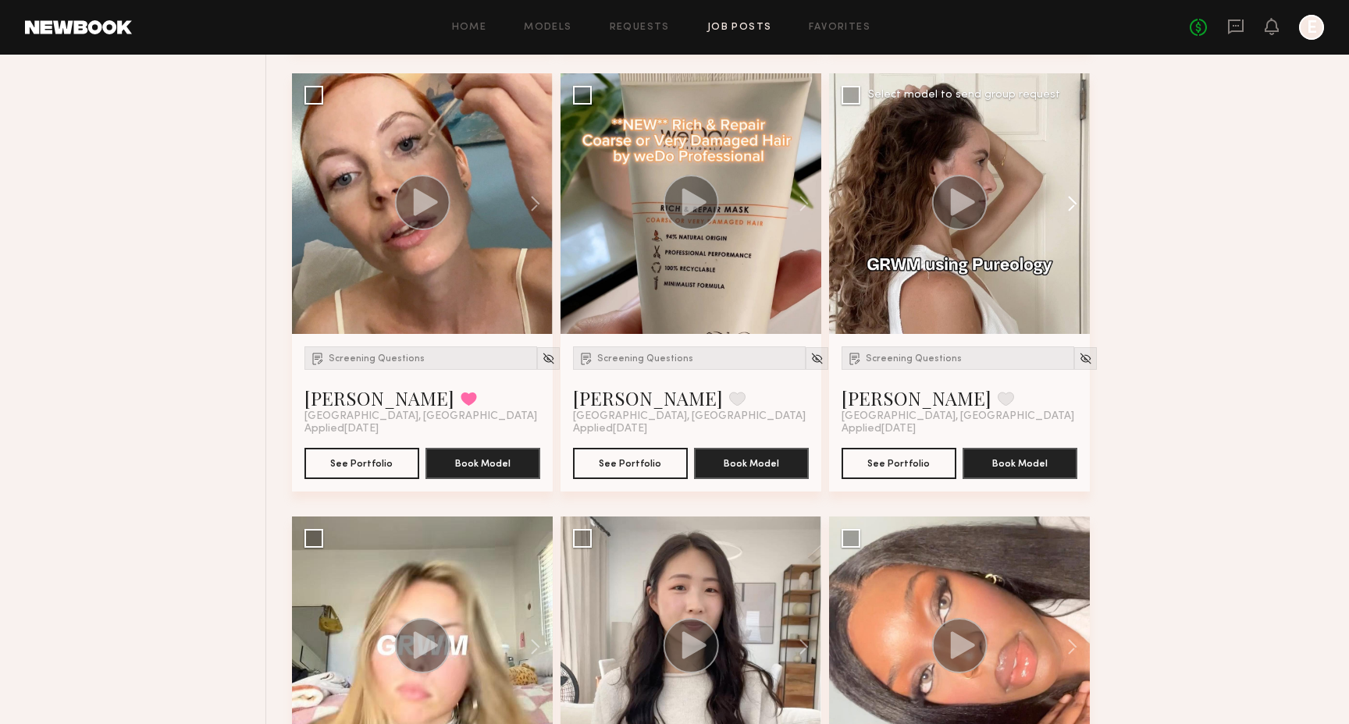
click at [1077, 206] on button at bounding box center [1064, 203] width 50 height 261
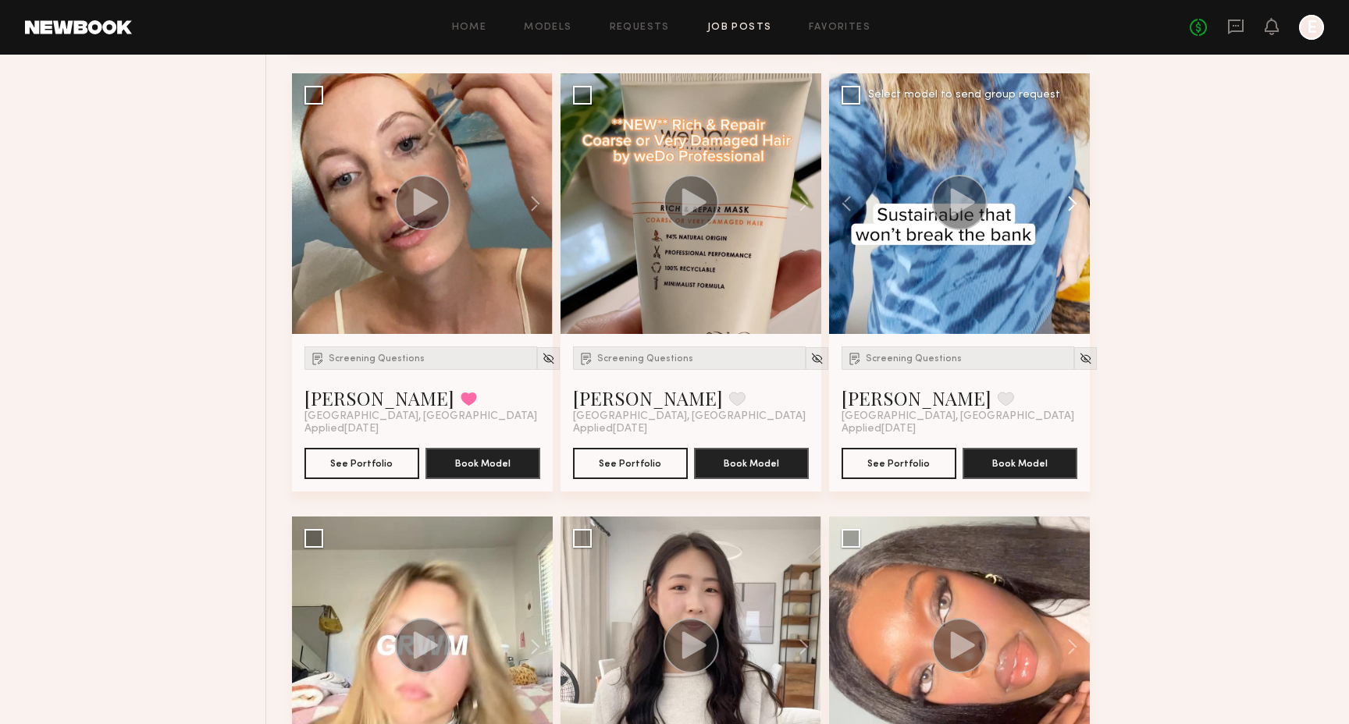
click at [1077, 206] on button at bounding box center [1064, 203] width 50 height 261
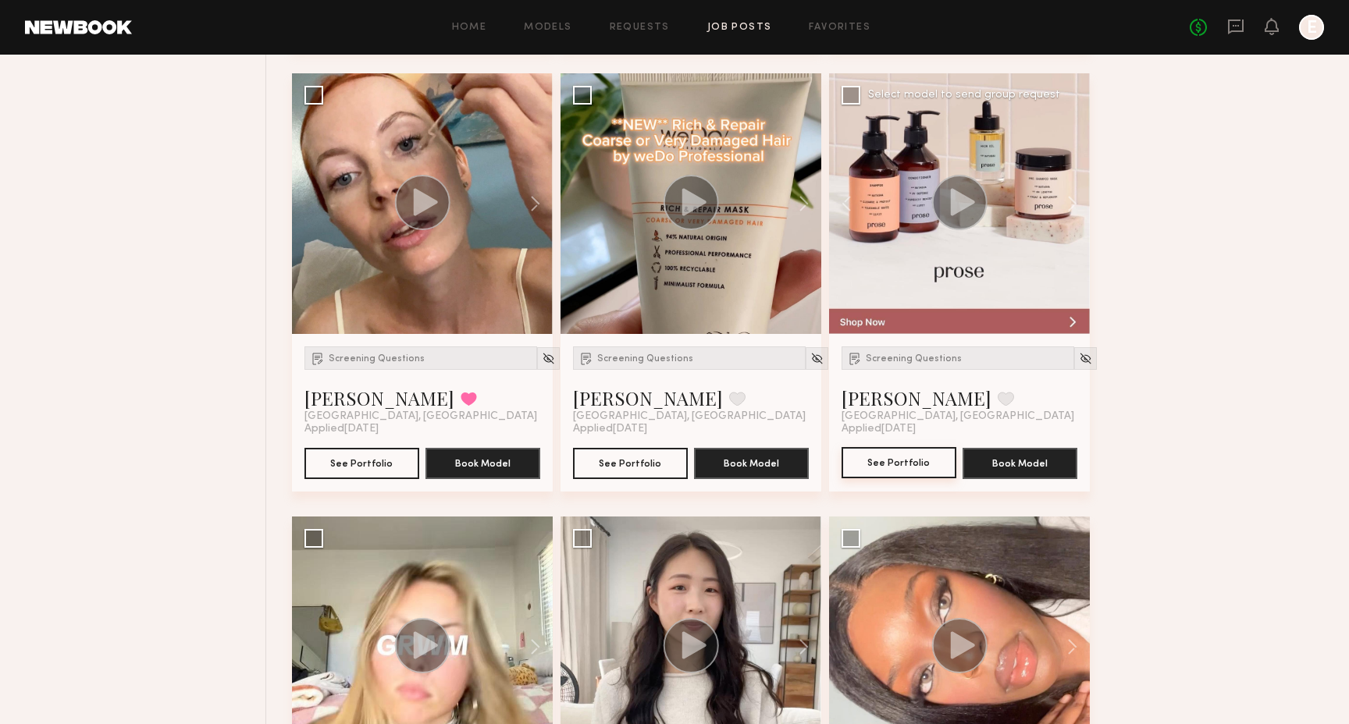
click at [897, 471] on button "See Portfolio" at bounding box center [898, 462] width 115 height 31
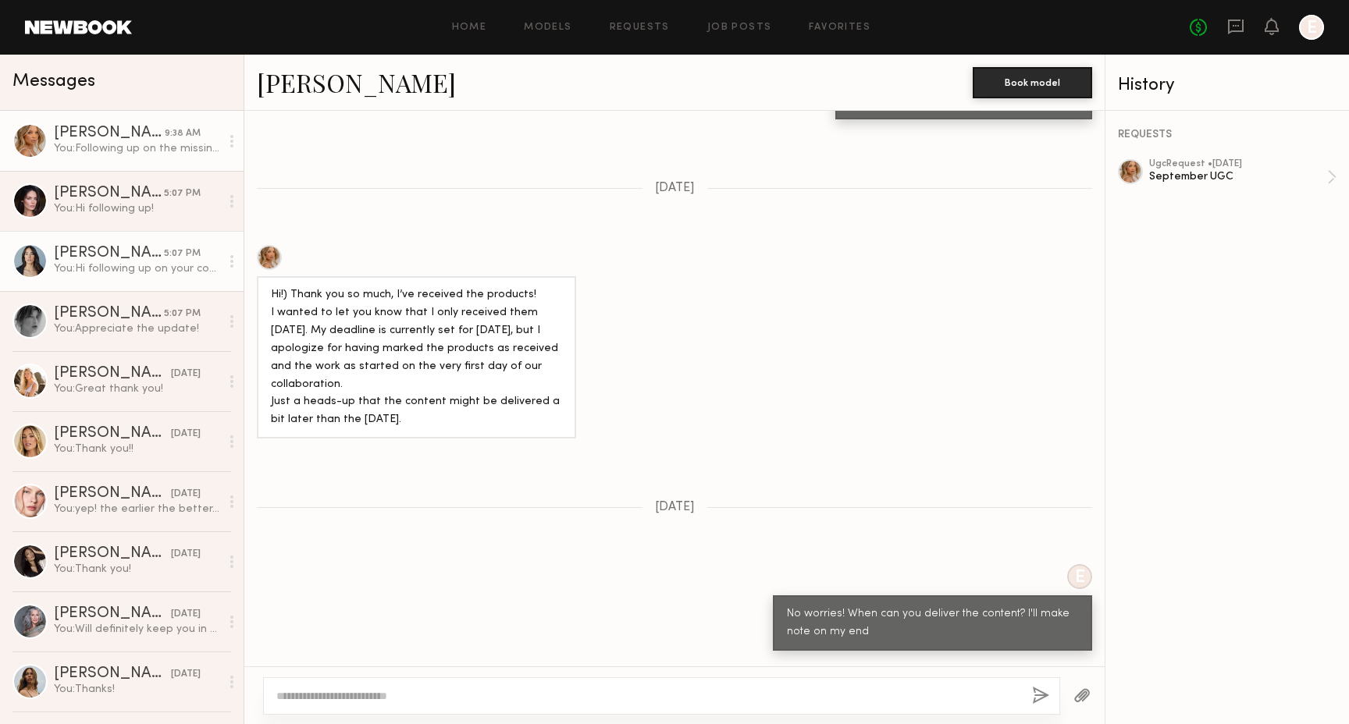
scroll to position [1852, 0]
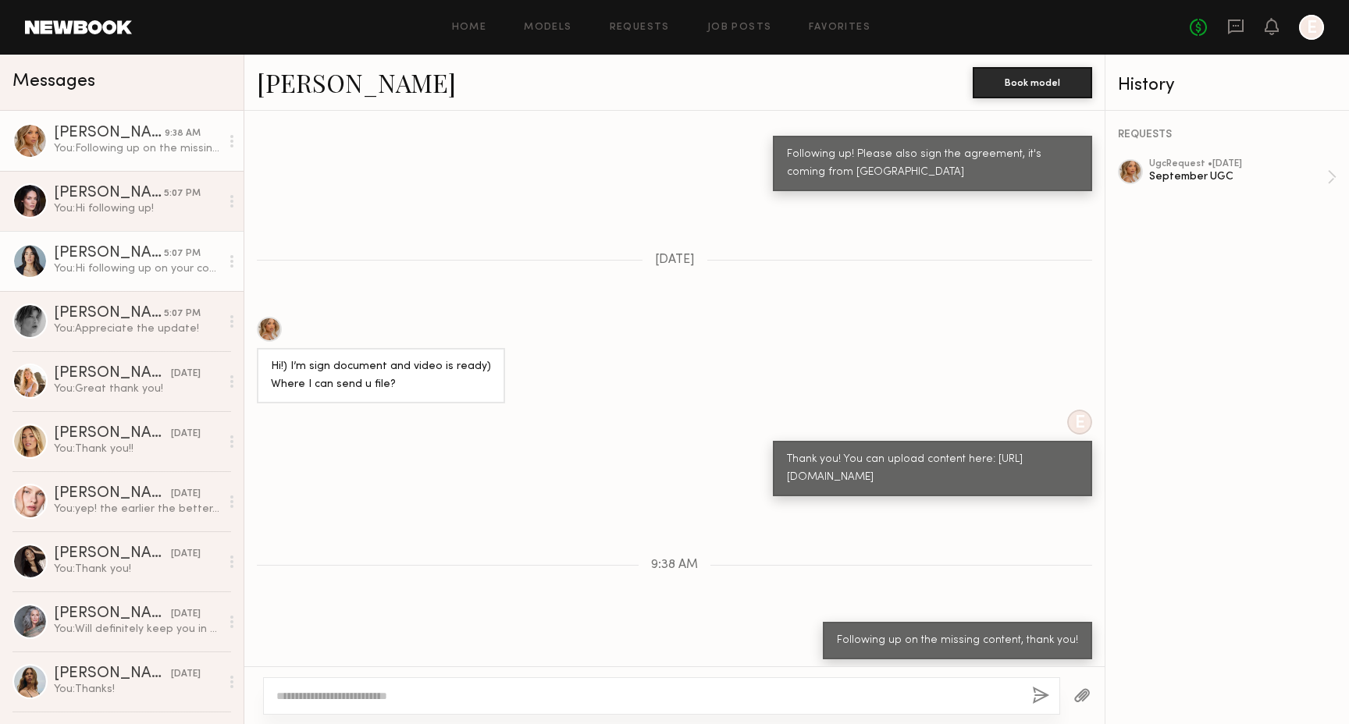
click at [123, 246] on div "Ariana A." at bounding box center [109, 254] width 110 height 16
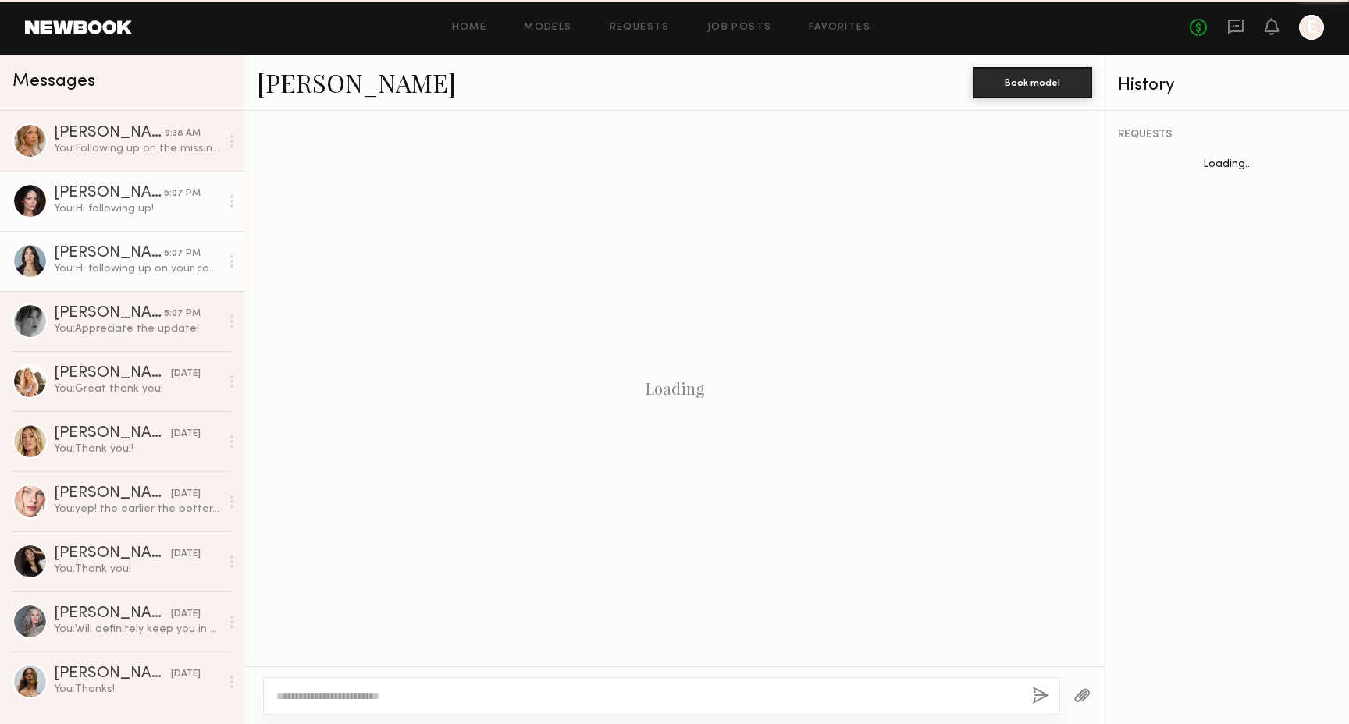
scroll to position [948, 0]
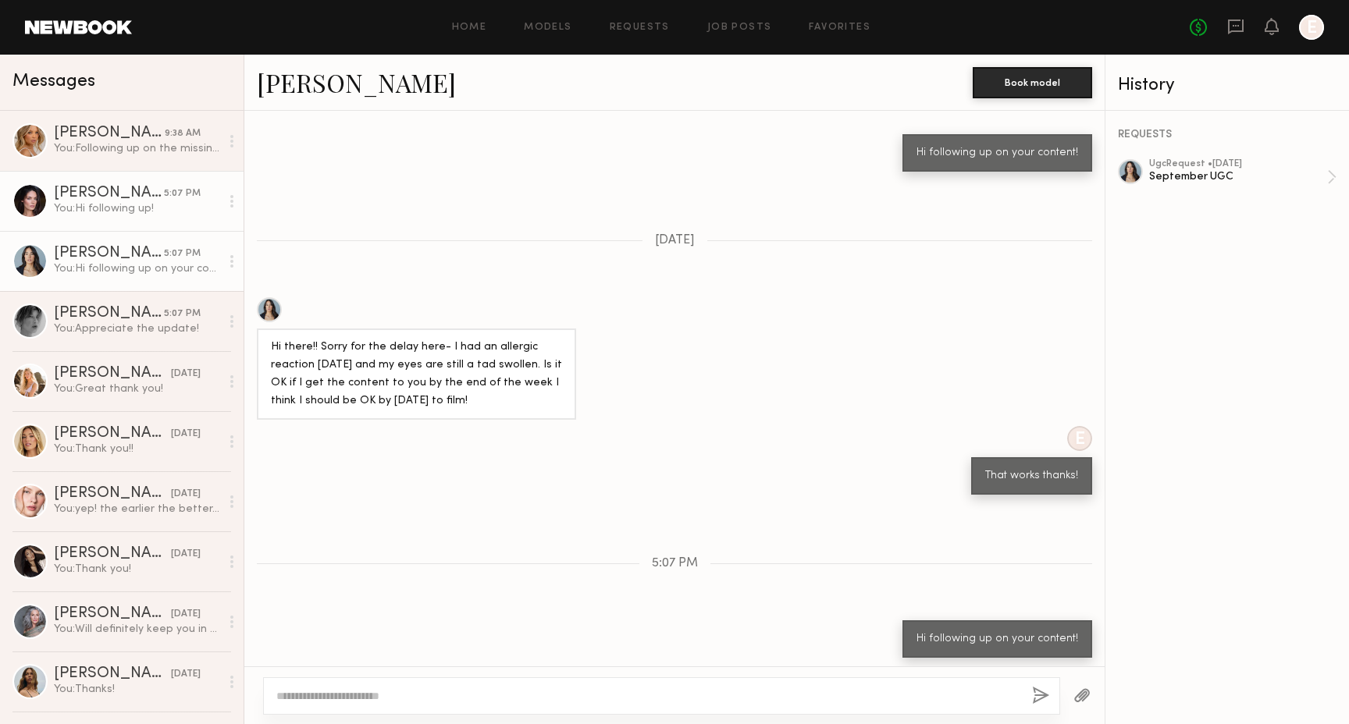
click at [135, 196] on div "Caina F." at bounding box center [109, 194] width 110 height 16
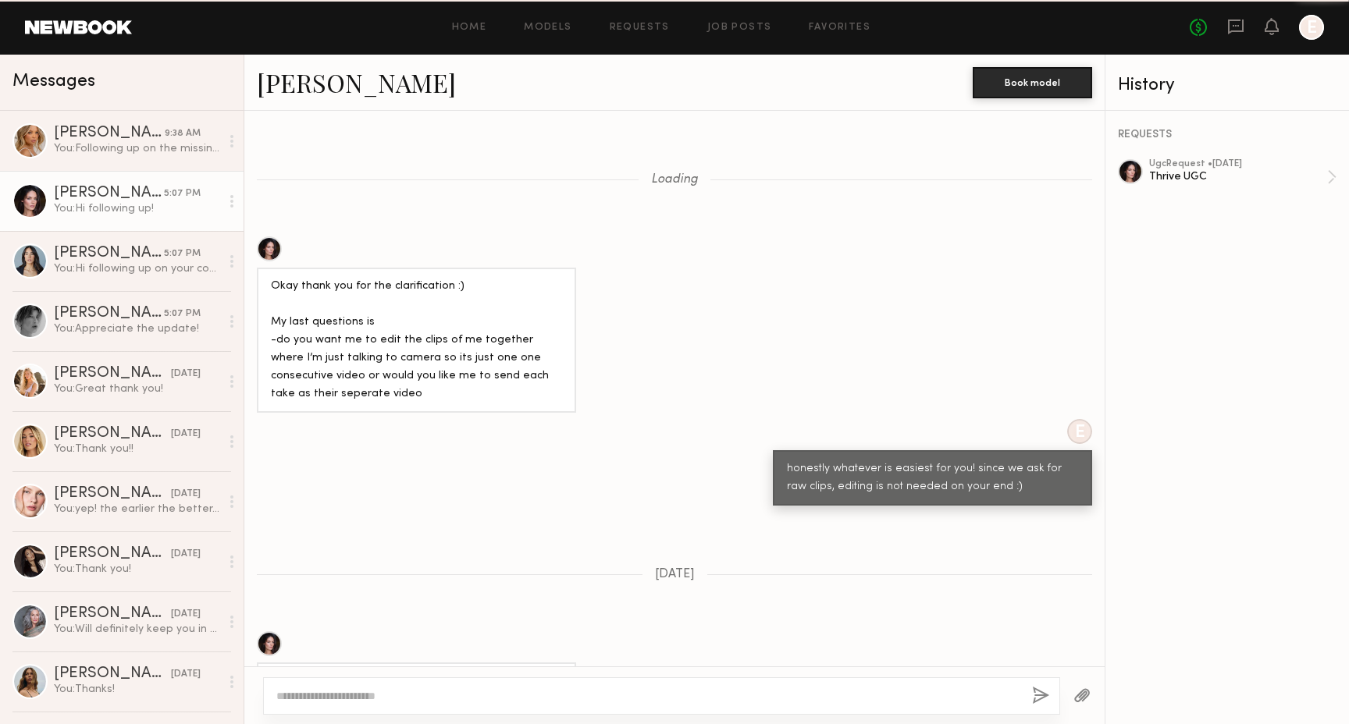
scroll to position [1231, 0]
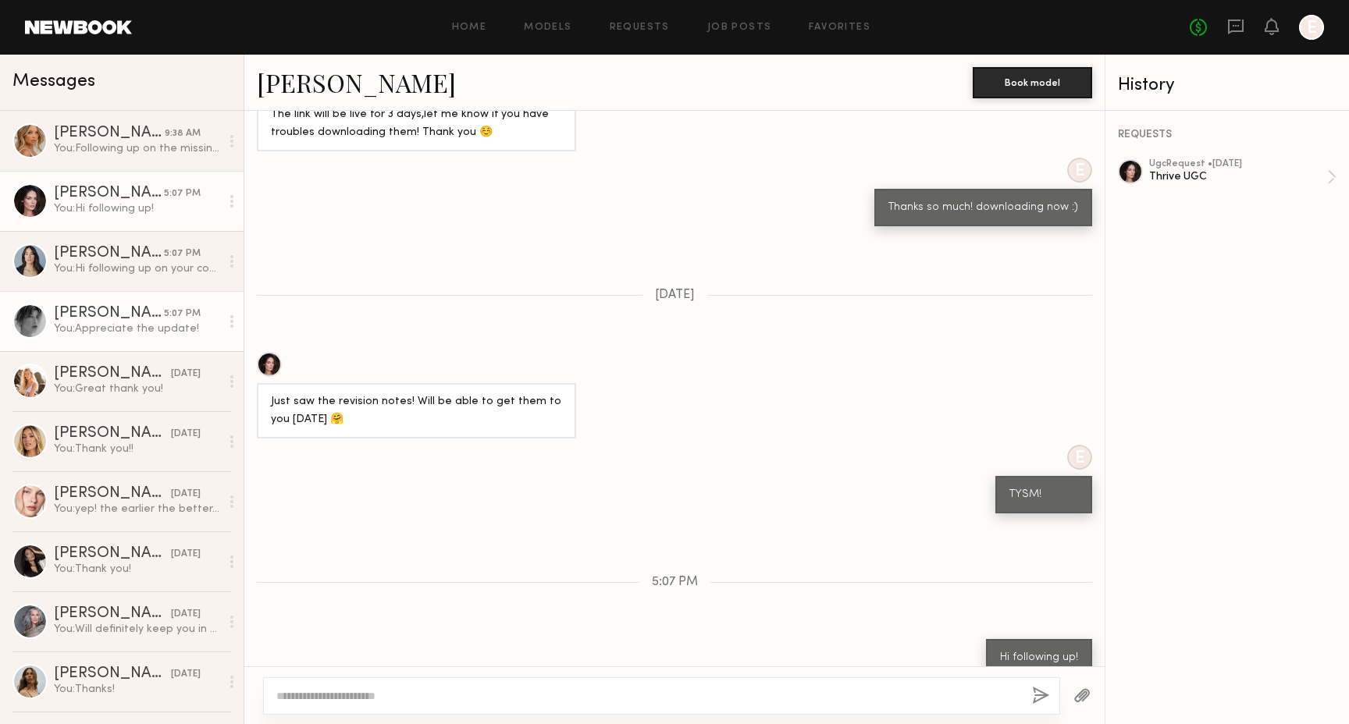
click at [131, 338] on link "Brittany H. 5:07 PM You: Appreciate the update!" at bounding box center [121, 321] width 243 height 60
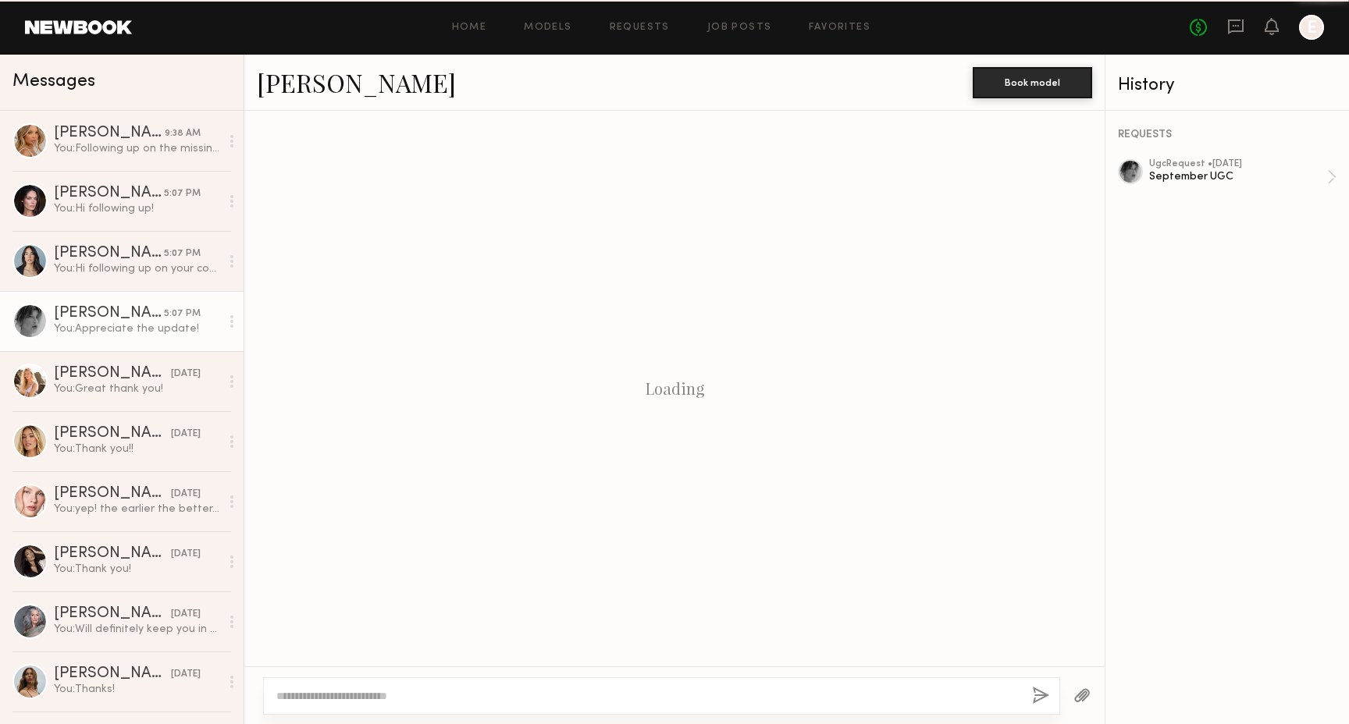
scroll to position [715, 0]
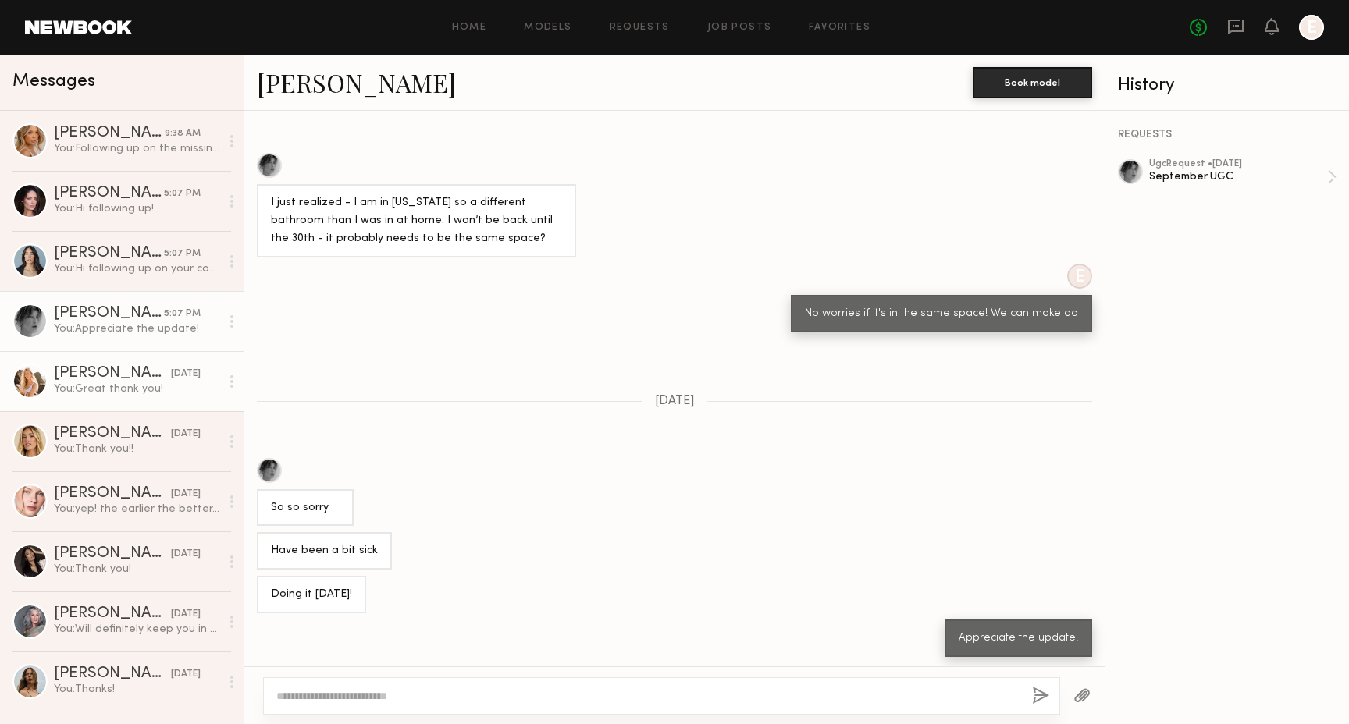
click at [156, 375] on div "Sophie Jordan C." at bounding box center [112, 374] width 117 height 16
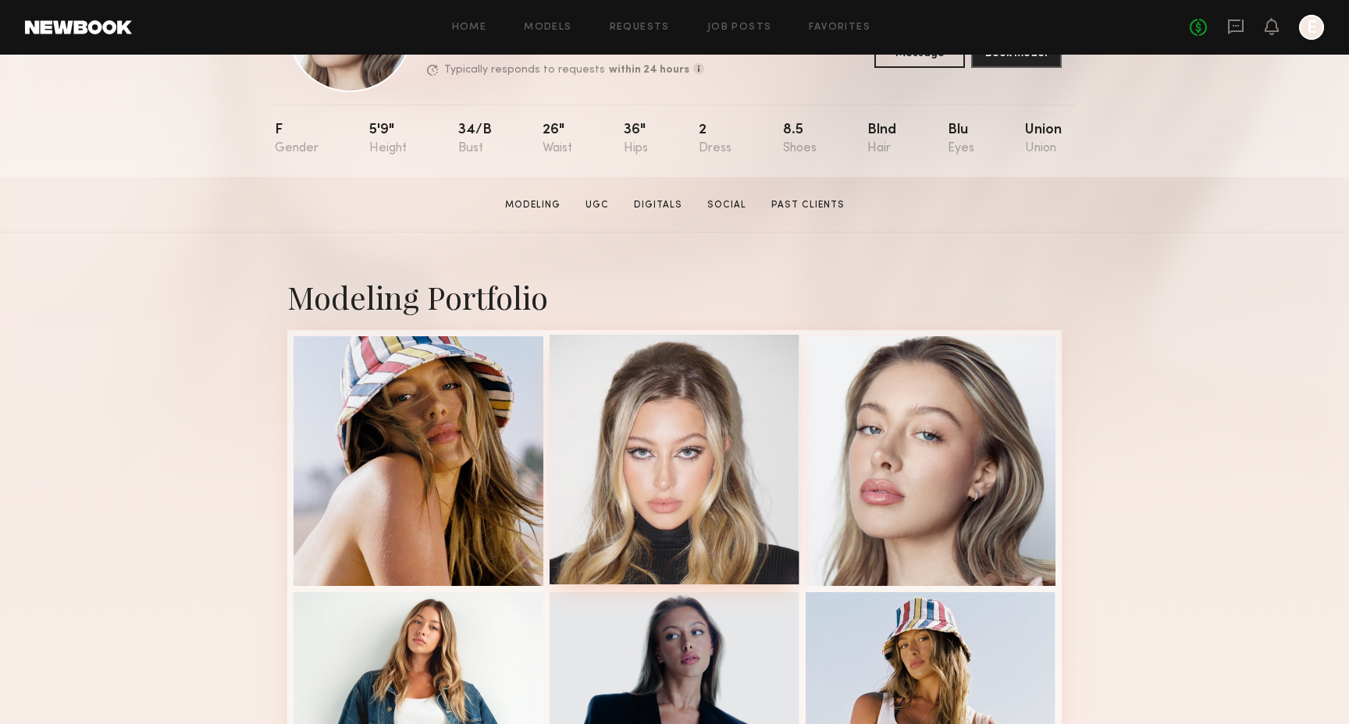
scroll to position [152, 0]
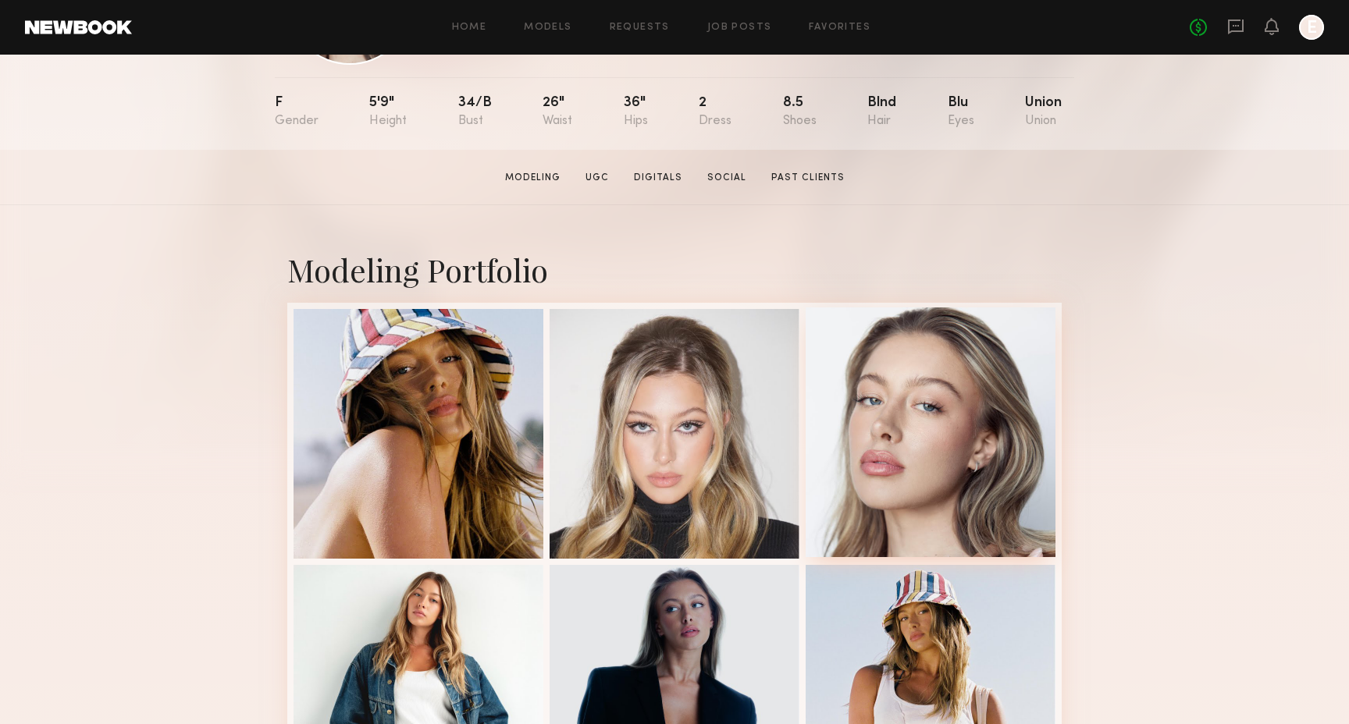
click at [909, 516] on div at bounding box center [930, 432] width 250 height 250
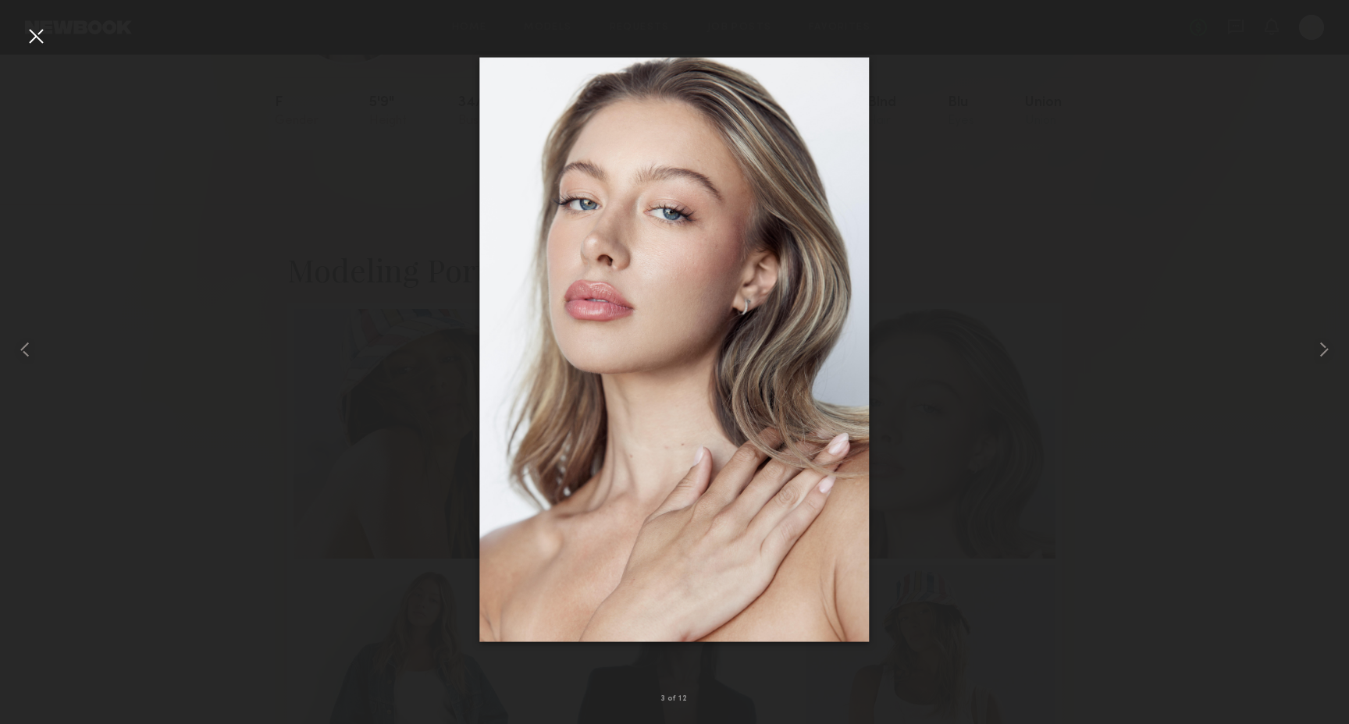
click at [38, 36] on div at bounding box center [35, 35] width 25 height 25
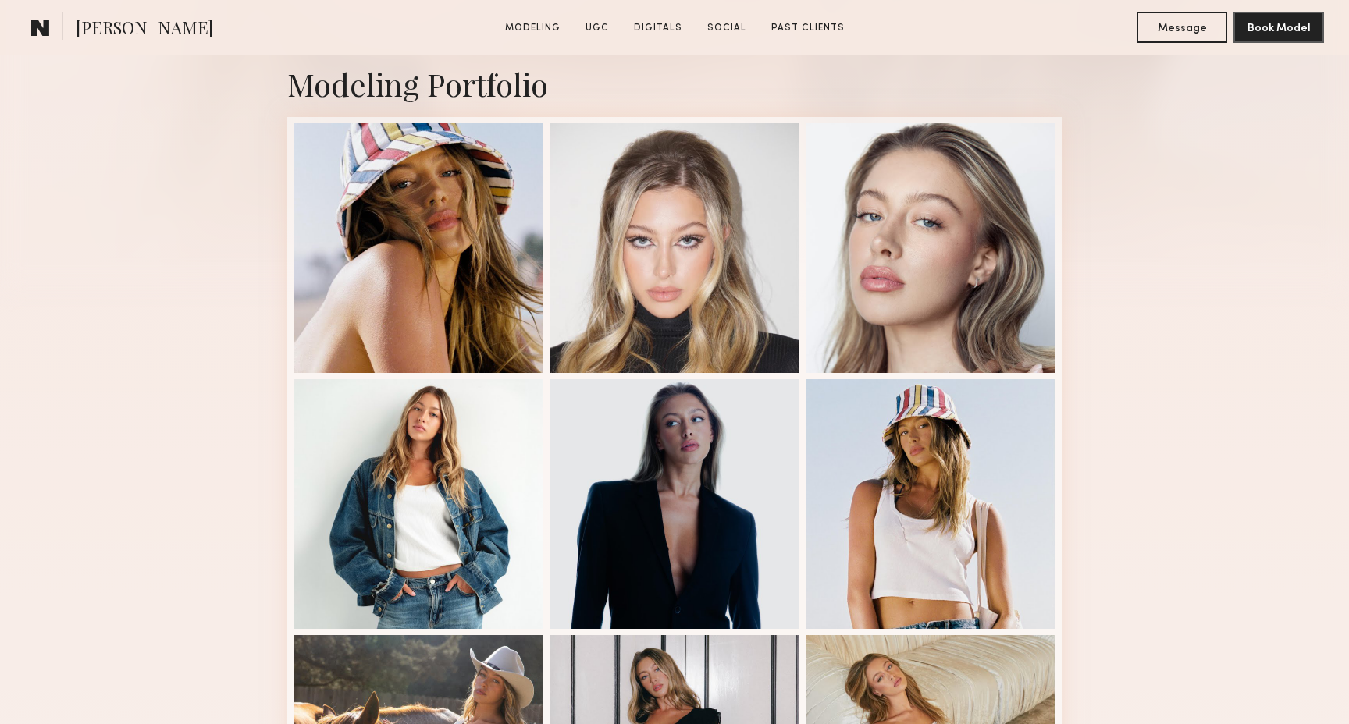
scroll to position [336, 0]
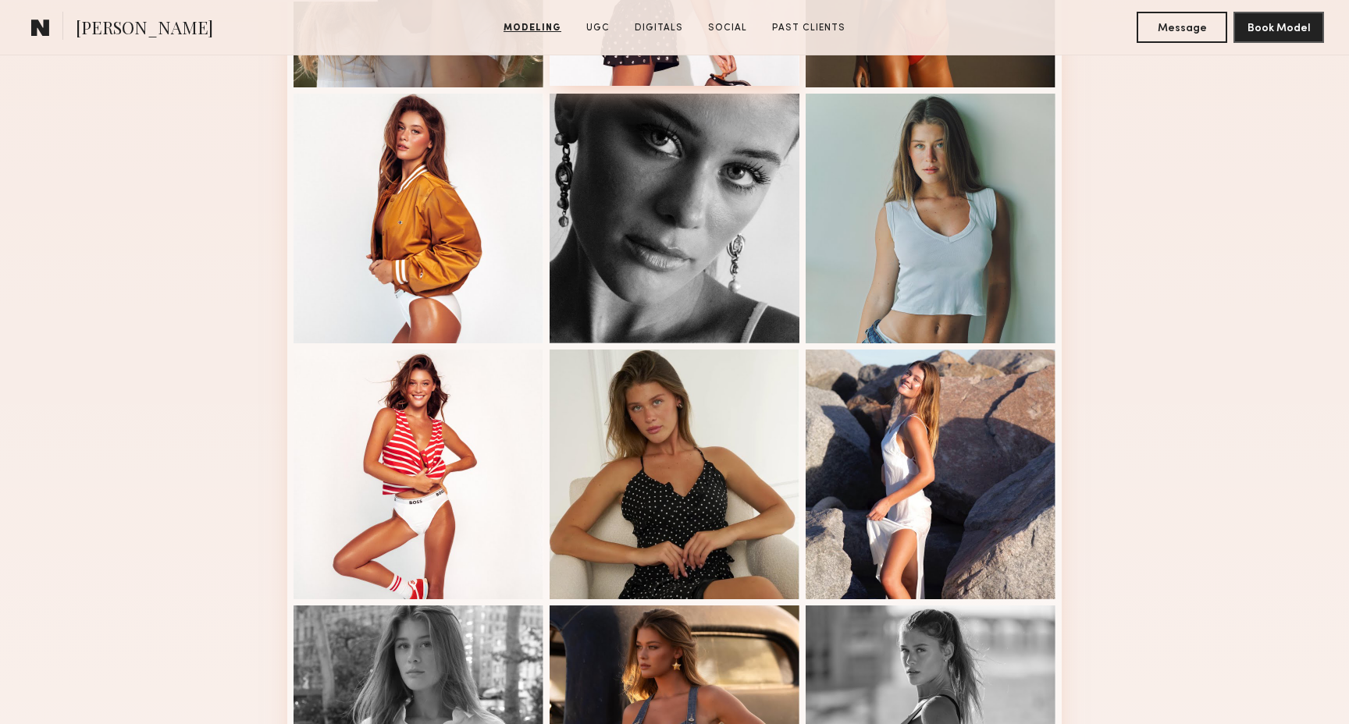
scroll to position [630, 0]
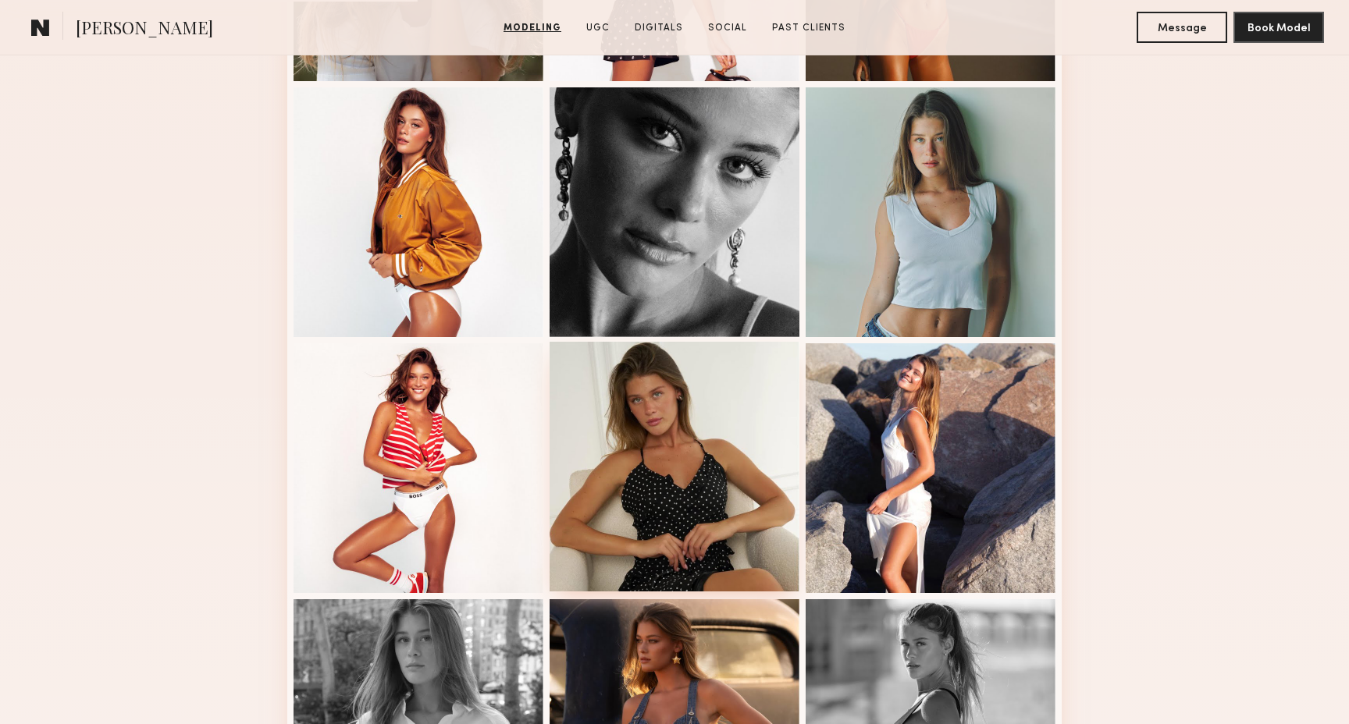
click at [666, 492] on div at bounding box center [674, 467] width 250 height 250
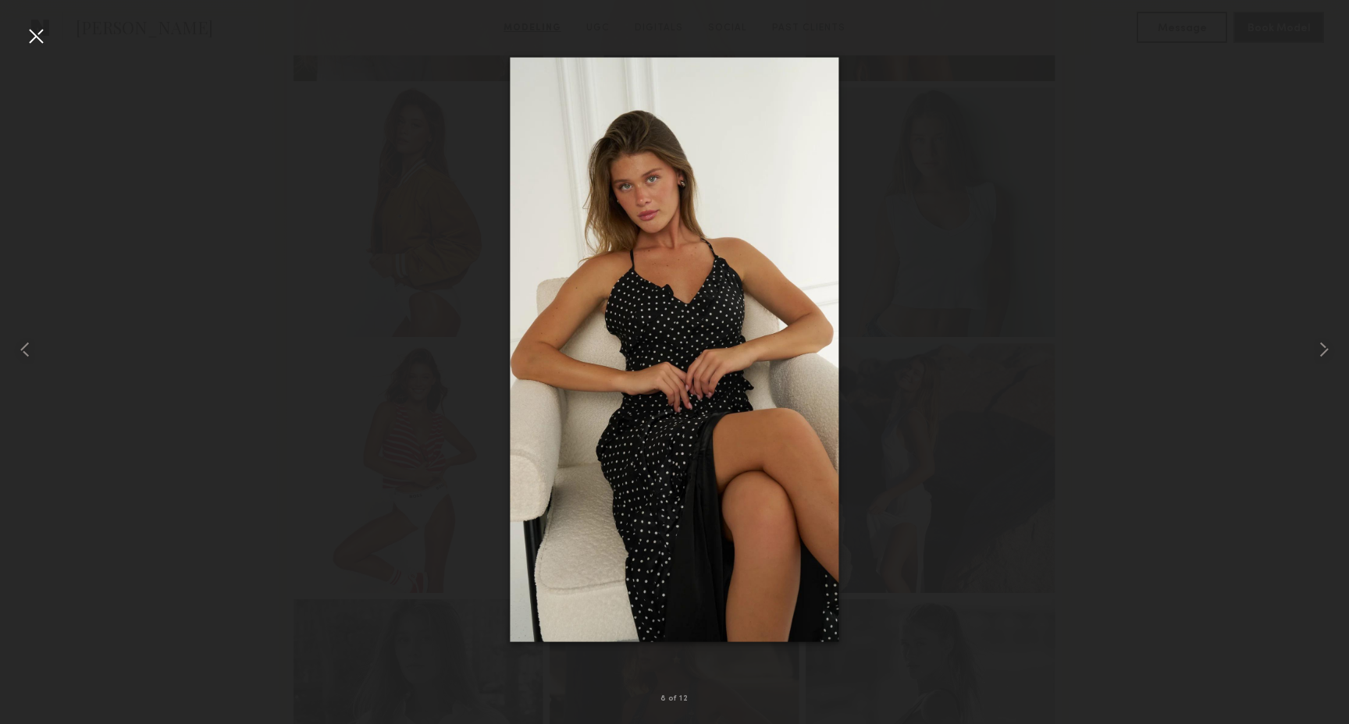
click at [47, 39] on div at bounding box center [35, 35] width 25 height 25
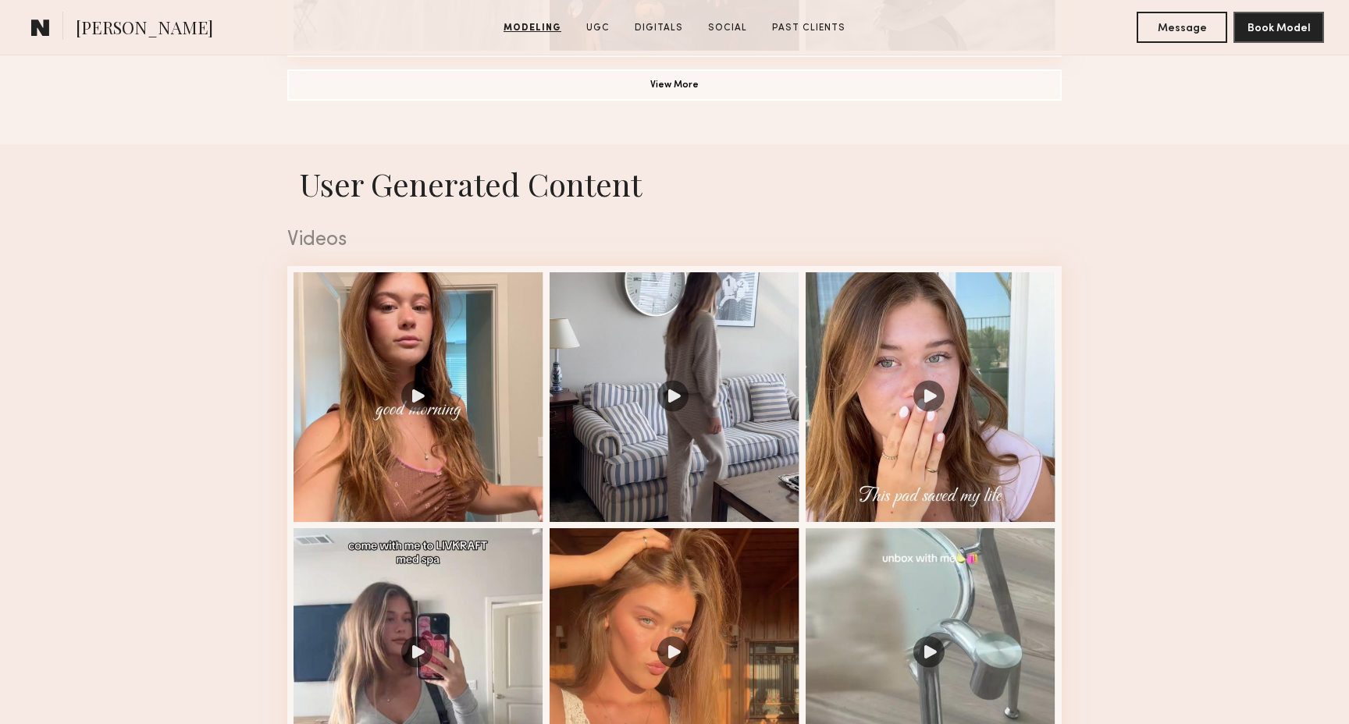
scroll to position [1460, 0]
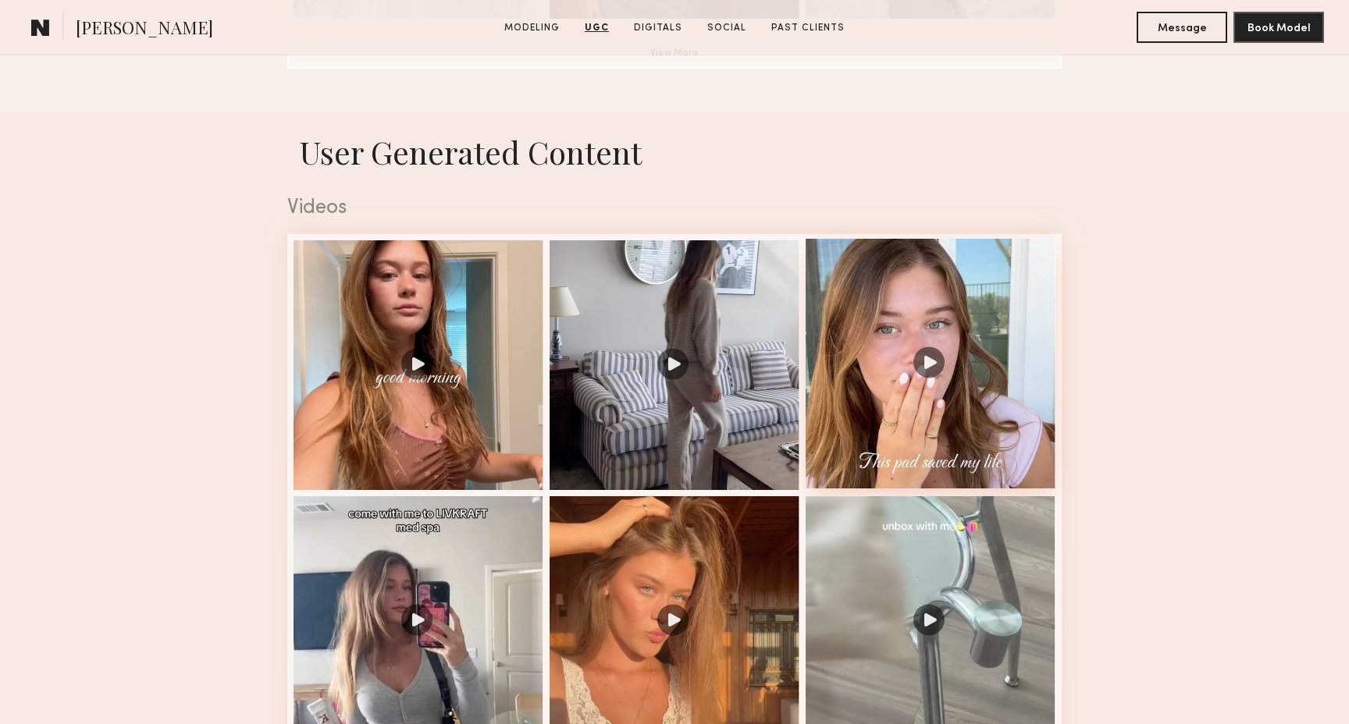
click at [1000, 453] on div at bounding box center [930, 364] width 250 height 250
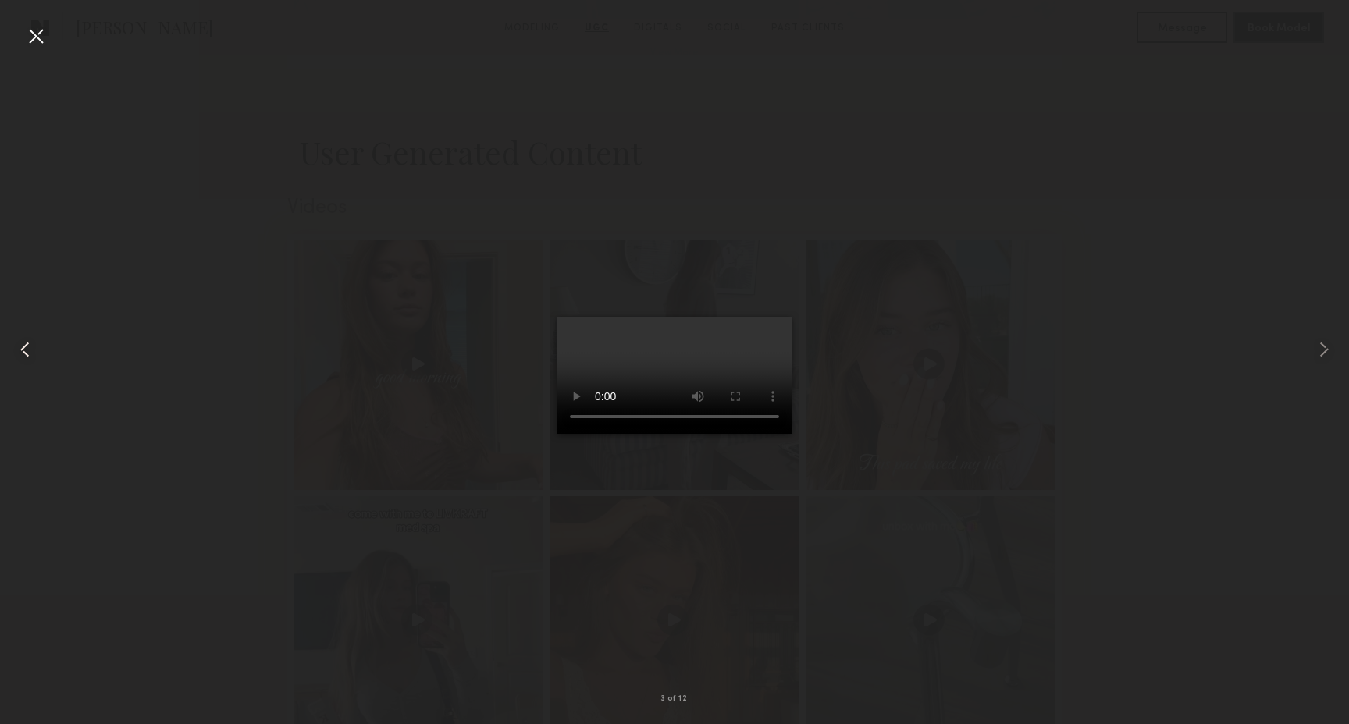
click at [52, 40] on div at bounding box center [27, 349] width 54 height 649
click at [36, 34] on div at bounding box center [35, 35] width 25 height 25
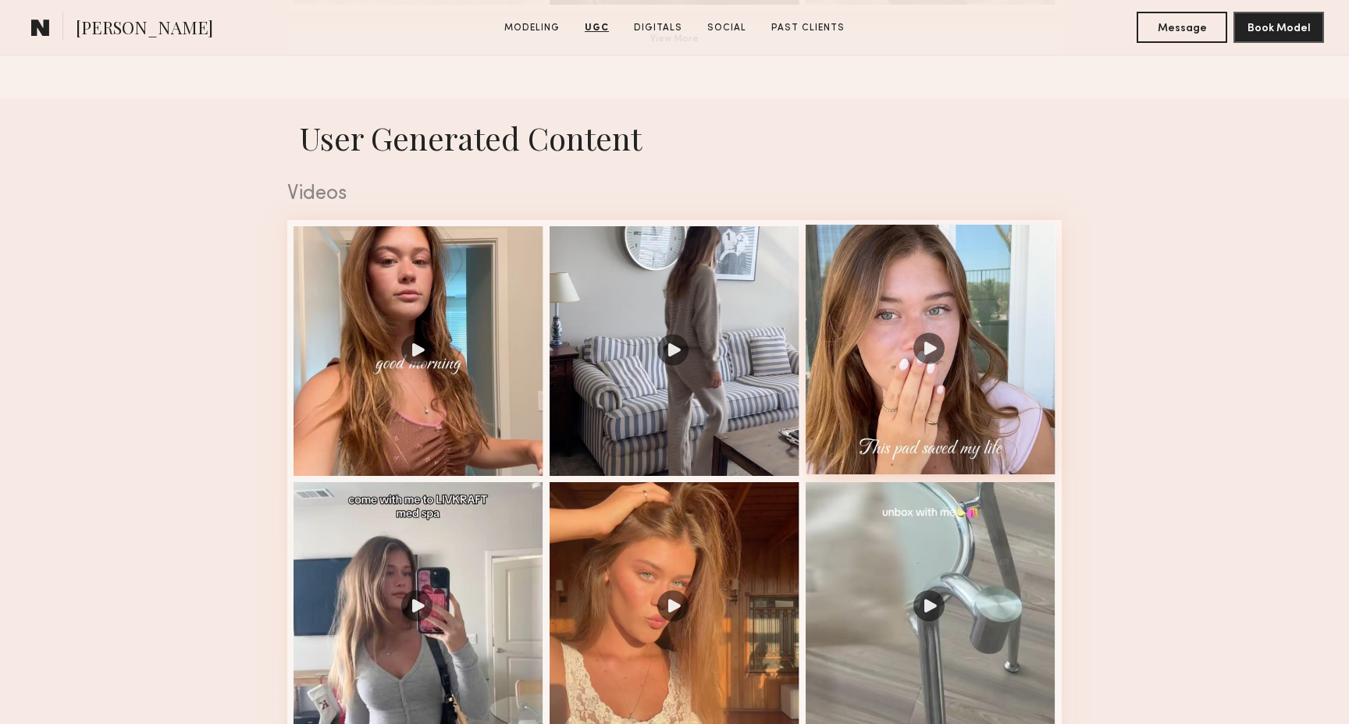
click at [897, 420] on div at bounding box center [930, 350] width 250 height 250
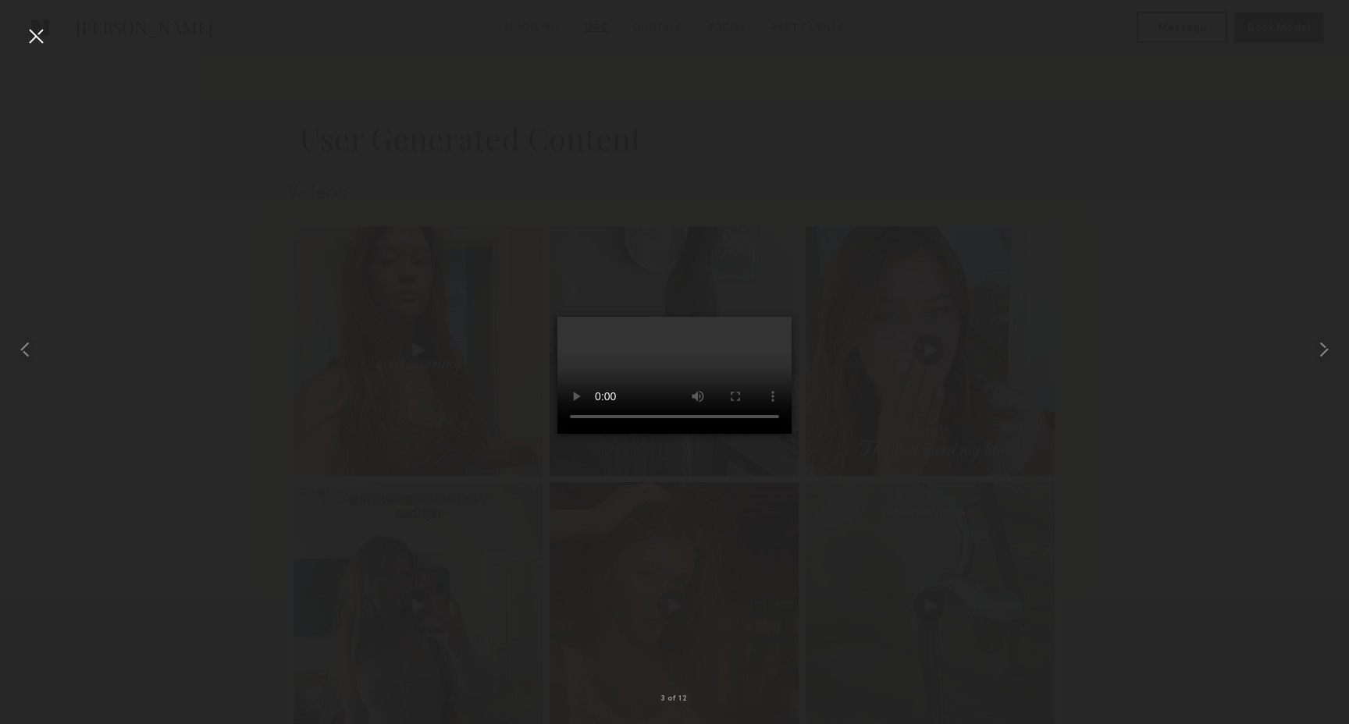
click at [24, 36] on div at bounding box center [35, 35] width 25 height 25
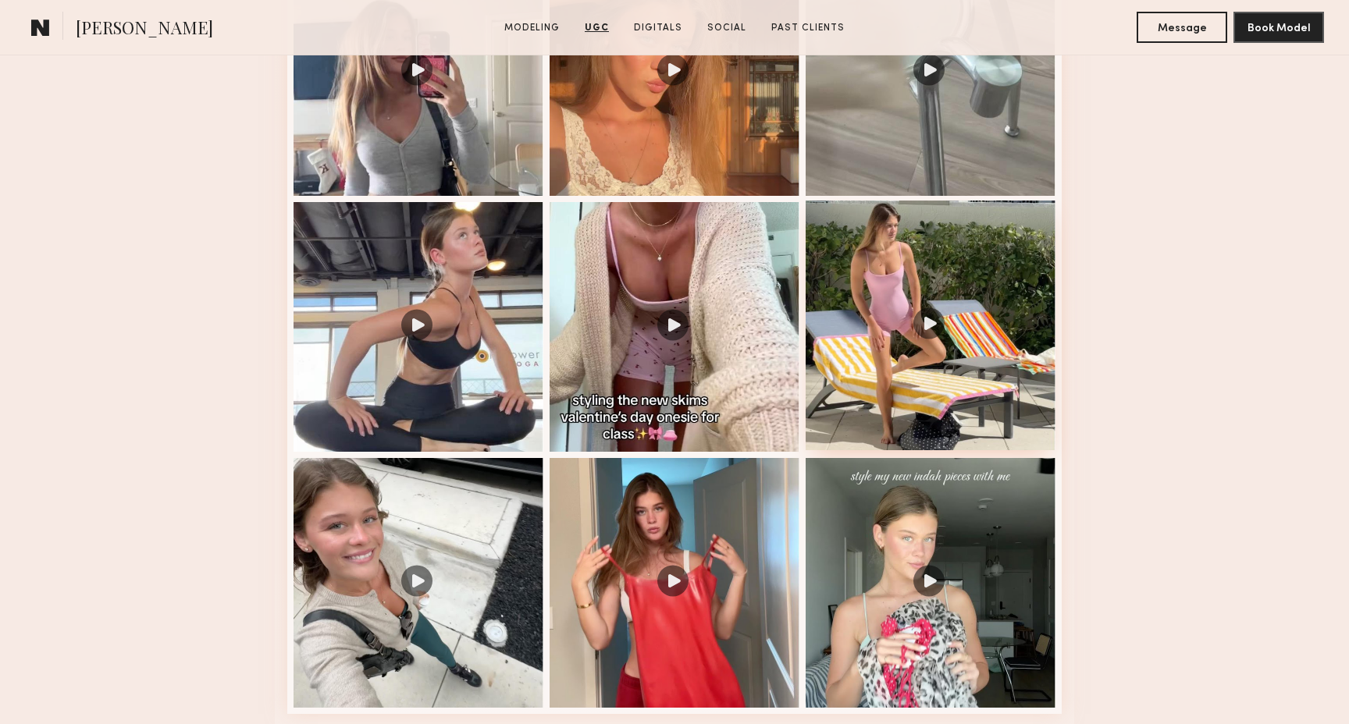
scroll to position [2110, 0]
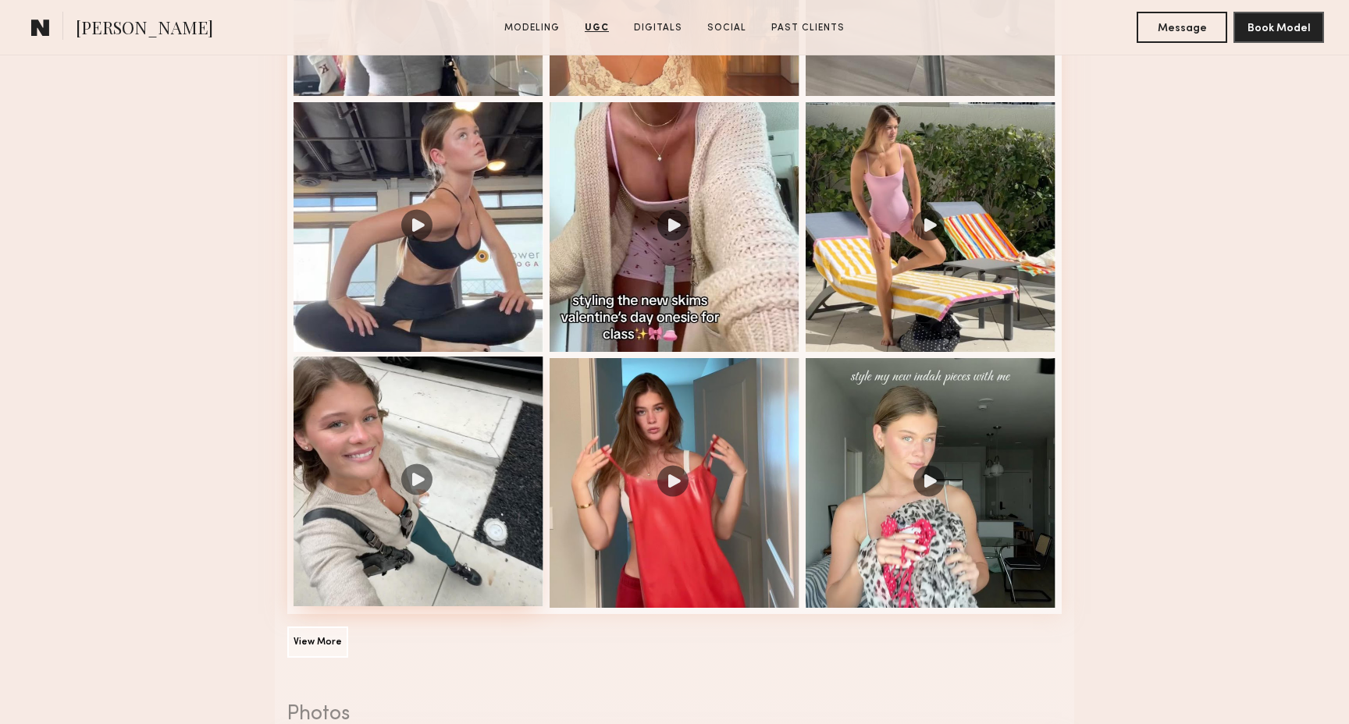
click at [416, 512] on div at bounding box center [418, 482] width 250 height 250
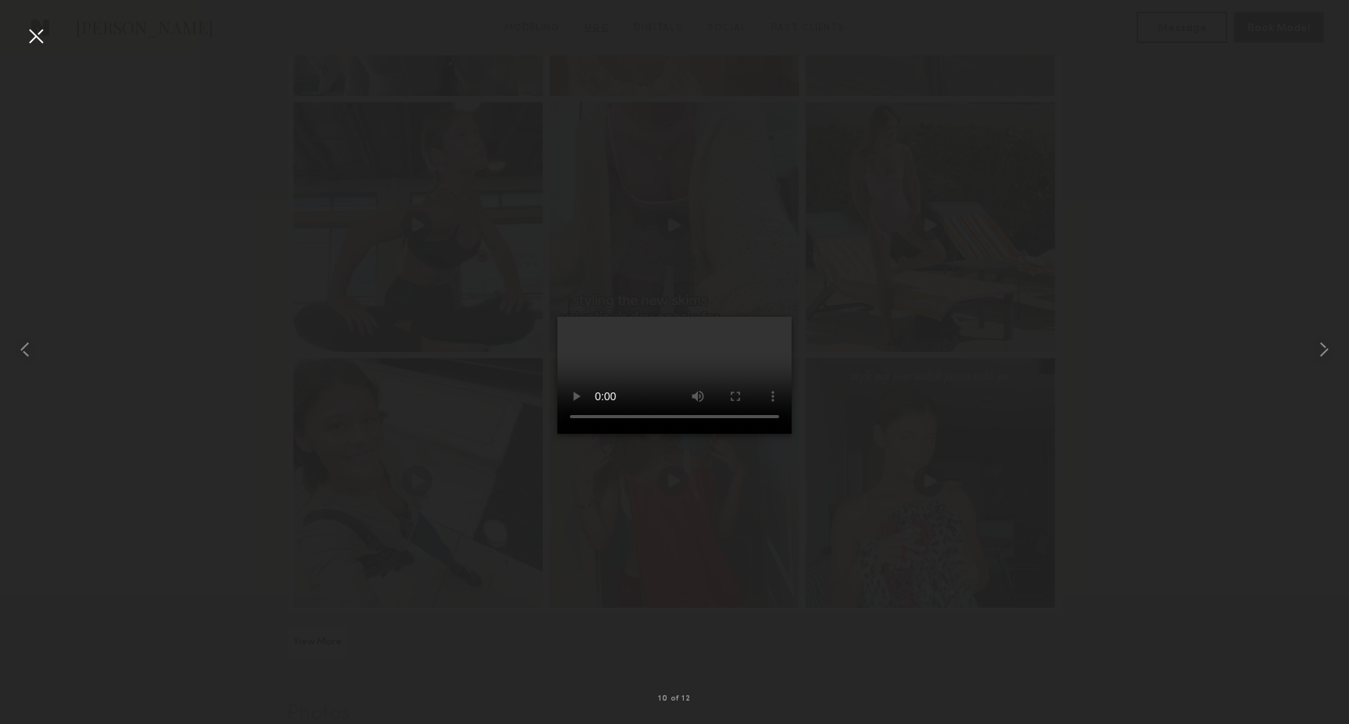
click at [41, 37] on div at bounding box center [35, 35] width 25 height 25
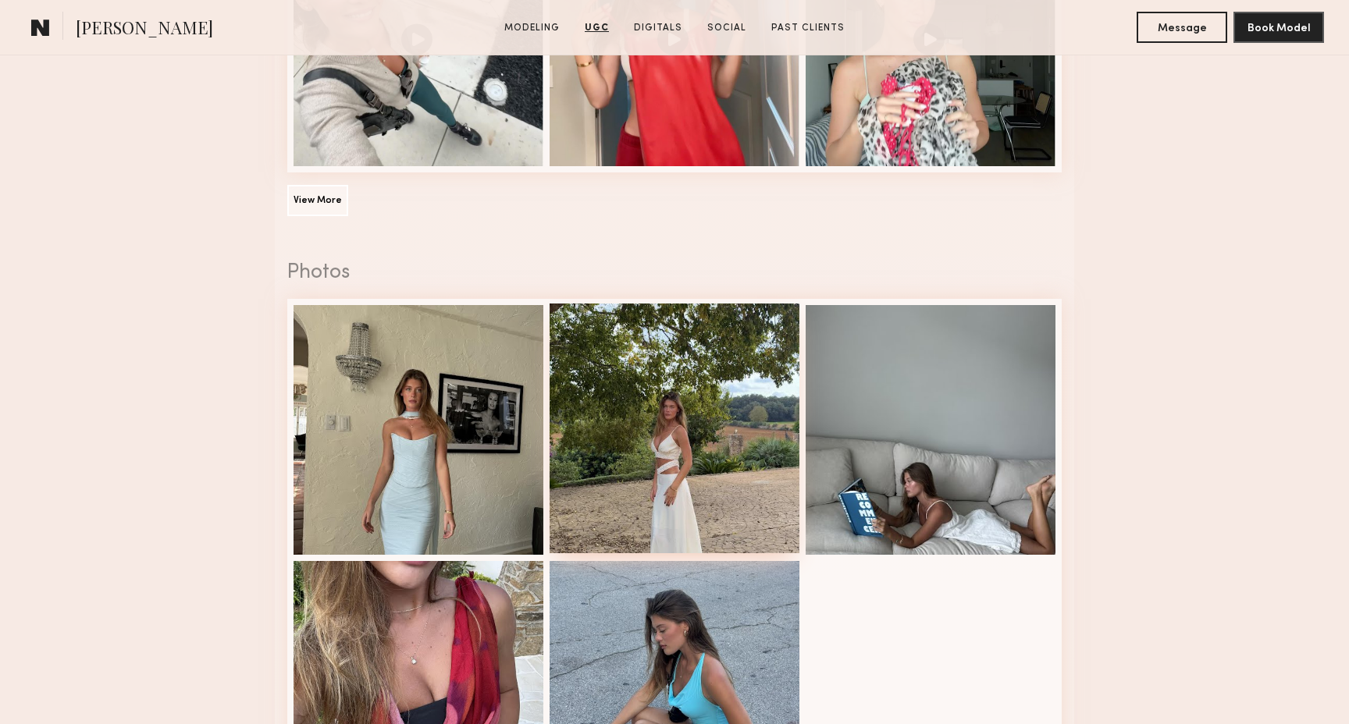
scroll to position [2564, 0]
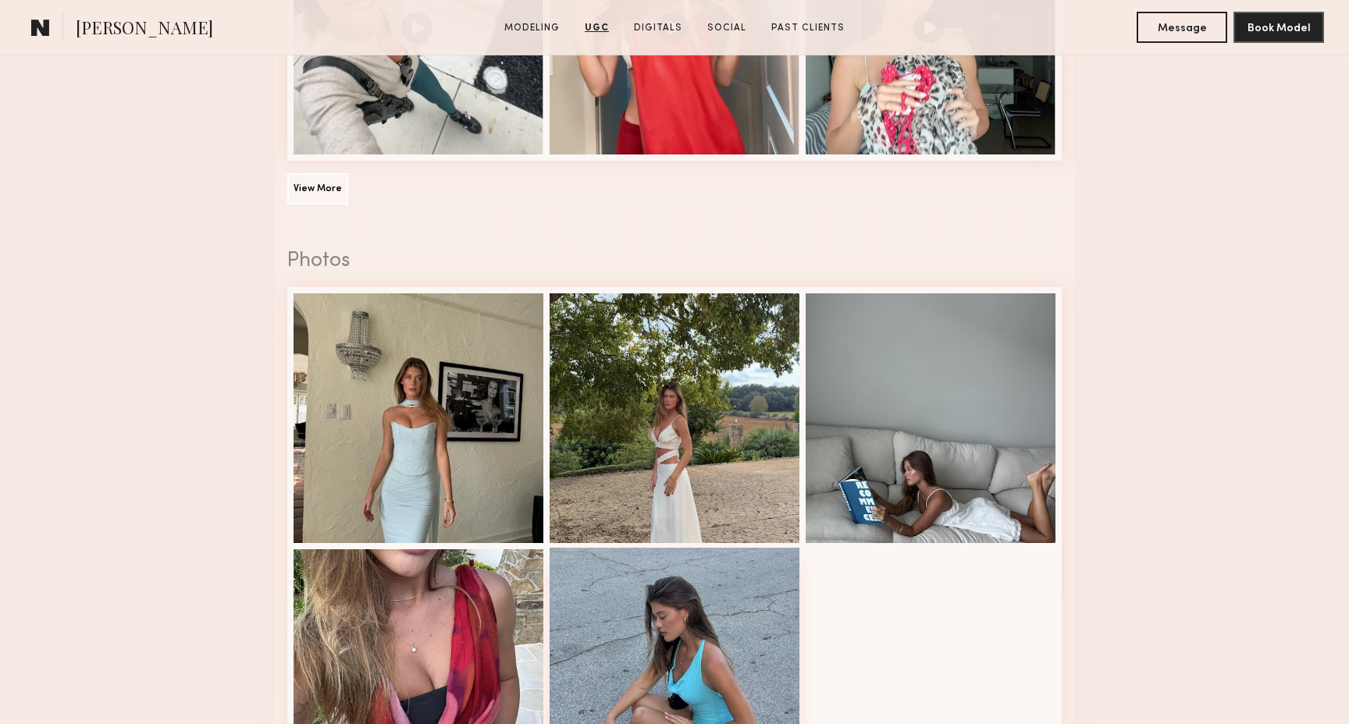
click at [661, 598] on div at bounding box center [674, 673] width 250 height 250
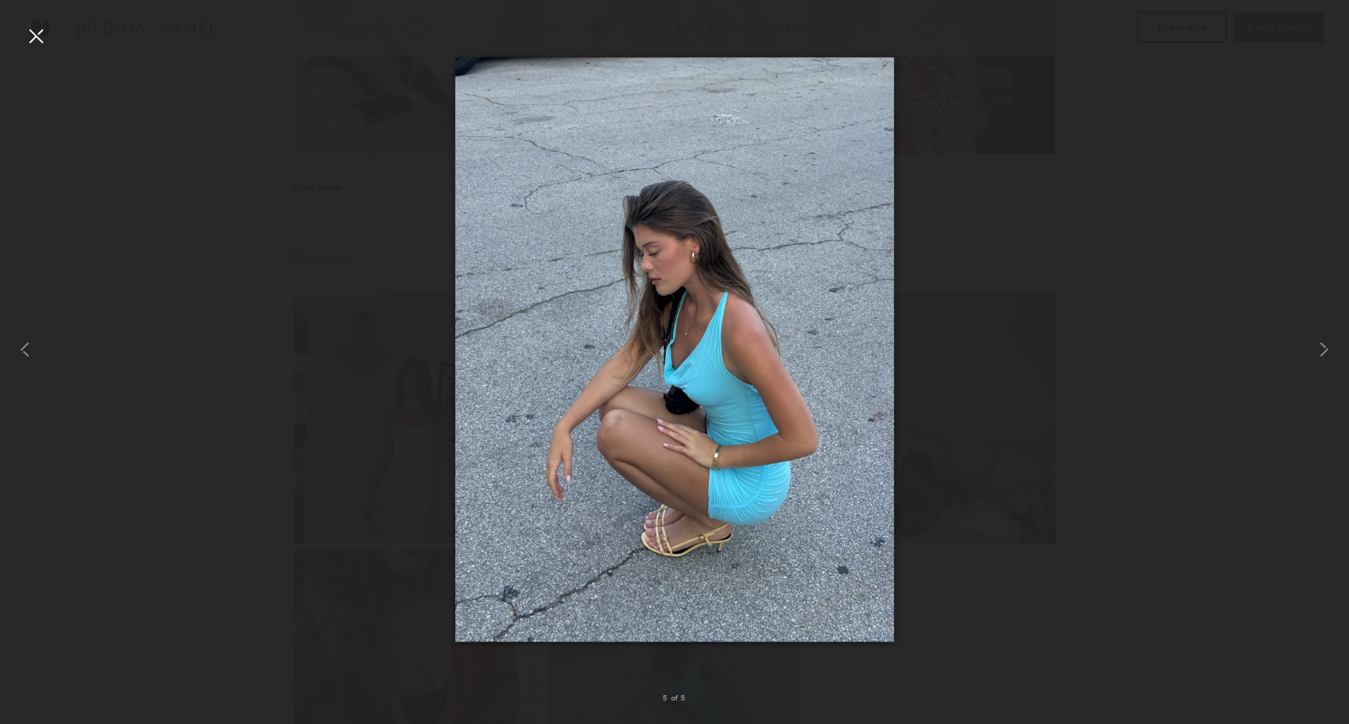
click at [992, 292] on div at bounding box center [674, 349] width 1349 height 649
click at [52, 31] on div at bounding box center [27, 349] width 54 height 649
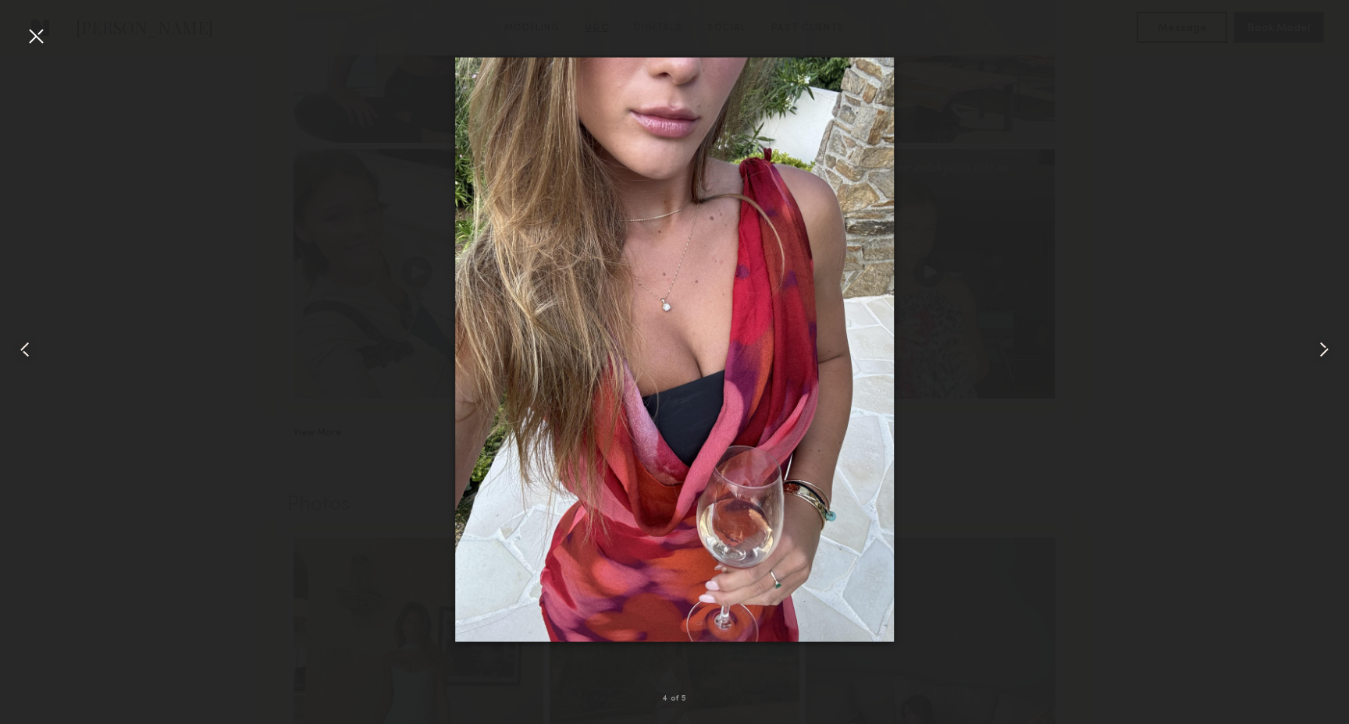
scroll to position [2322, 0]
click at [33, 45] on div at bounding box center [35, 35] width 25 height 25
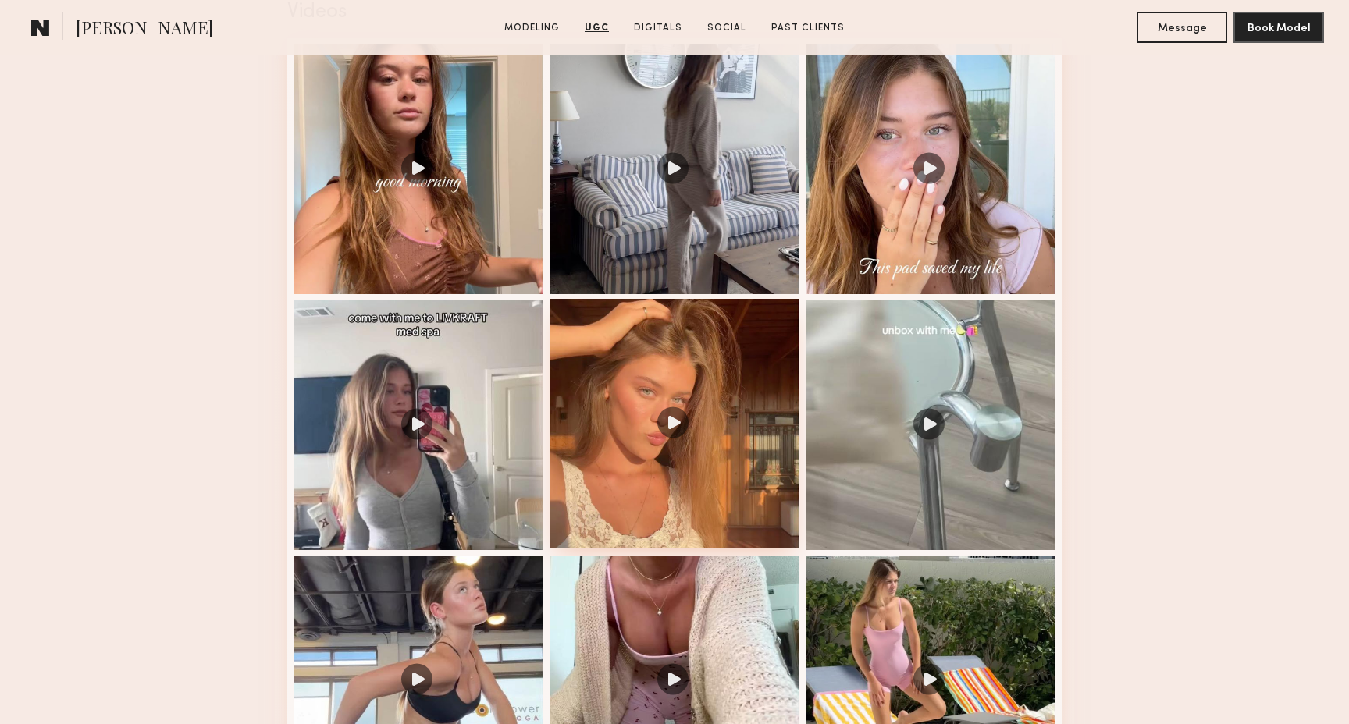
scroll to position [1658, 0]
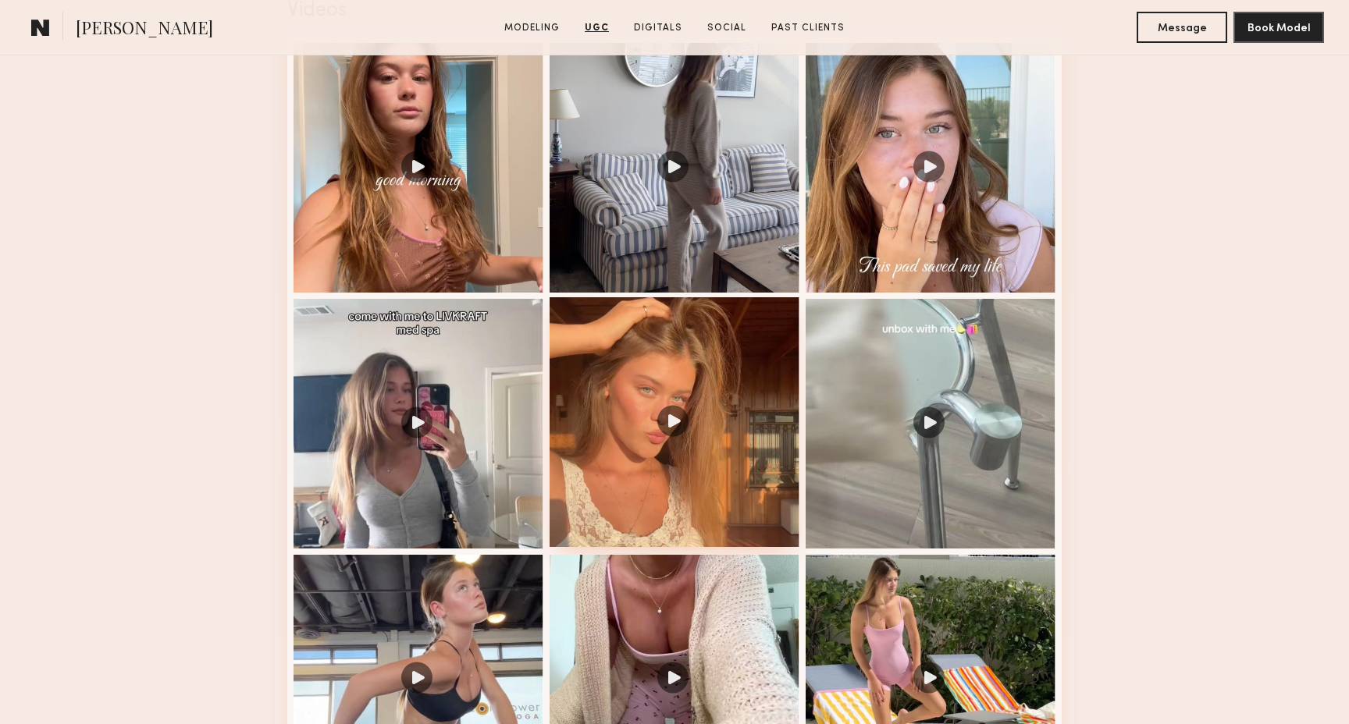
click at [652, 393] on div at bounding box center [674, 422] width 250 height 250
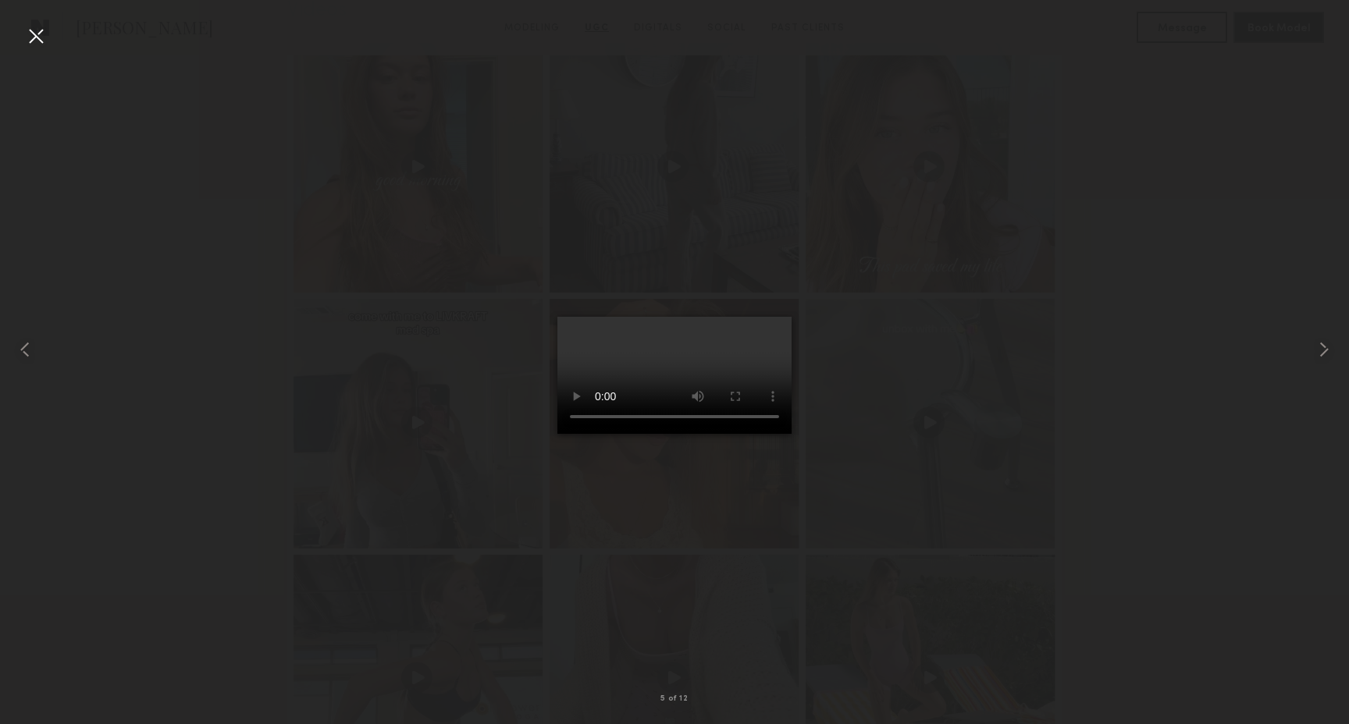
click at [11, 23] on nb-gallery-light "5 of 12" at bounding box center [674, 362] width 1349 height 724
click at [39, 37] on div at bounding box center [35, 35] width 25 height 25
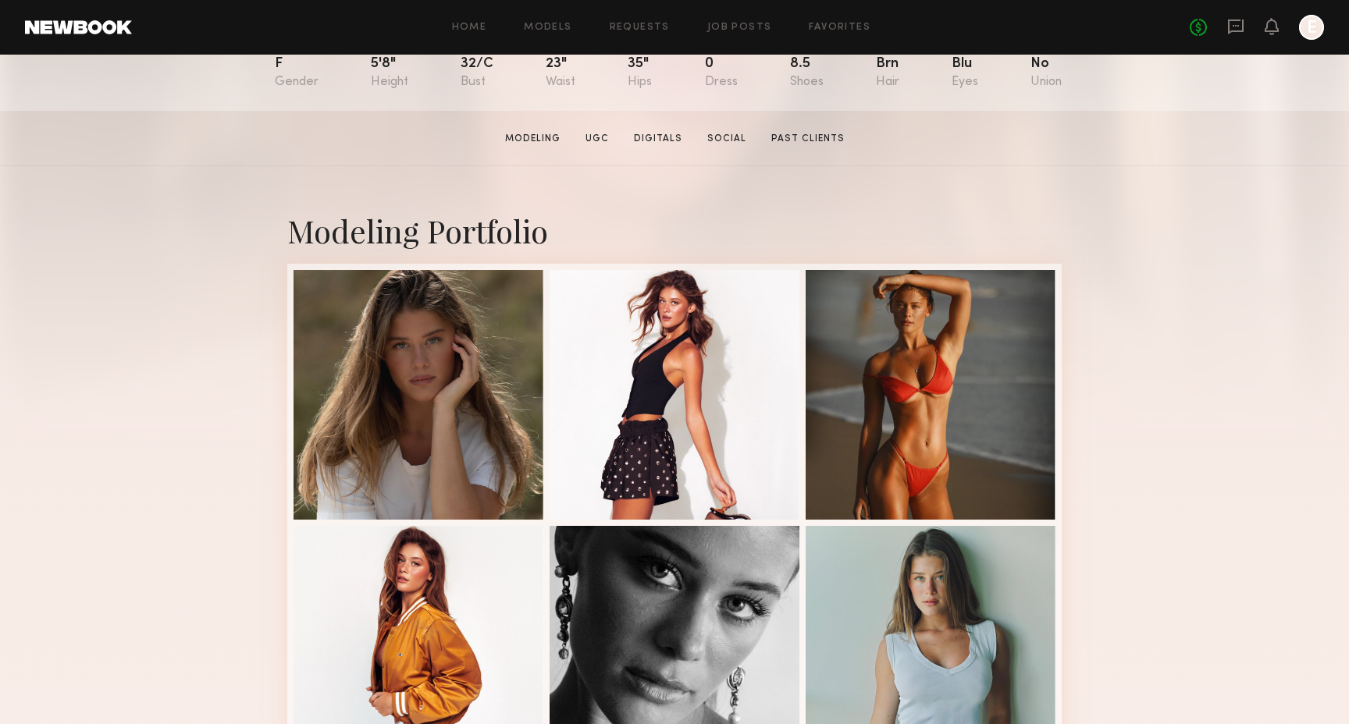
scroll to position [194, 0]
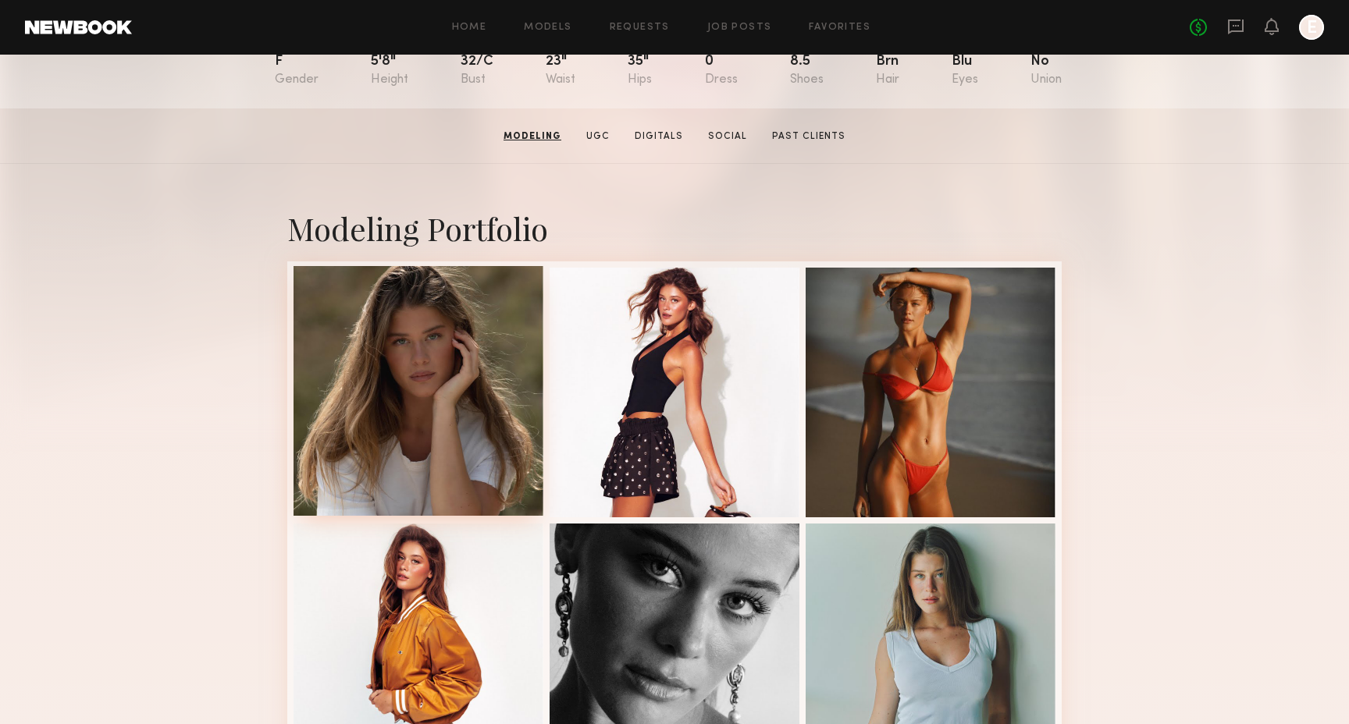
click at [416, 359] on div at bounding box center [418, 391] width 250 height 250
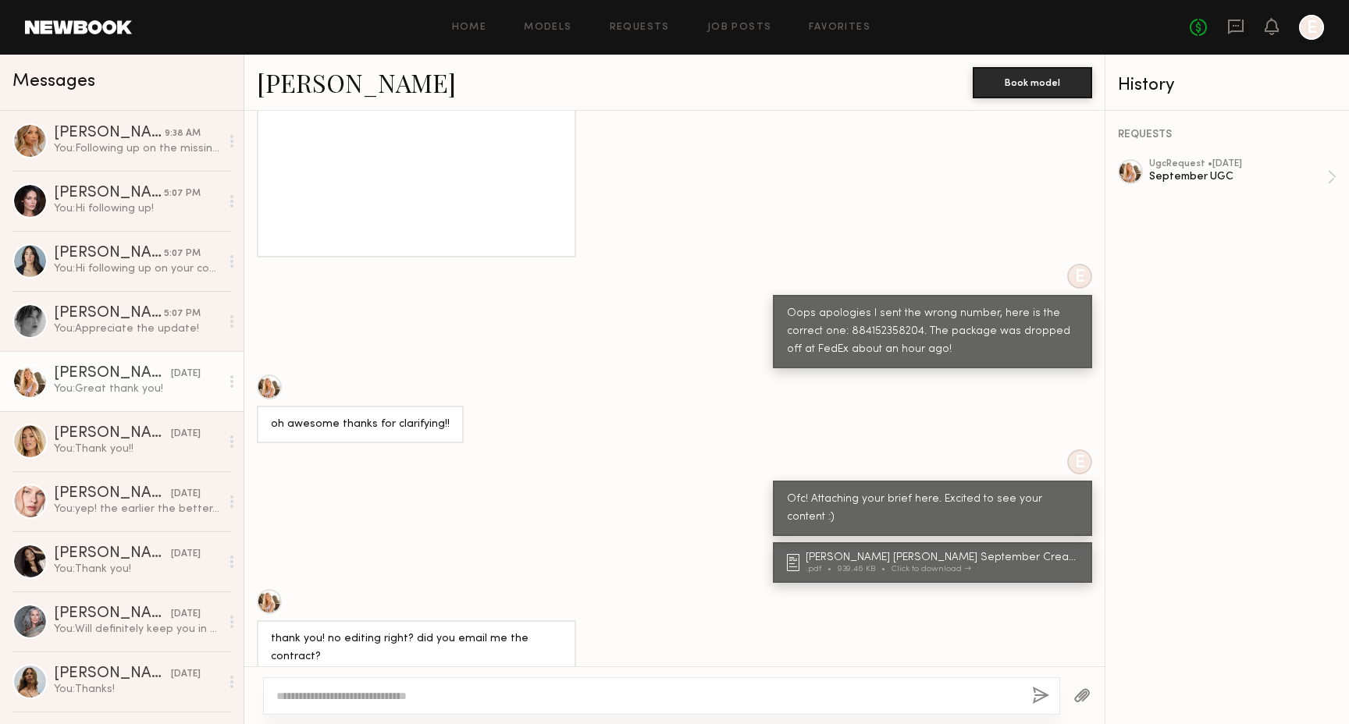
scroll to position [3452, 0]
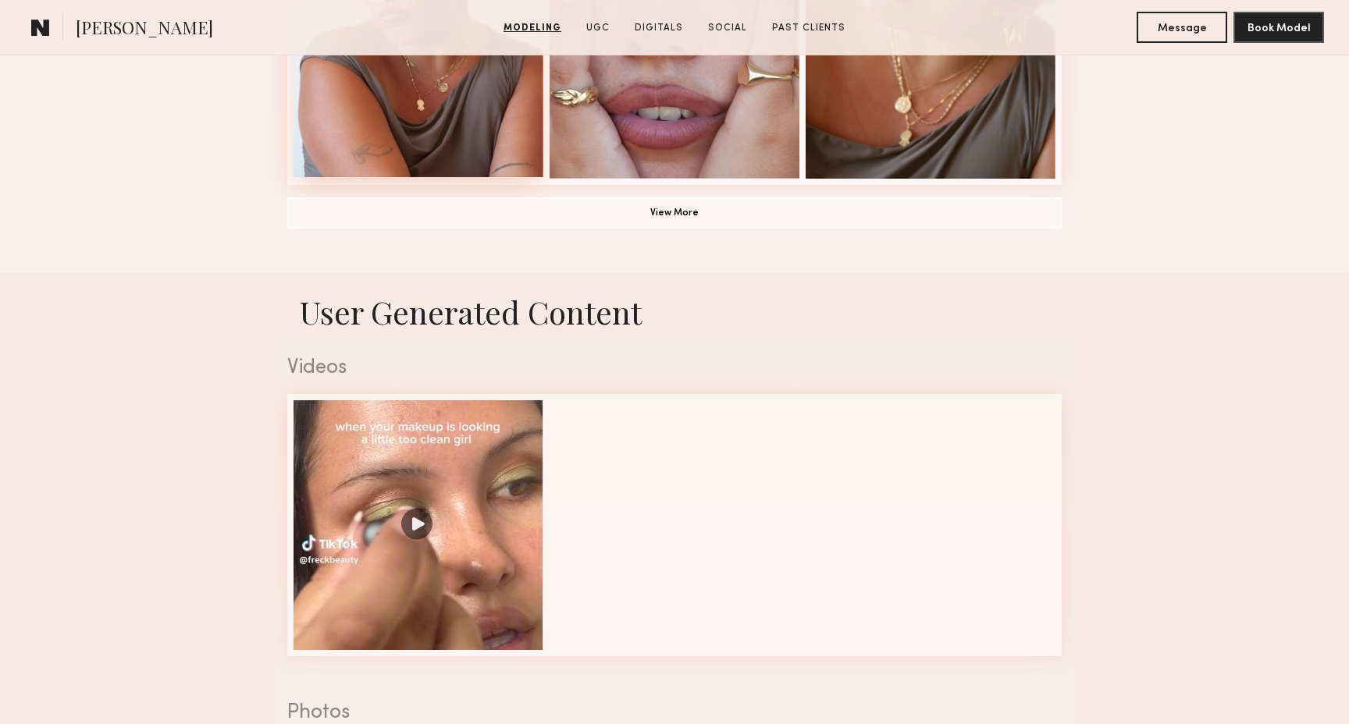
scroll to position [1310, 0]
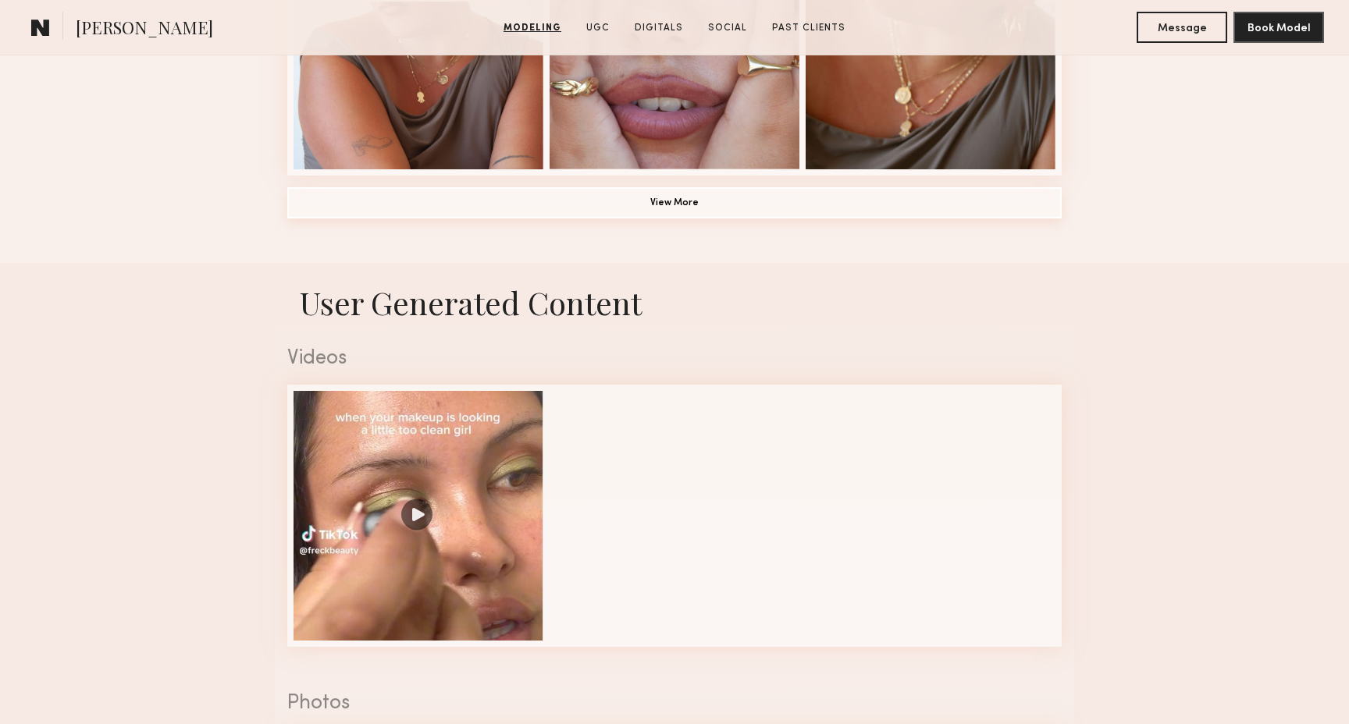
click at [514, 197] on button "View More" at bounding box center [674, 202] width 774 height 31
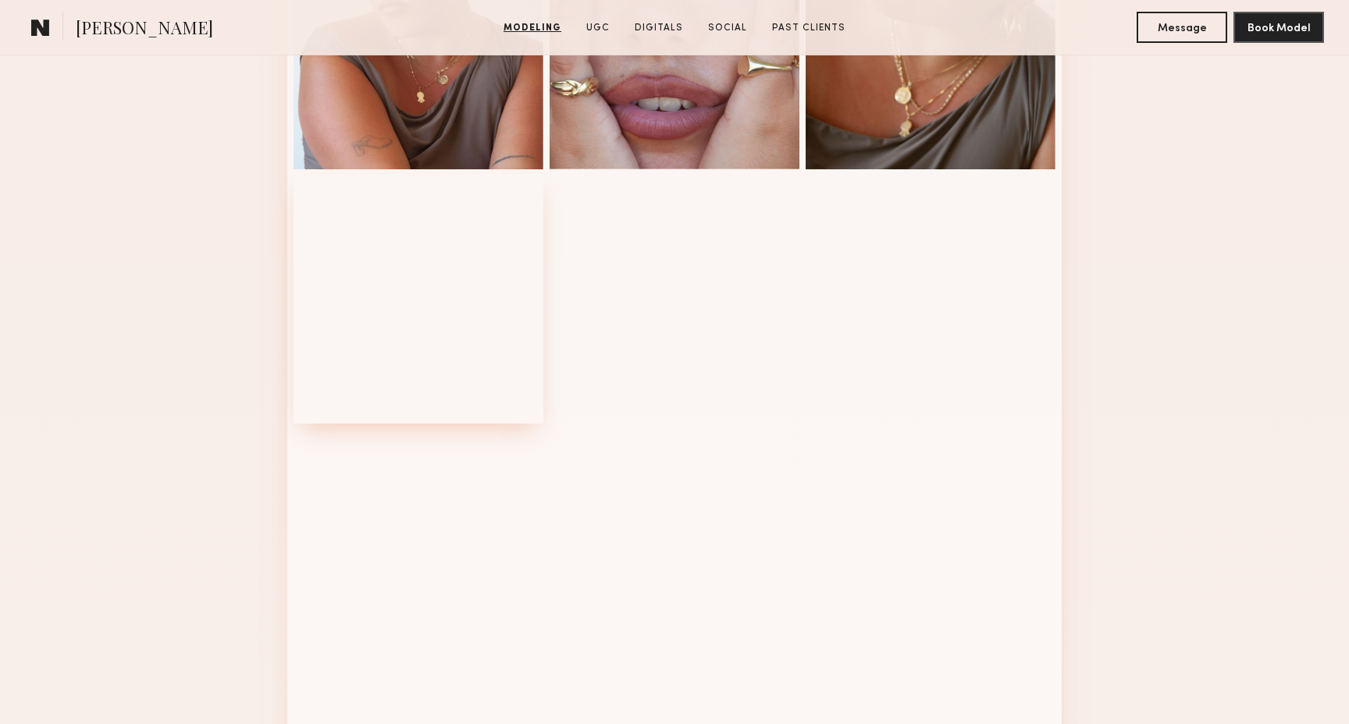
scroll to position [1370, 0]
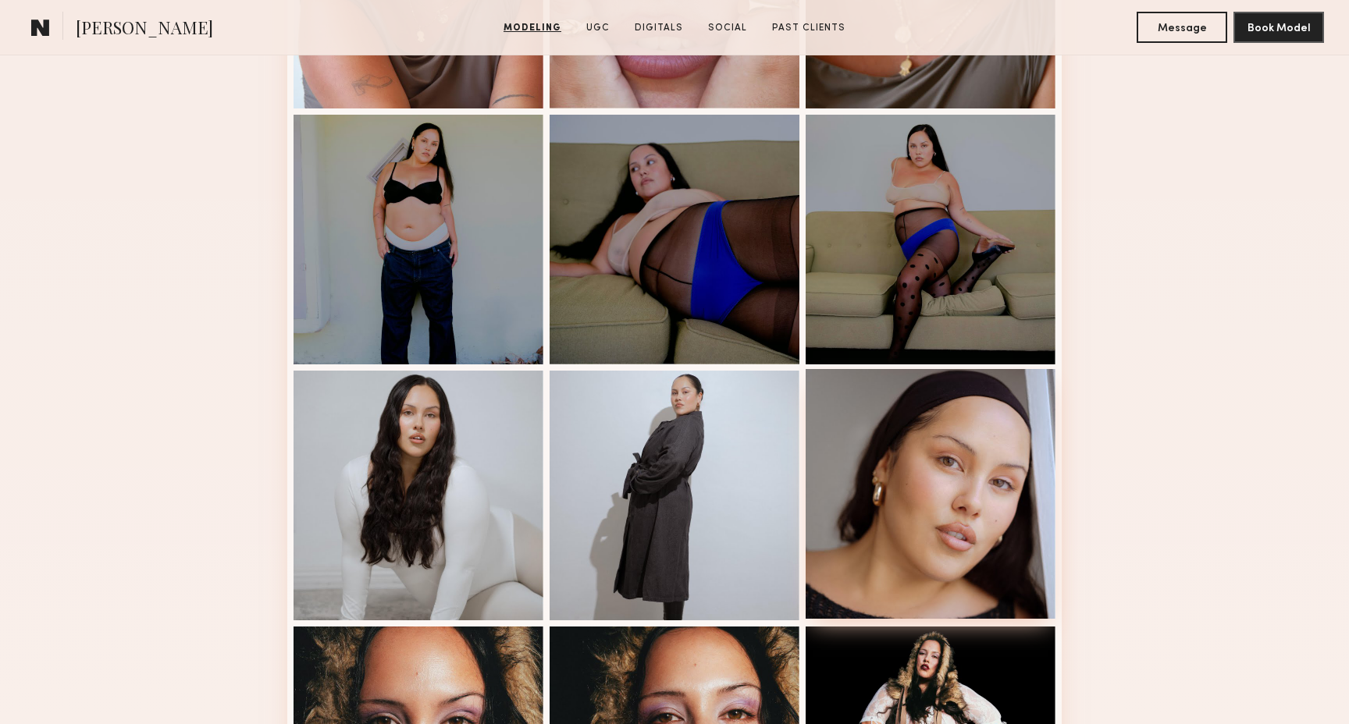
click at [1022, 509] on div at bounding box center [930, 494] width 250 height 250
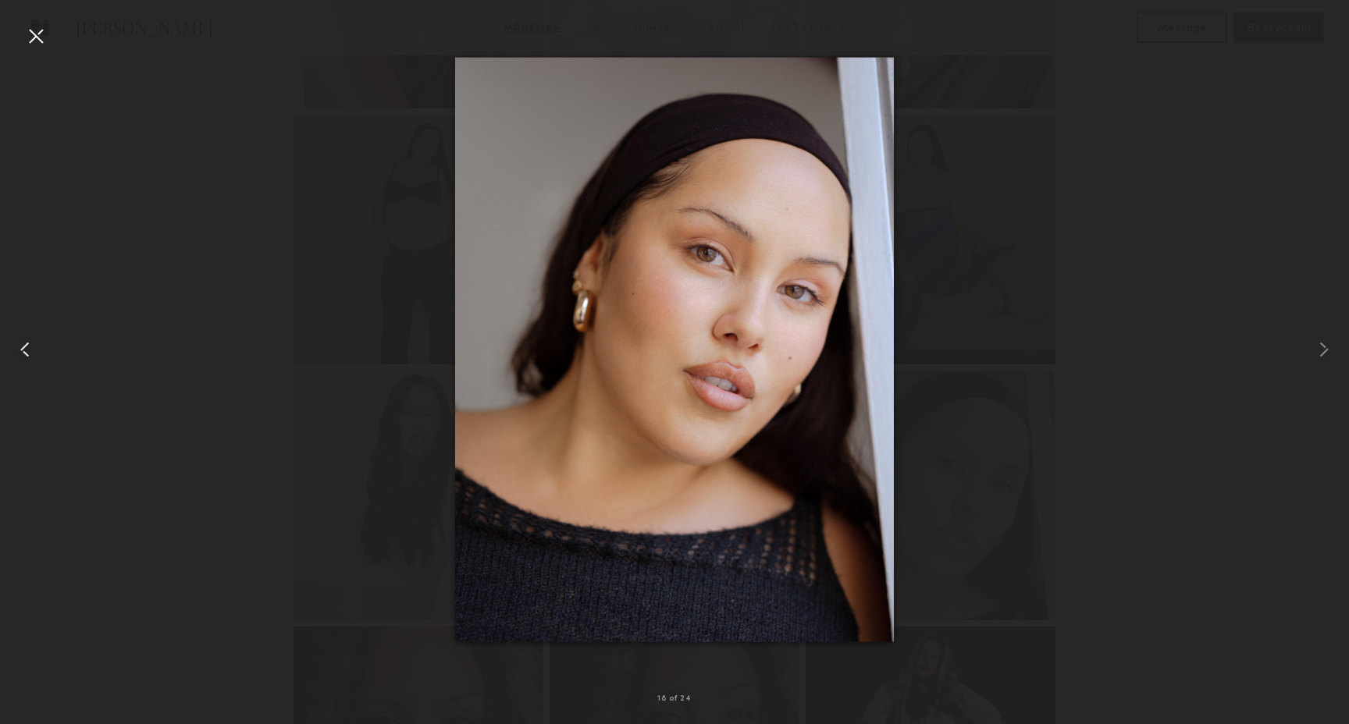
click at [49, 39] on div at bounding box center [27, 349] width 54 height 649
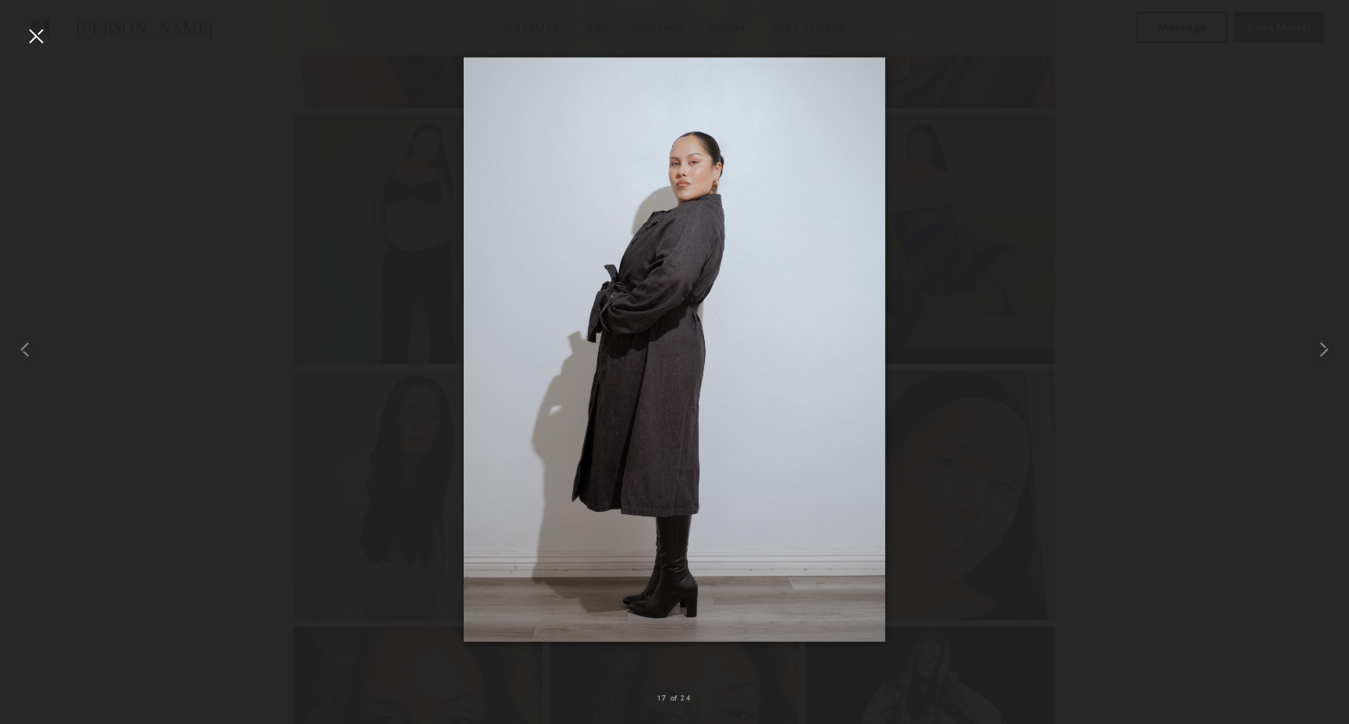
click at [29, 39] on div at bounding box center [35, 35] width 25 height 25
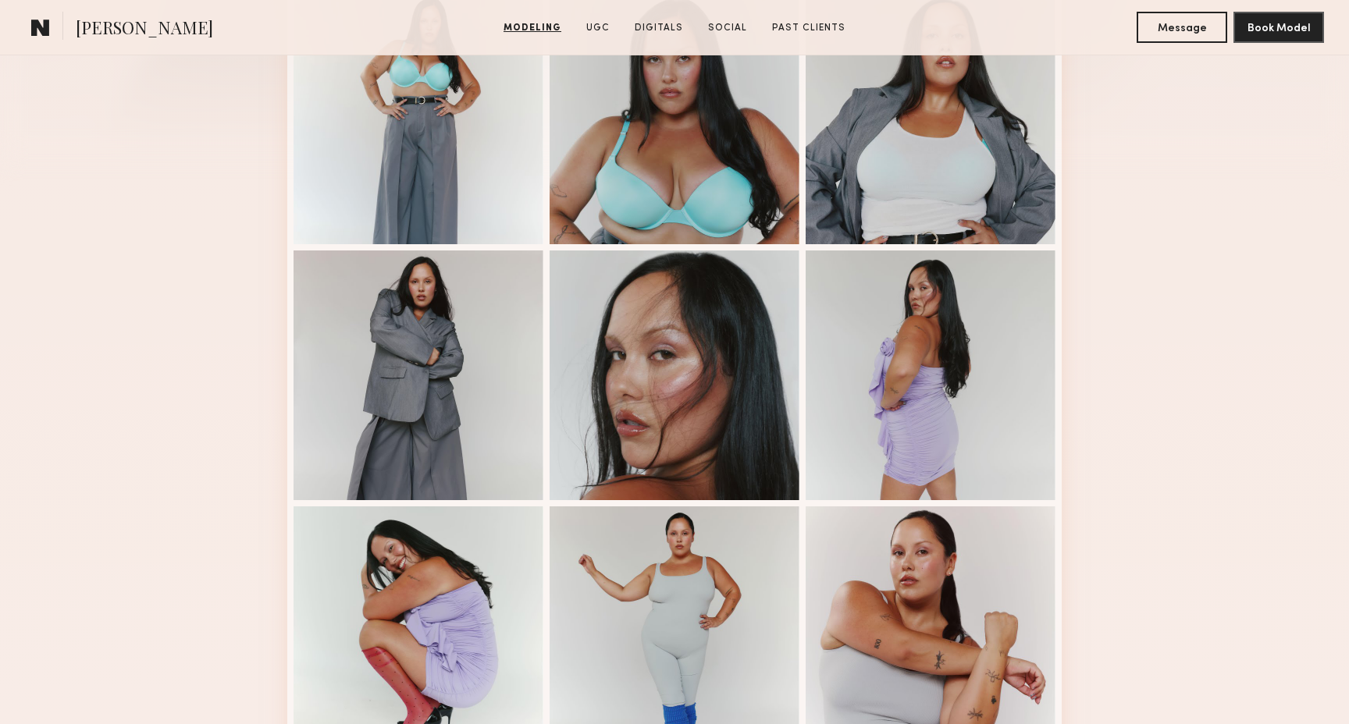
scroll to position [0, 0]
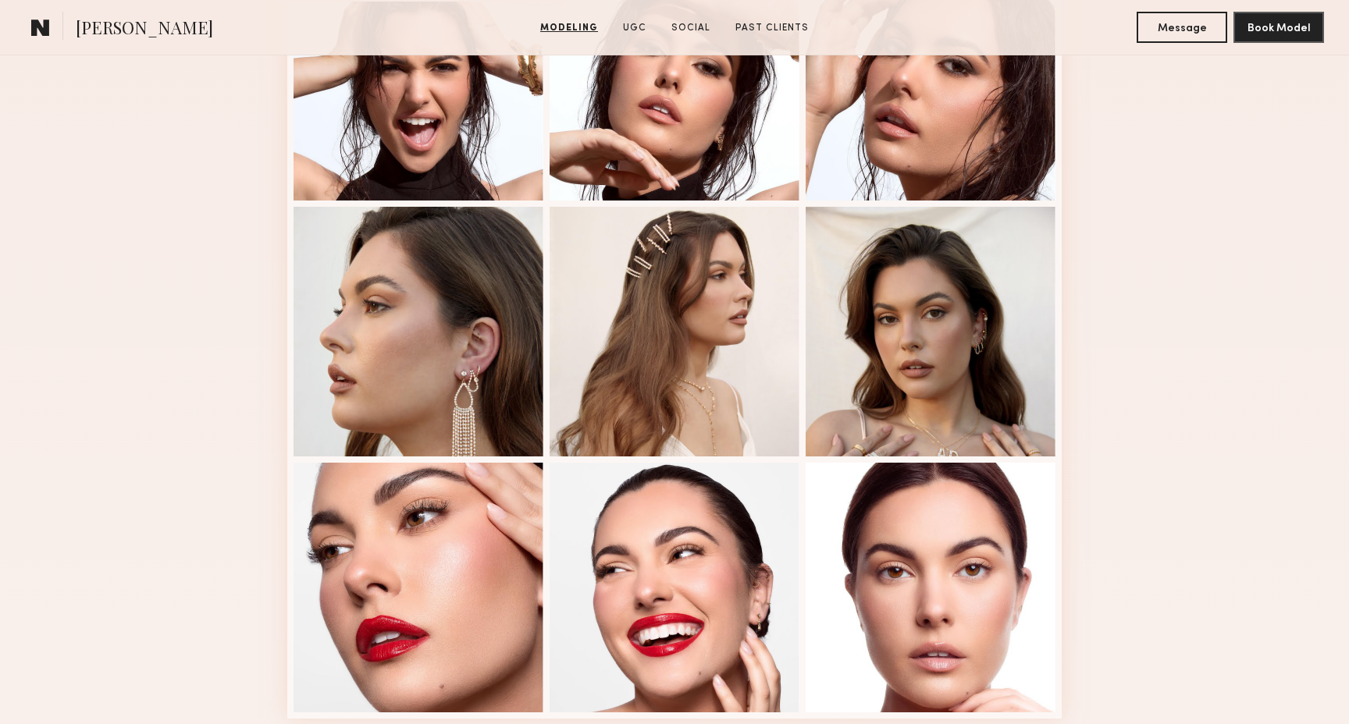
scroll to position [890, 0]
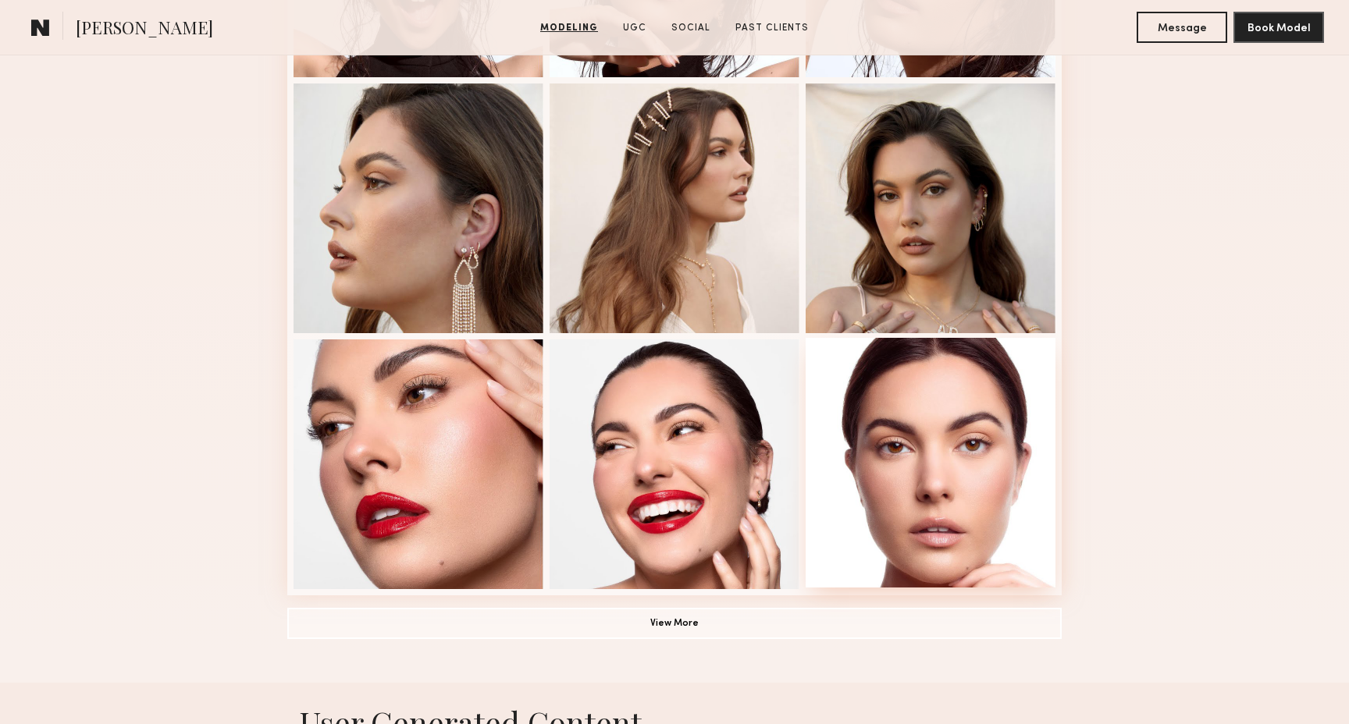
click at [869, 514] on div at bounding box center [930, 463] width 250 height 250
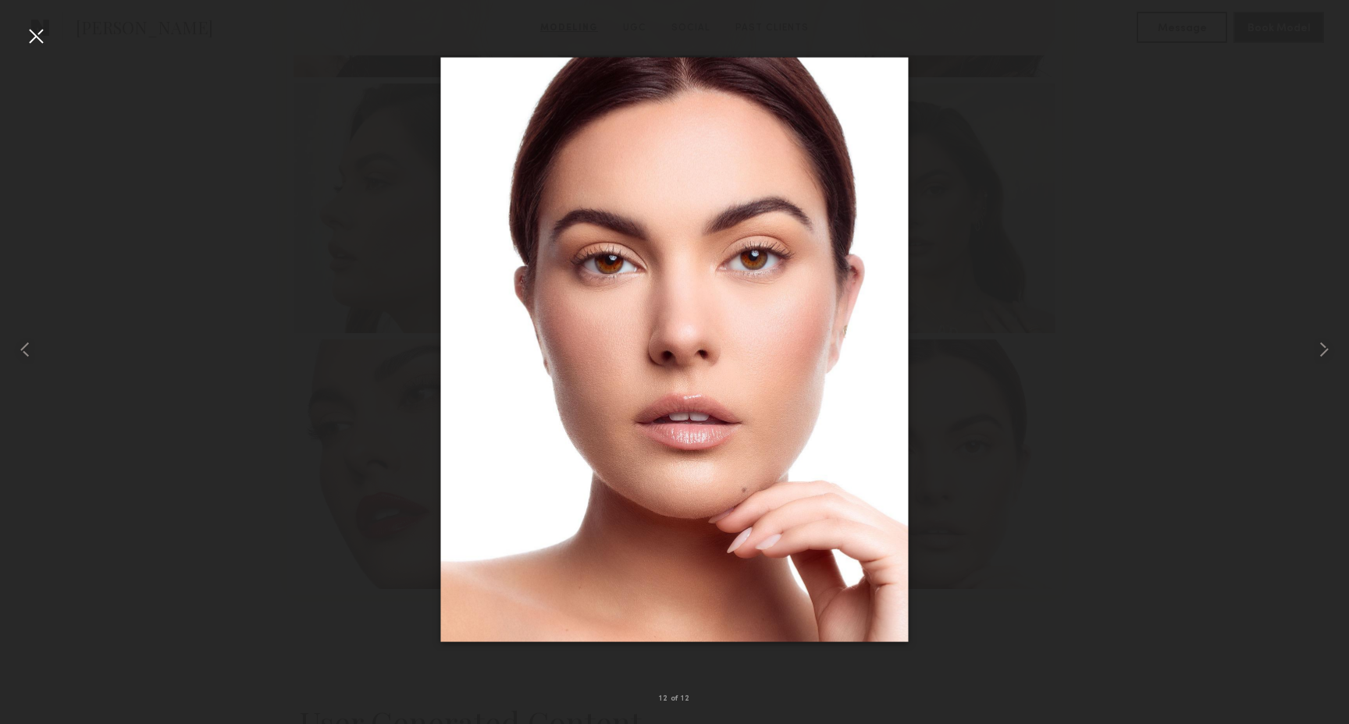
click at [219, 253] on div at bounding box center [674, 349] width 1349 height 649
click at [42, 36] on div at bounding box center [35, 35] width 25 height 25
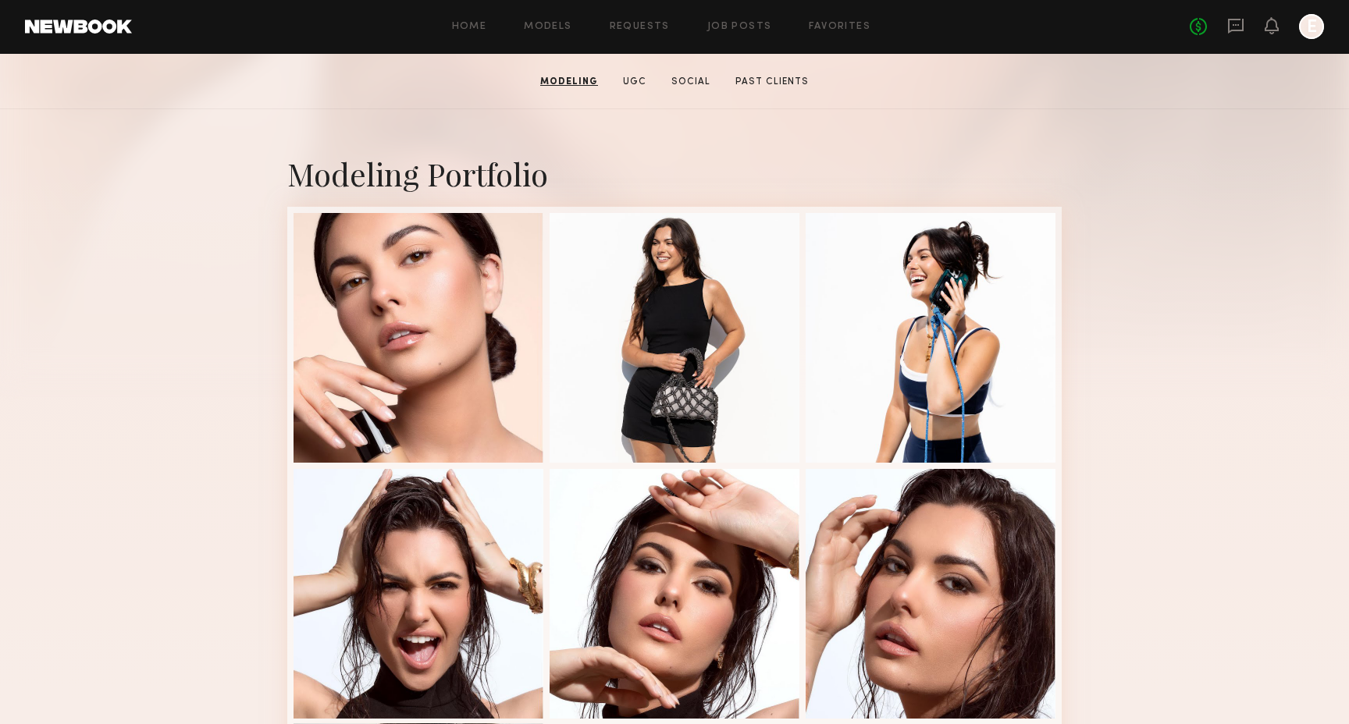
scroll to position [242, 0]
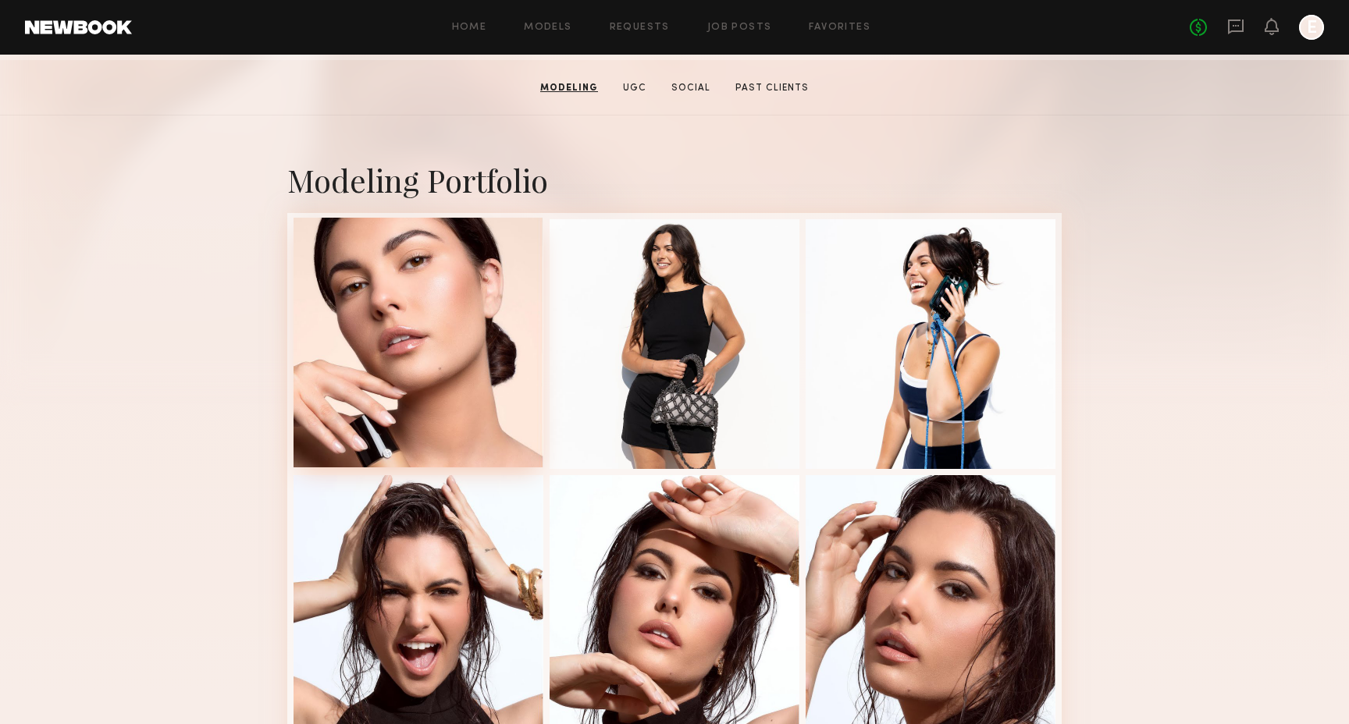
click at [404, 365] on div at bounding box center [418, 343] width 250 height 250
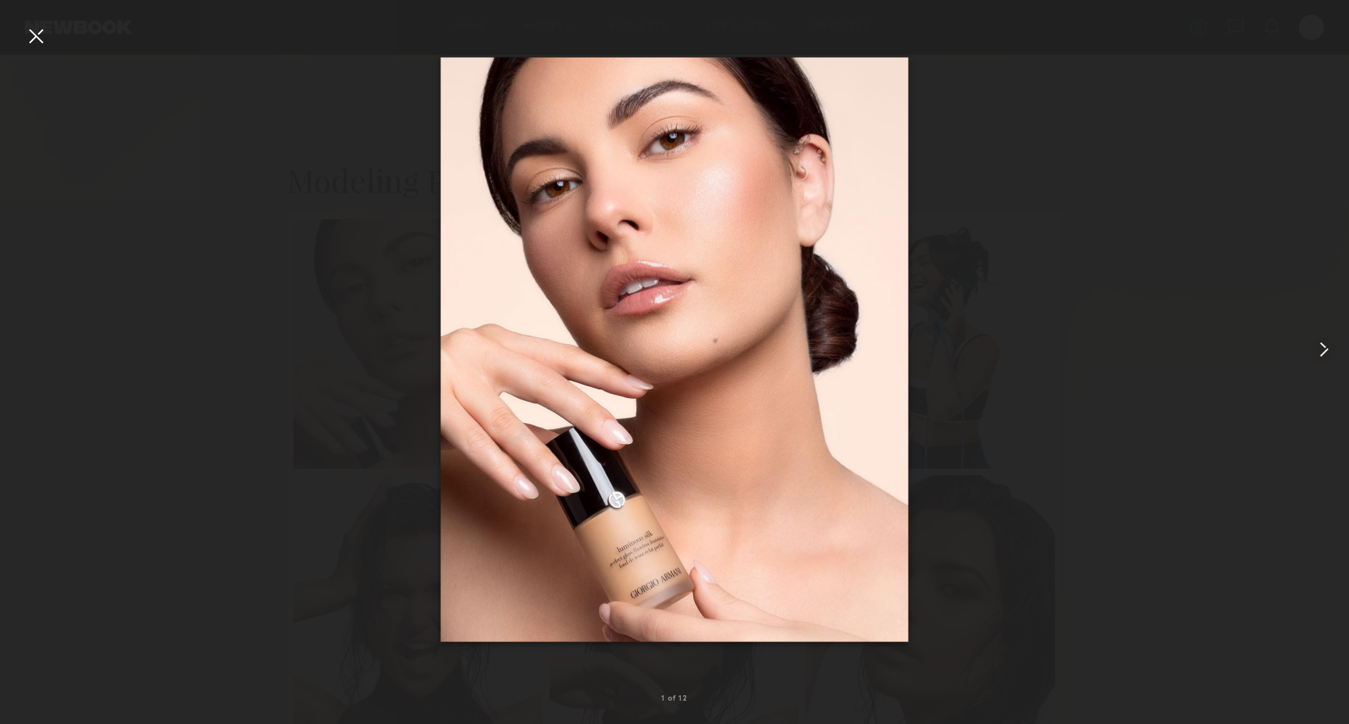
click at [252, 130] on div at bounding box center [674, 349] width 1349 height 649
click at [34, 30] on div at bounding box center [35, 35] width 25 height 25
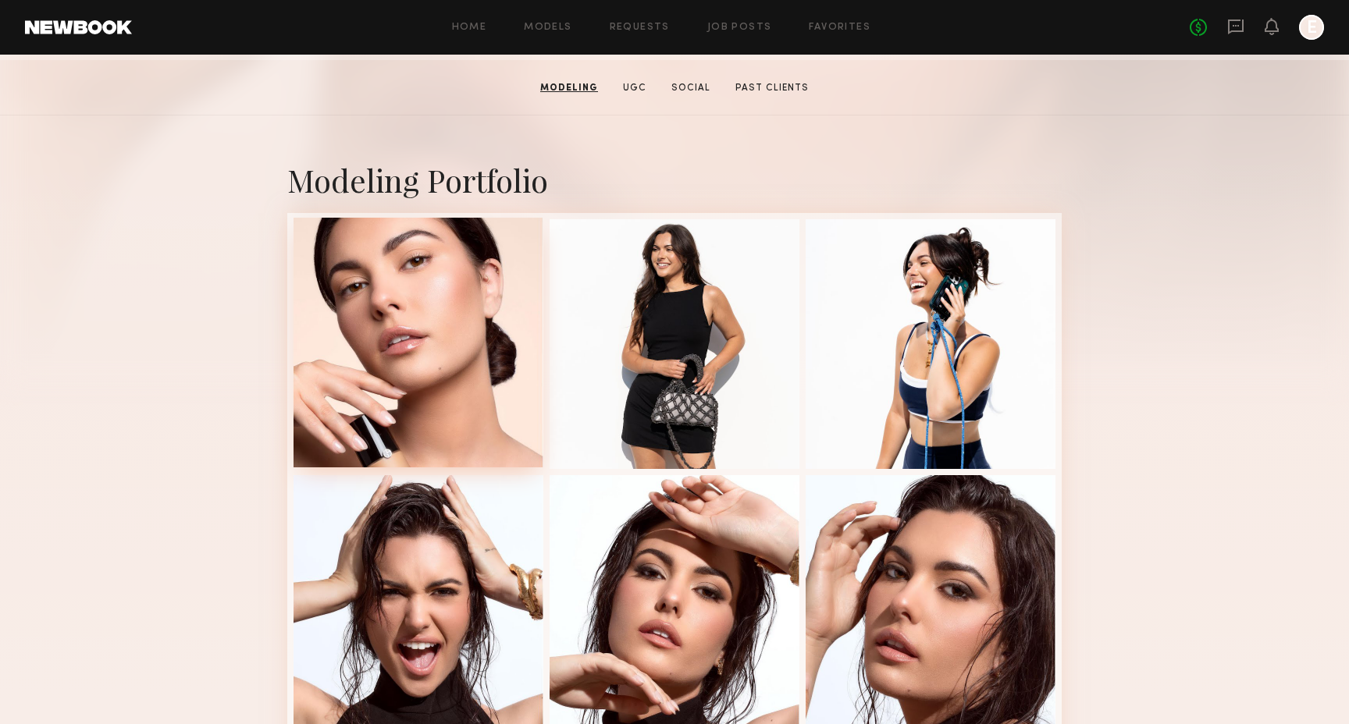
scroll to position [0, 0]
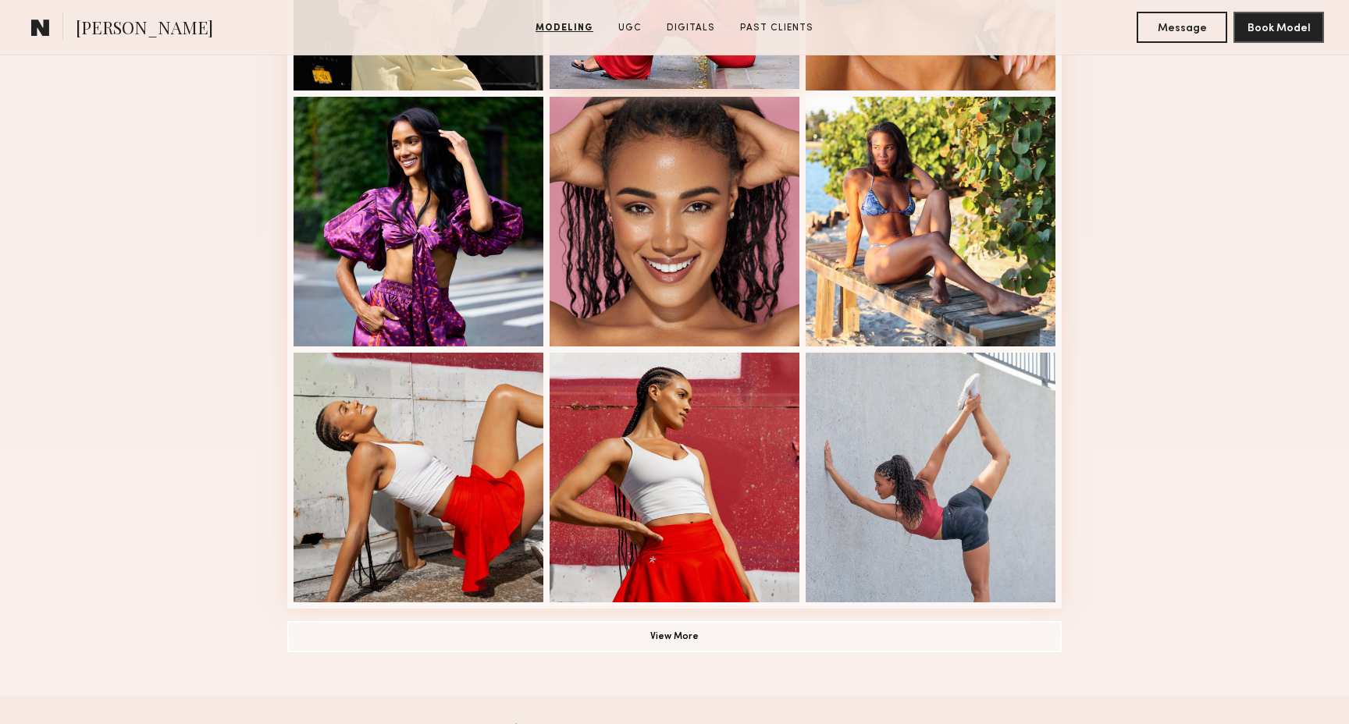
scroll to position [871, 0]
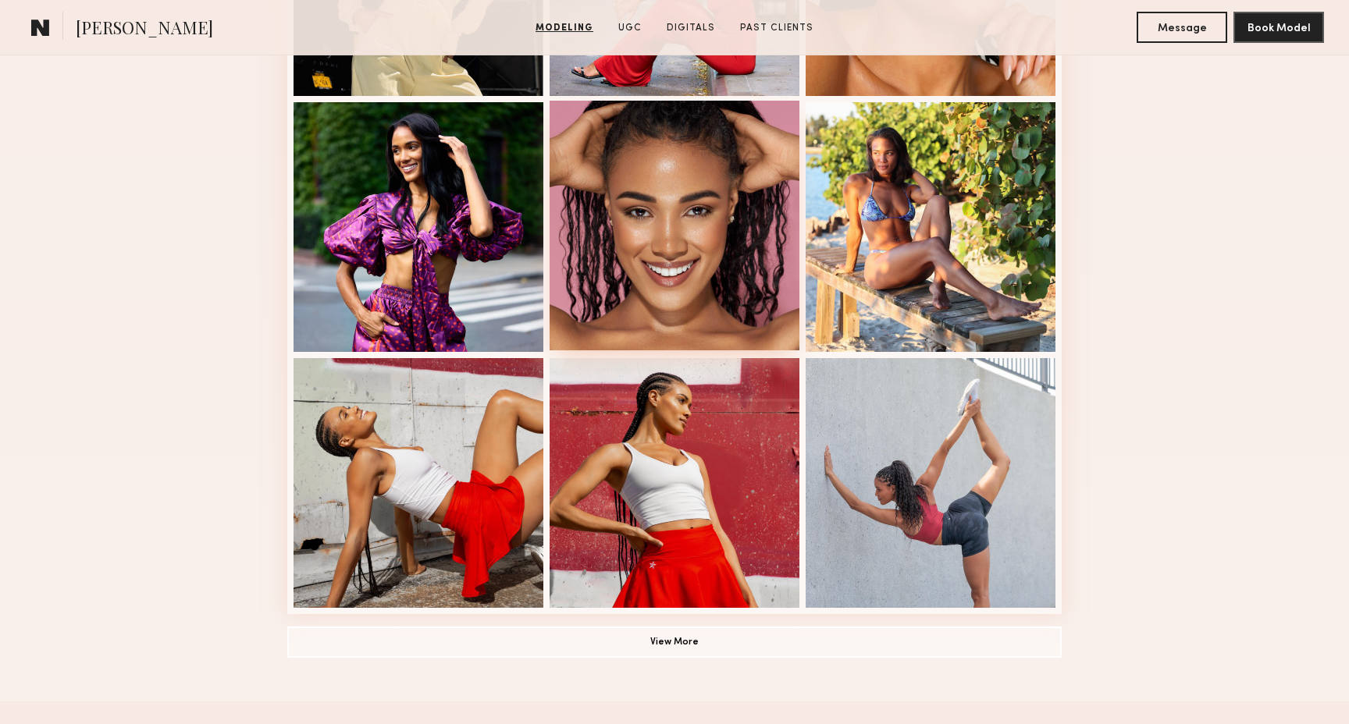
click at [655, 266] on div at bounding box center [674, 226] width 250 height 250
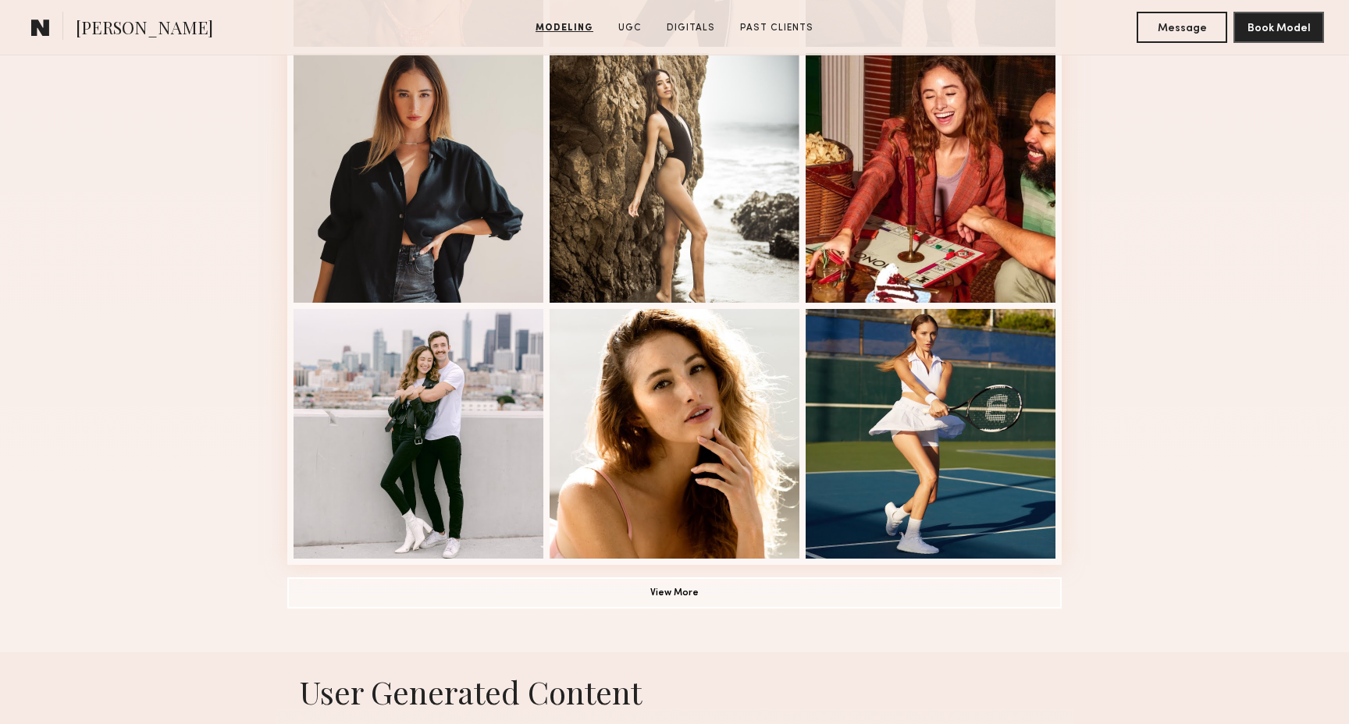
scroll to position [915, 0]
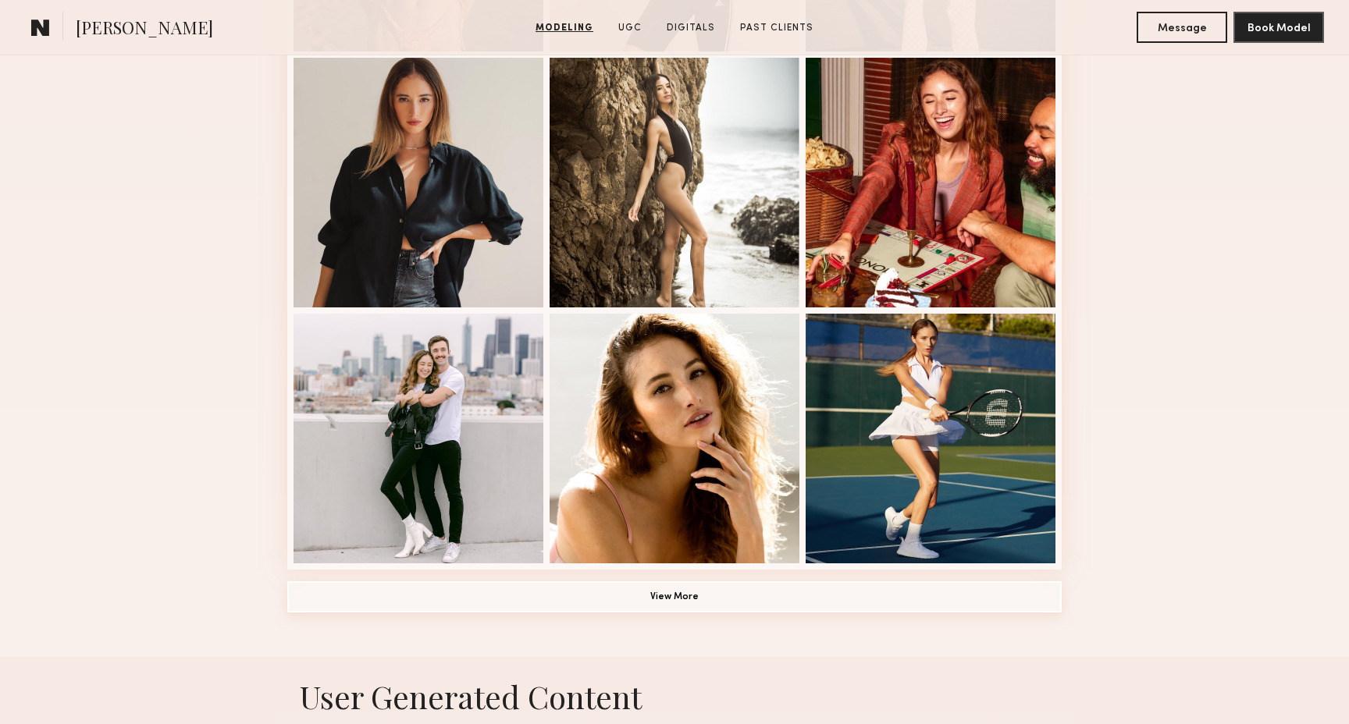
click at [712, 592] on button "View More" at bounding box center [674, 596] width 774 height 31
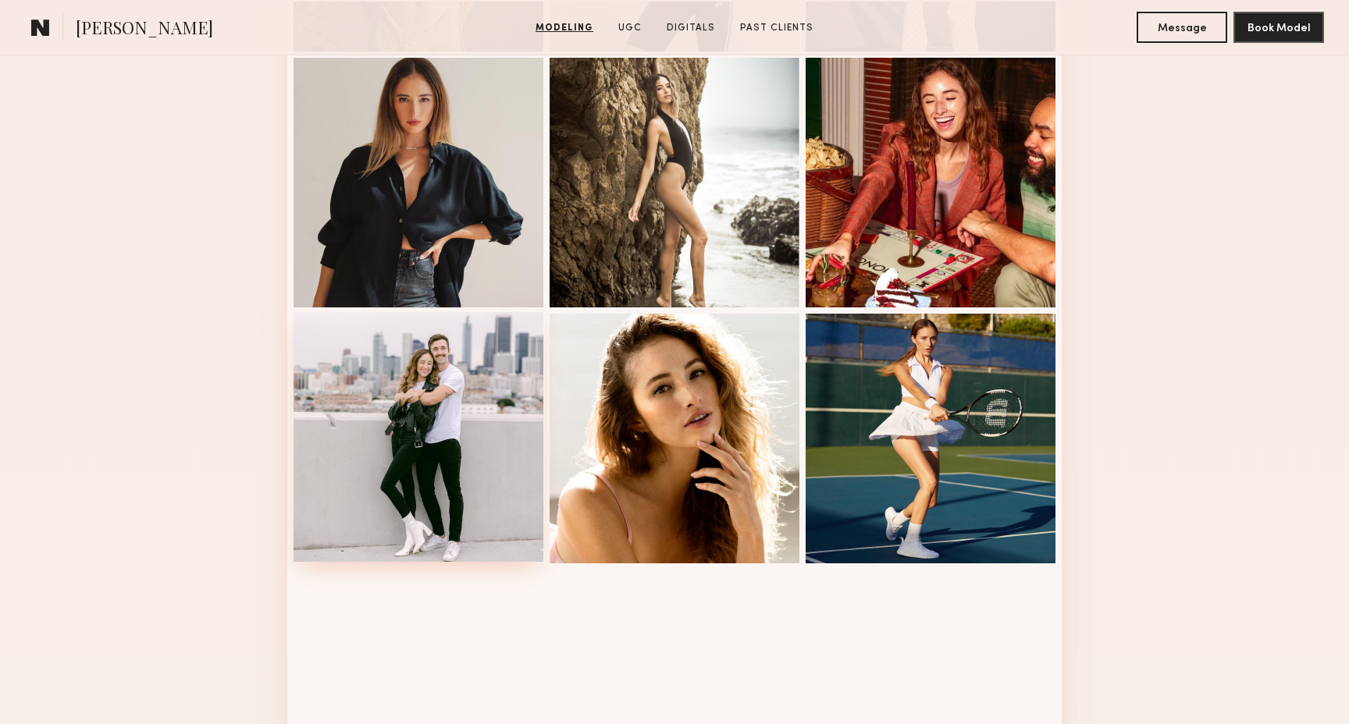
click at [472, 414] on div at bounding box center [418, 437] width 250 height 250
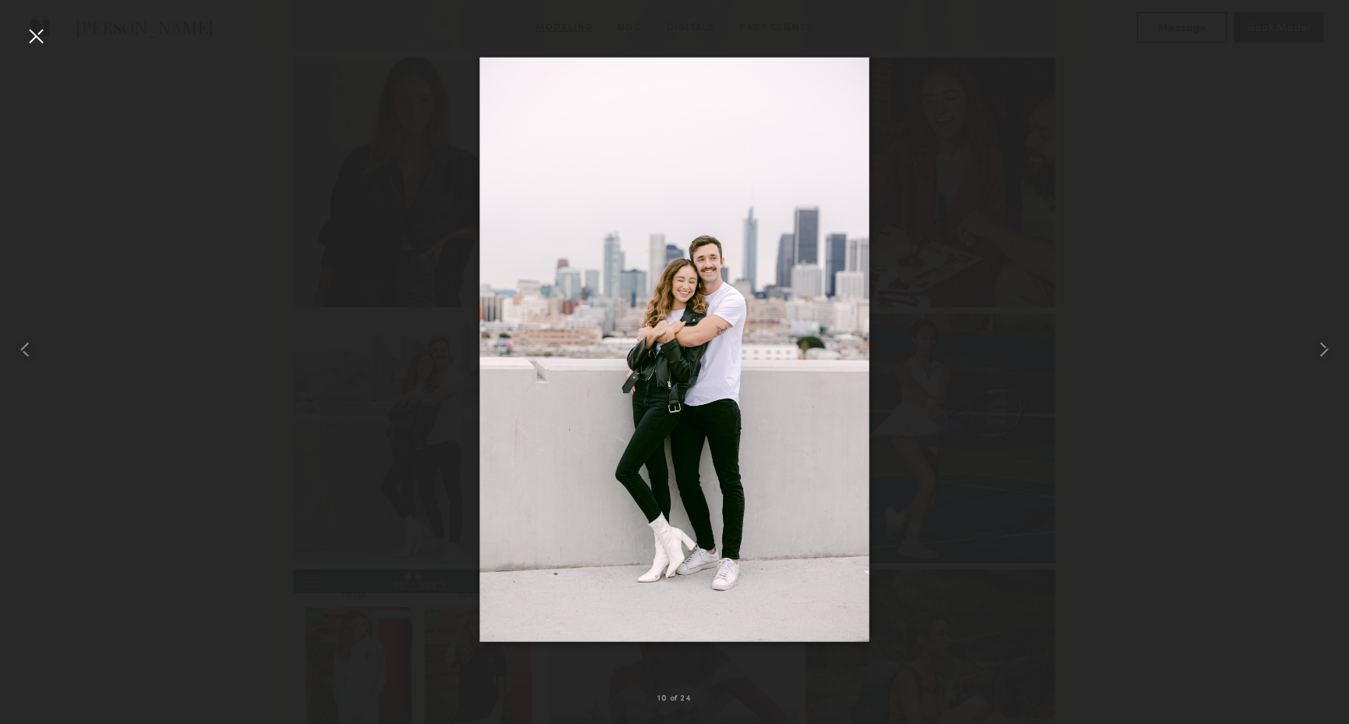
click at [30, 32] on div at bounding box center [35, 35] width 25 height 25
